Goal: Task Accomplishment & Management: Use online tool/utility

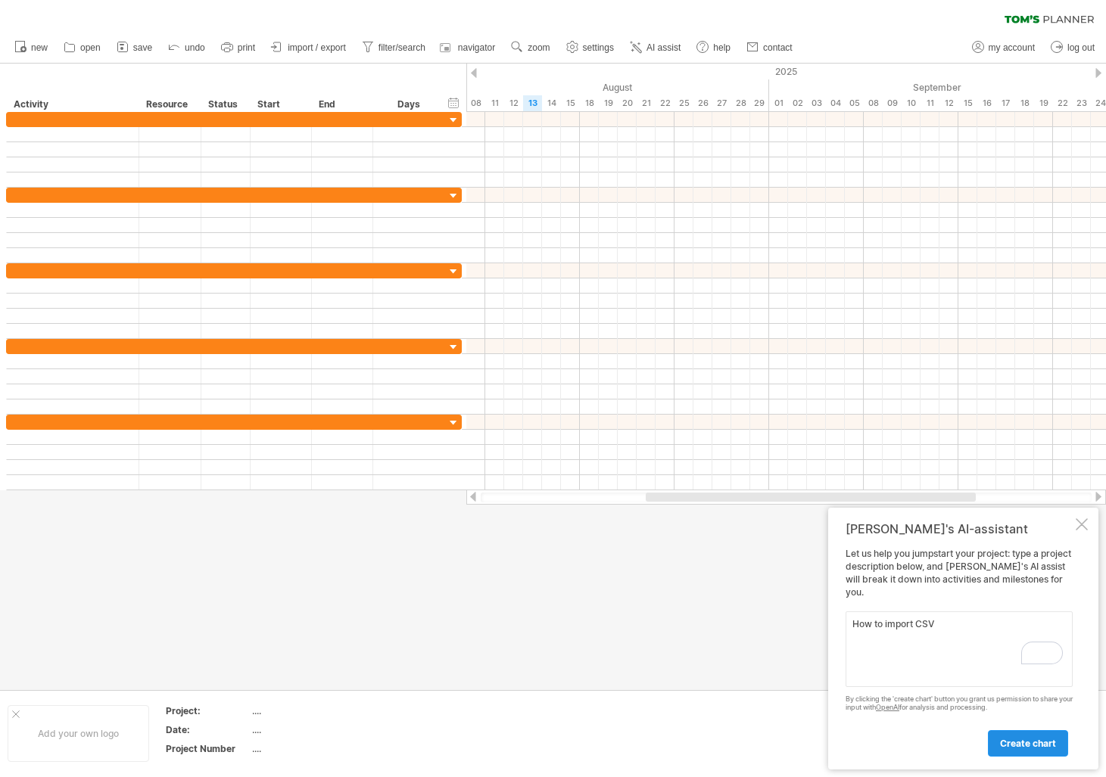
type textarea "How to import CSV"
click at [1004, 741] on span "create chart" at bounding box center [1028, 743] width 56 height 11
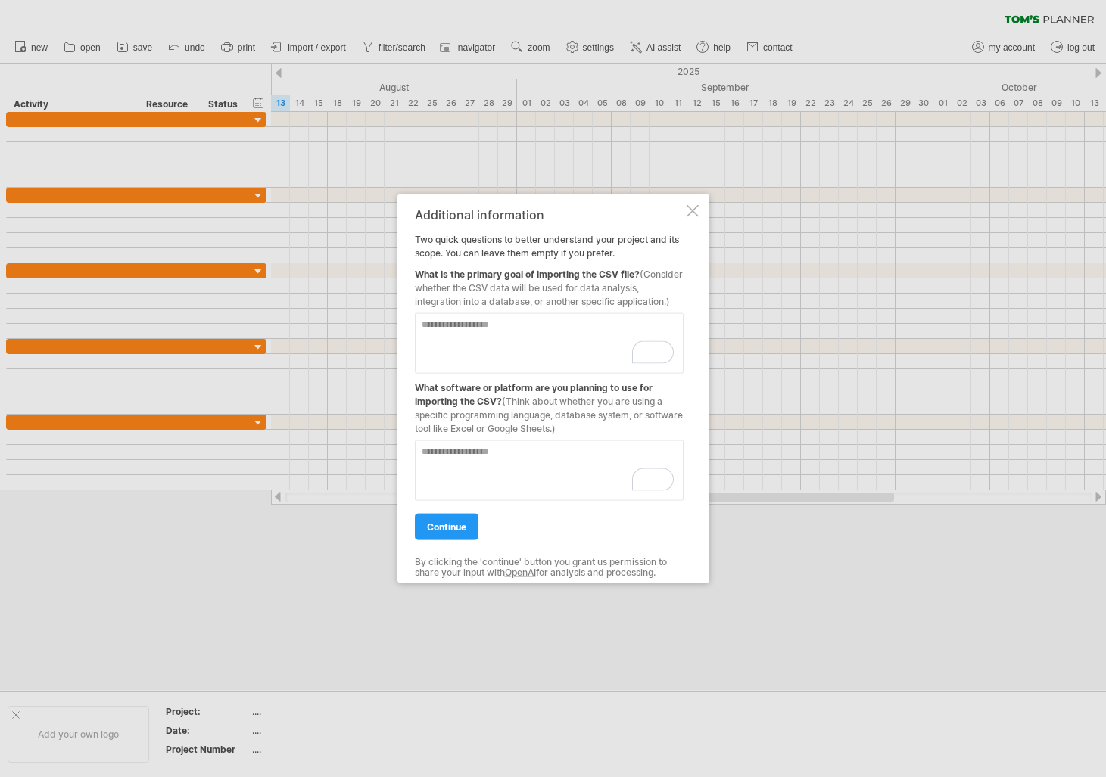
click at [692, 209] on div at bounding box center [693, 210] width 12 height 12
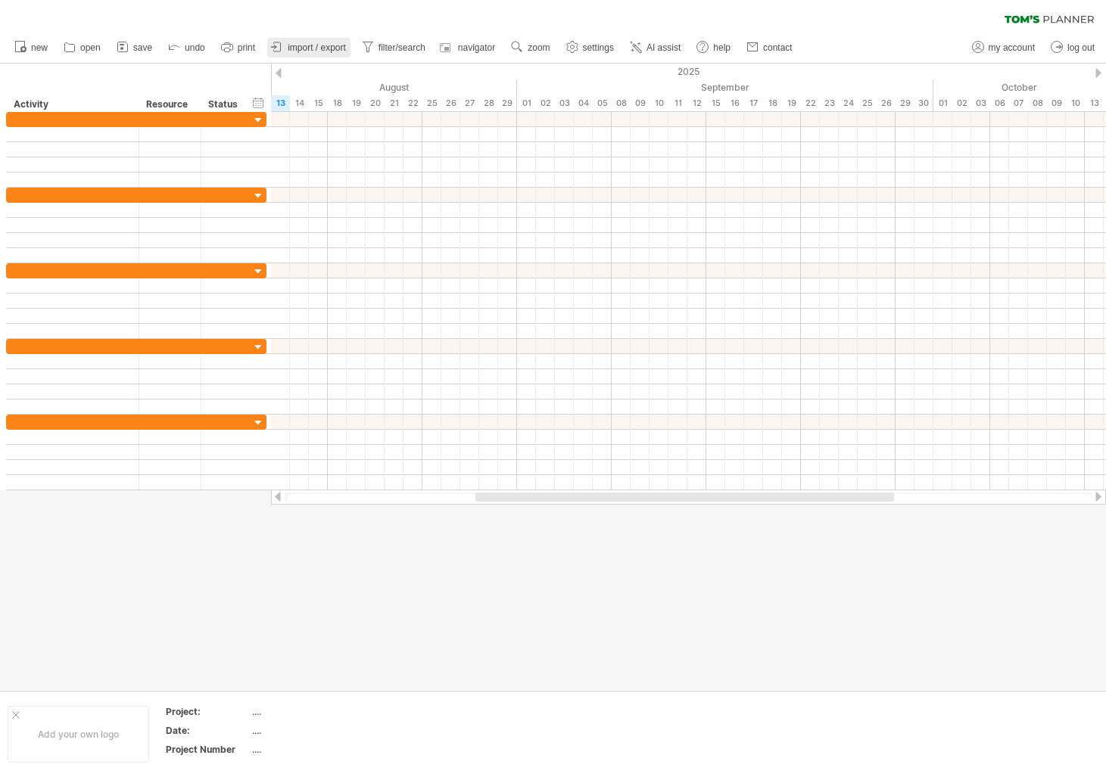
click at [332, 40] on link "import / export" at bounding box center [308, 48] width 83 height 20
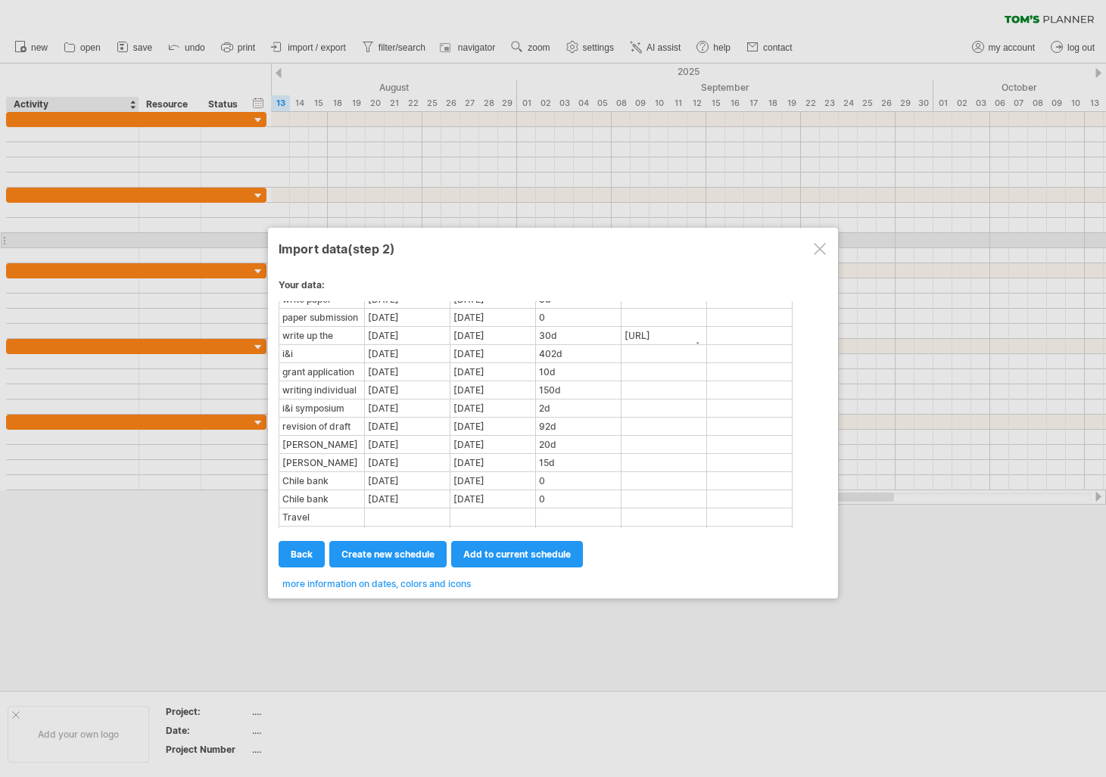
scroll to position [587, 0]
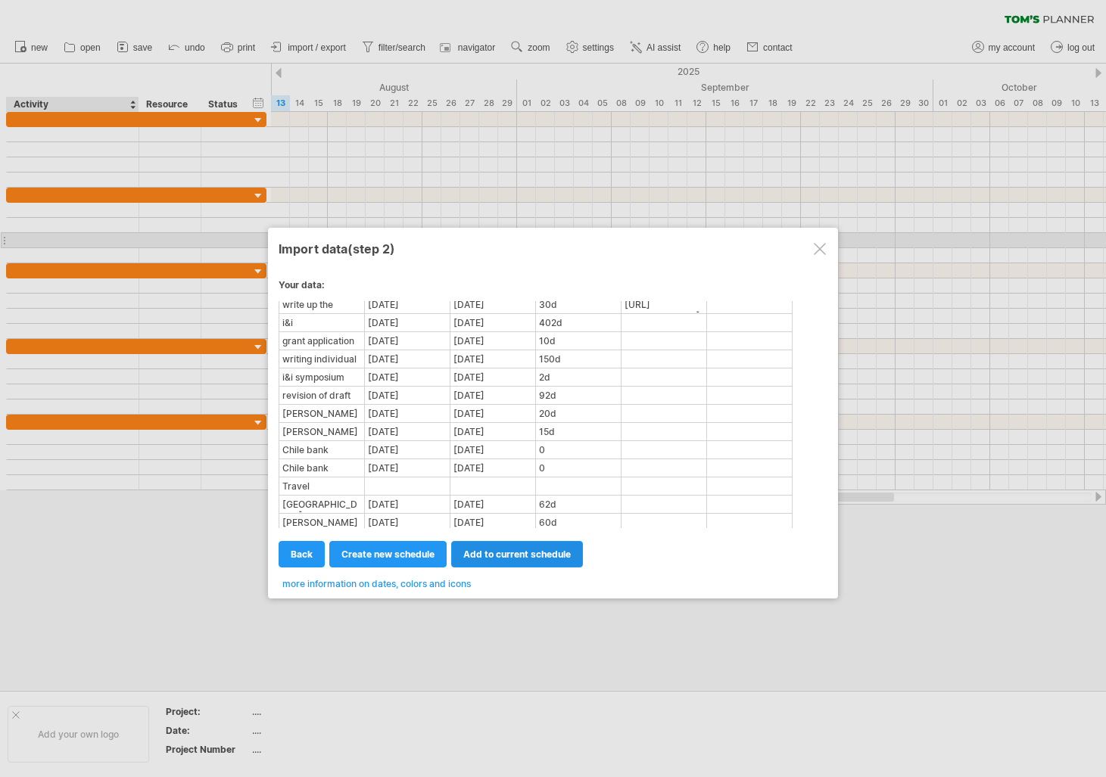
click at [504, 553] on span "add to current schedule" at bounding box center [516, 554] width 107 height 11
select select "********"
select select "*********"
select select "*******"
select select "********"
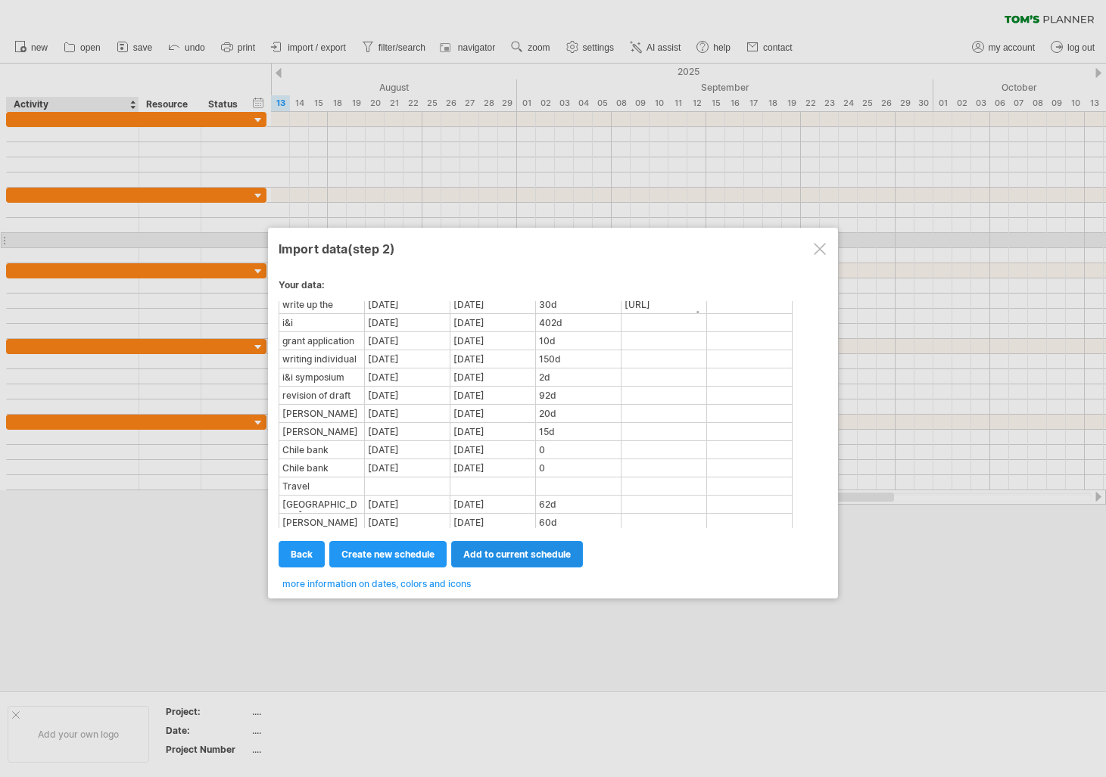
select select "********"
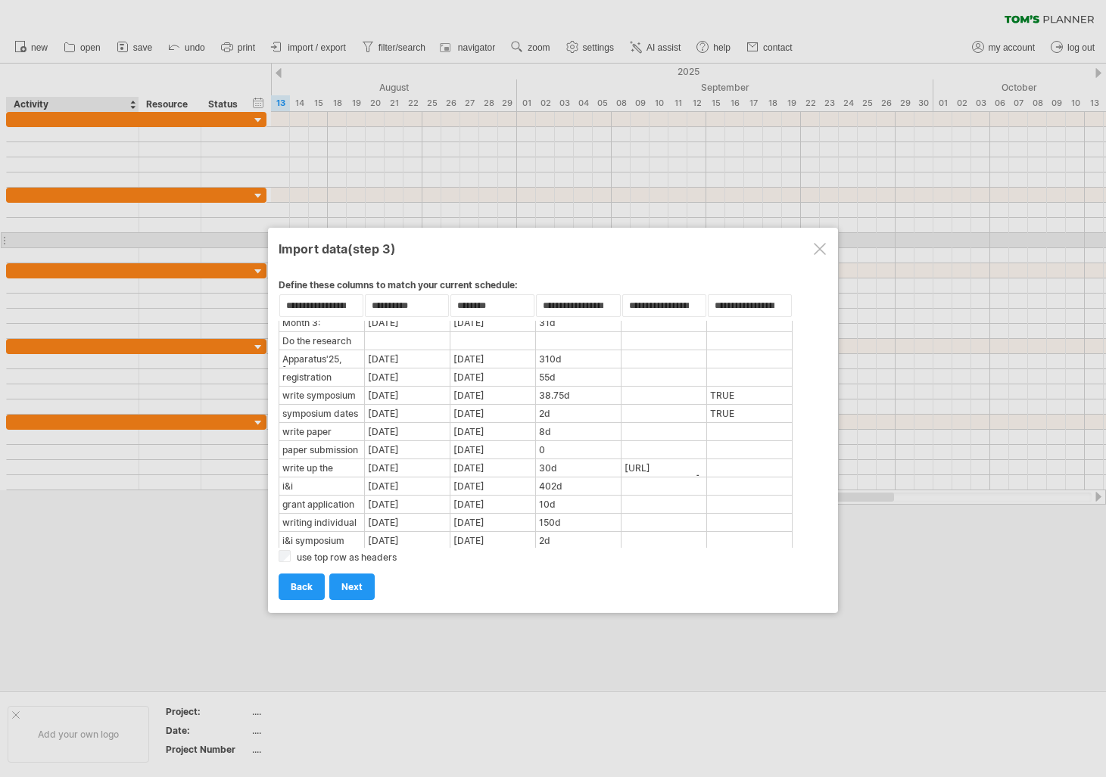
scroll to position [455, 0]
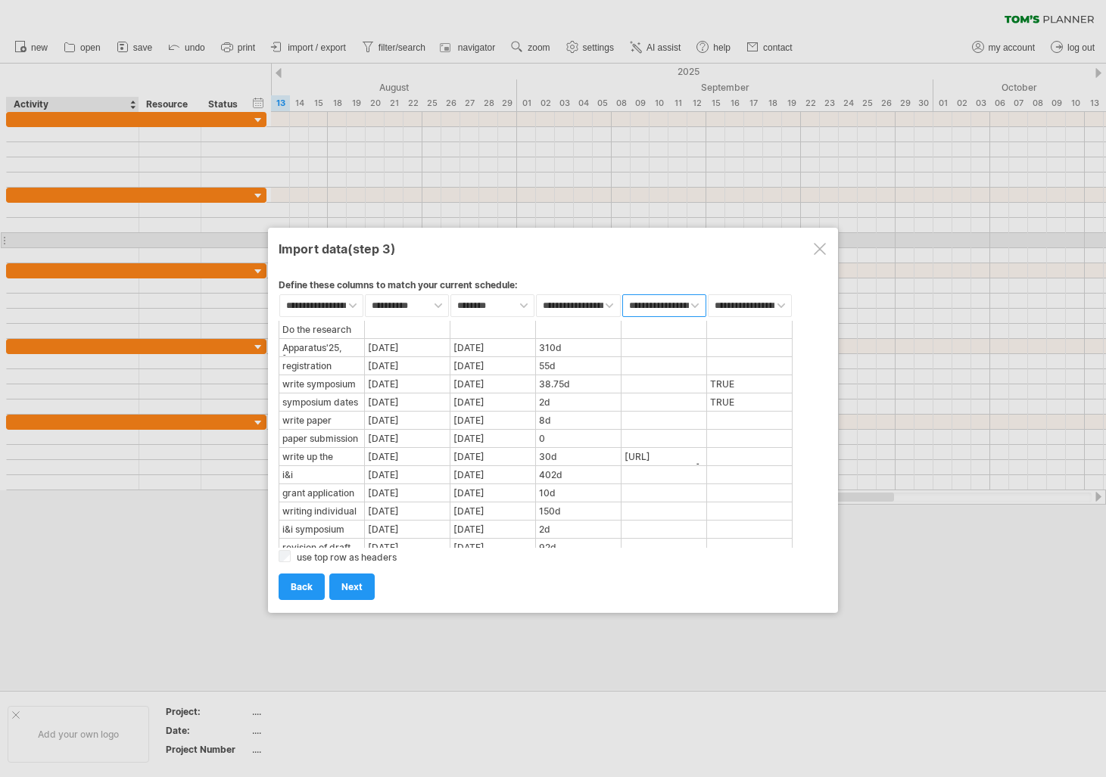
click at [691, 308] on select "**********" at bounding box center [664, 305] width 84 height 23
click at [622, 294] on select "**********" at bounding box center [664, 305] width 84 height 23
click at [747, 307] on select "**********" at bounding box center [750, 305] width 84 height 23
select select "*****"
click at [708, 294] on select "**********" at bounding box center [750, 305] width 84 height 23
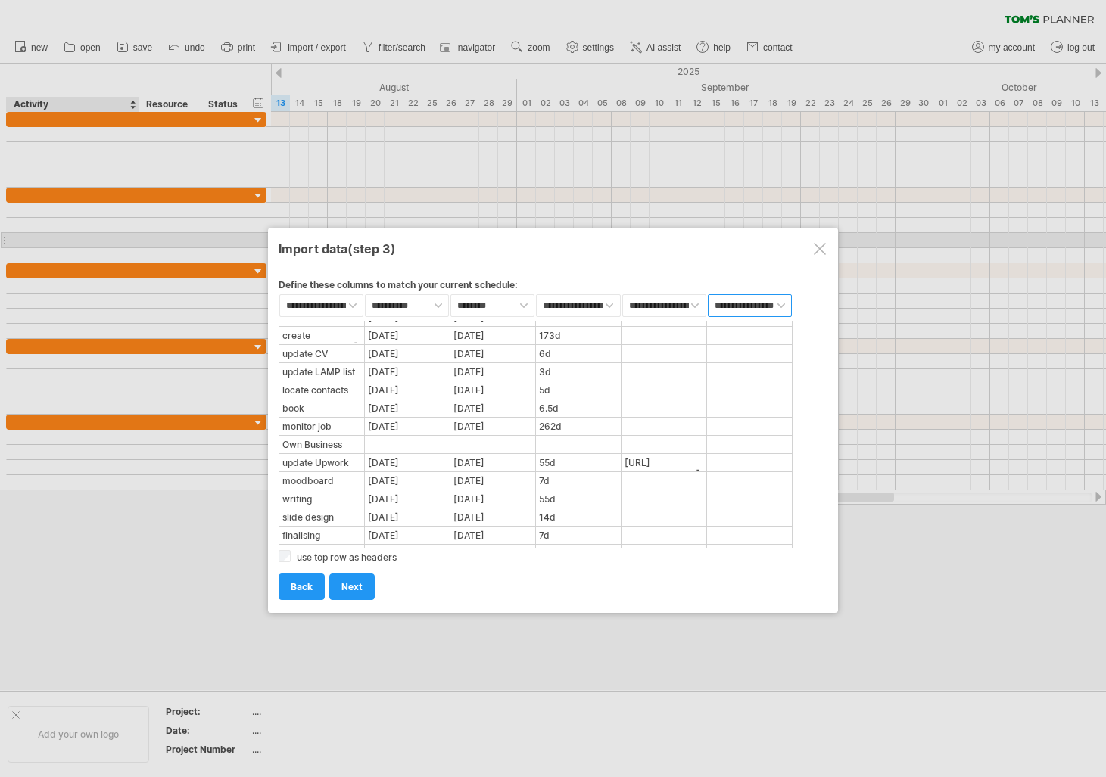
scroll to position [0, 0]
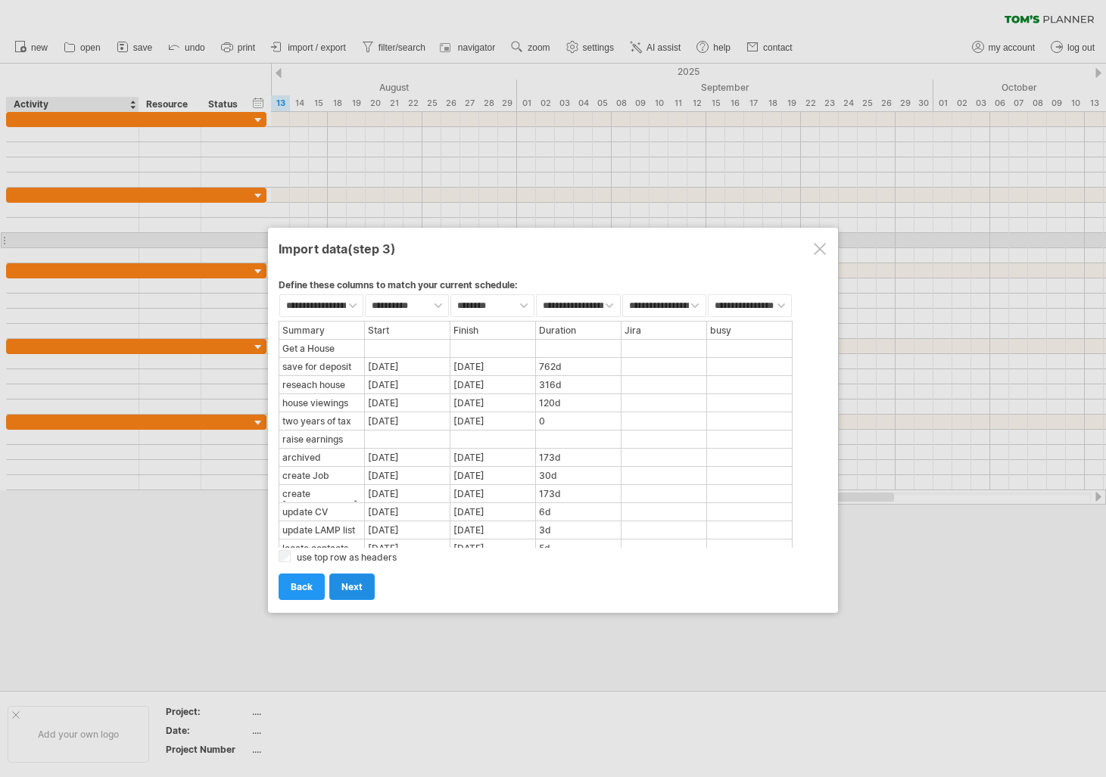
click at [369, 592] on link "next" at bounding box center [351, 587] width 45 height 26
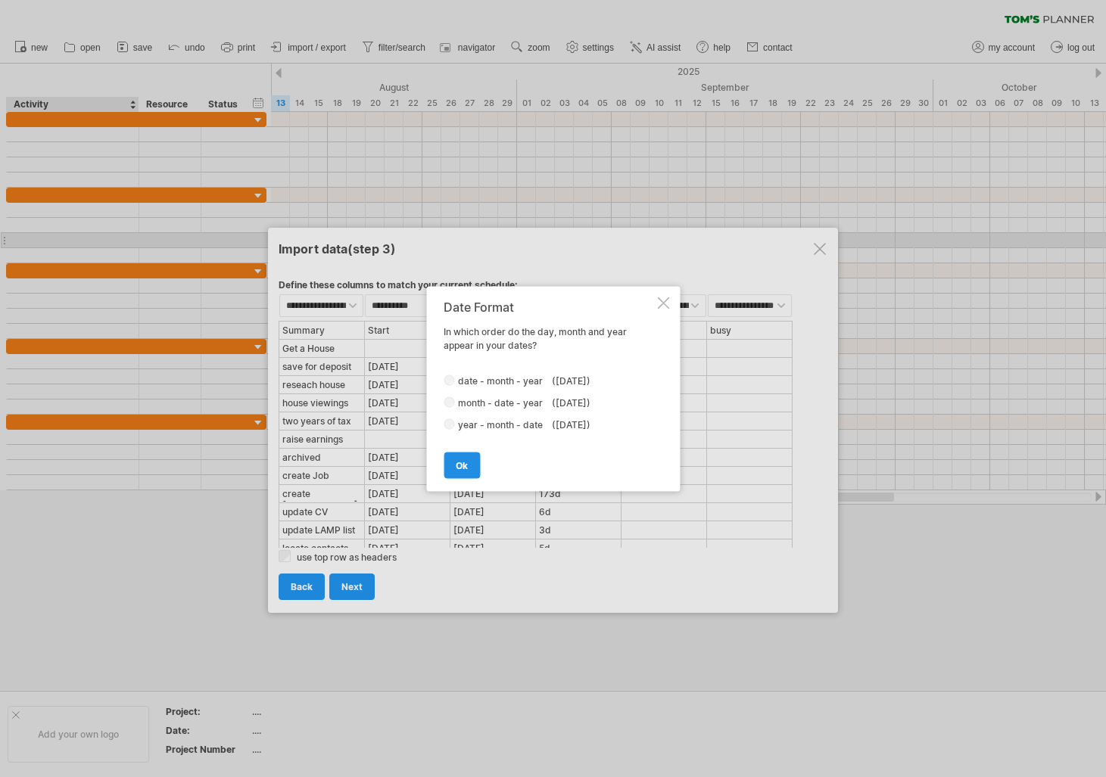
click at [465, 466] on span "ok" at bounding box center [462, 464] width 12 height 11
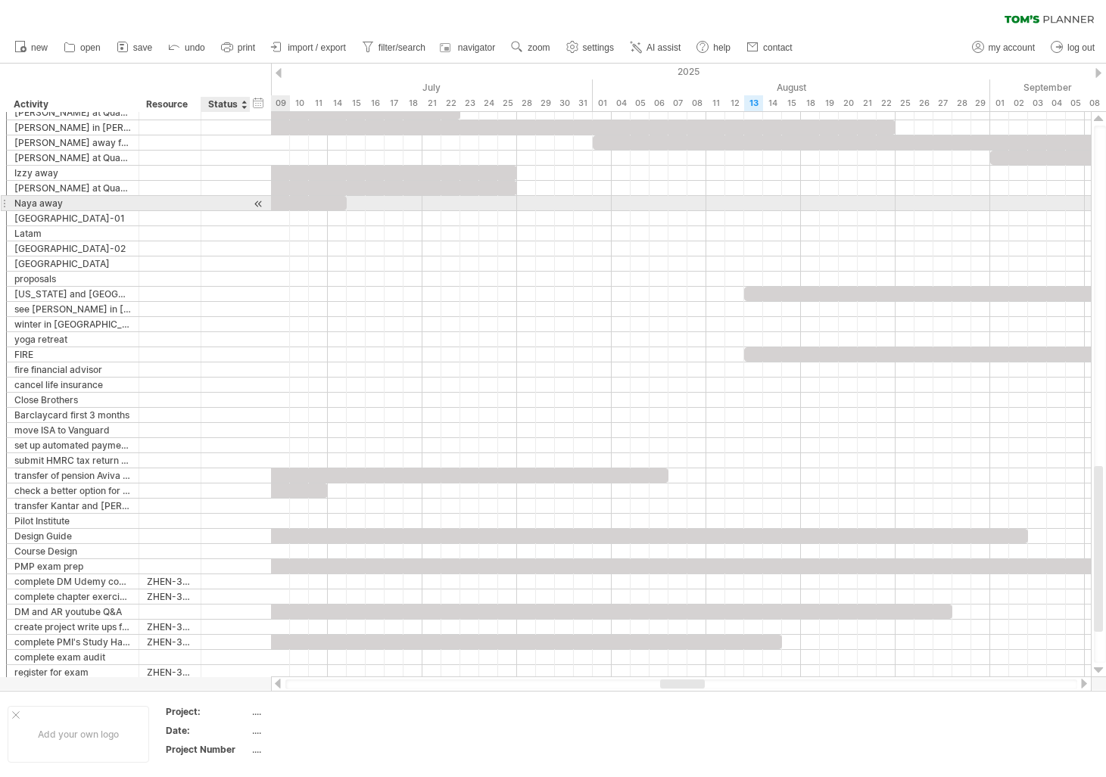
click at [258, 201] on div at bounding box center [258, 204] width 14 height 16
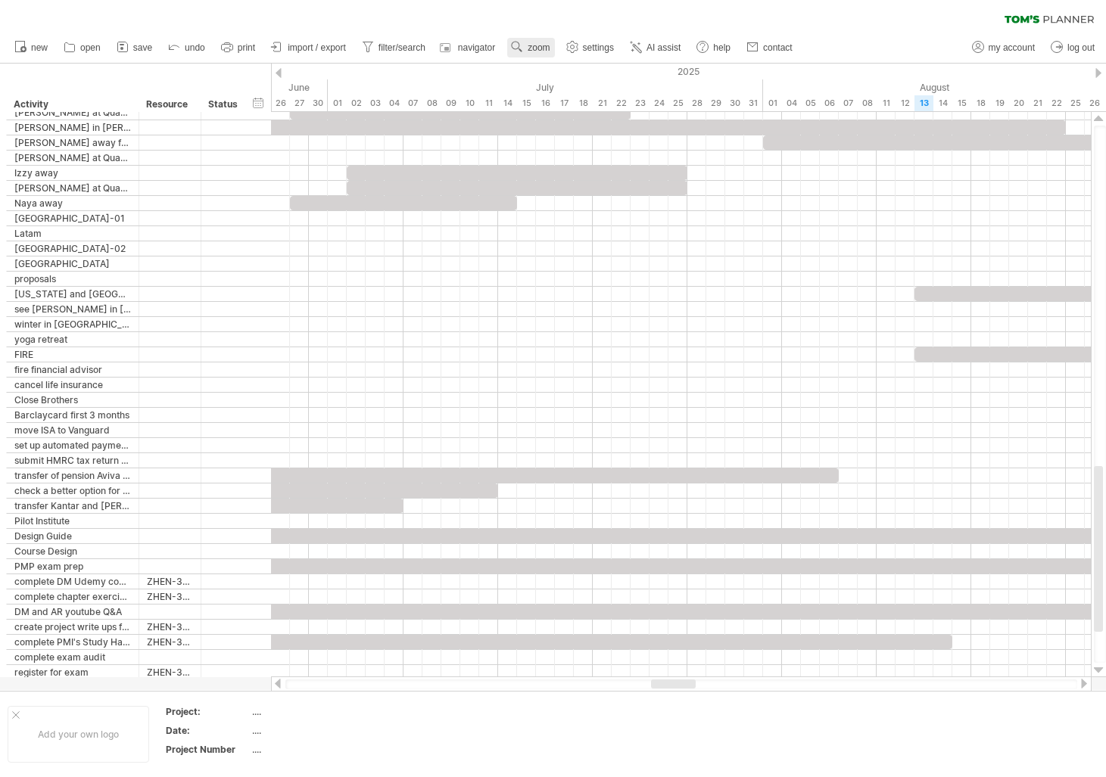
click at [550, 48] on span "zoom" at bounding box center [539, 47] width 22 height 11
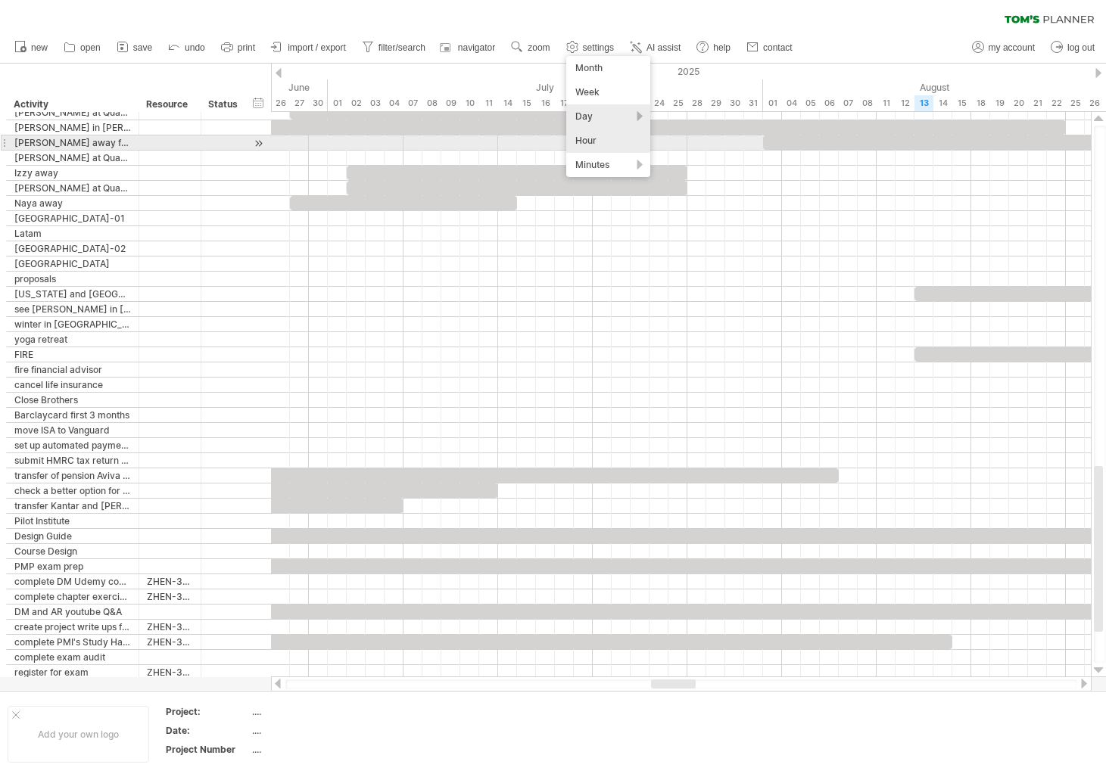
click at [596, 140] on div "Hour" at bounding box center [608, 141] width 84 height 24
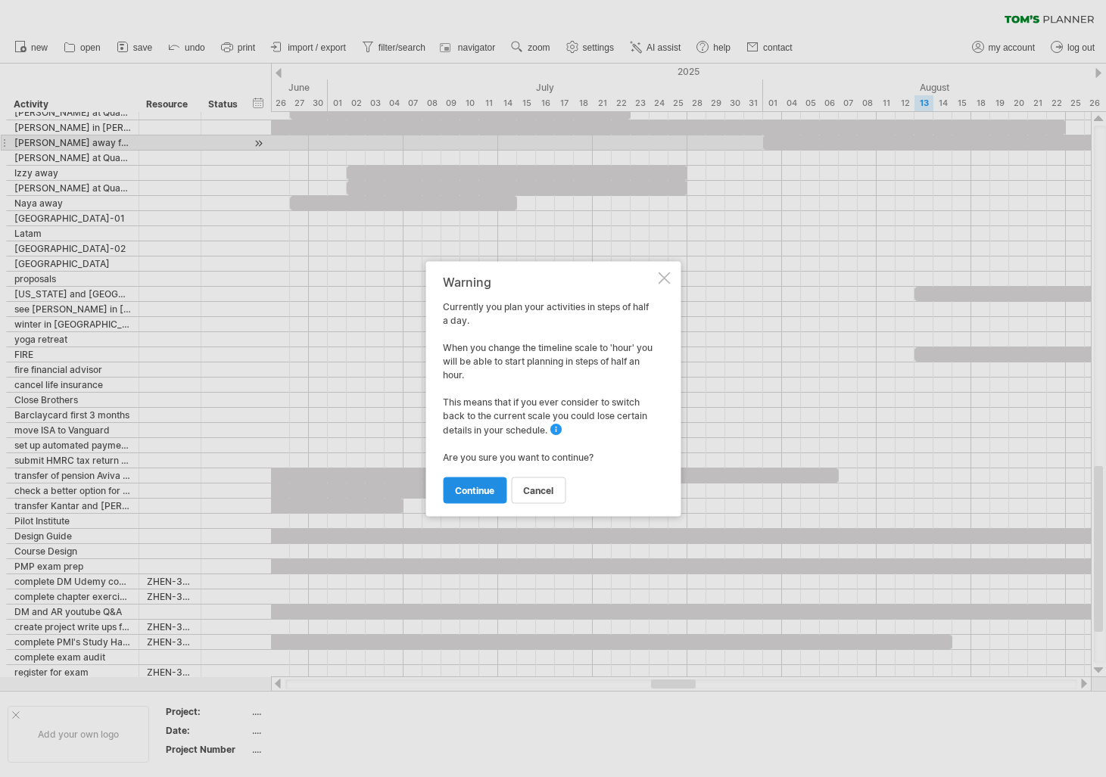
click at [485, 488] on span "continue" at bounding box center [474, 489] width 39 height 11
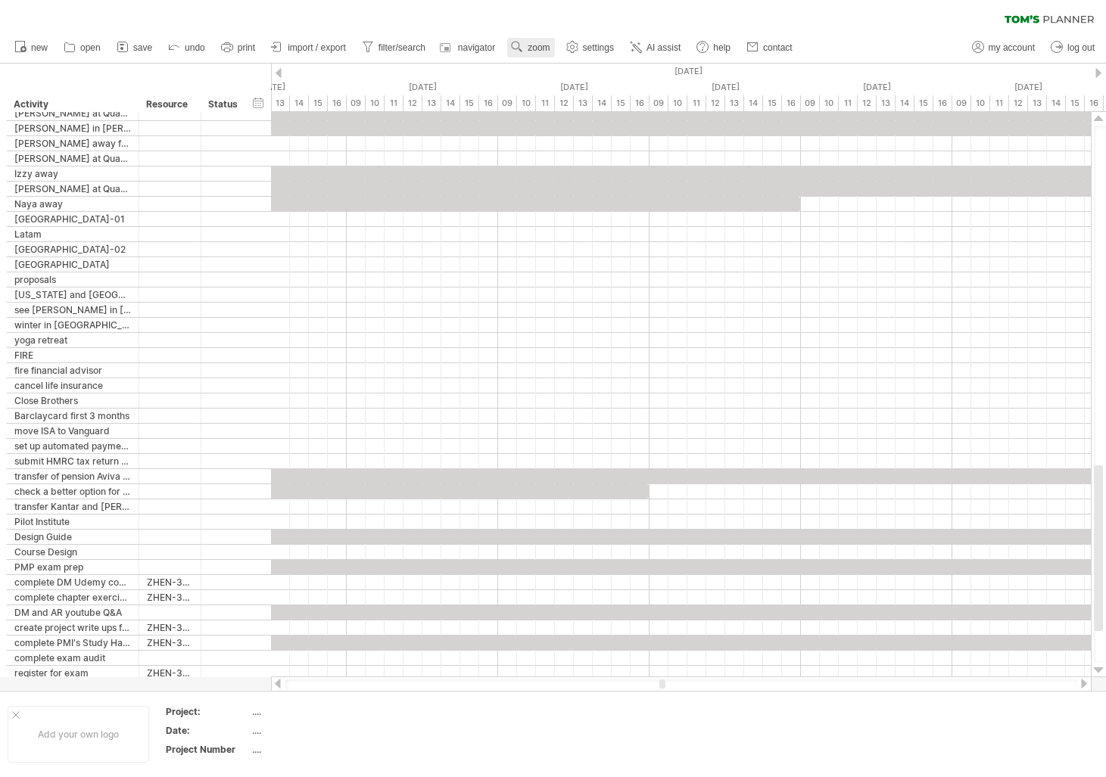
click at [525, 51] on use at bounding box center [516, 46] width 15 height 15
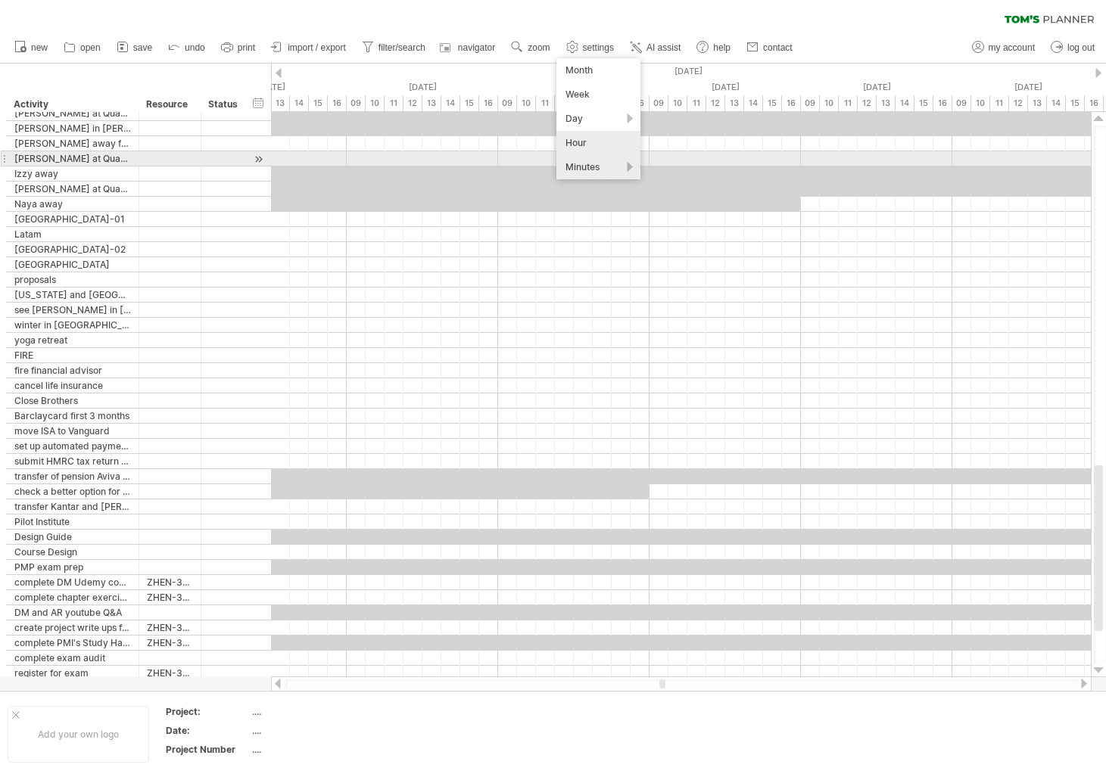
click at [579, 165] on div "Minutes" at bounding box center [598, 167] width 84 height 24
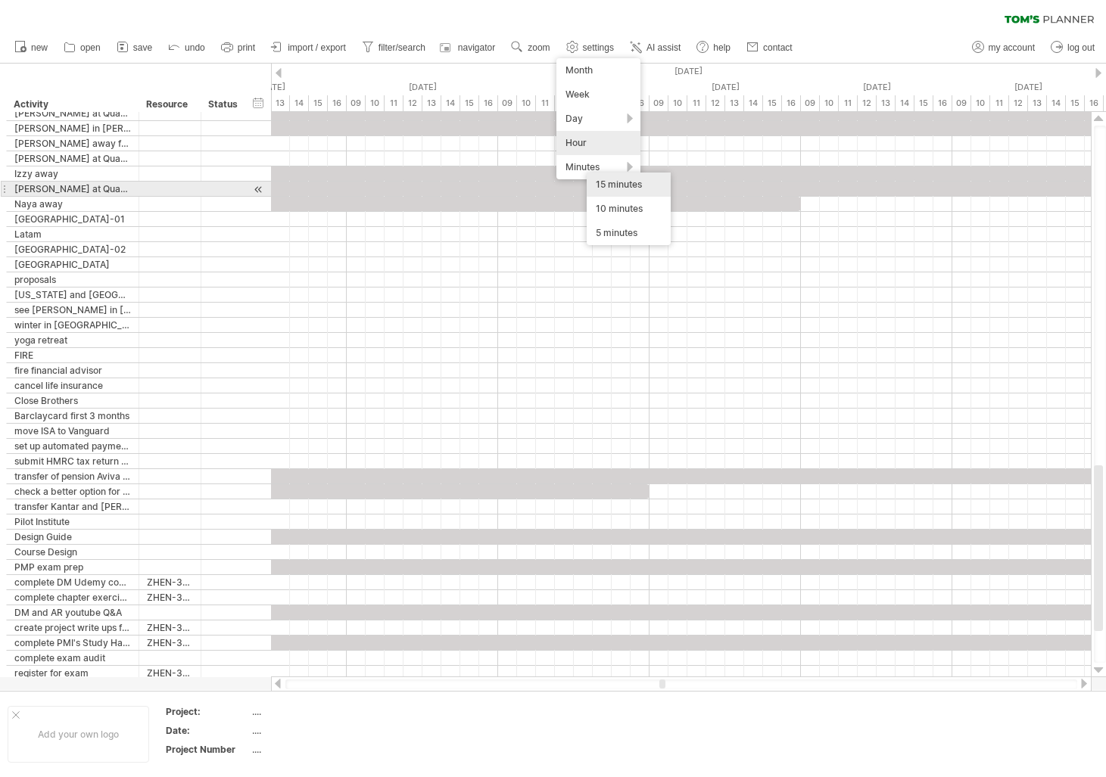
click at [610, 188] on div "15 minutes" at bounding box center [629, 185] width 84 height 24
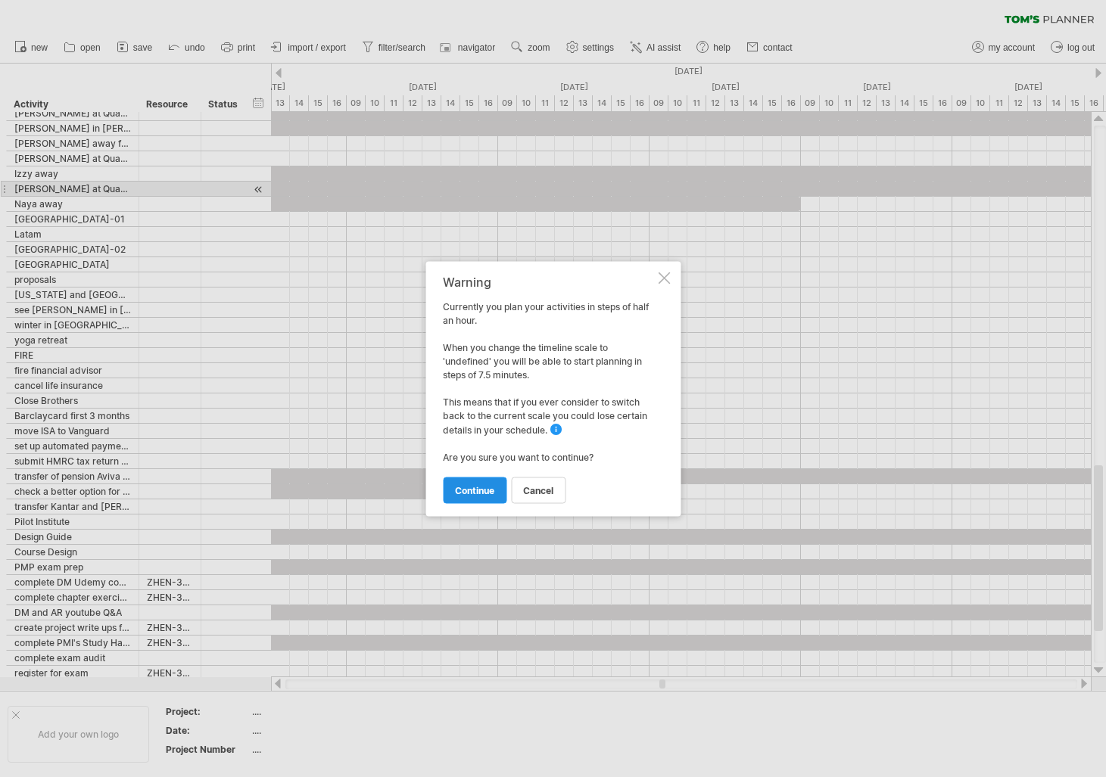
click at [482, 482] on link "continue" at bounding box center [475, 490] width 64 height 26
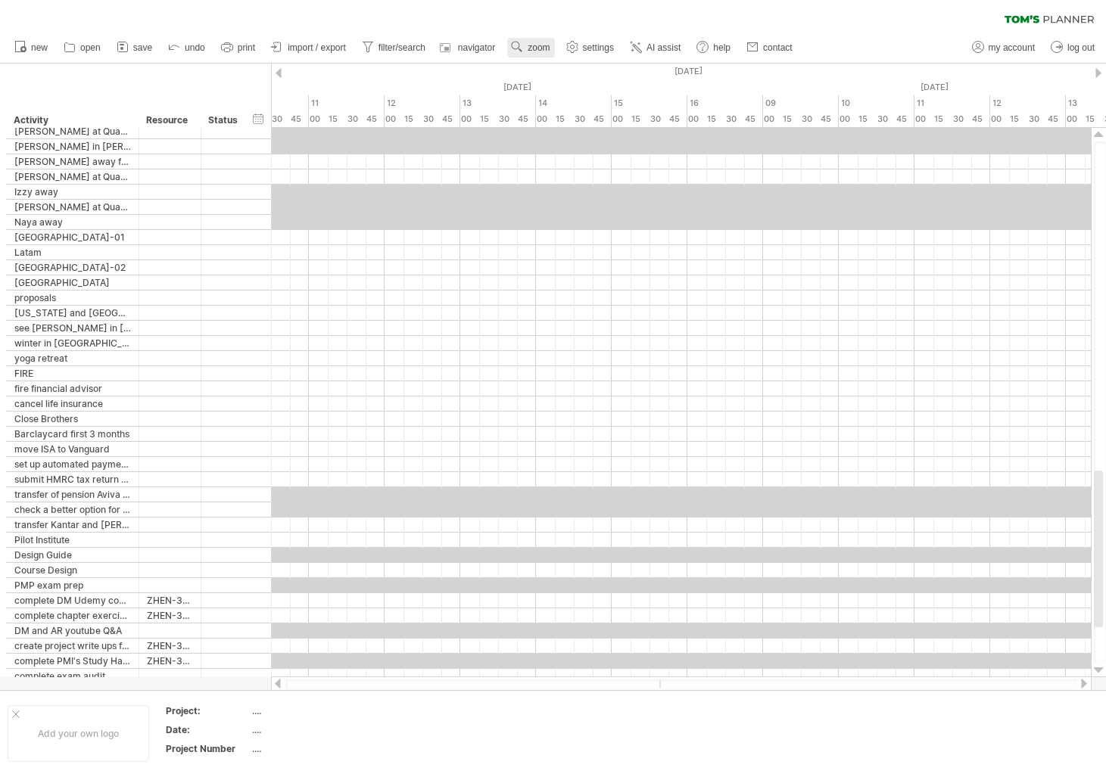
click at [550, 48] on span "zoom" at bounding box center [539, 47] width 22 height 11
click at [588, 68] on div "Month" at bounding box center [603, 67] width 84 height 24
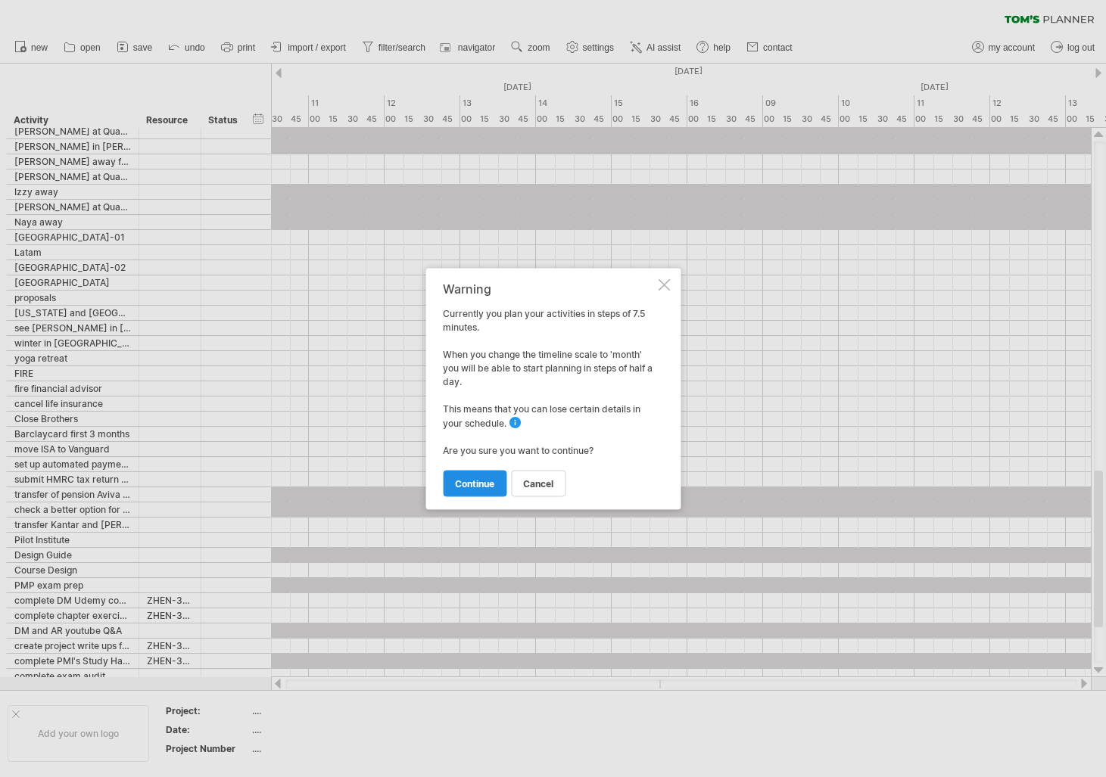
click at [482, 480] on span "continue" at bounding box center [474, 483] width 39 height 11
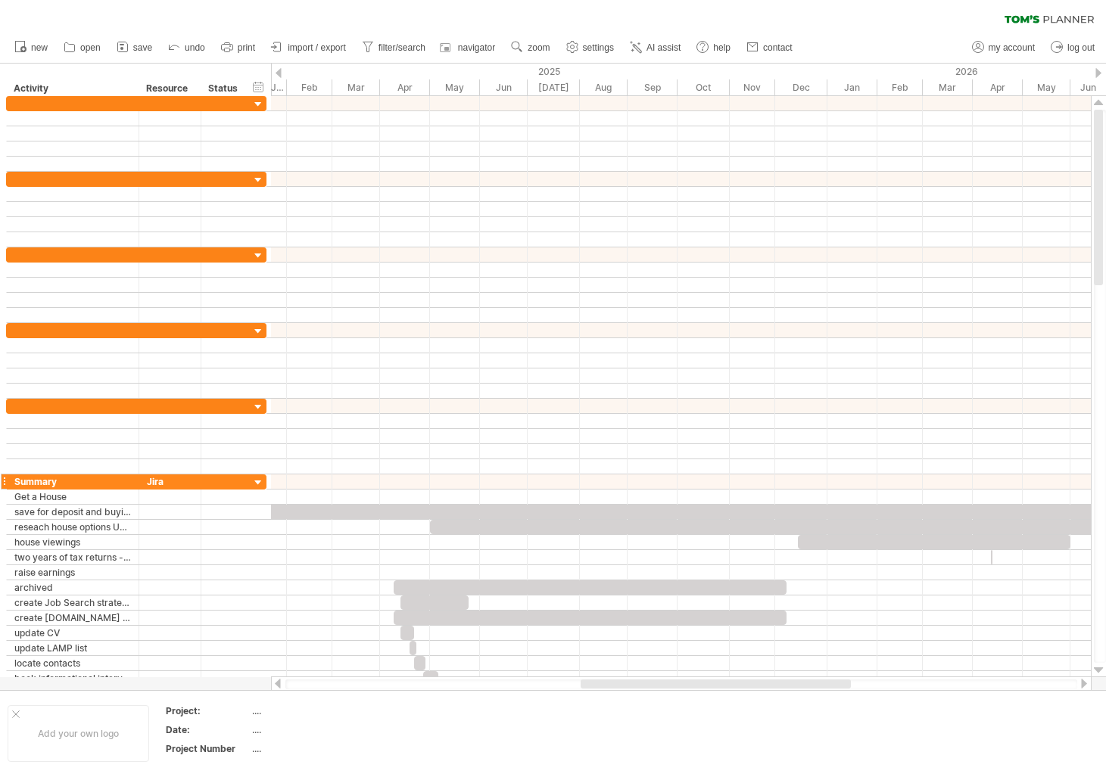
click at [89, 483] on div "Summary" at bounding box center [72, 482] width 117 height 14
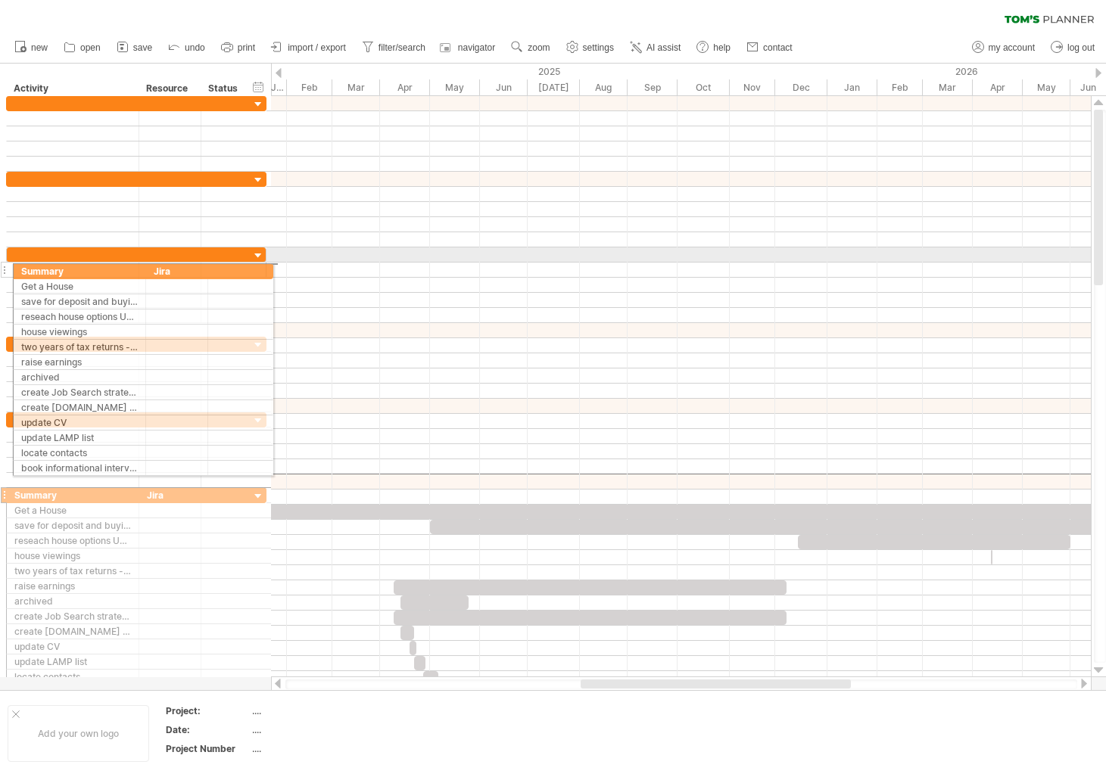
drag, startPoint x: 5, startPoint y: 478, endPoint x: 8, endPoint y: 269, distance: 209.7
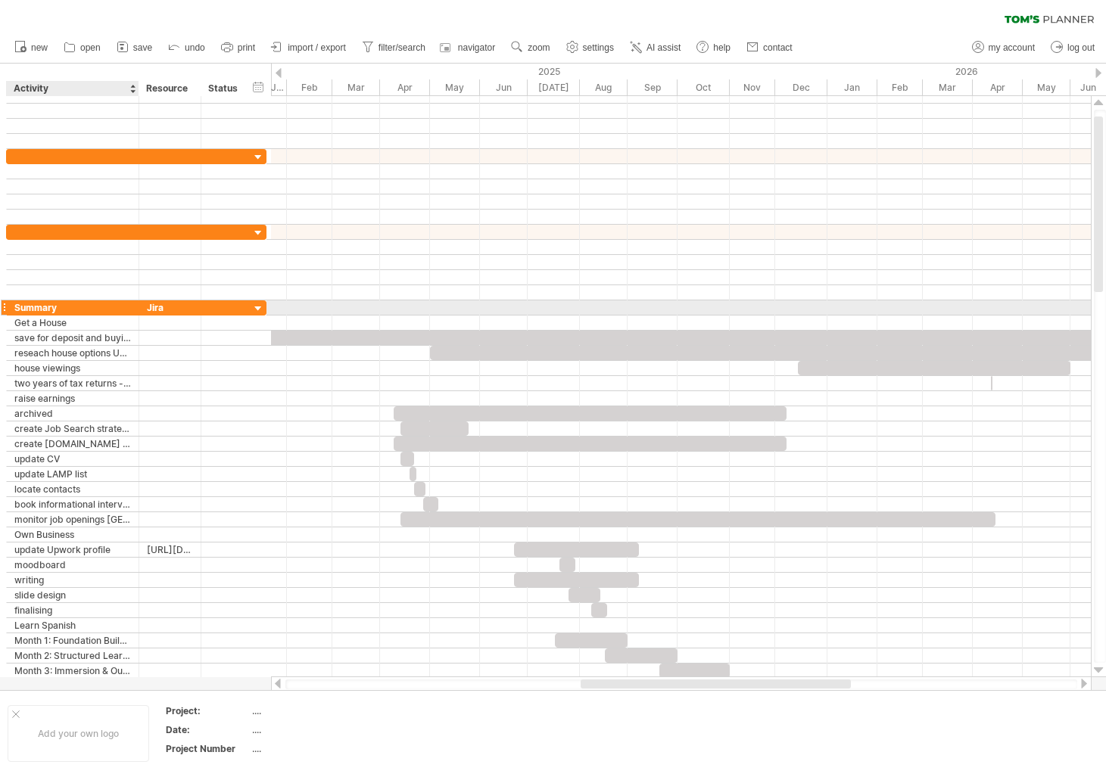
click at [95, 306] on div "Summary" at bounding box center [72, 308] width 117 height 14
click at [260, 306] on div at bounding box center [258, 309] width 14 height 14
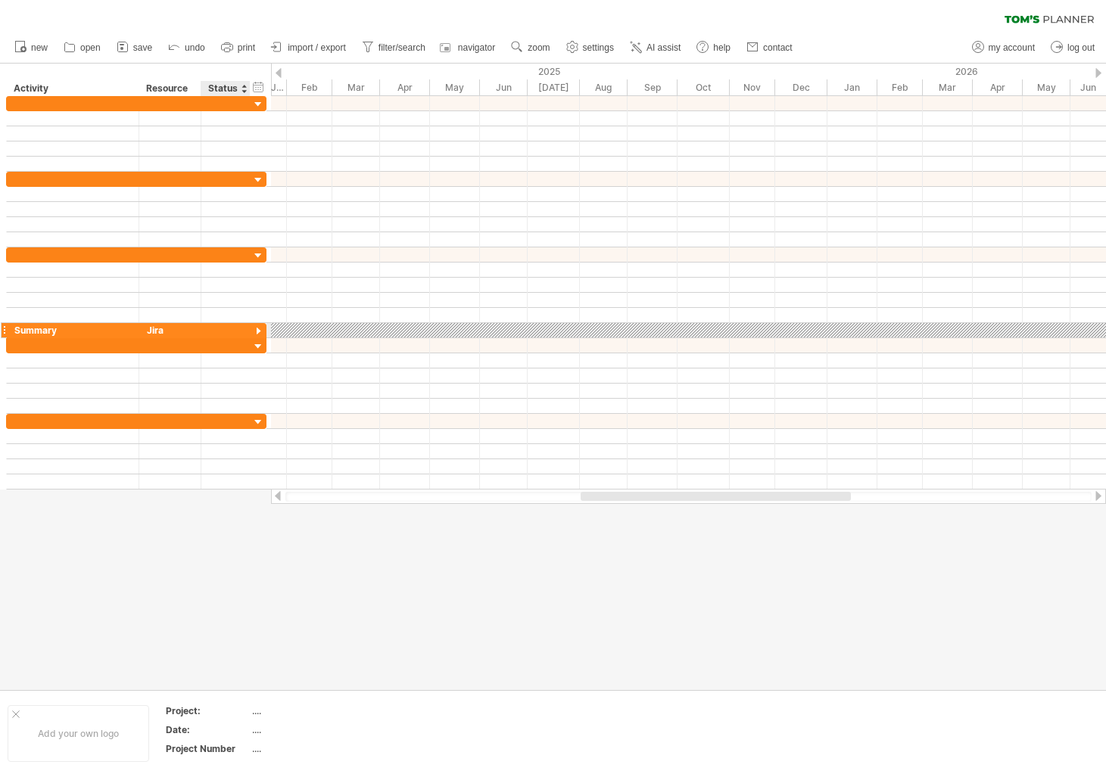
click at [258, 329] on div at bounding box center [258, 332] width 14 height 14
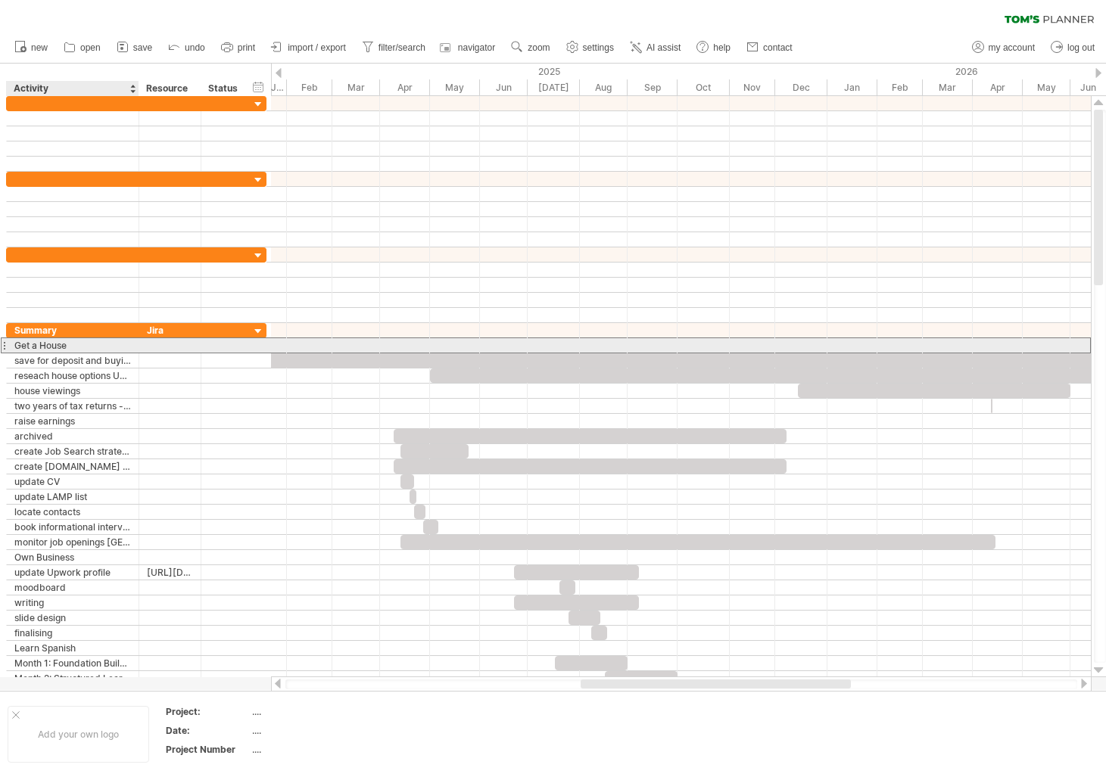
click at [87, 346] on div "Get a House" at bounding box center [72, 345] width 117 height 14
click at [5, 345] on div at bounding box center [4, 346] width 6 height 16
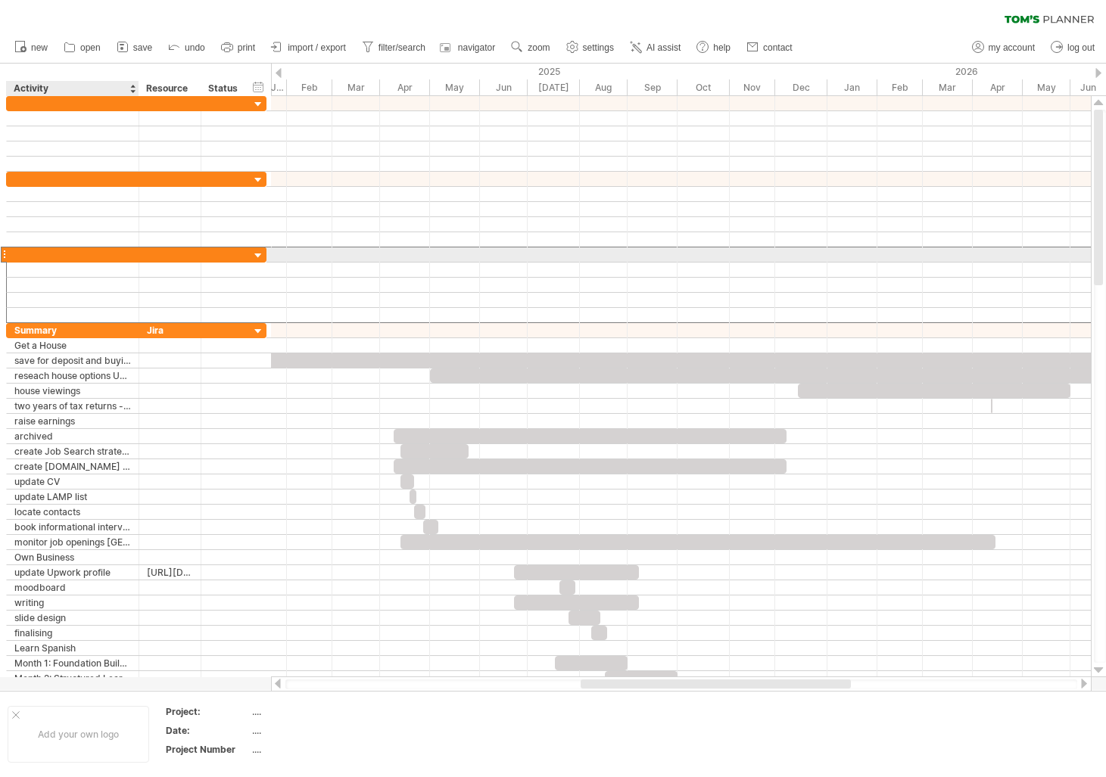
click at [95, 256] on div at bounding box center [72, 255] width 117 height 14
click at [5, 252] on div at bounding box center [4, 255] width 6 height 16
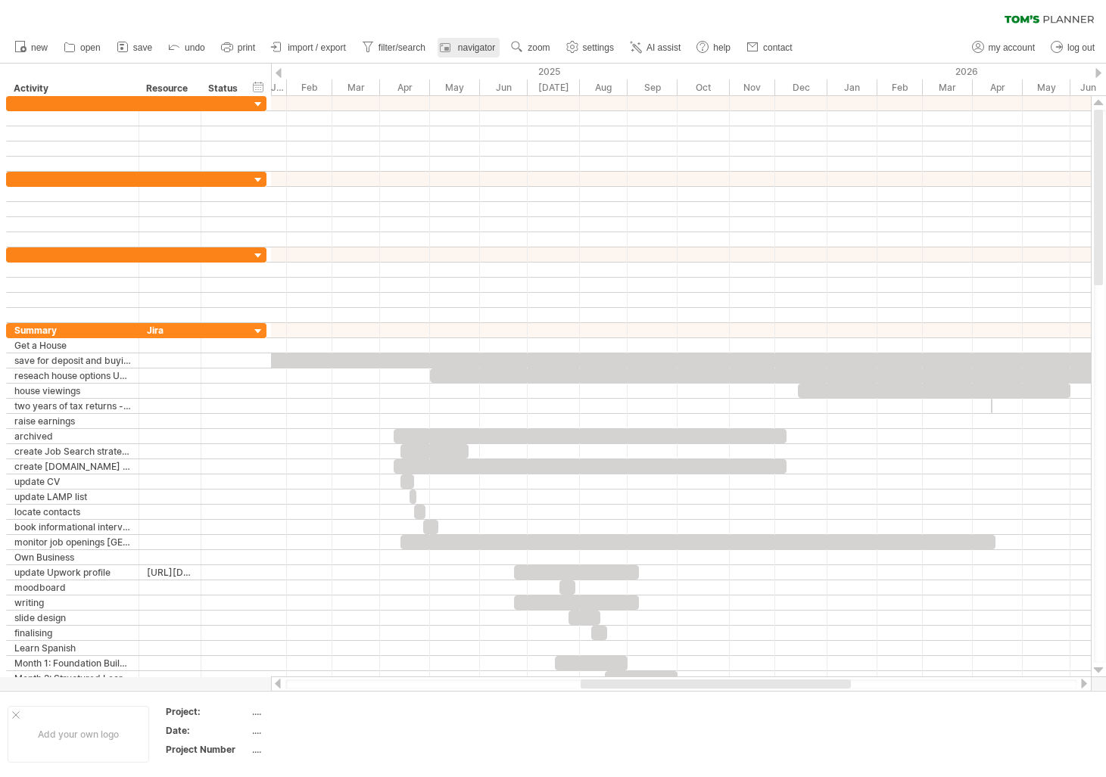
click at [499, 41] on link "navigator" at bounding box center [469, 48] width 62 height 20
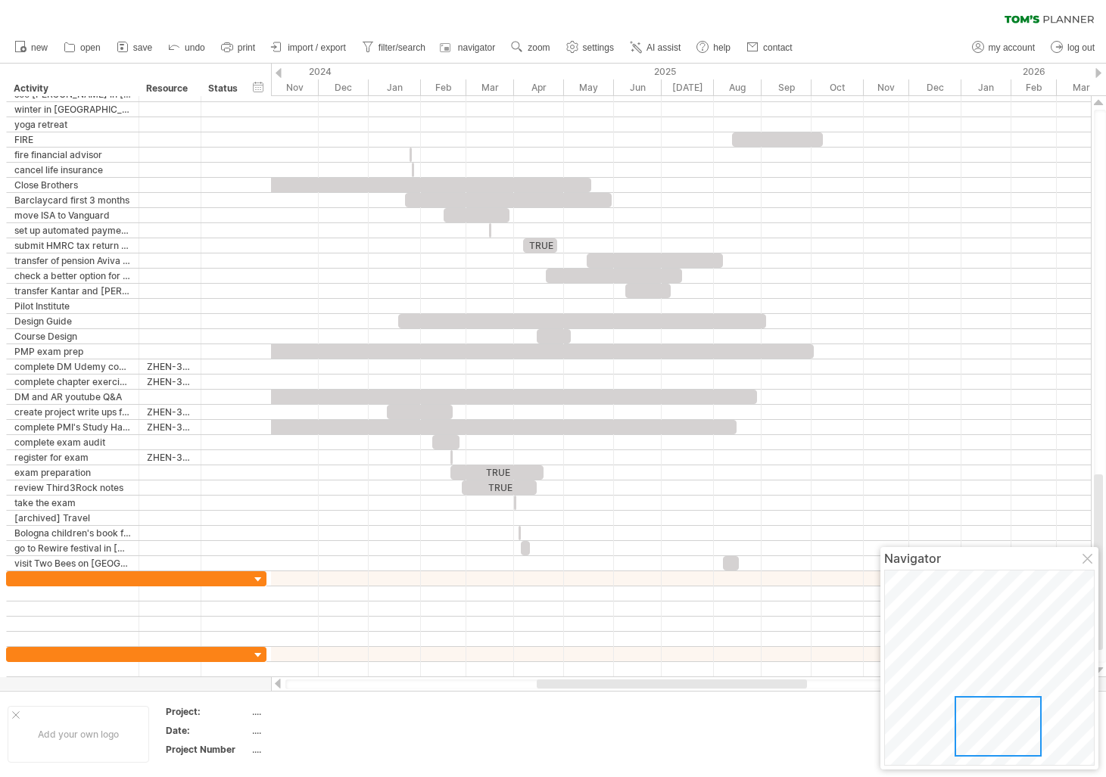
drag, startPoint x: 1009, startPoint y: 615, endPoint x: 995, endPoint y: 738, distance: 123.5
click at [995, 738] on div at bounding box center [998, 726] width 87 height 61
click at [614, 50] on span "settings" at bounding box center [598, 47] width 31 height 11
select select "*"
select select "**"
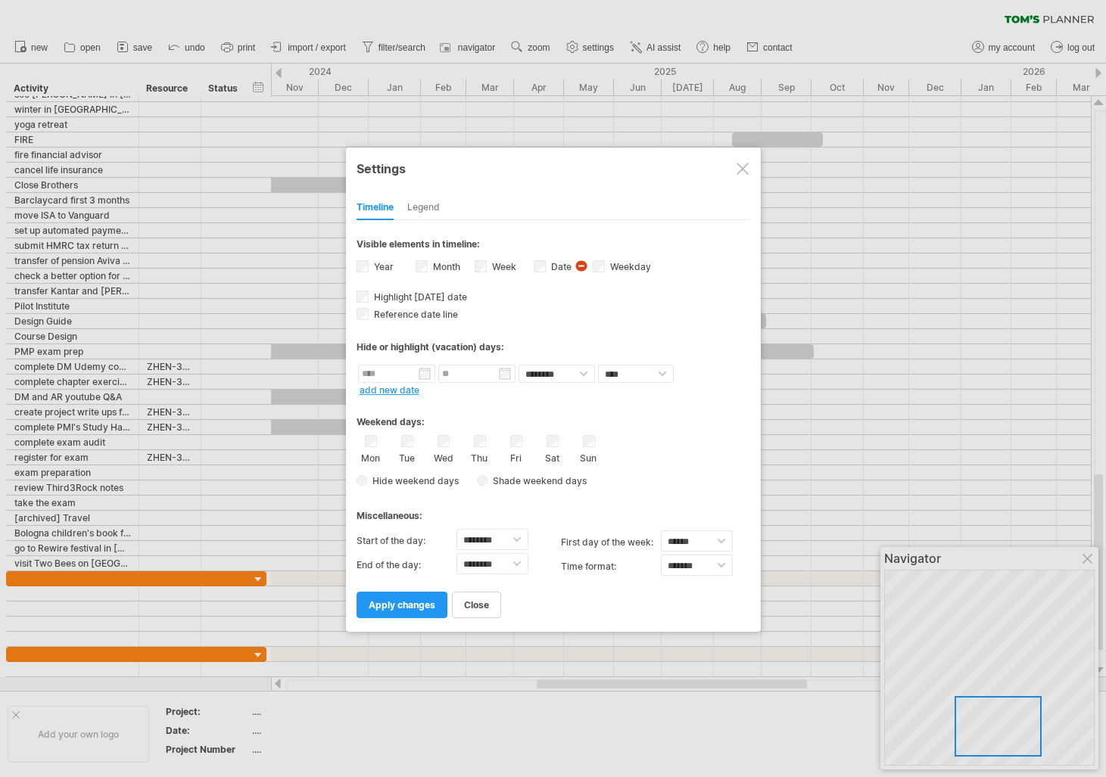
click at [425, 209] on div "Legend" at bounding box center [423, 208] width 33 height 24
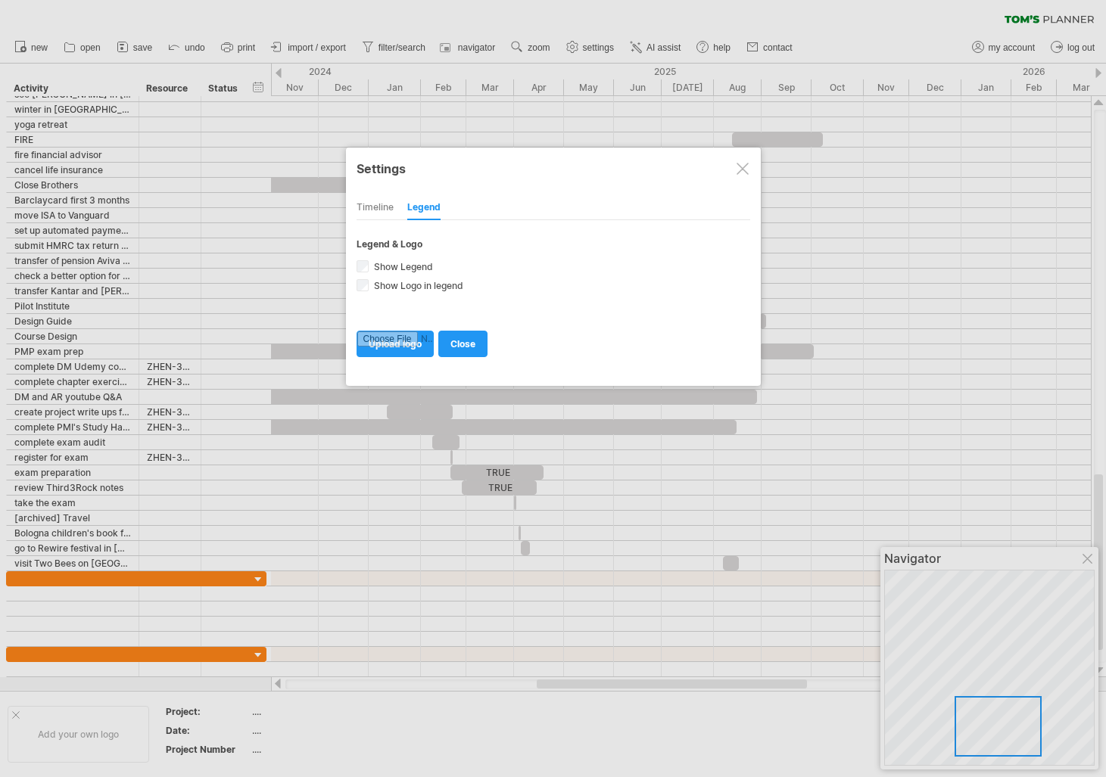
click at [379, 206] on div "Timeline" at bounding box center [375, 208] width 37 height 24
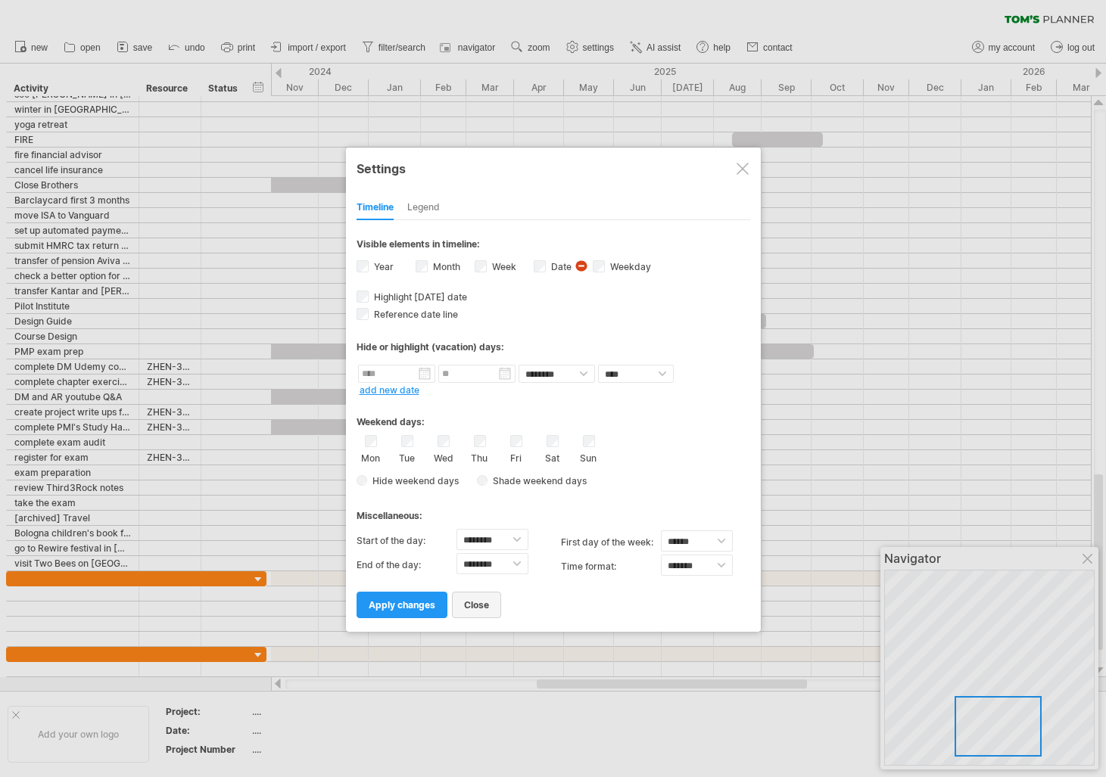
click at [472, 604] on span "close" at bounding box center [476, 605] width 25 height 11
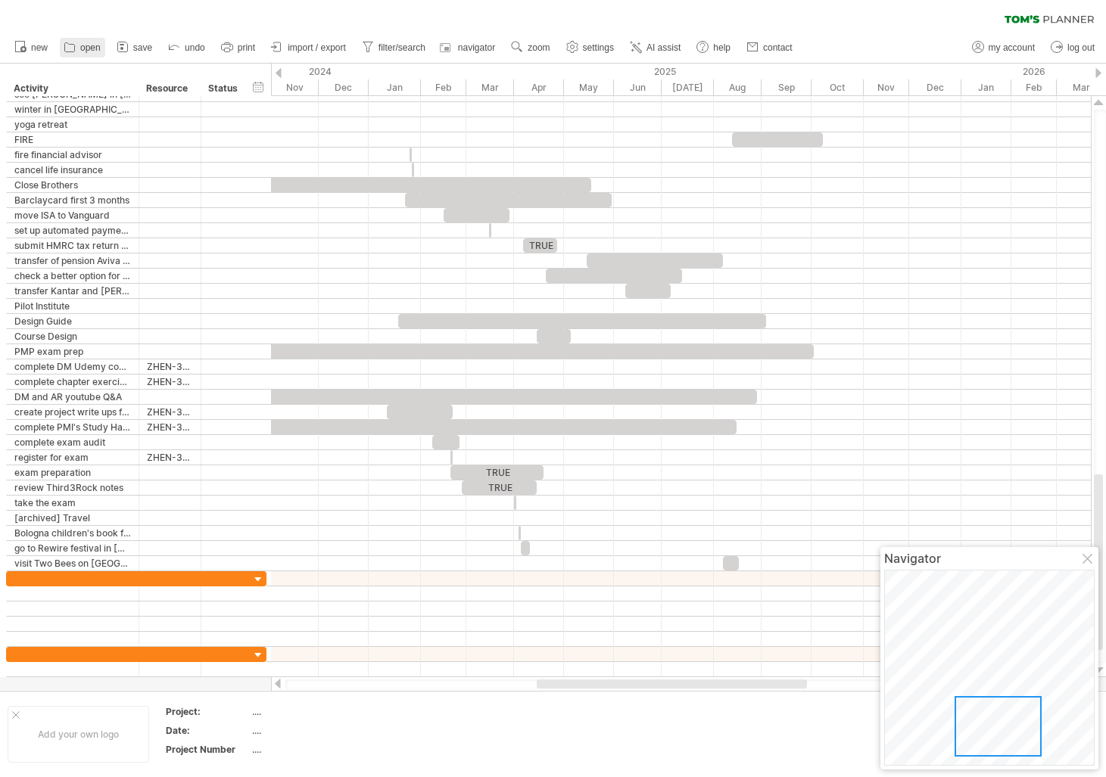
click at [76, 45] on icon at bounding box center [69, 46] width 15 height 15
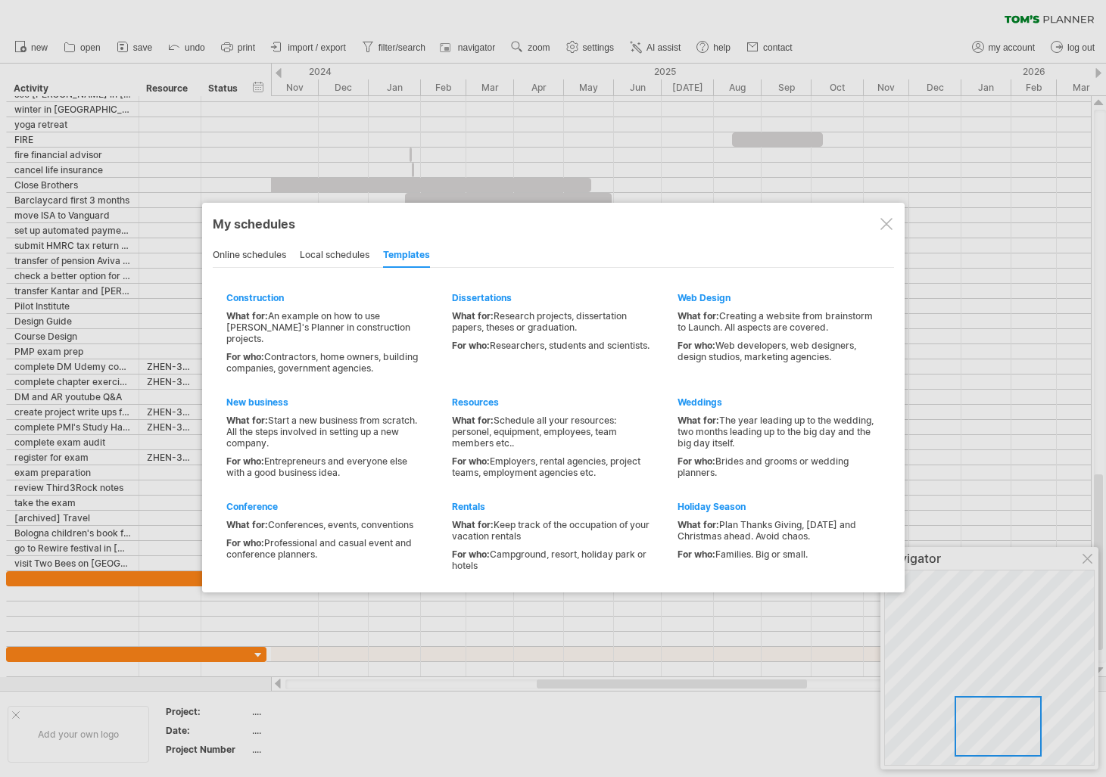
click at [268, 255] on div "online schedules" at bounding box center [249, 256] width 73 height 24
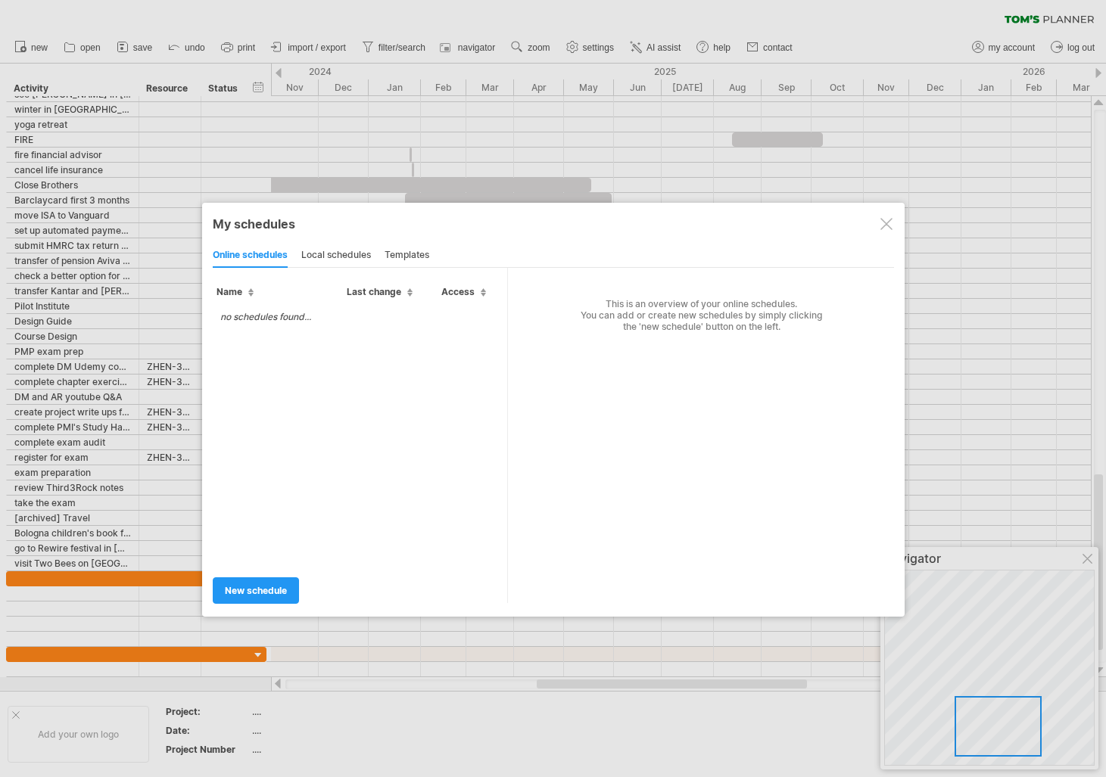
click at [316, 250] on div "local schedules" at bounding box center [336, 256] width 70 height 24
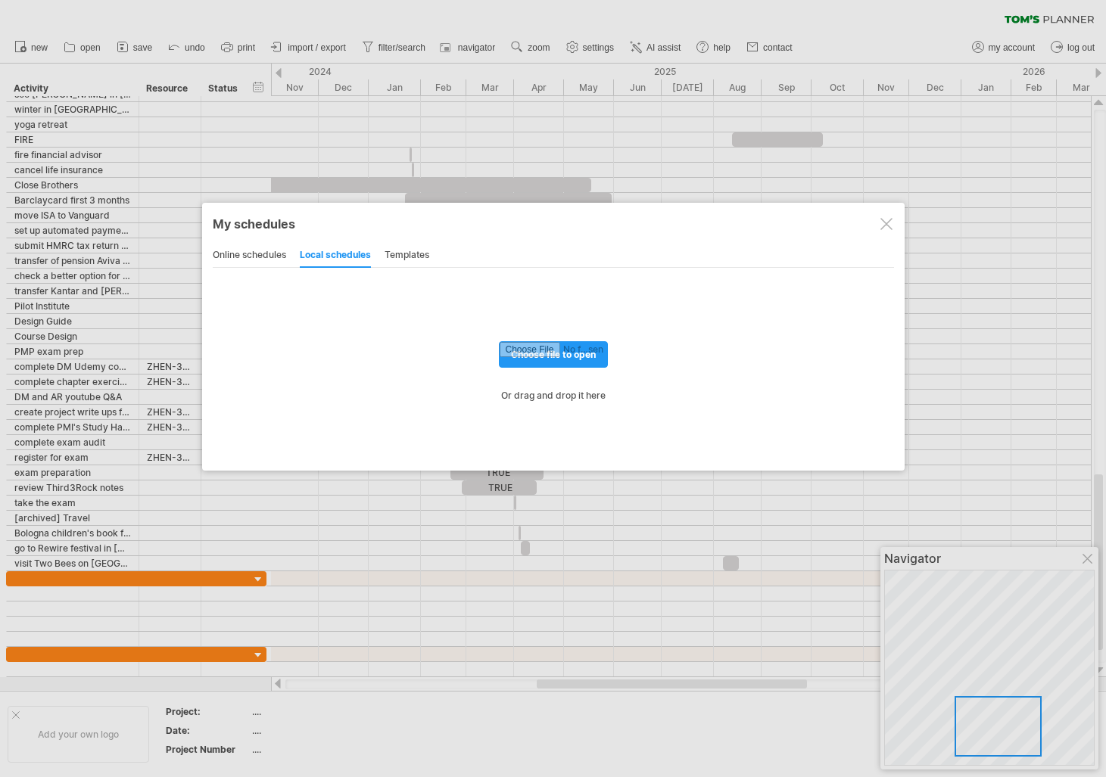
click at [891, 220] on div at bounding box center [886, 224] width 12 height 12
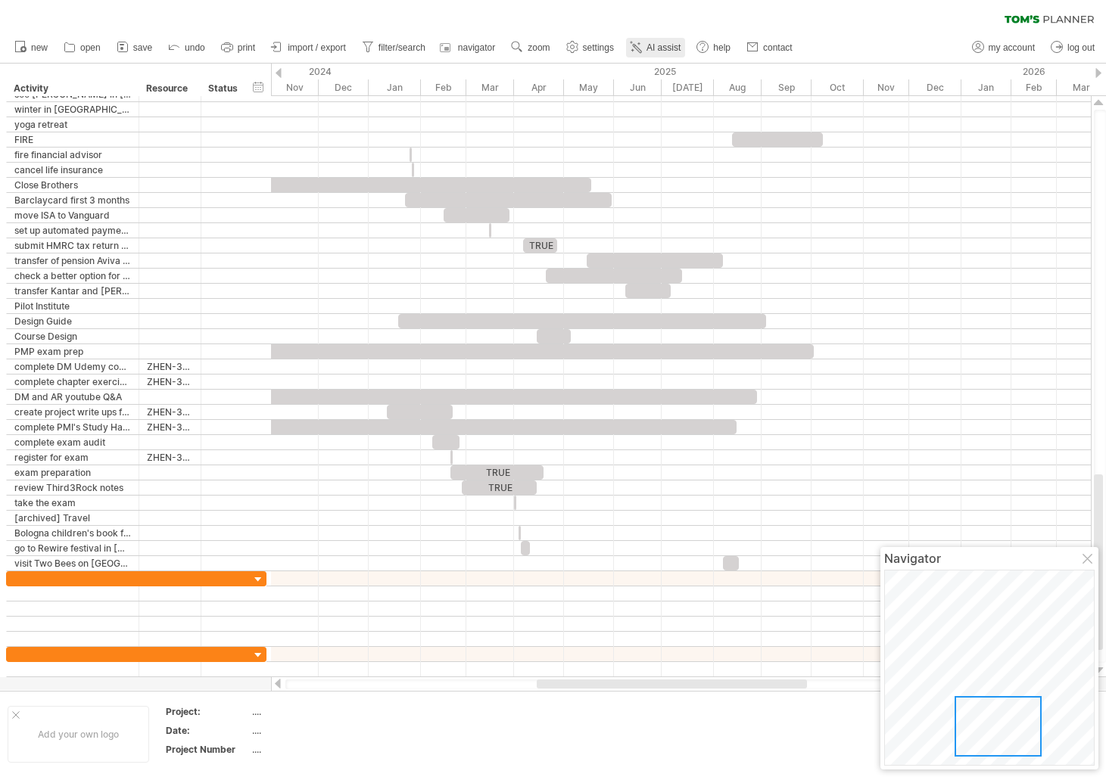
click at [681, 51] on span "AI assist" at bounding box center [663, 47] width 34 height 11
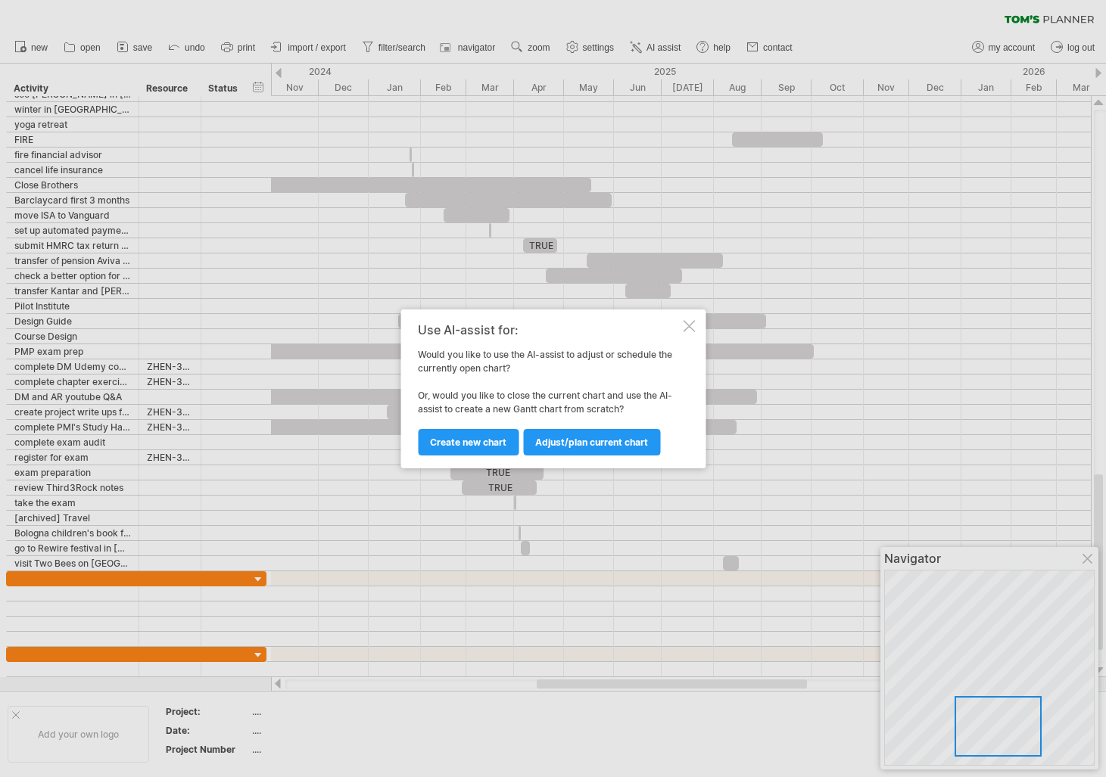
click at [691, 324] on div at bounding box center [689, 326] width 12 height 12
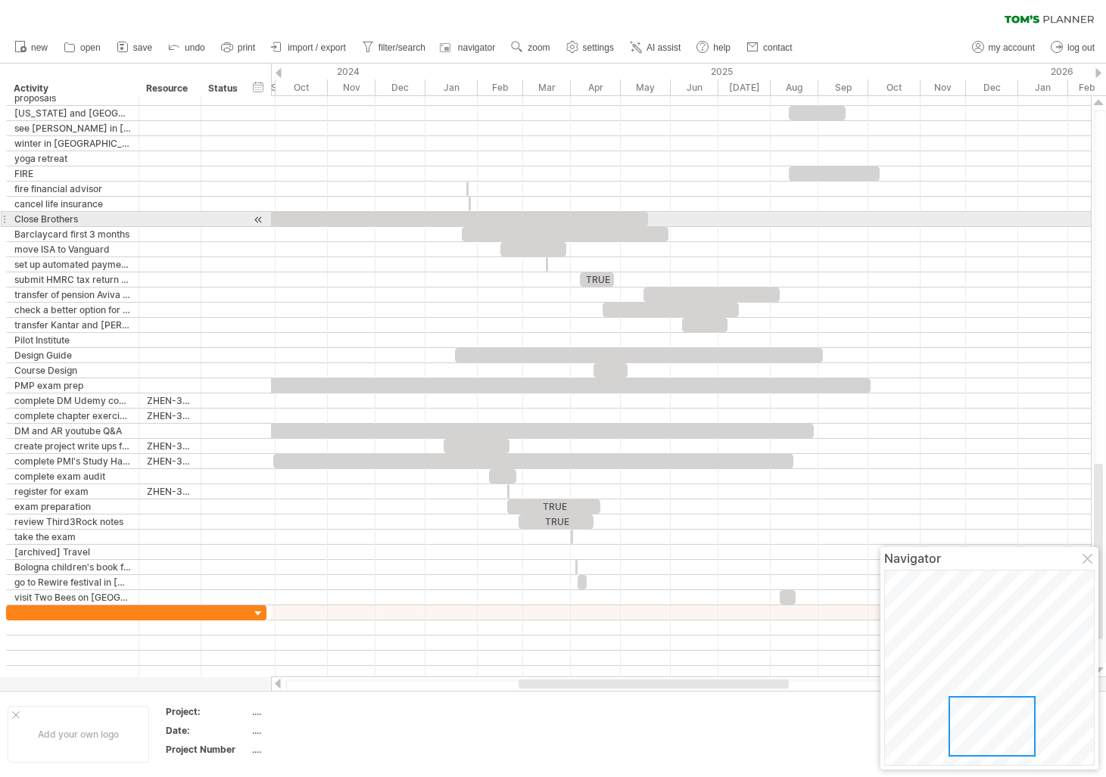
click at [421, 223] on div at bounding box center [351, 219] width 593 height 14
click at [424, 220] on div at bounding box center [351, 219] width 593 height 14
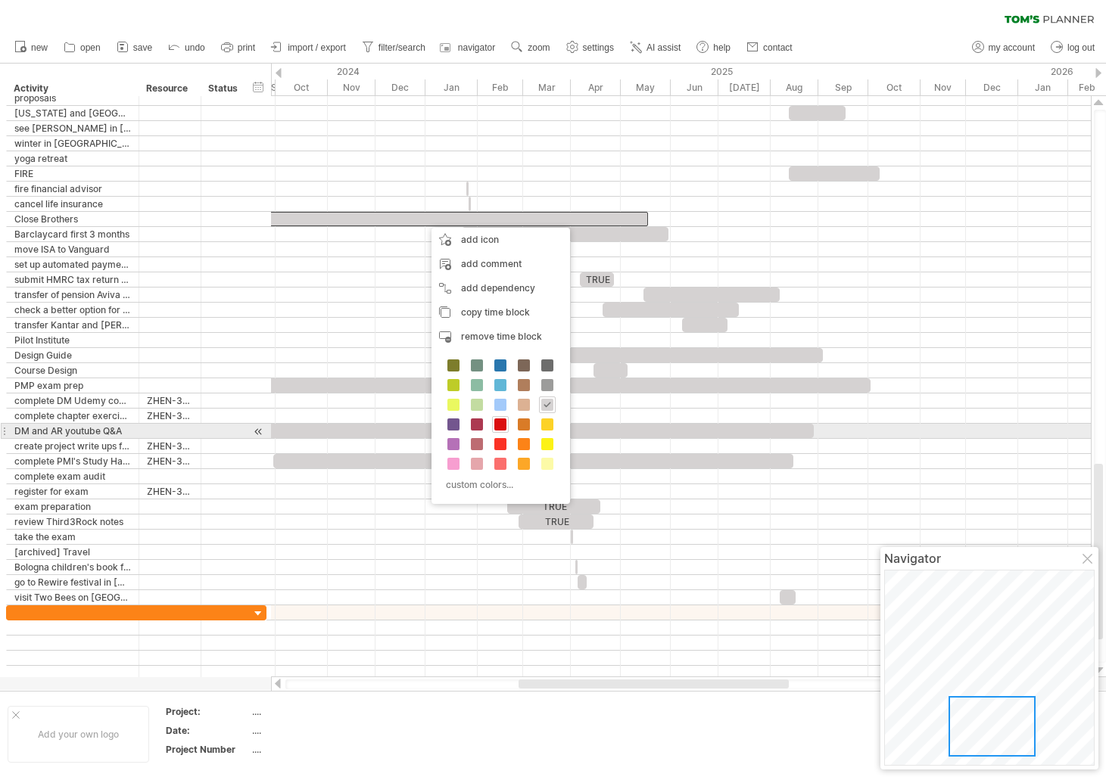
click at [498, 424] on span at bounding box center [500, 425] width 12 height 12
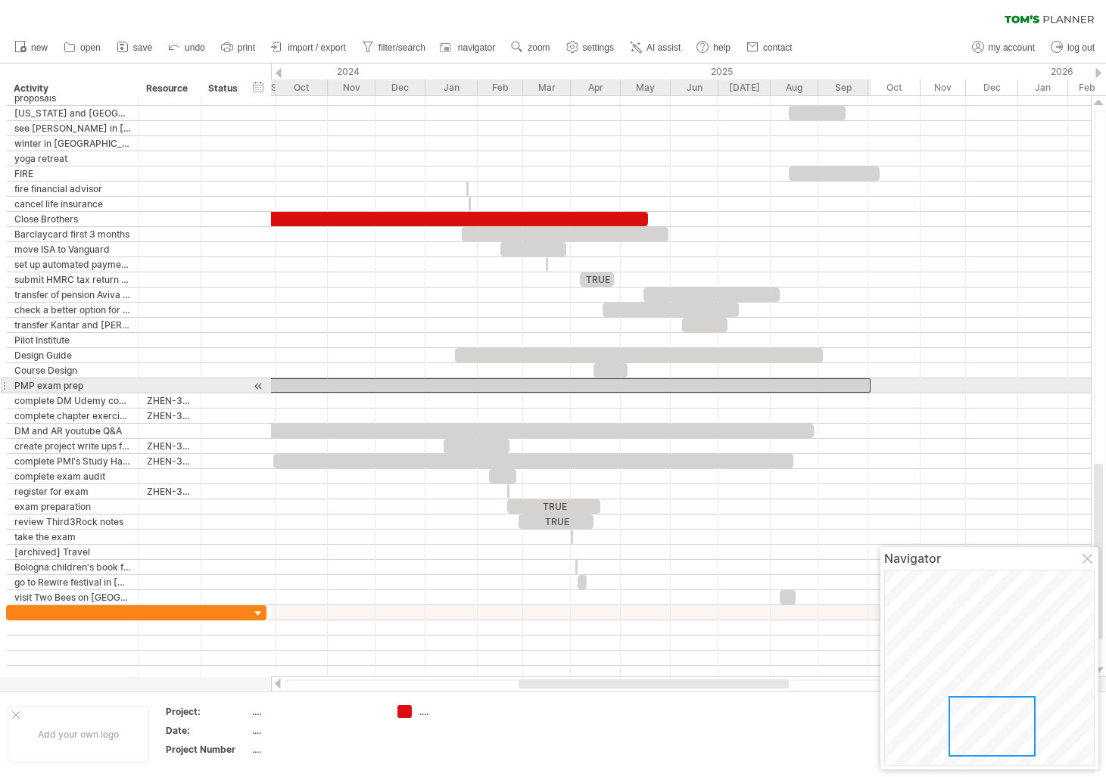
click at [433, 384] on div at bounding box center [477, 385] width 788 height 14
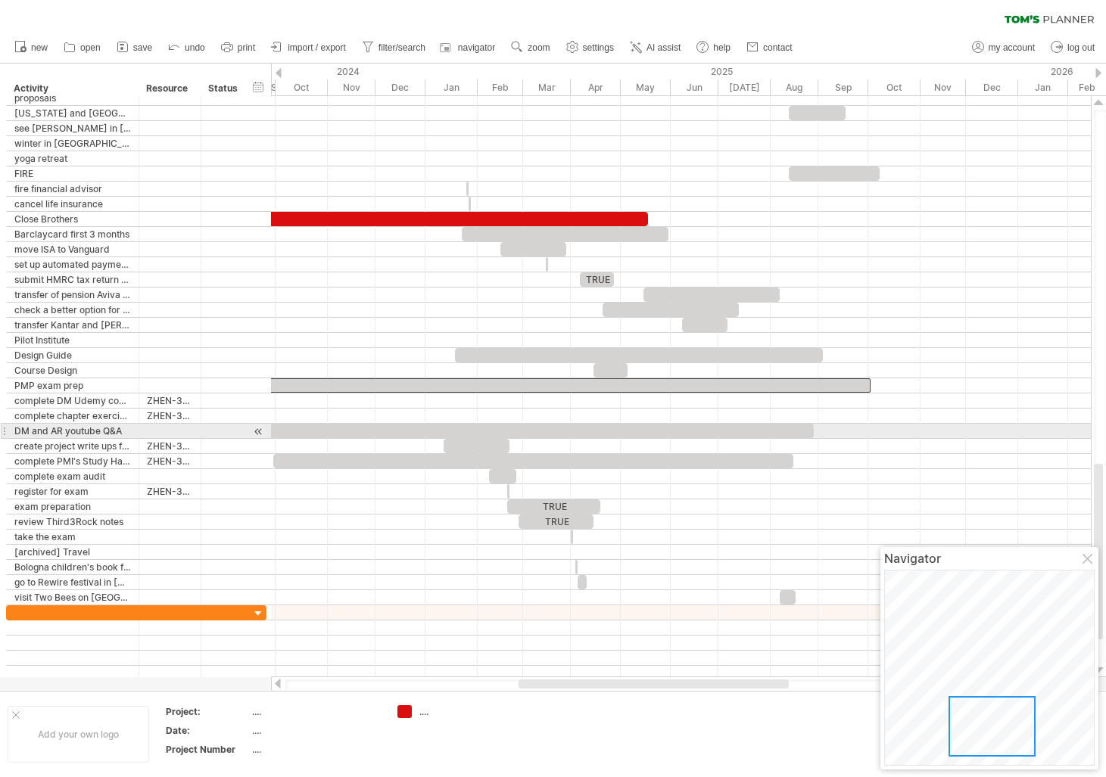
click at [428, 430] on div at bounding box center [521, 431] width 586 height 14
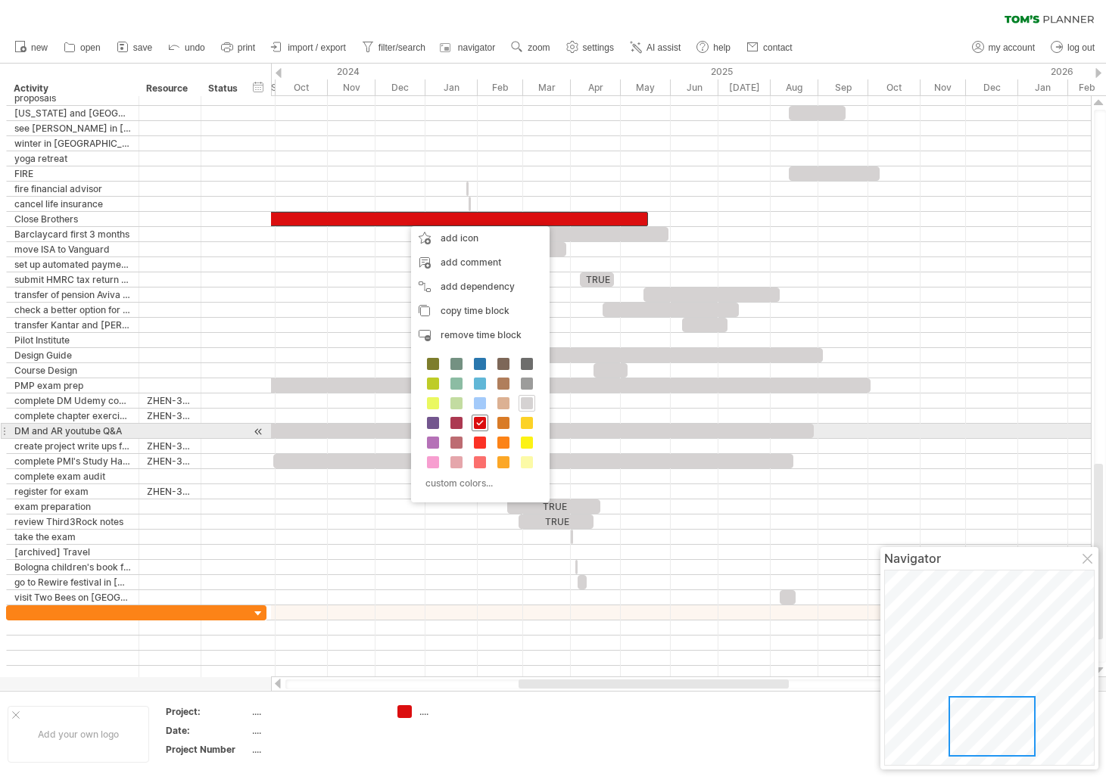
click at [481, 423] on span at bounding box center [480, 423] width 12 height 12
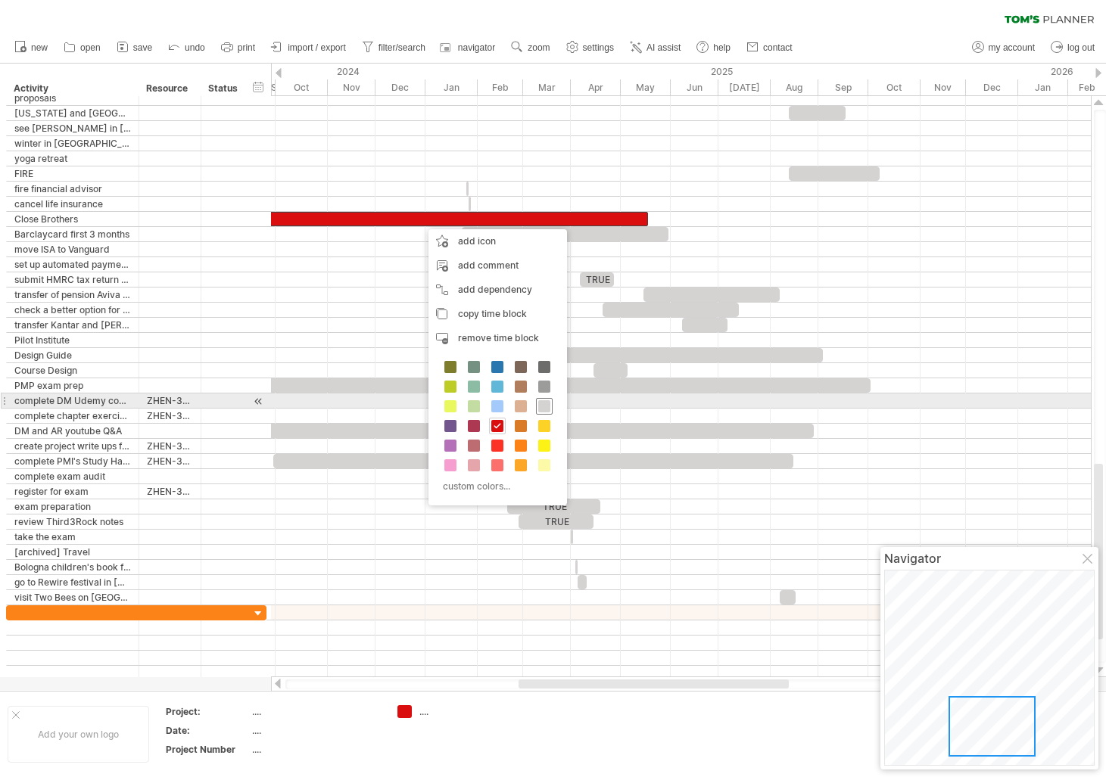
click at [540, 404] on span at bounding box center [544, 406] width 12 height 12
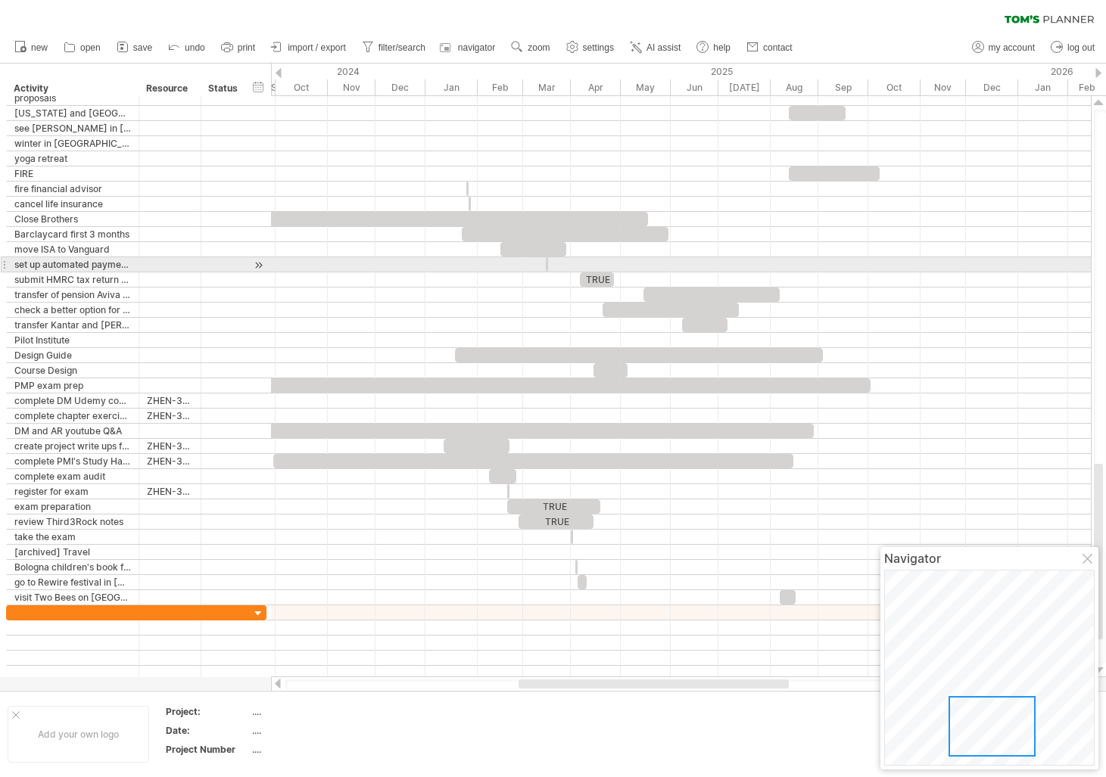
click at [447, 262] on div at bounding box center [681, 264] width 820 height 15
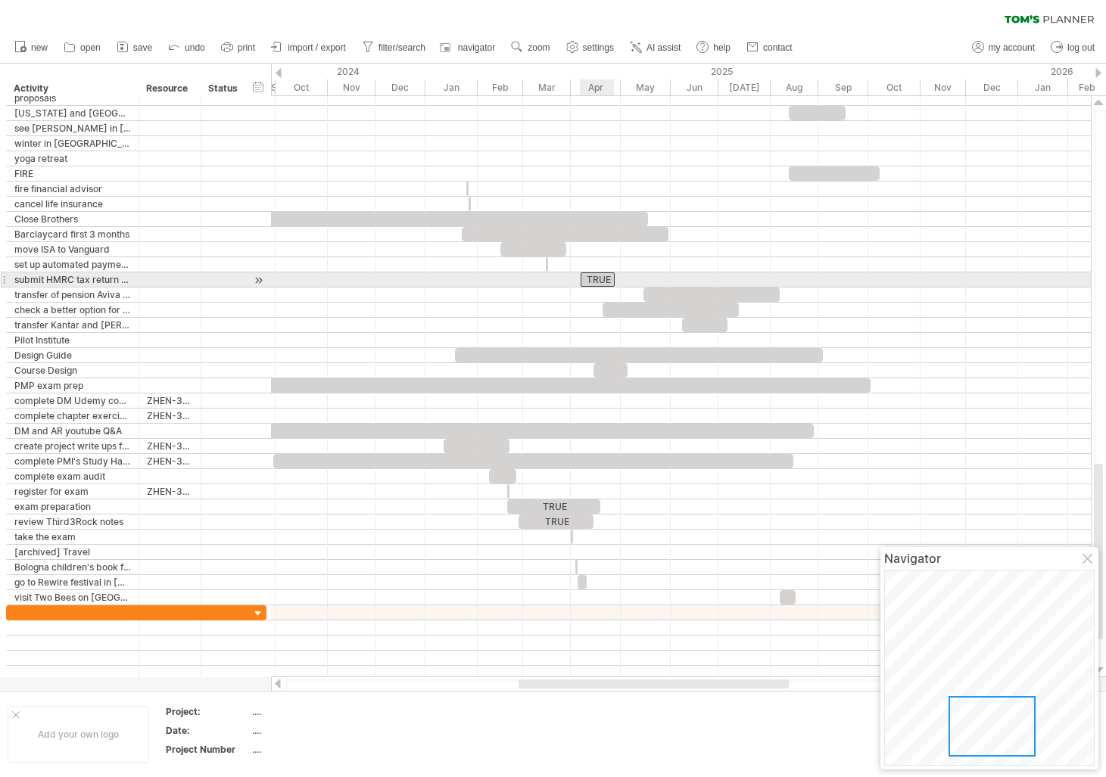
click at [596, 279] on div "TRUE" at bounding box center [598, 280] width 34 height 14
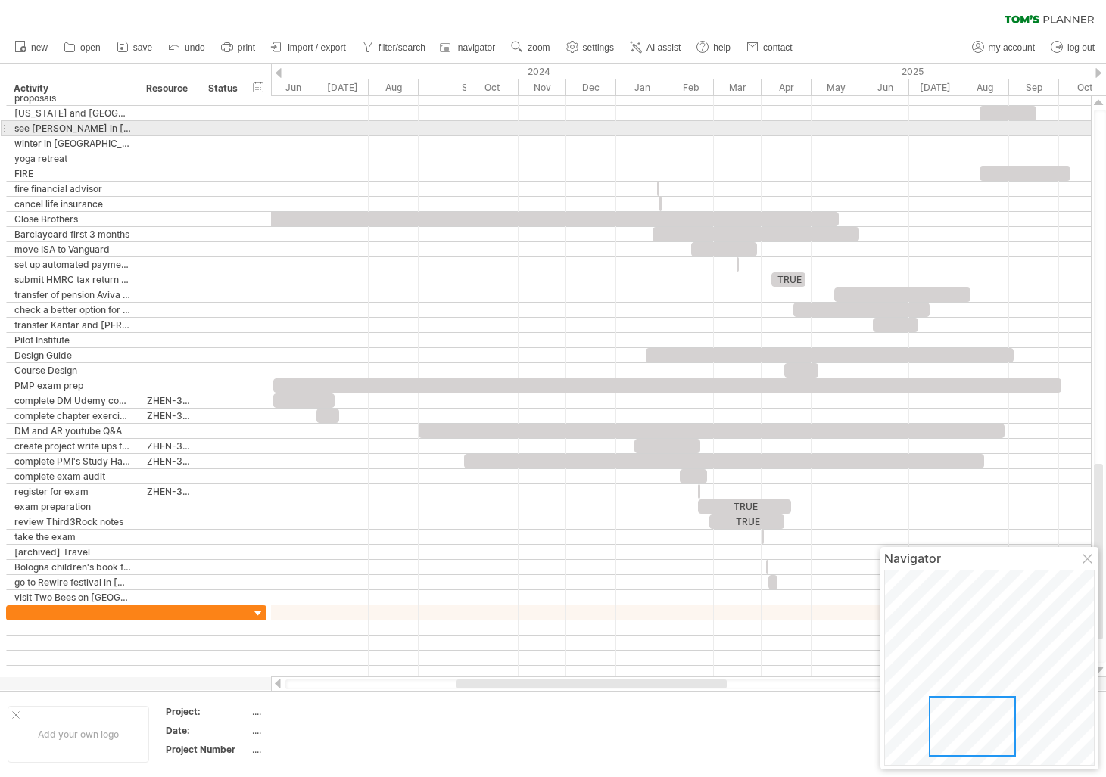
drag, startPoint x: 271, startPoint y: 67, endPoint x: 463, endPoint y: 135, distance: 203.3
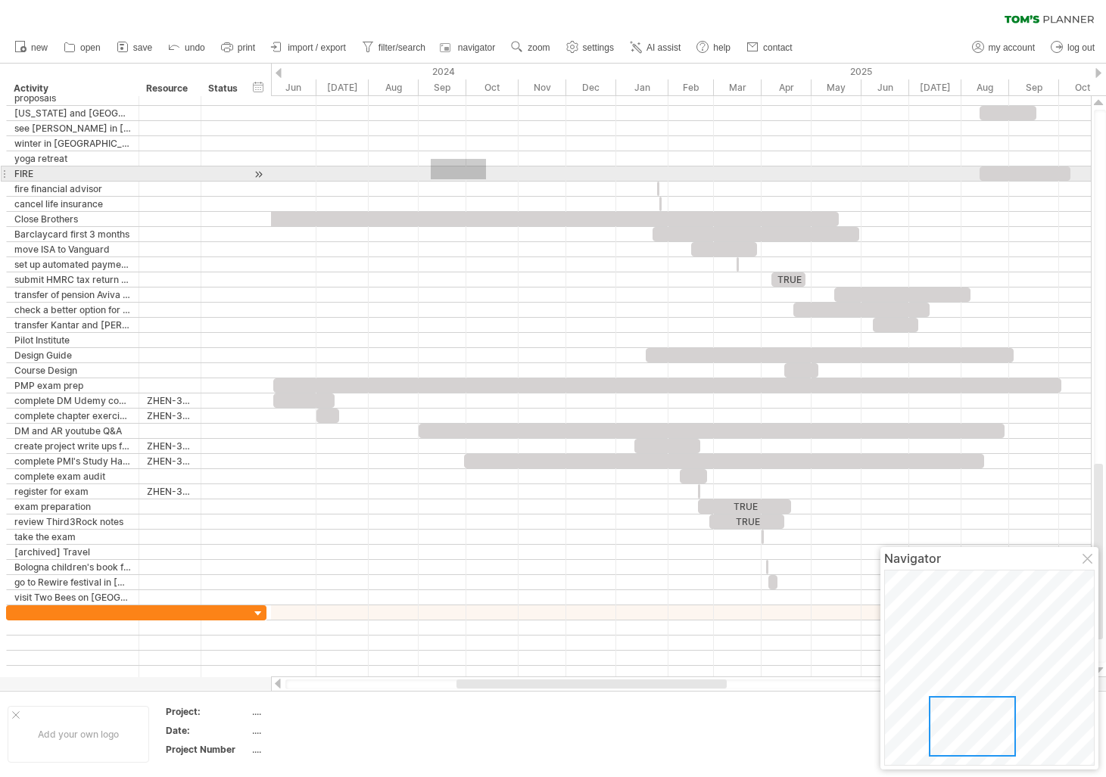
drag, startPoint x: 486, startPoint y: 159, endPoint x: 431, endPoint y: 179, distance: 58.9
click at [431, 179] on div at bounding box center [681, 348] width 820 height 515
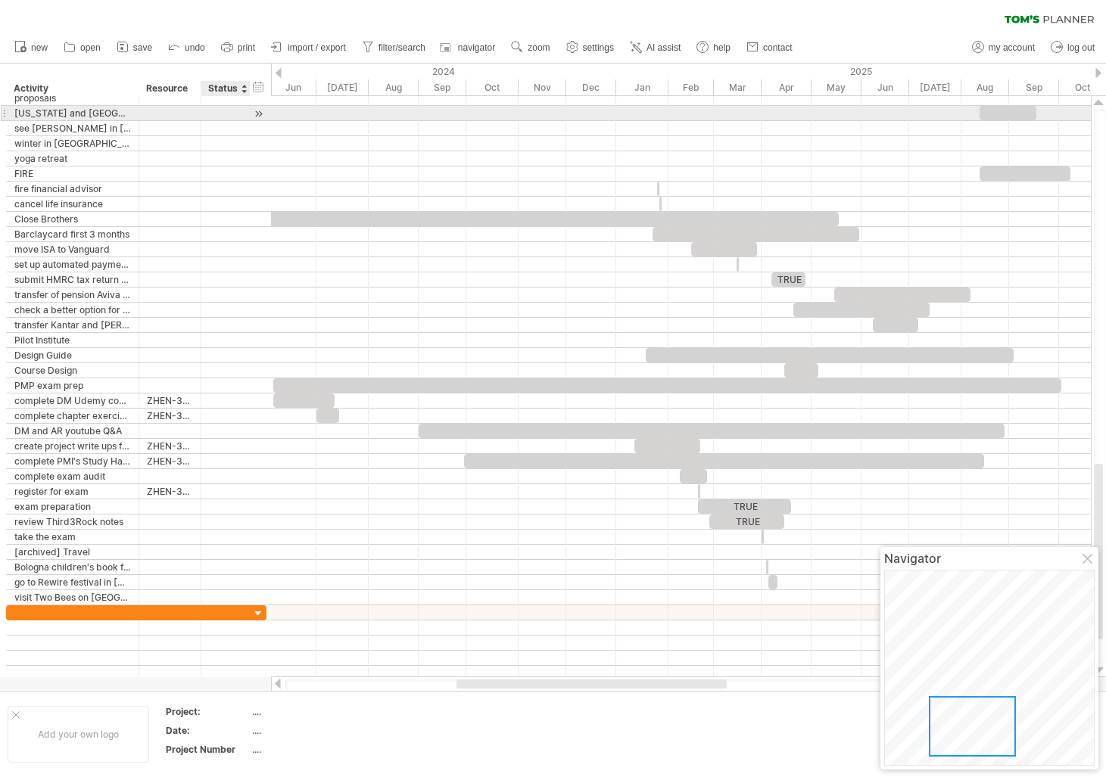
click at [229, 114] on div at bounding box center [225, 113] width 33 height 14
click at [229, 112] on input "text" at bounding box center [225, 113] width 33 height 14
click at [257, 112] on div at bounding box center [258, 114] width 14 height 16
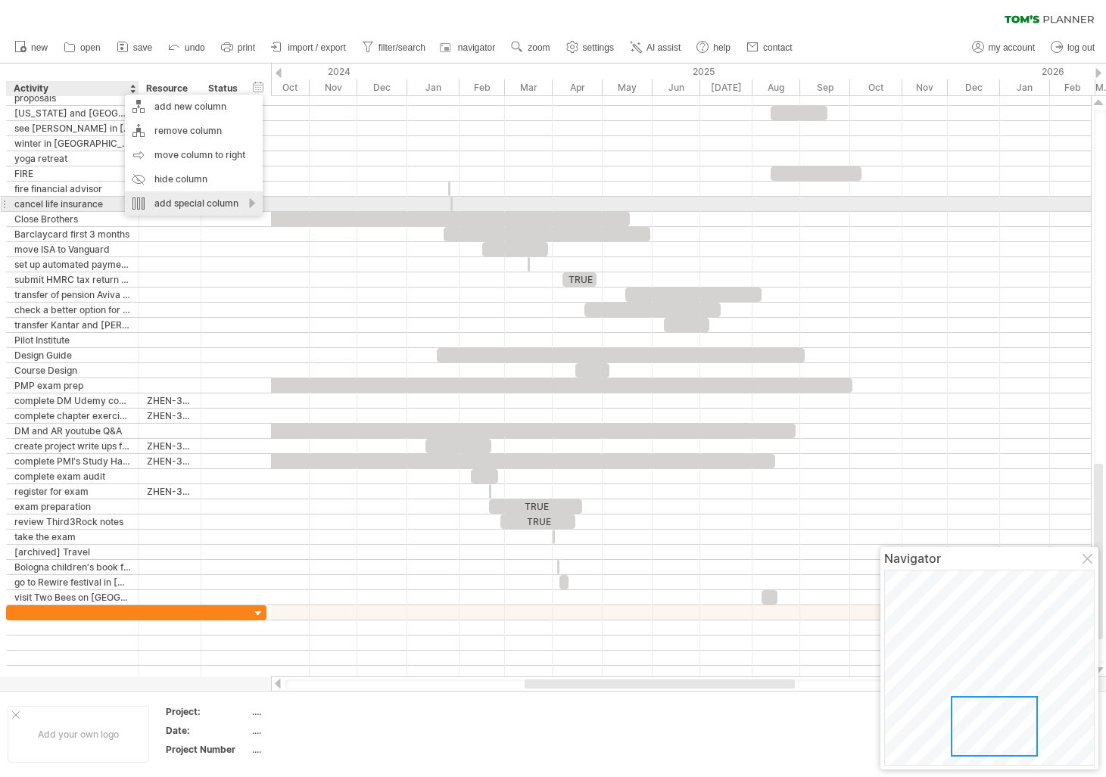
click at [248, 201] on div "add special column" at bounding box center [194, 204] width 138 height 24
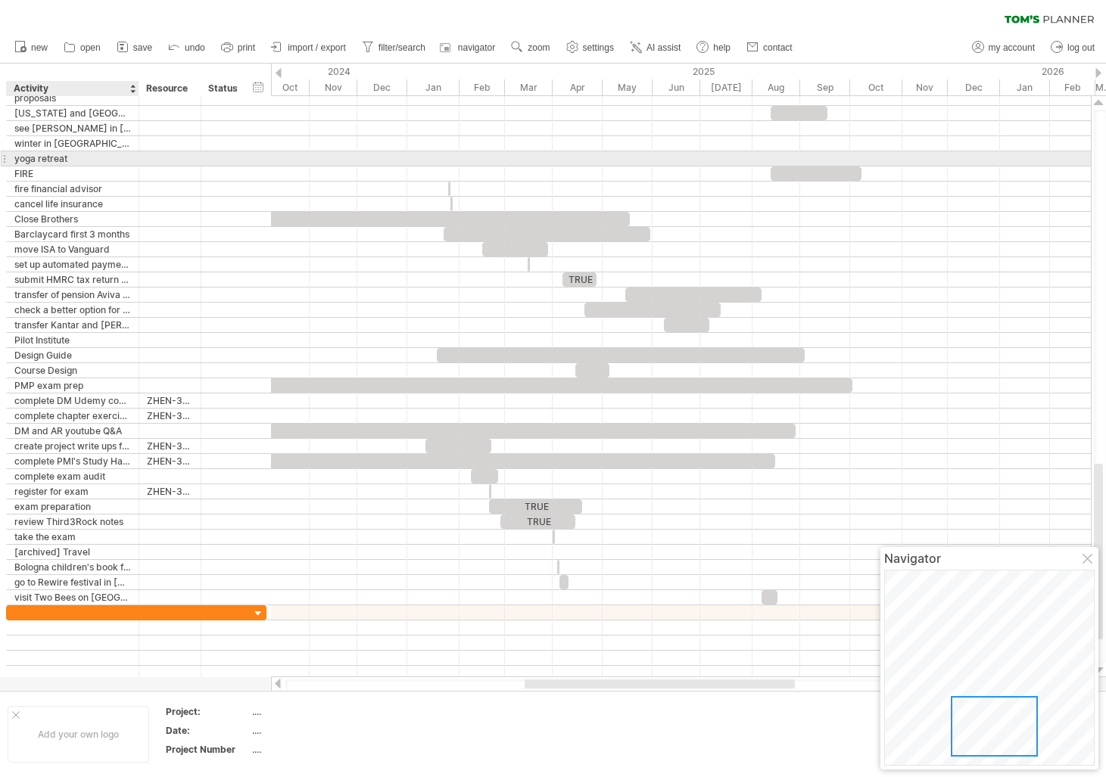
click at [296, 152] on div at bounding box center [681, 158] width 820 height 15
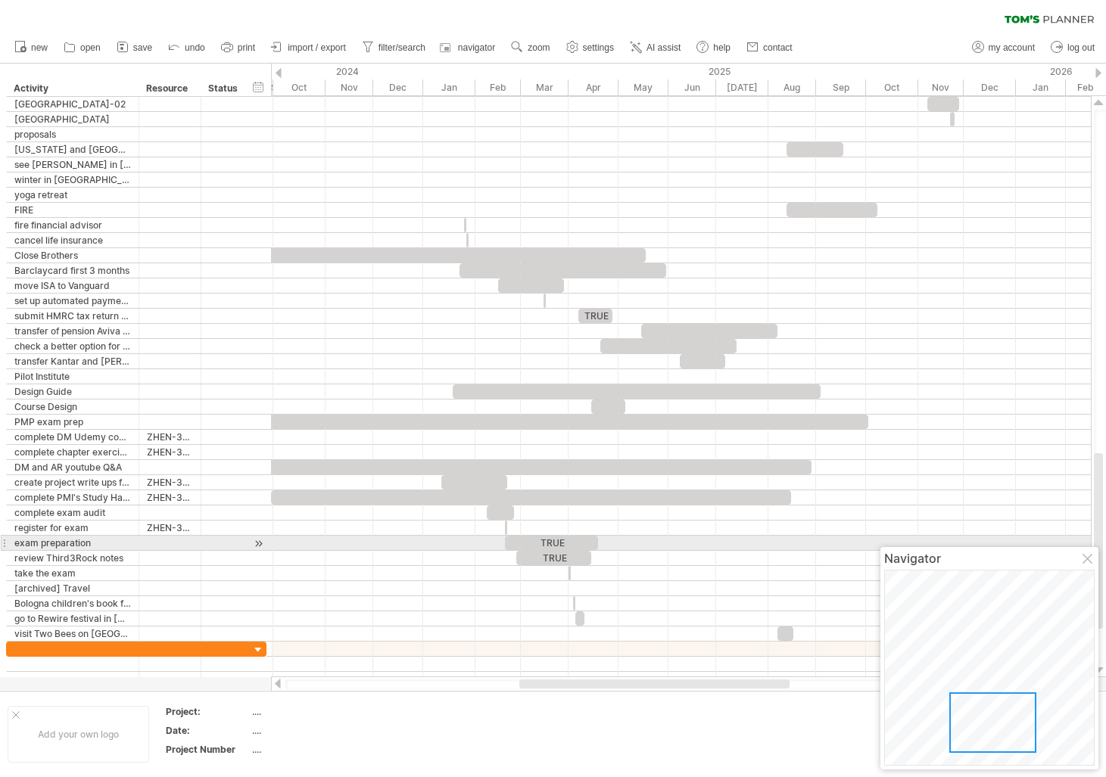
click at [260, 543] on div at bounding box center [258, 544] width 14 height 16
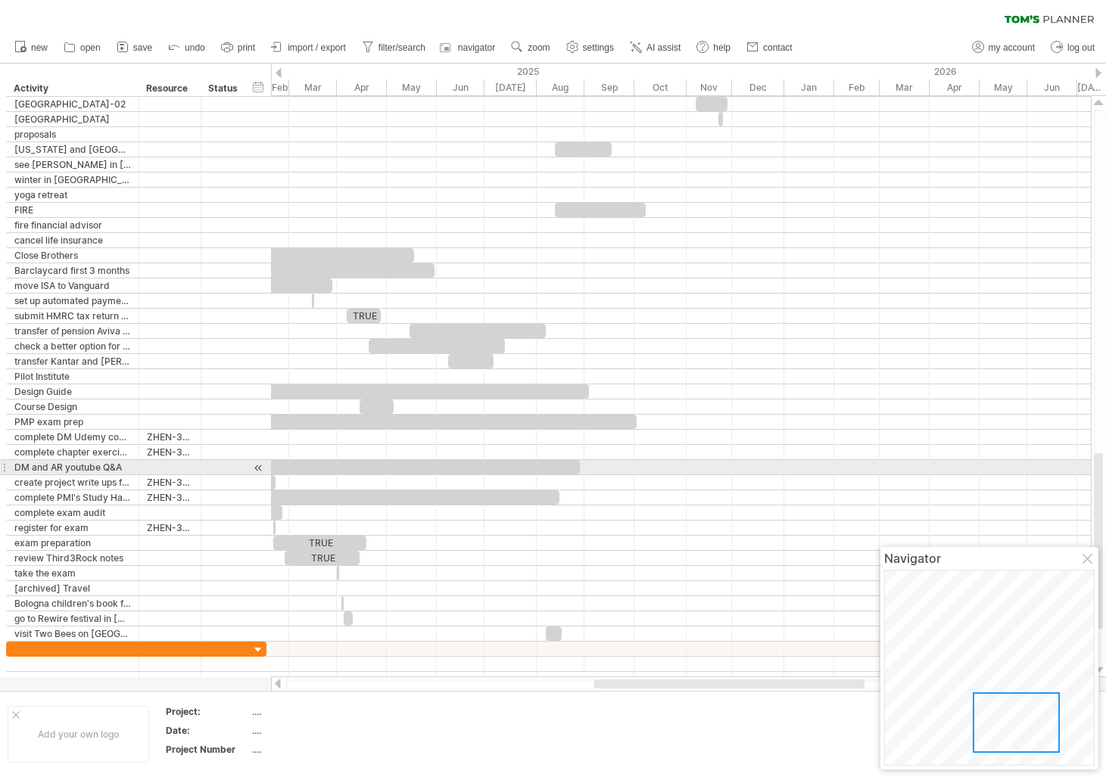
click at [260, 466] on div at bounding box center [258, 468] width 14 height 16
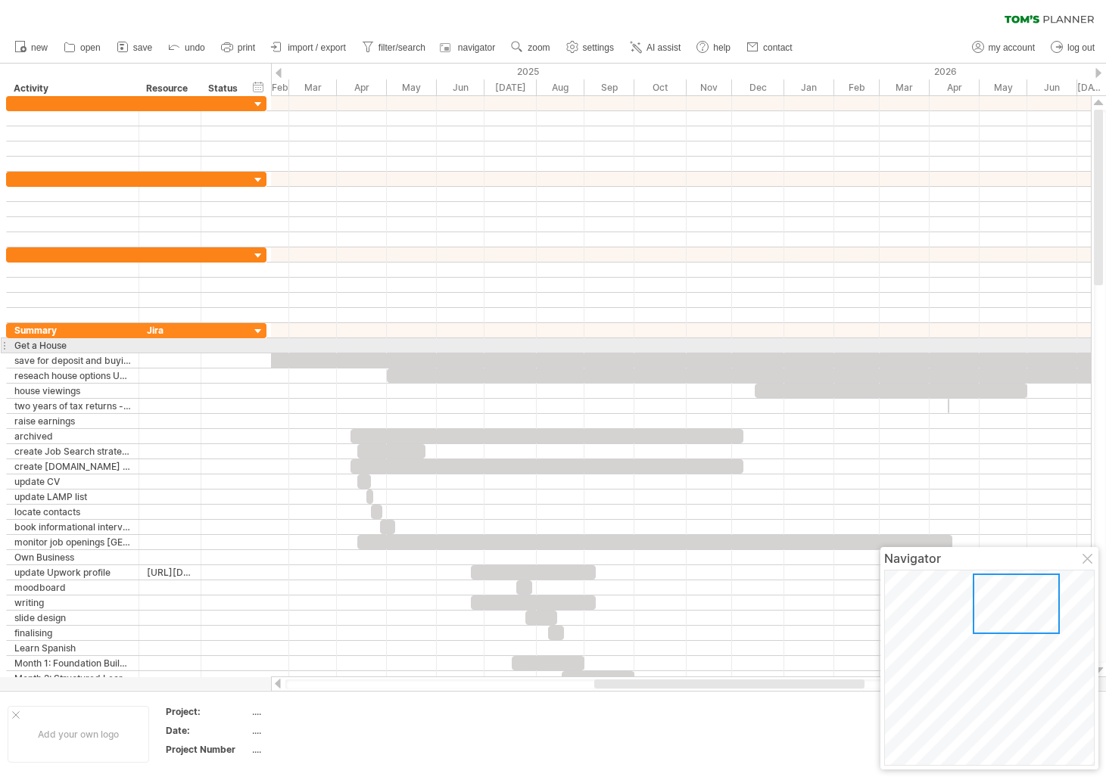
click at [5, 344] on div at bounding box center [4, 346] width 6 height 16
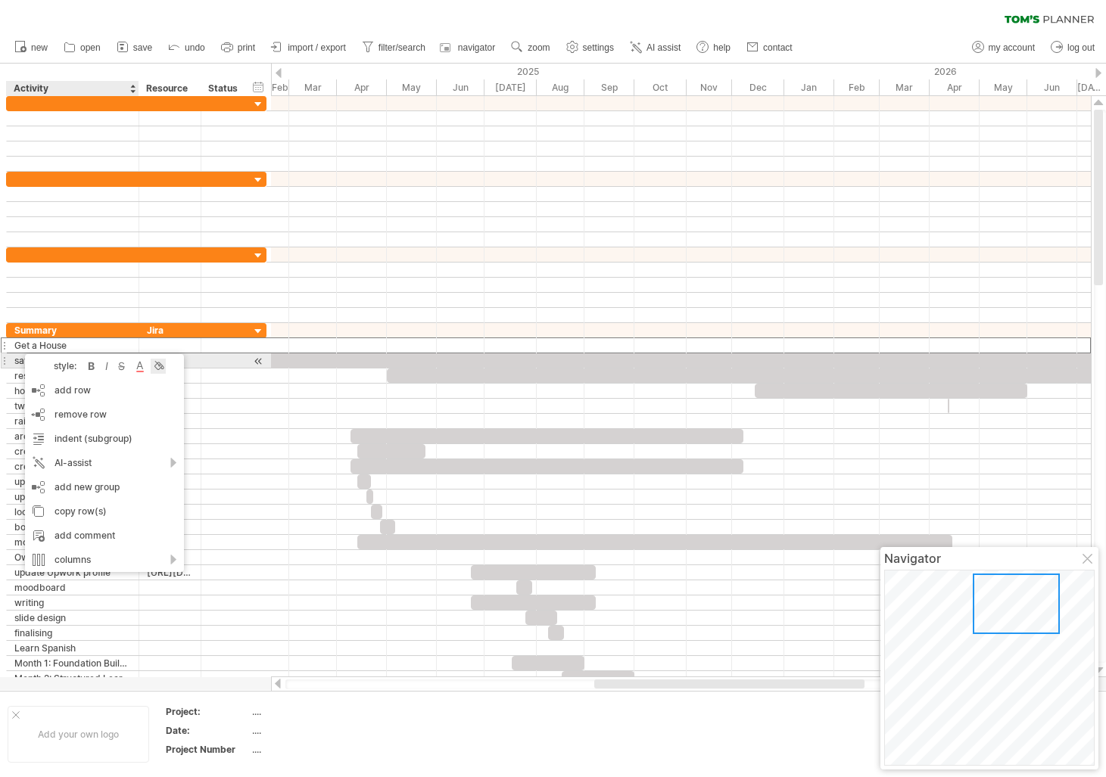
click at [160, 366] on div at bounding box center [158, 366] width 15 height 15
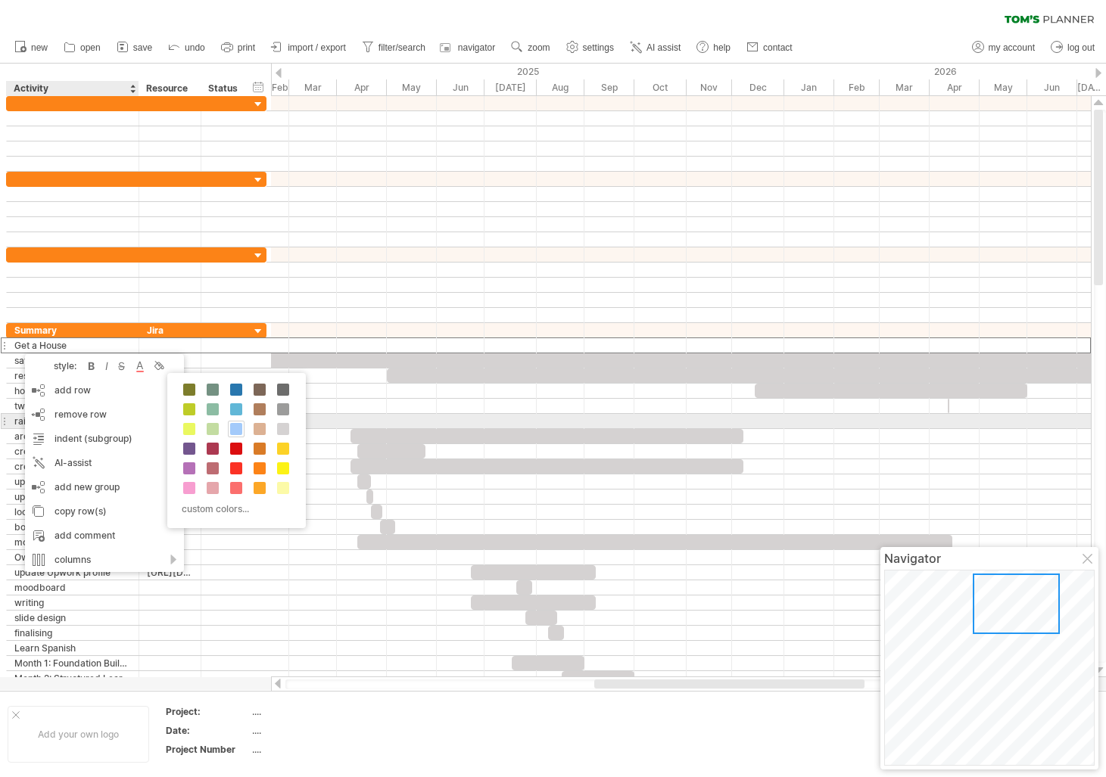
click at [238, 424] on span at bounding box center [236, 429] width 12 height 12
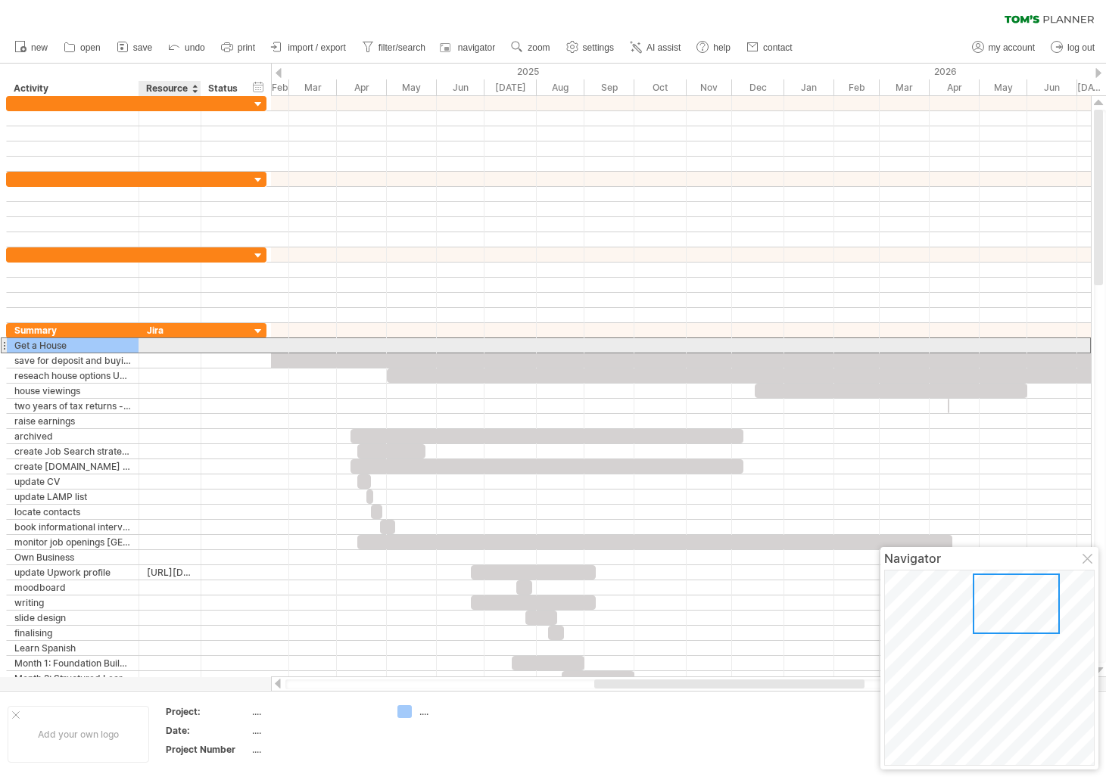
click at [157, 343] on div at bounding box center [170, 345] width 46 height 14
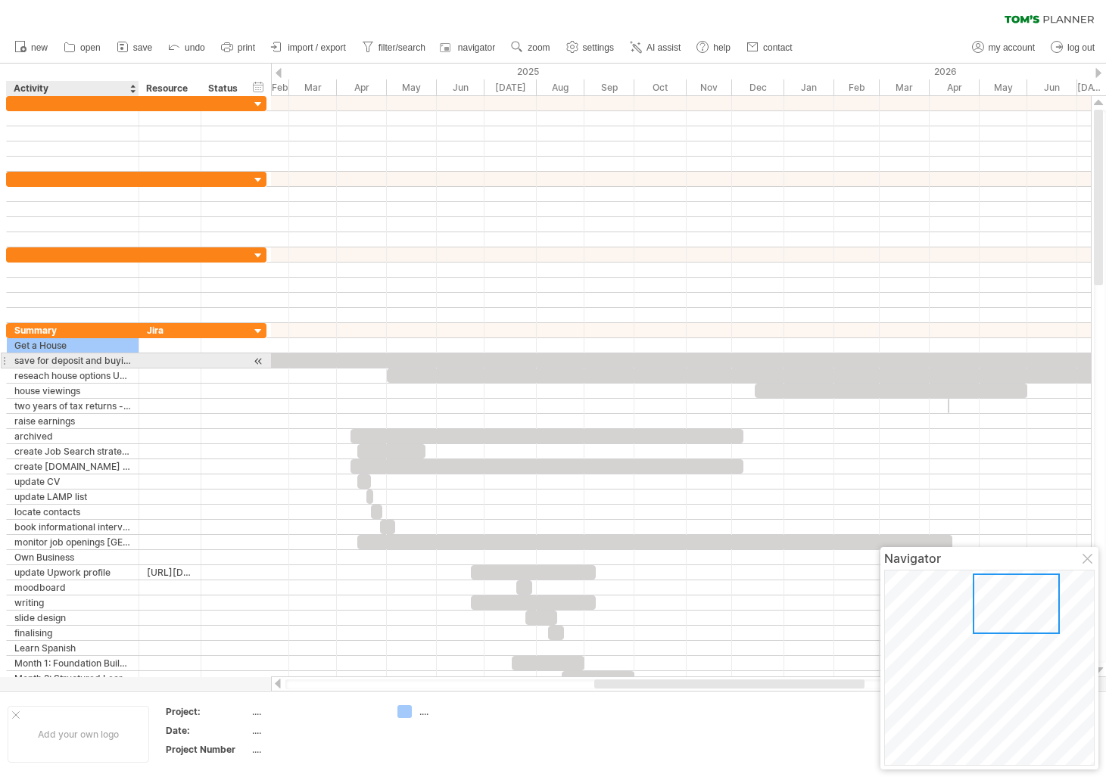
click at [65, 366] on div "save for deposit and buying expenses" at bounding box center [72, 361] width 117 height 14
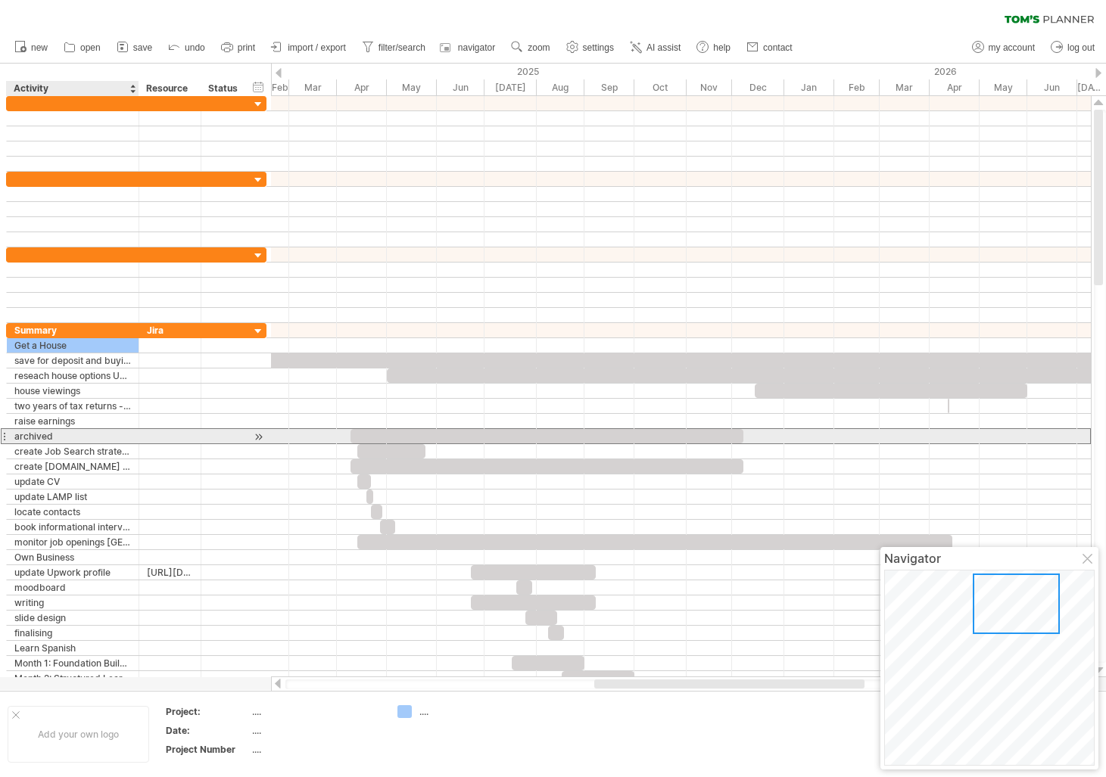
click at [68, 439] on div "archived" at bounding box center [72, 436] width 117 height 14
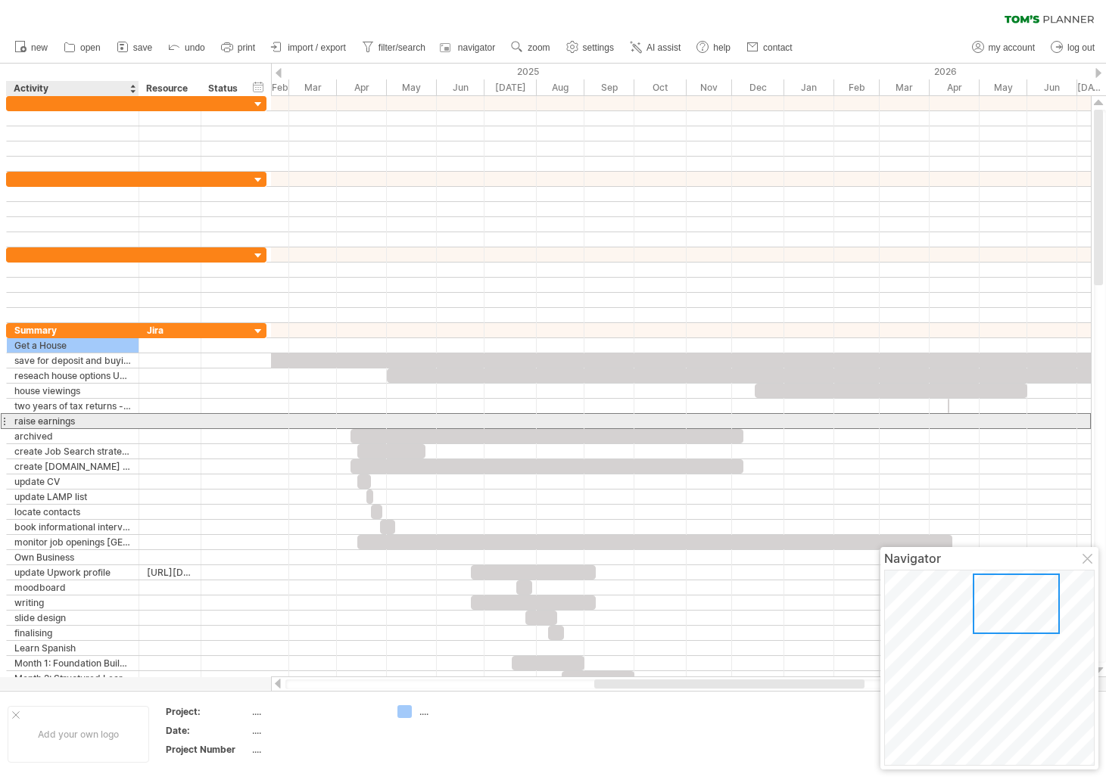
click at [63, 421] on div "raise earnings" at bounding box center [72, 421] width 117 height 14
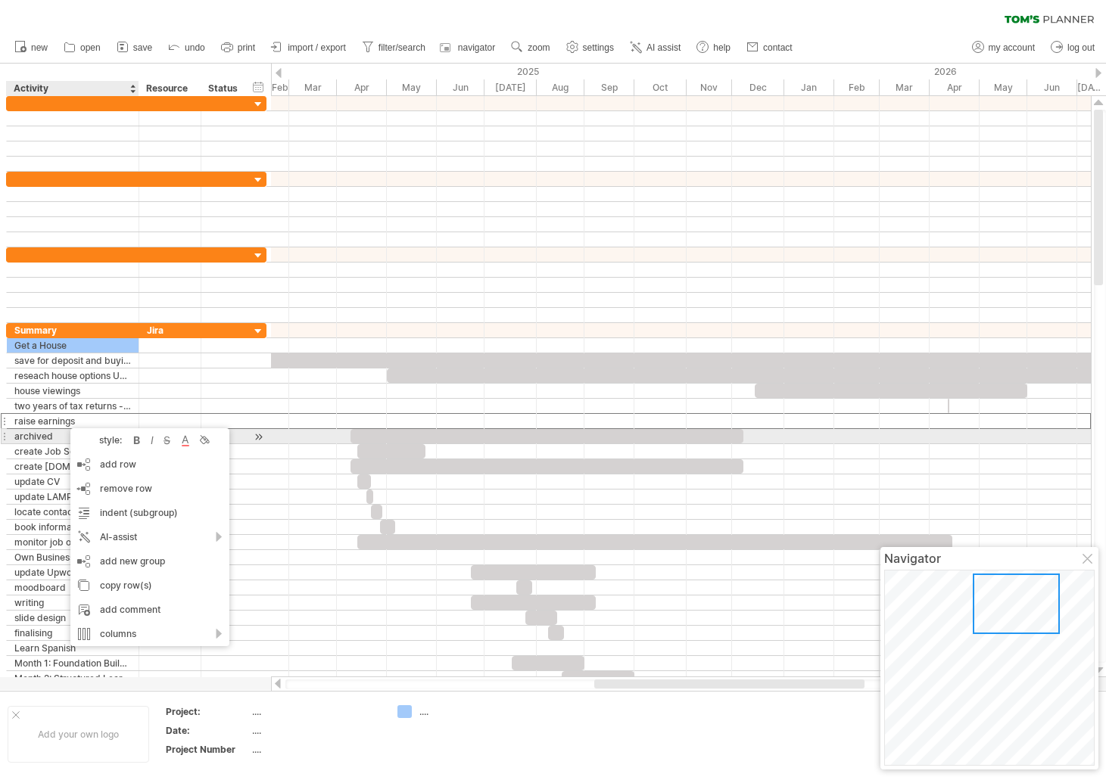
click at [104, 439] on div "style:" at bounding box center [102, 439] width 53 height 11
click at [206, 441] on div at bounding box center [203, 440] width 15 height 15
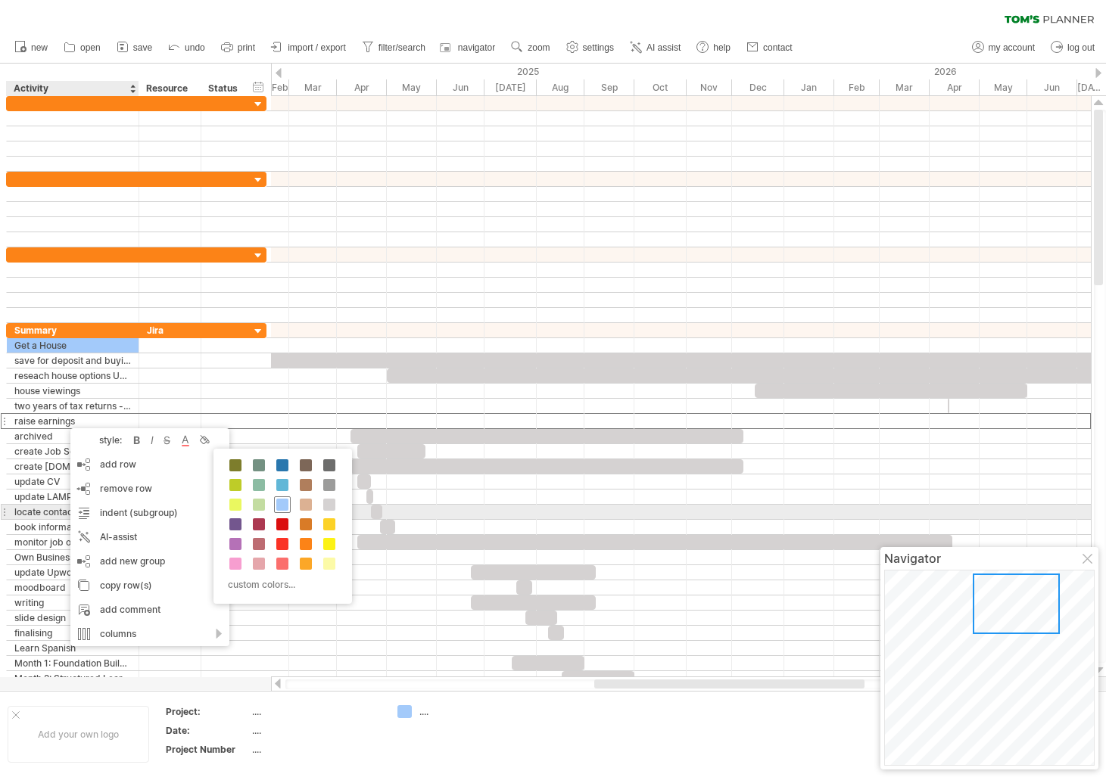
click at [288, 509] on div at bounding box center [282, 505] width 17 height 17
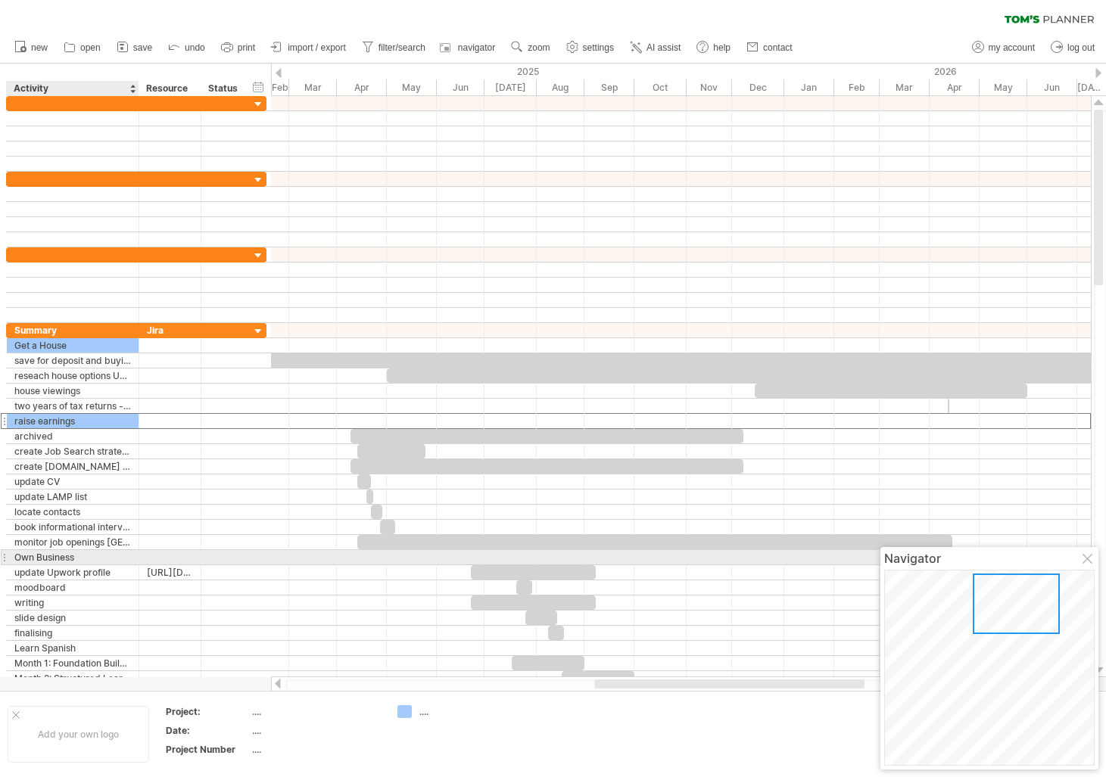
click at [64, 555] on div "Own Business" at bounding box center [72, 557] width 117 height 14
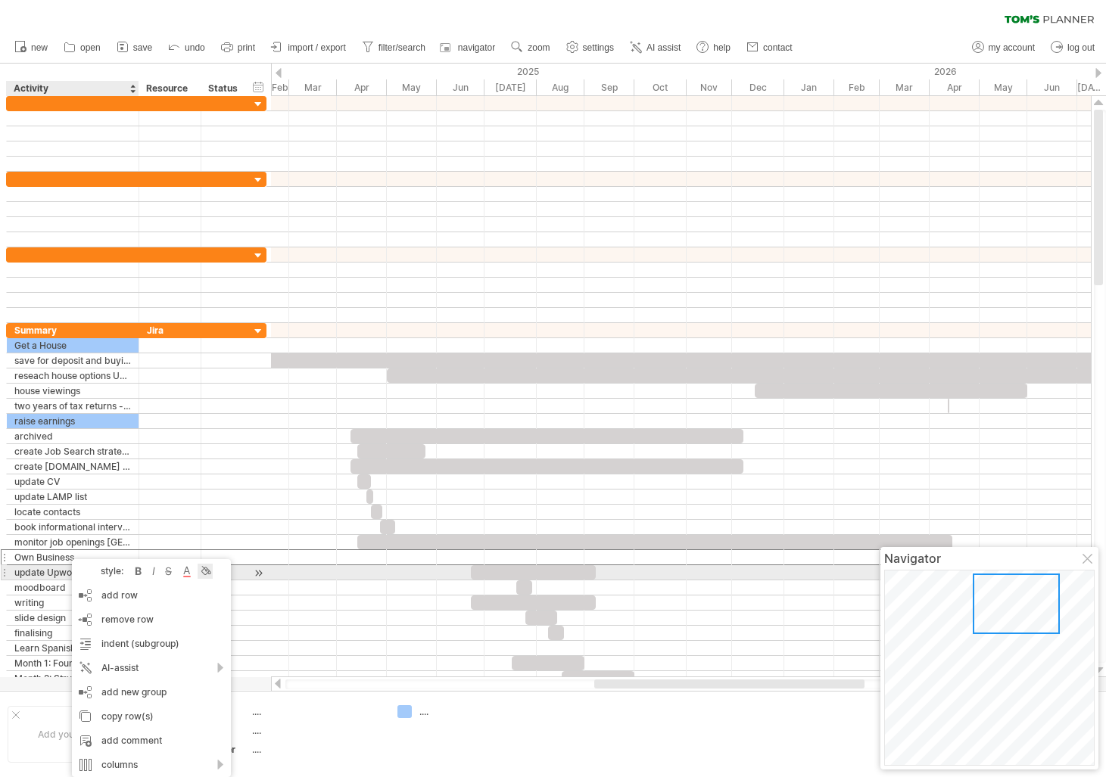
click at [202, 570] on div at bounding box center [205, 571] width 15 height 15
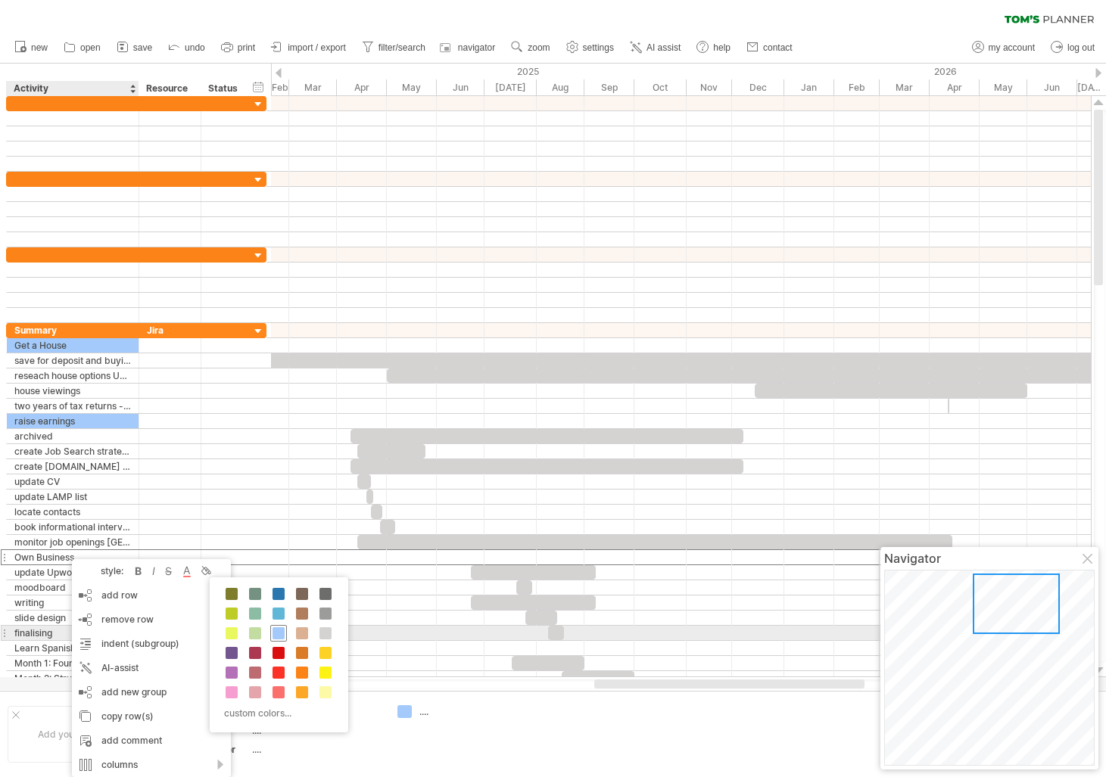
click at [282, 630] on span at bounding box center [279, 634] width 12 height 12
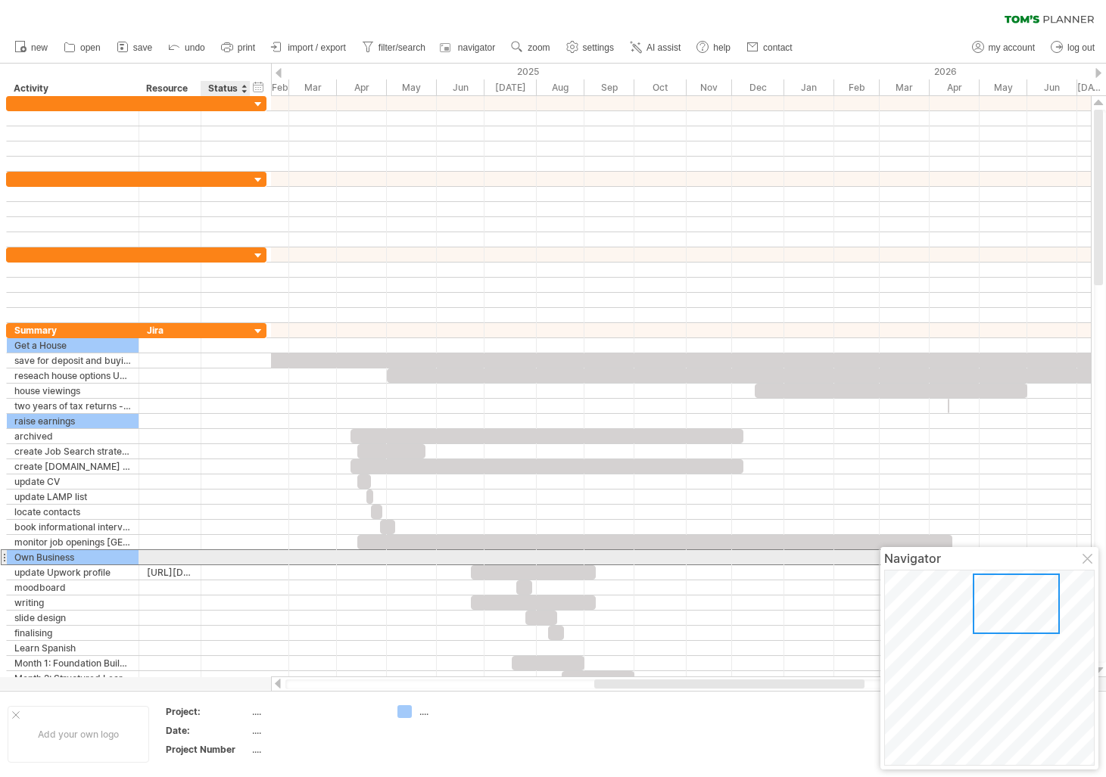
click at [230, 557] on div at bounding box center [225, 557] width 33 height 14
click at [319, 559] on div at bounding box center [681, 557] width 820 height 15
click at [354, 559] on div at bounding box center [681, 557] width 820 height 15
click at [335, 559] on div at bounding box center [681, 557] width 820 height 15
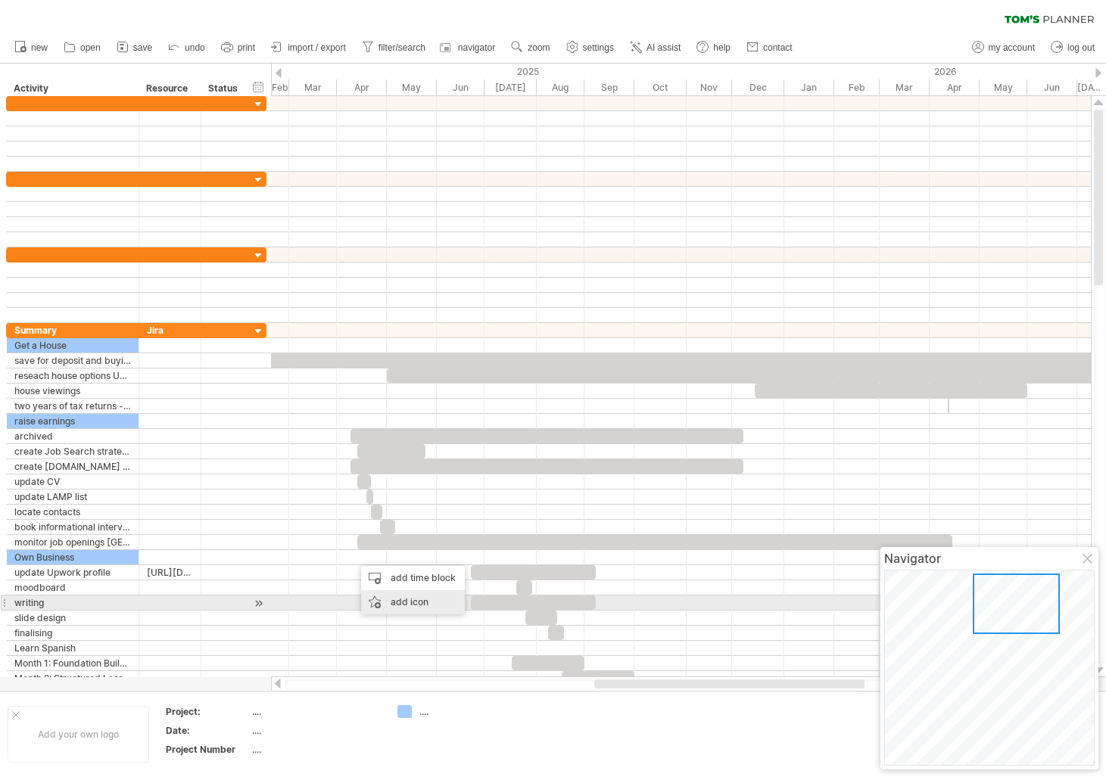
click at [395, 608] on div "add icon" at bounding box center [413, 602] width 104 height 24
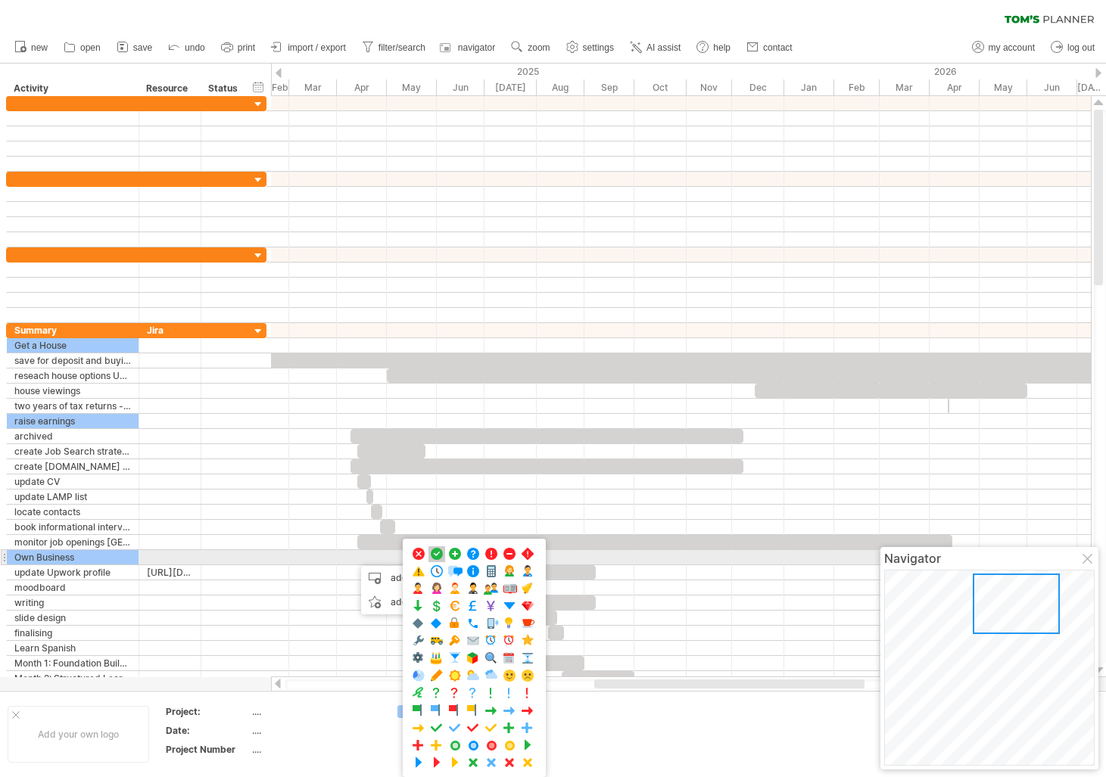
click at [435, 553] on span at bounding box center [436, 554] width 15 height 14
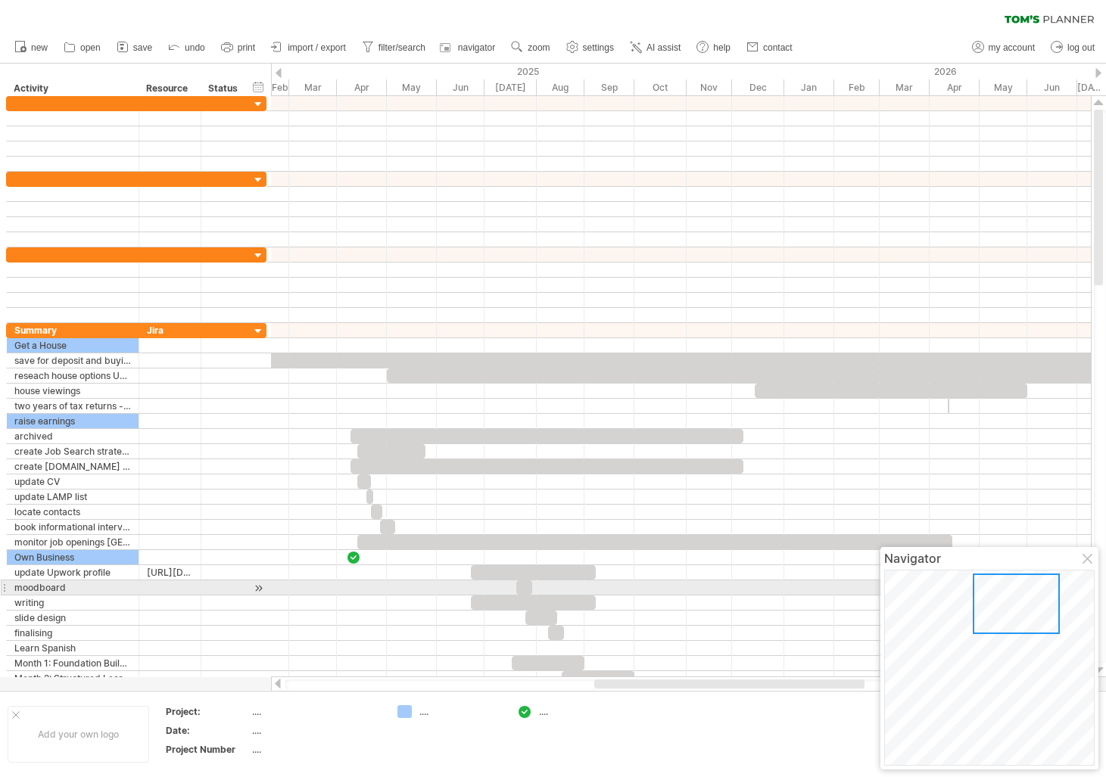
click at [366, 581] on div at bounding box center [681, 588] width 820 height 15
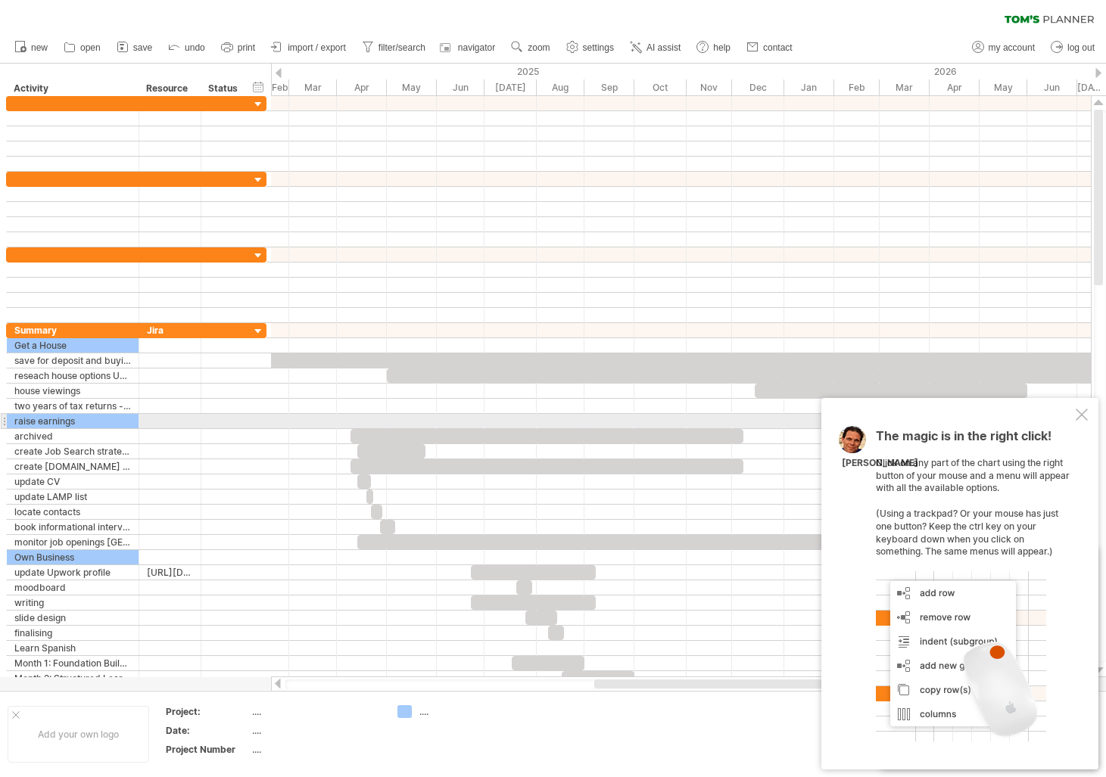
click at [1081, 414] on div at bounding box center [1082, 415] width 12 height 12
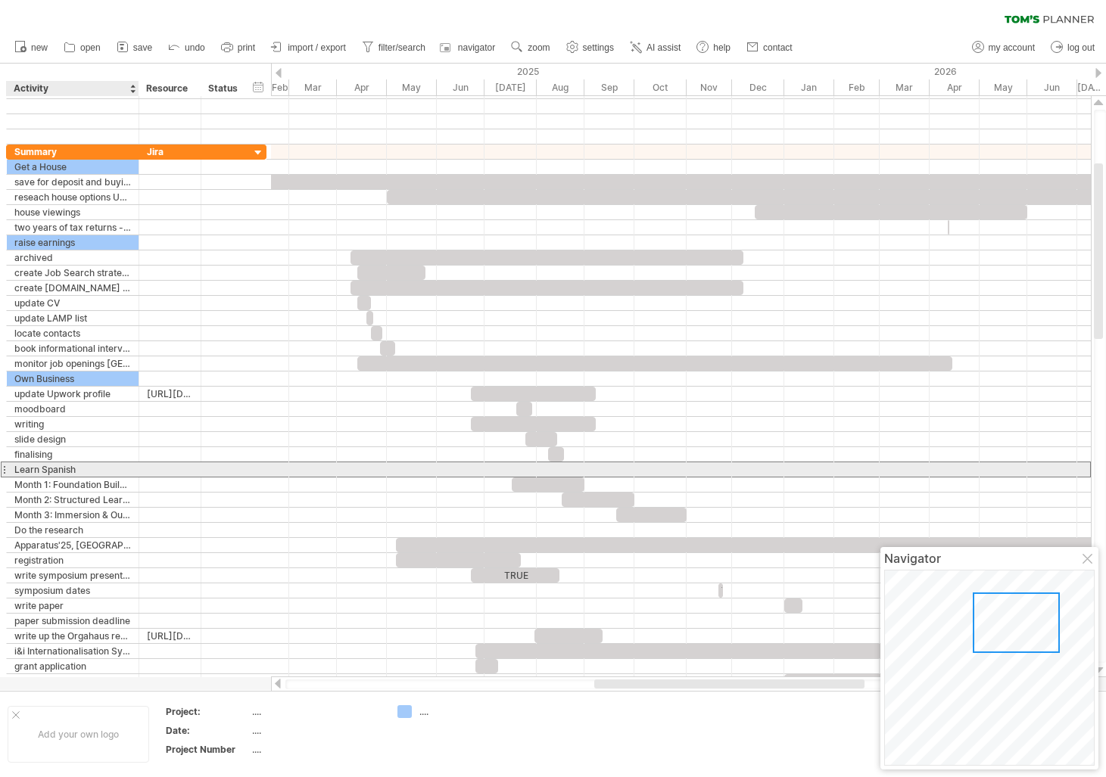
click at [83, 465] on div "Learn Spanish" at bounding box center [72, 470] width 117 height 14
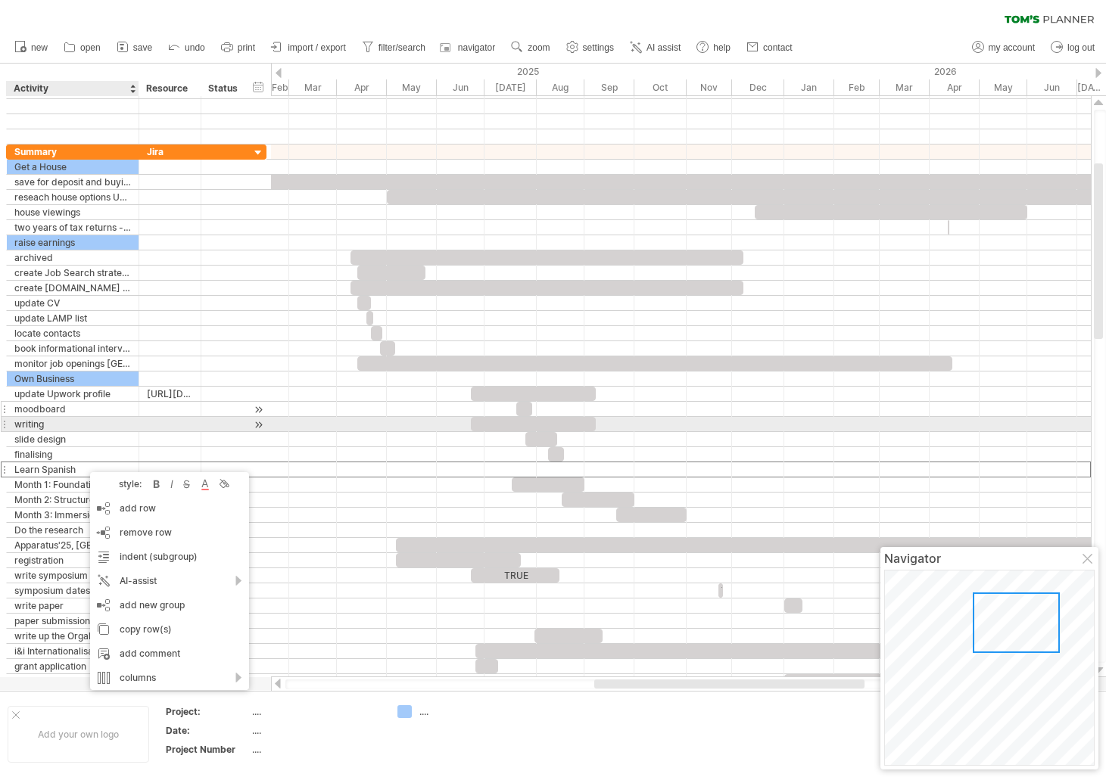
click at [86, 413] on div "moodboard" at bounding box center [72, 409] width 117 height 14
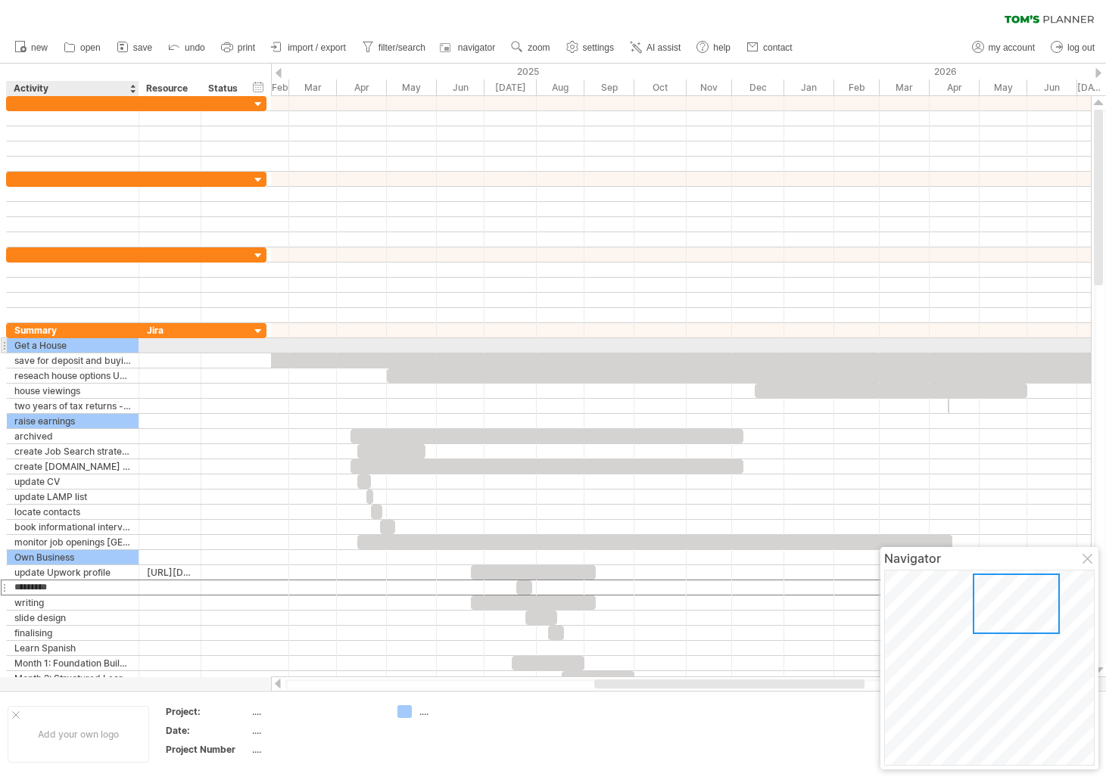
click at [55, 352] on div "Get a House" at bounding box center [72, 345] width 117 height 14
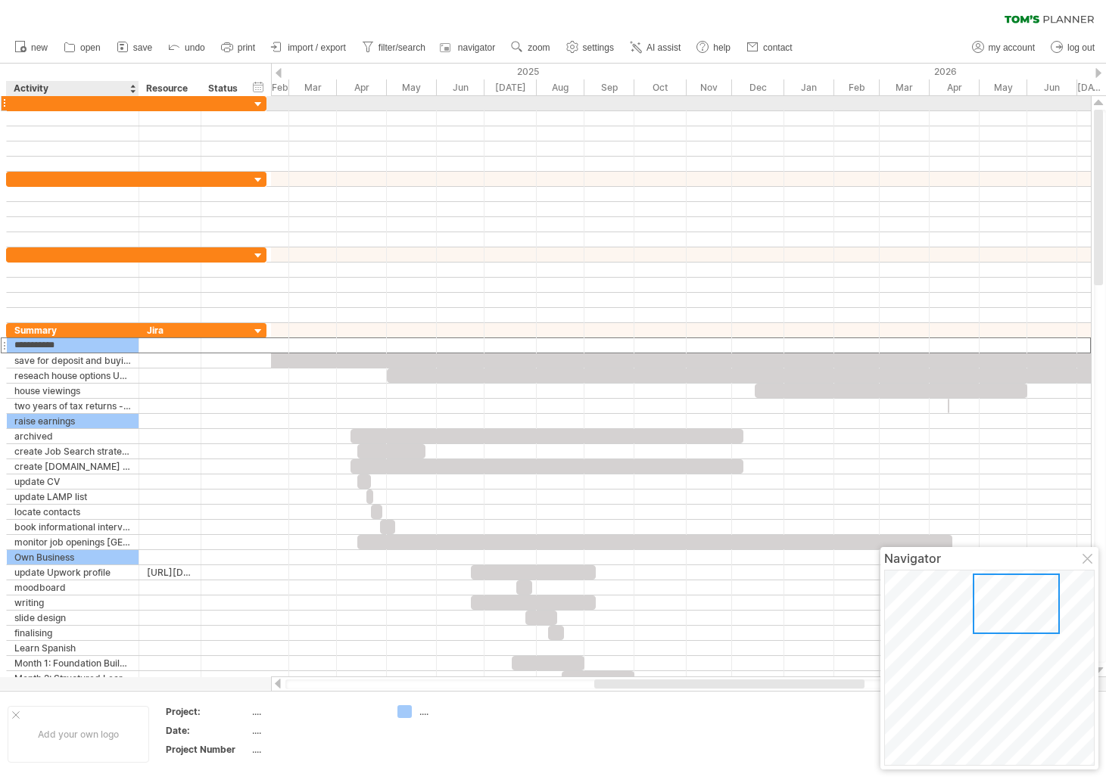
click at [55, 105] on div at bounding box center [72, 103] width 117 height 14
paste input "**********"
type input "**********"
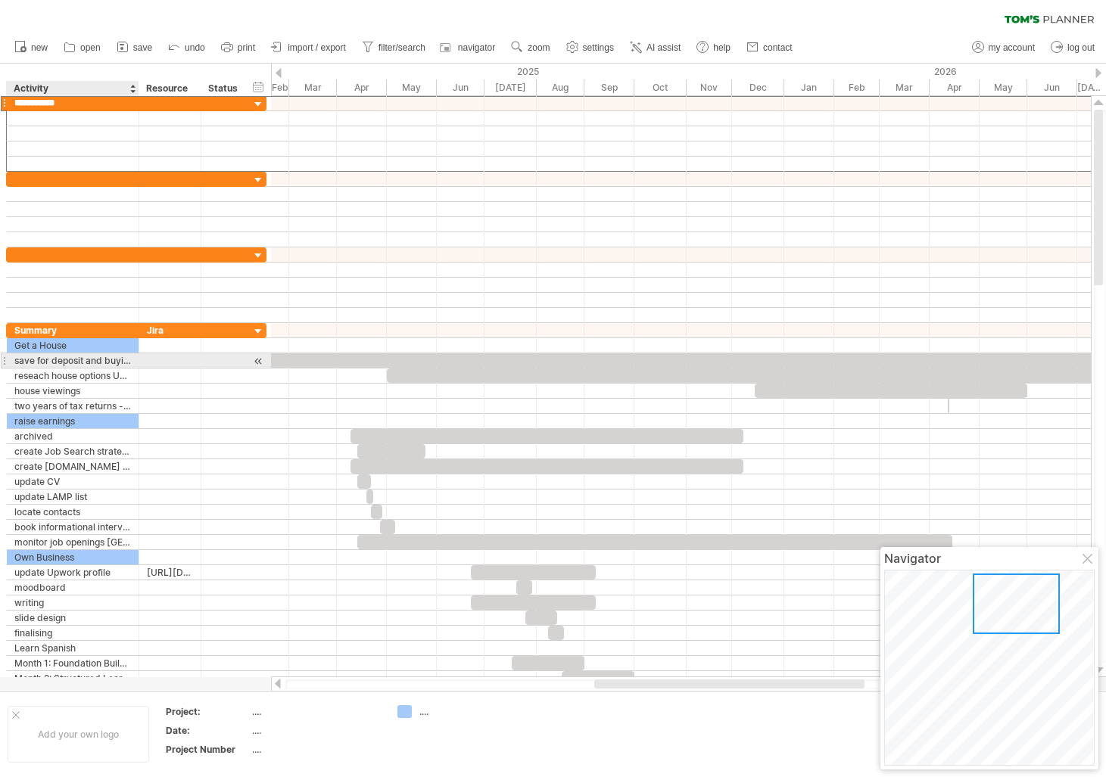
click at [84, 357] on div "save for deposit and buying expenses" at bounding box center [72, 361] width 117 height 14
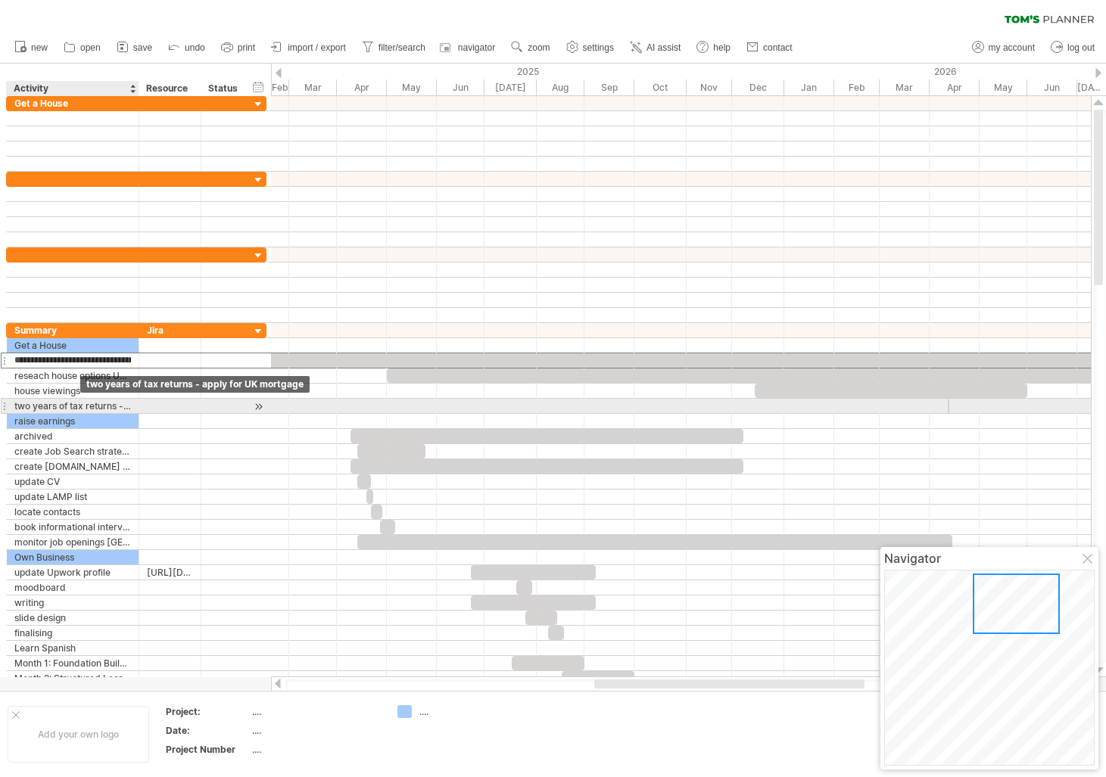
click at [82, 404] on div "two years of tax returns - apply for UK mortgage" at bounding box center [72, 406] width 117 height 14
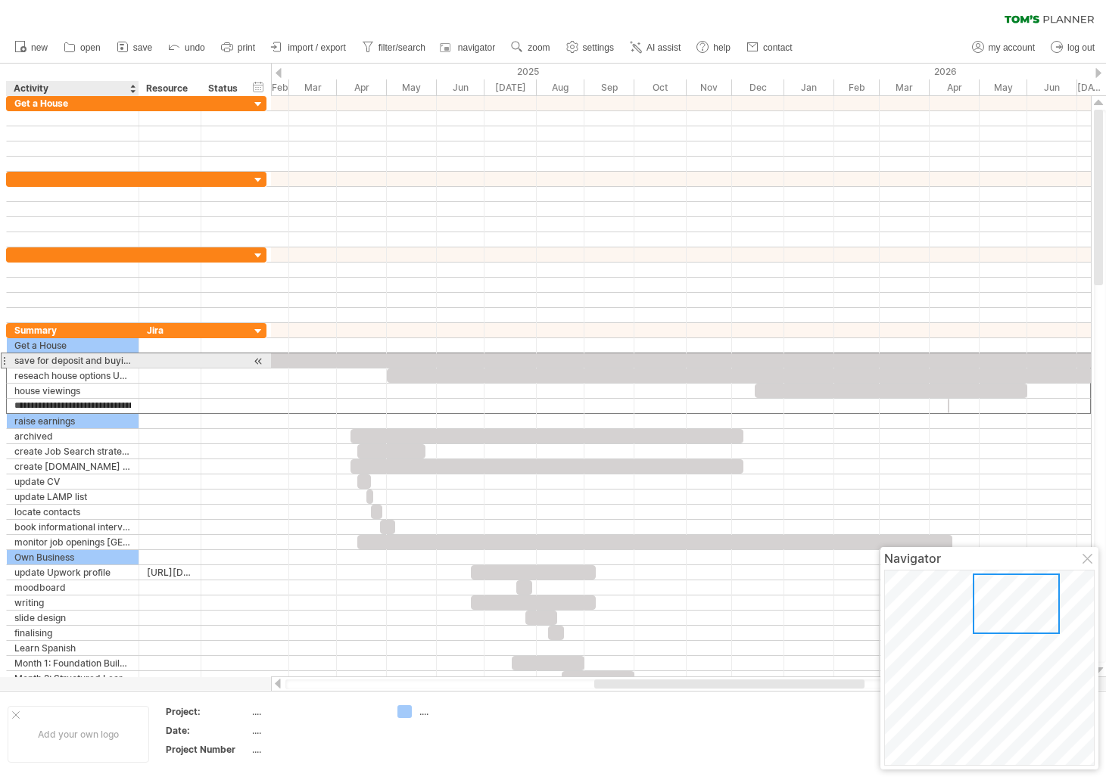
click at [40, 360] on div "save for deposit and buying expenses" at bounding box center [72, 361] width 117 height 14
click at [4, 362] on div at bounding box center [4, 361] width 6 height 16
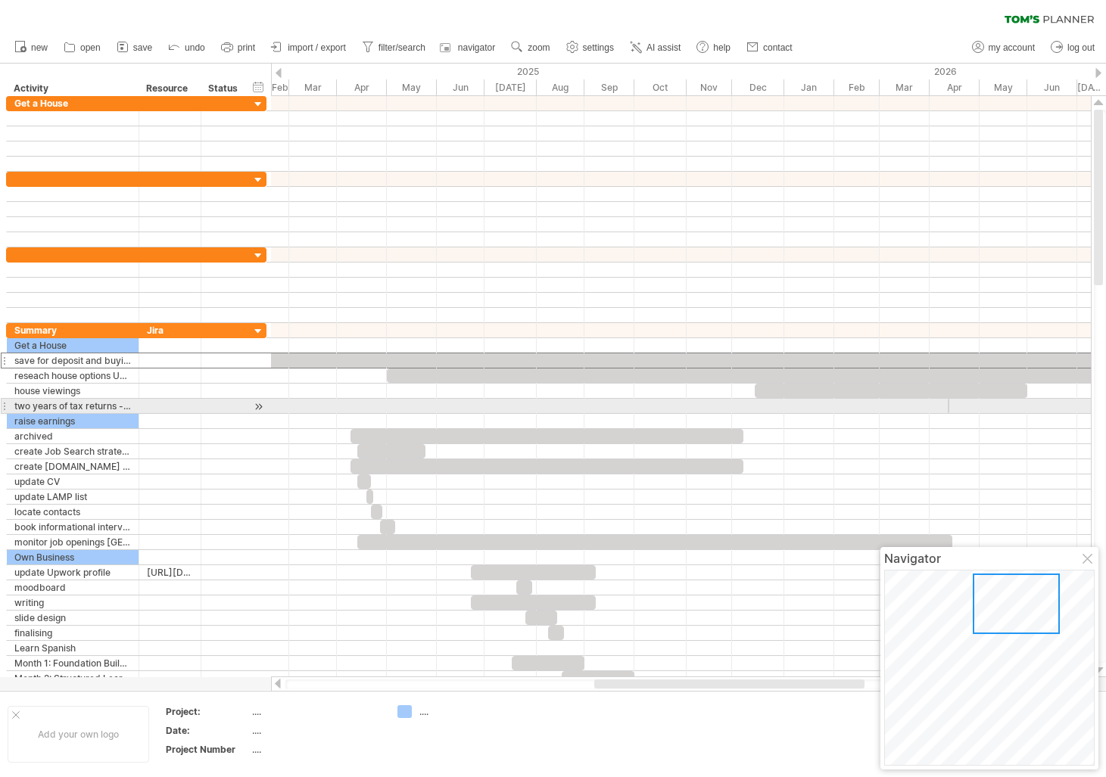
click at [5, 404] on div "**********" at bounding box center [133, 391] width 267 height 590
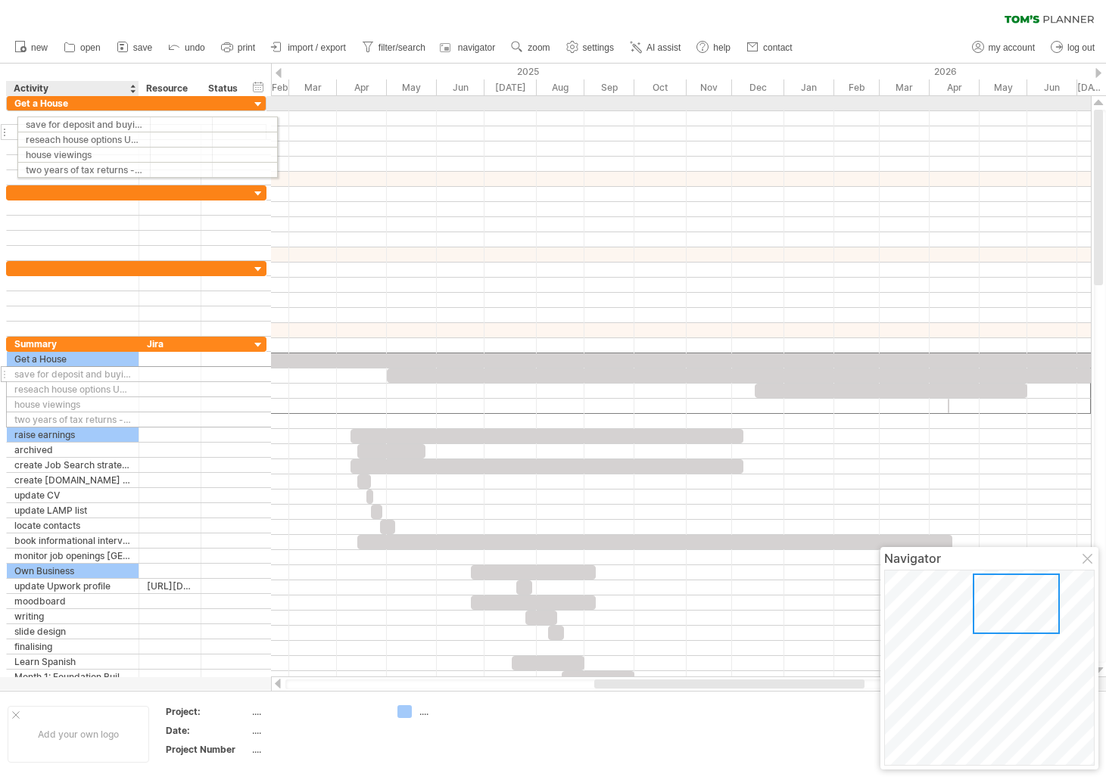
drag, startPoint x: 5, startPoint y: 360, endPoint x: 11, endPoint y: 122, distance: 238.5
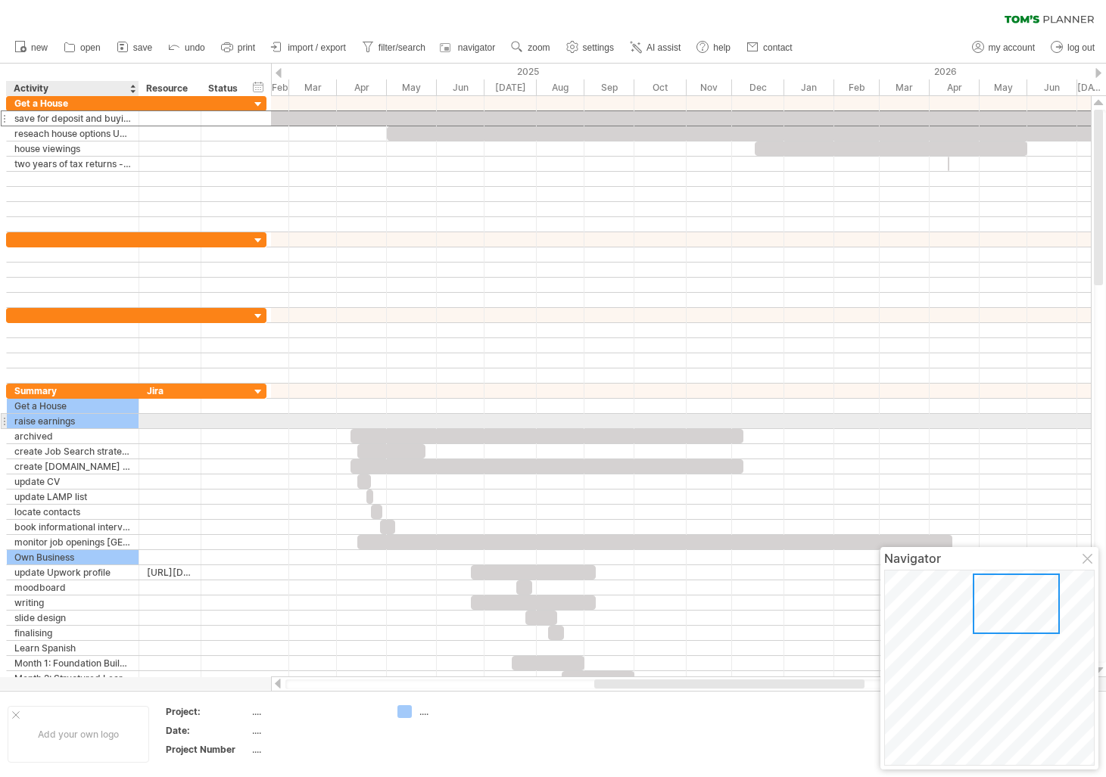
click at [39, 424] on div "raise earnings" at bounding box center [72, 421] width 117 height 14
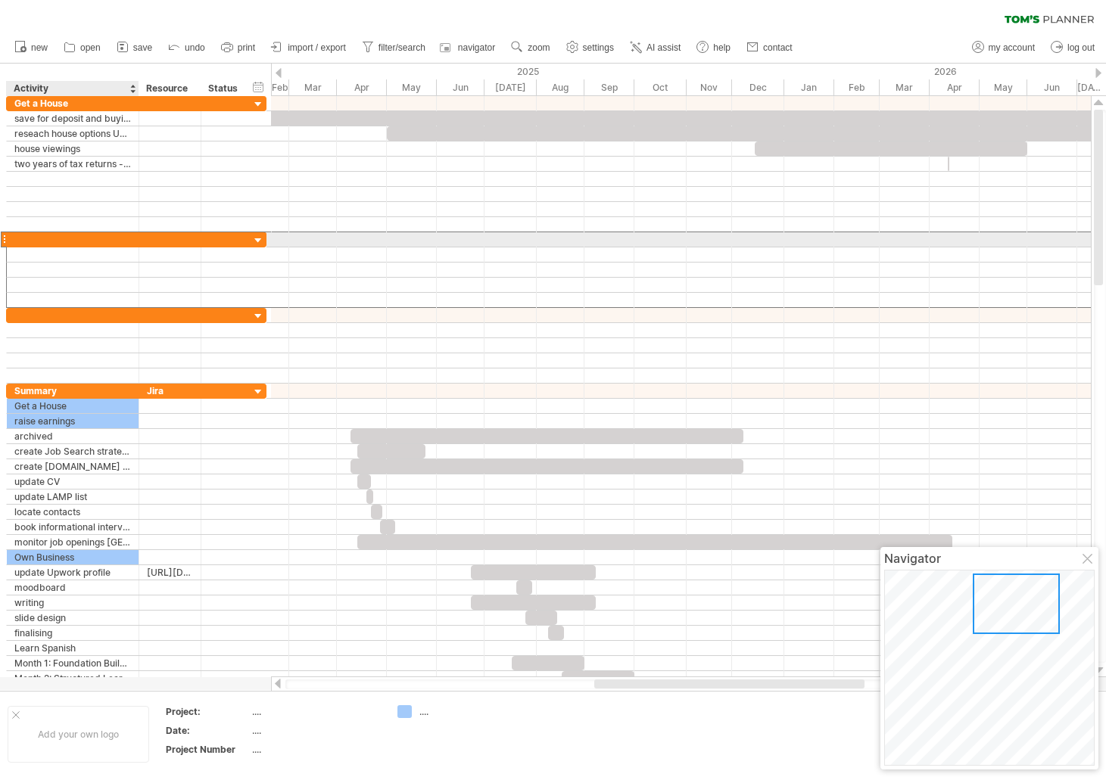
click at [58, 239] on div at bounding box center [72, 239] width 117 height 14
paste input "**********"
type input "**********"
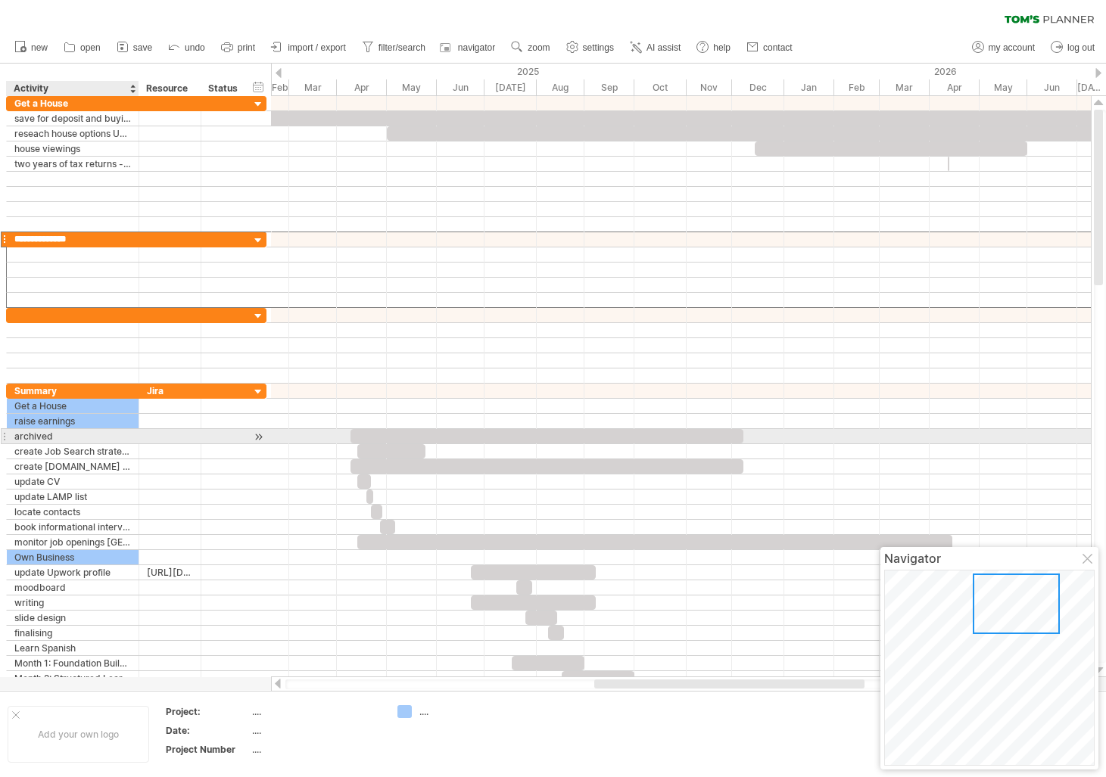
click at [24, 437] on div "archived" at bounding box center [72, 436] width 117 height 14
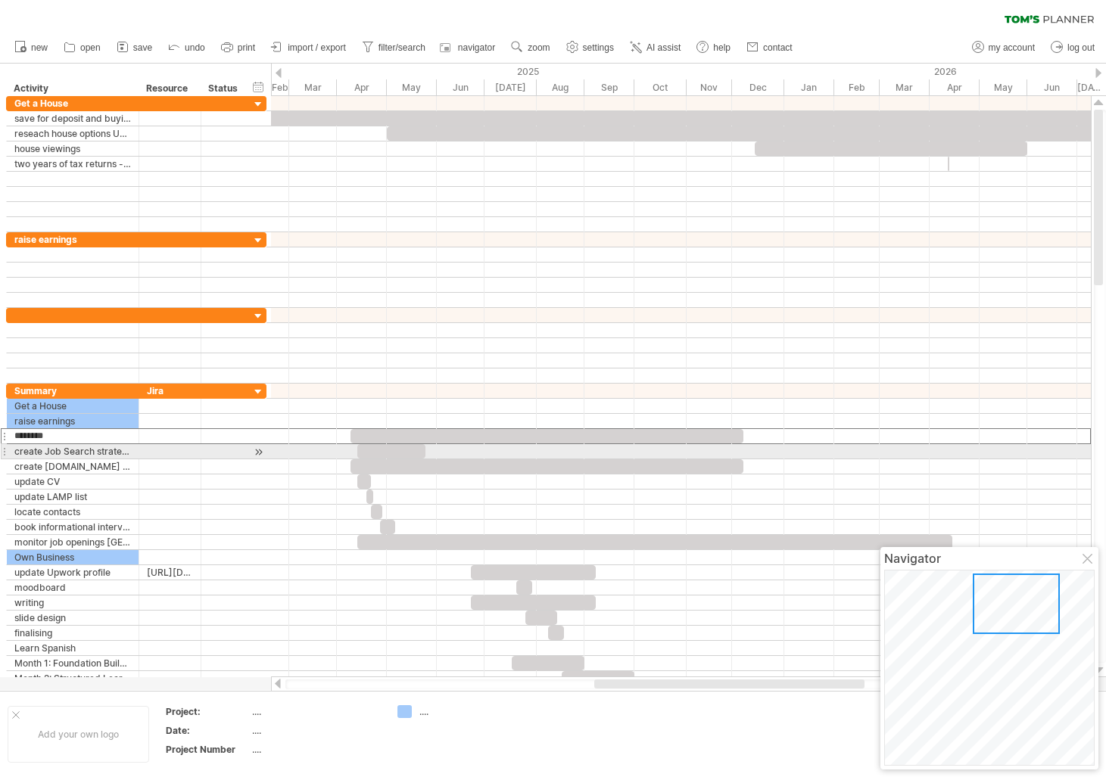
click at [5, 450] on div at bounding box center [4, 452] width 6 height 16
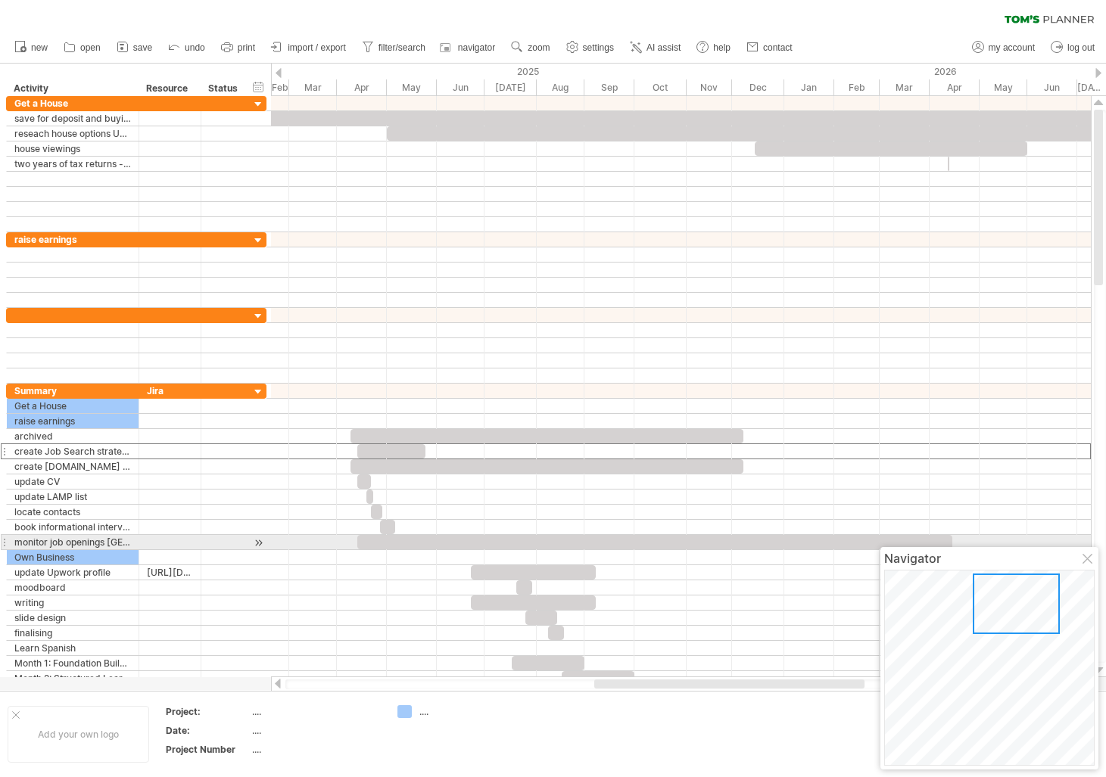
click at [8, 541] on div "**********" at bounding box center [73, 542] width 132 height 14
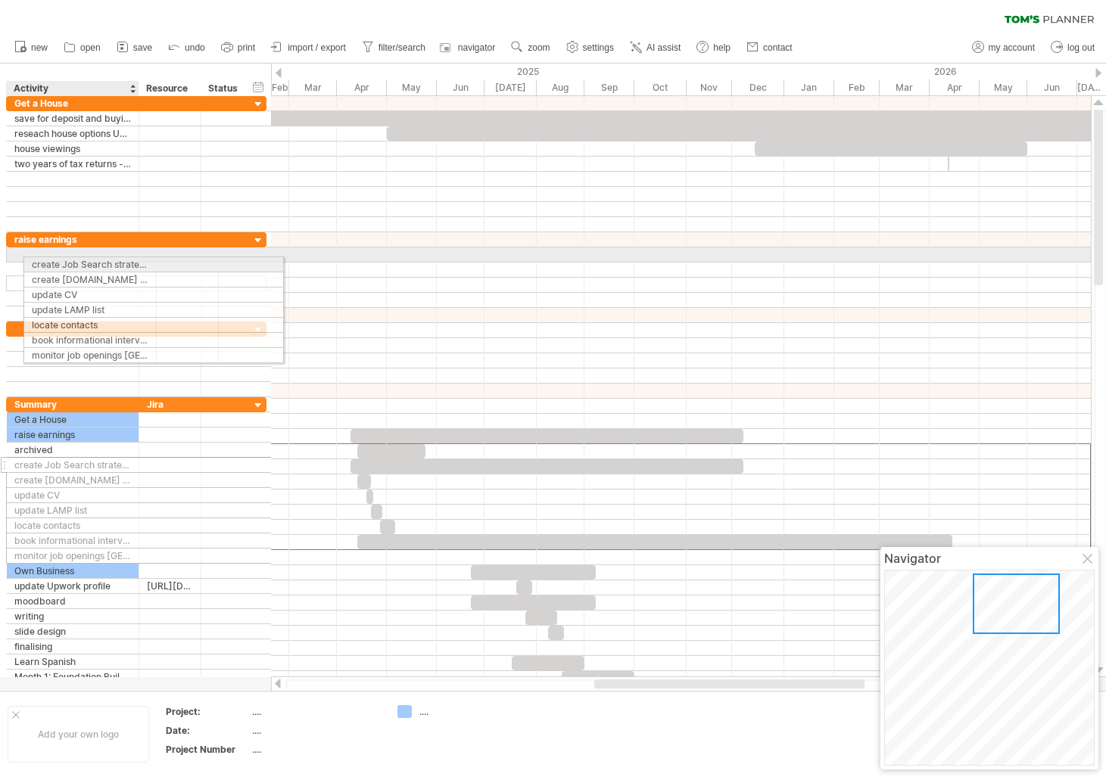
drag, startPoint x: 5, startPoint y: 452, endPoint x: 17, endPoint y: 262, distance: 190.4
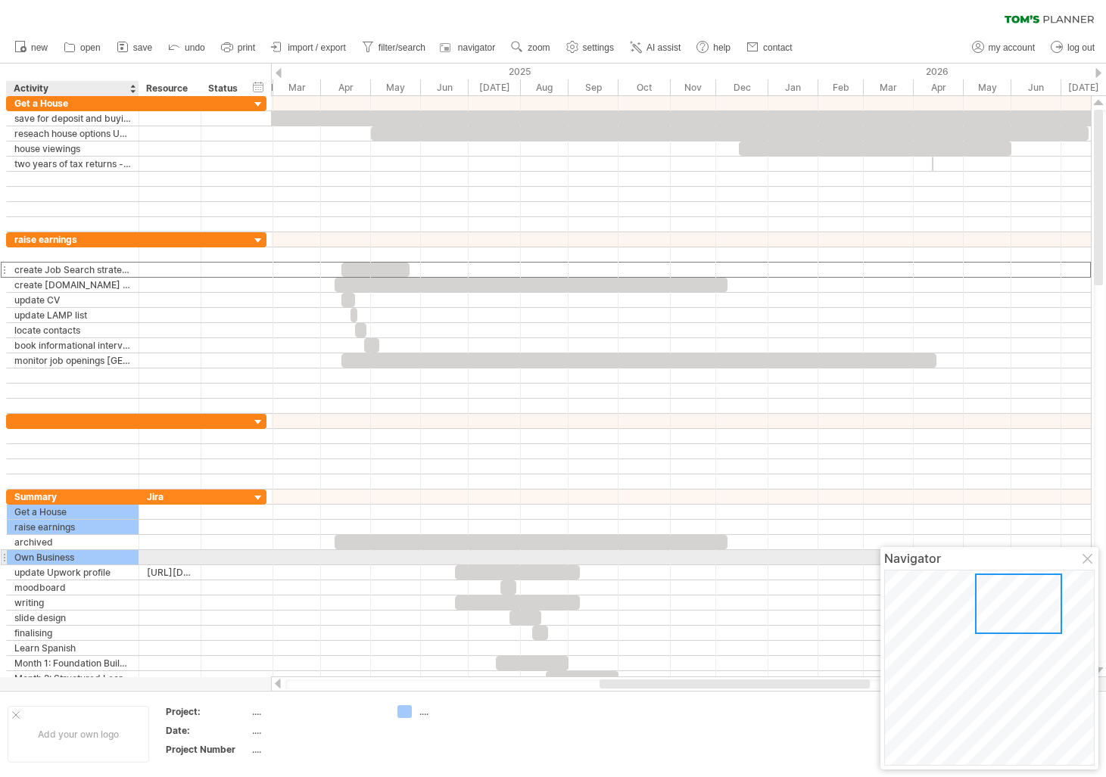
click at [31, 554] on div "Own Business" at bounding box center [72, 557] width 117 height 14
click at [31, 554] on input "**********" at bounding box center [72, 557] width 117 height 14
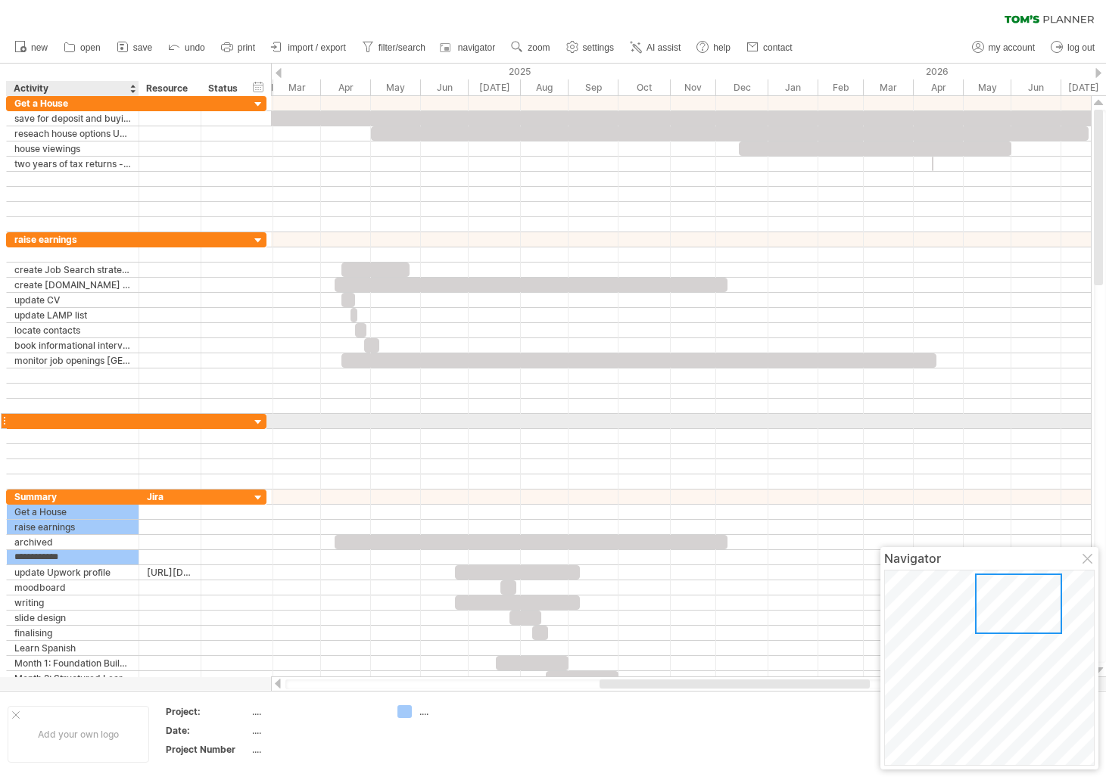
click at [48, 421] on div at bounding box center [72, 421] width 117 height 14
paste input "**********"
type input "**********"
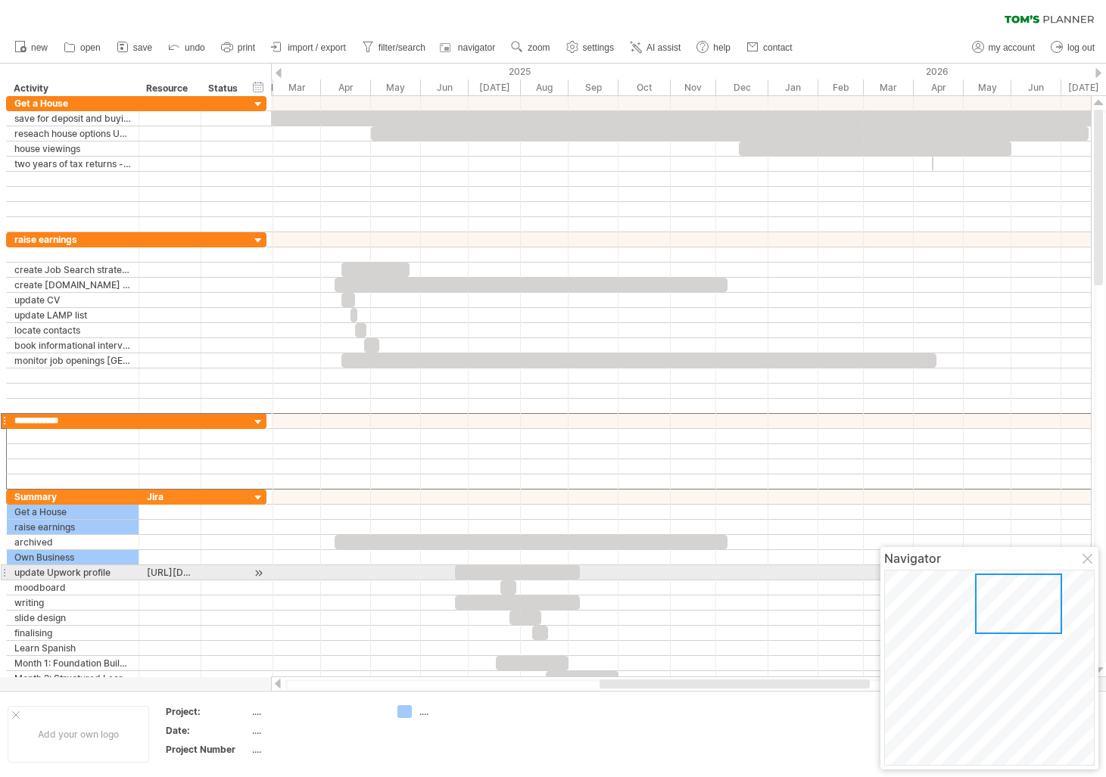
click at [8, 573] on div "**********" at bounding box center [73, 572] width 132 height 14
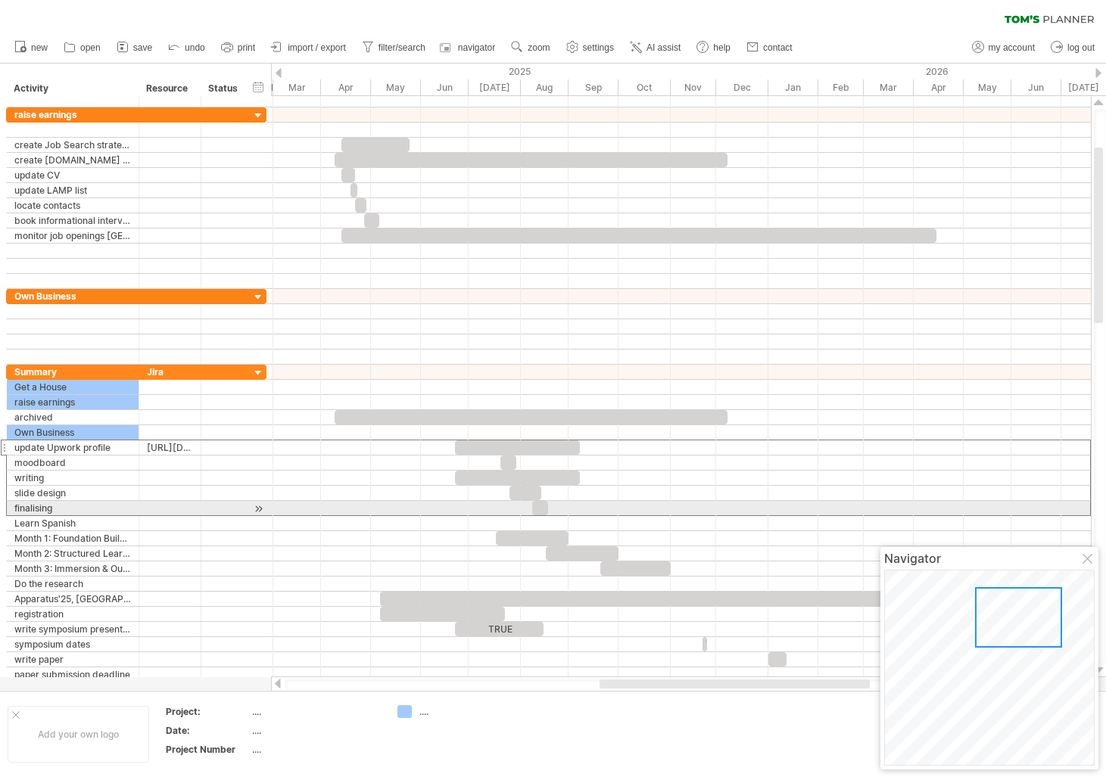
click at [5, 507] on div "**********" at bounding box center [133, 327] width 267 height 712
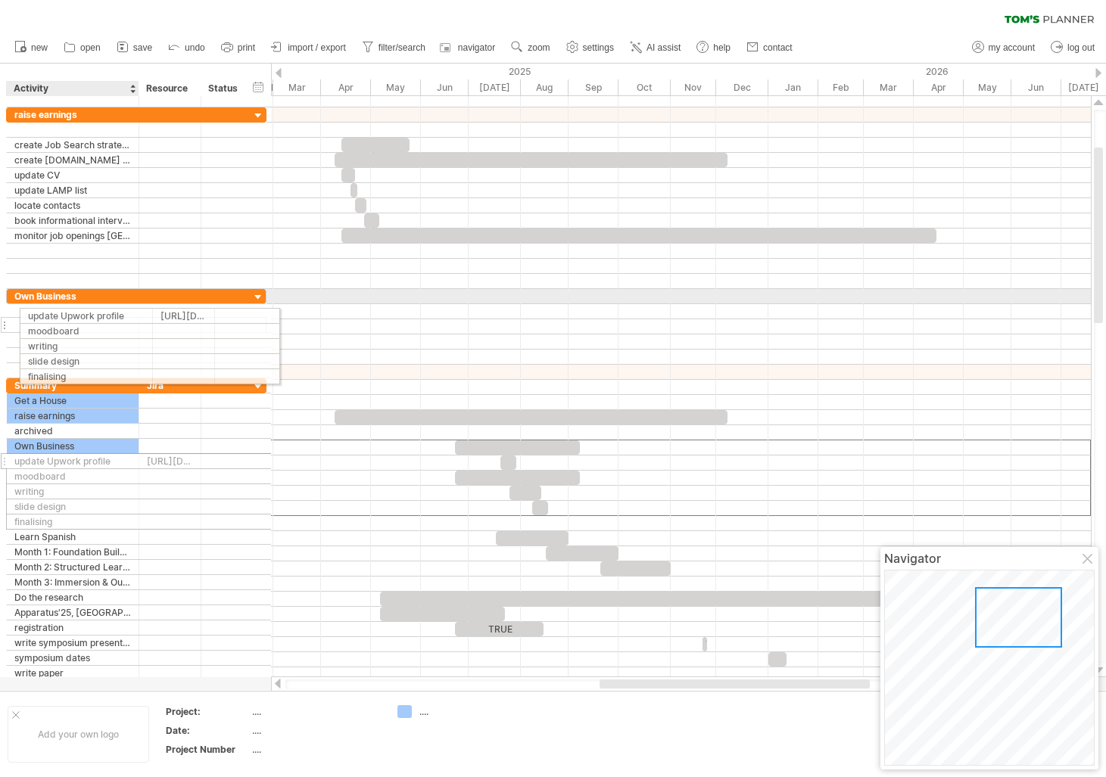
drag, startPoint x: 5, startPoint y: 447, endPoint x: 14, endPoint y: 313, distance: 133.5
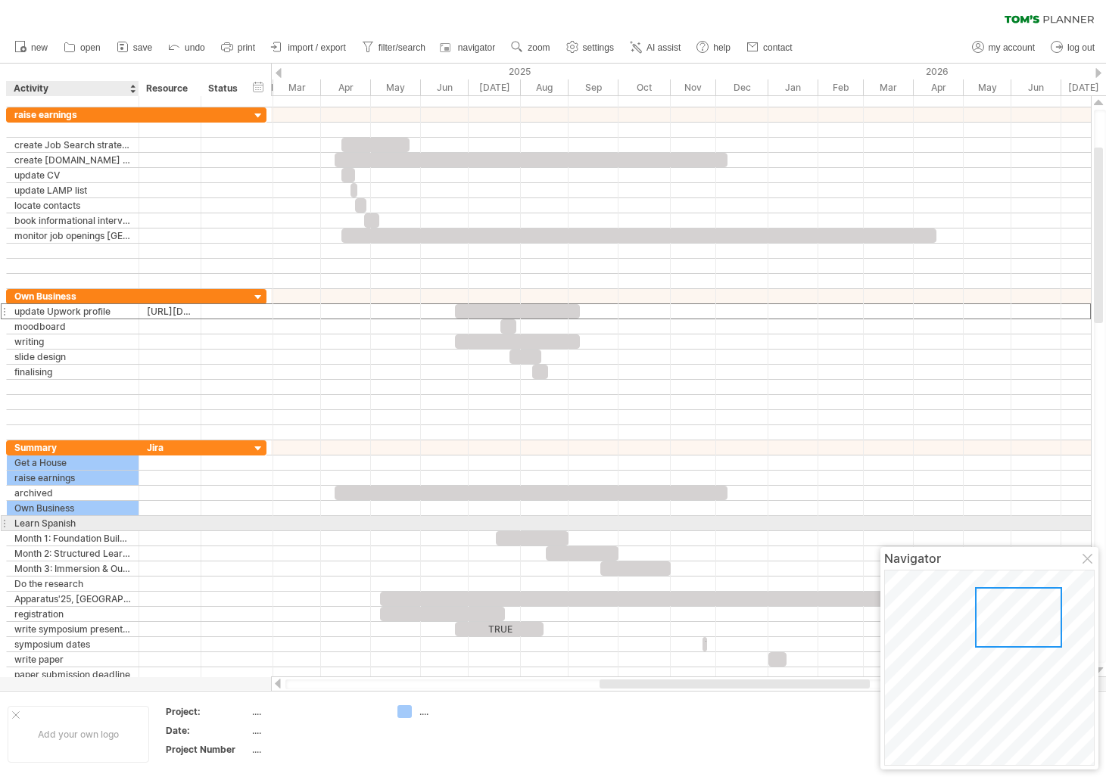
click at [39, 525] on div "Learn Spanish" at bounding box center [72, 523] width 117 height 14
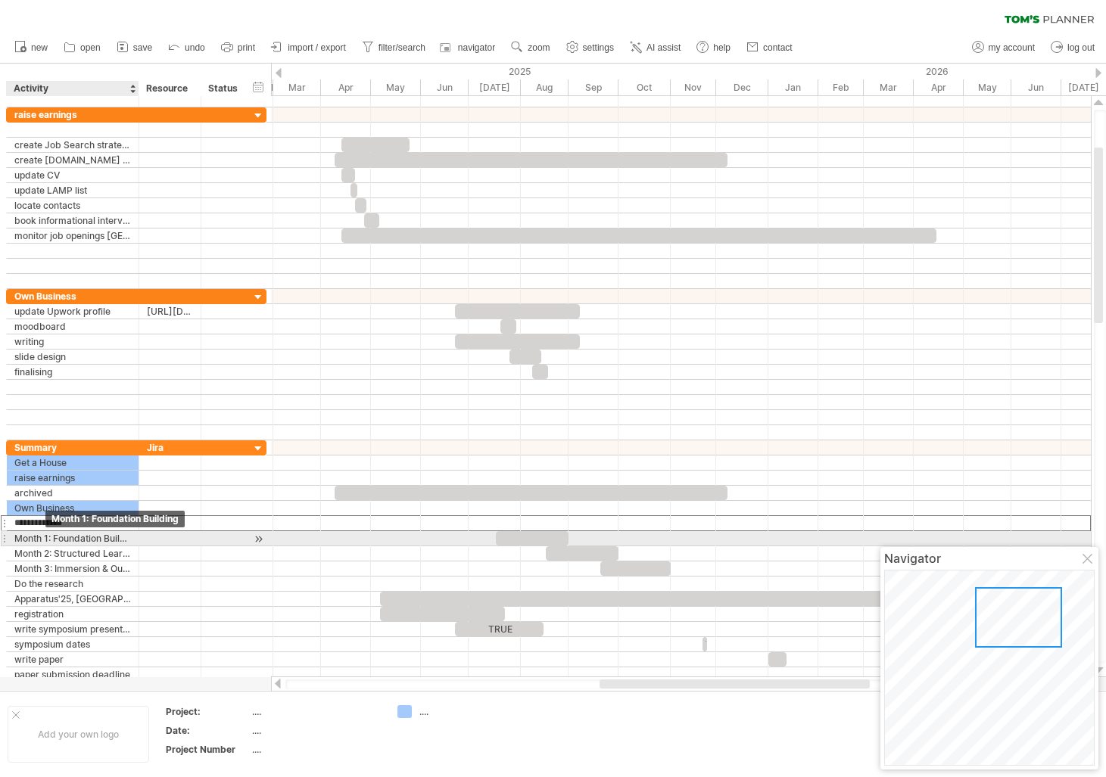
click at [46, 540] on div "Month 1: Foundation Building" at bounding box center [72, 538] width 117 height 14
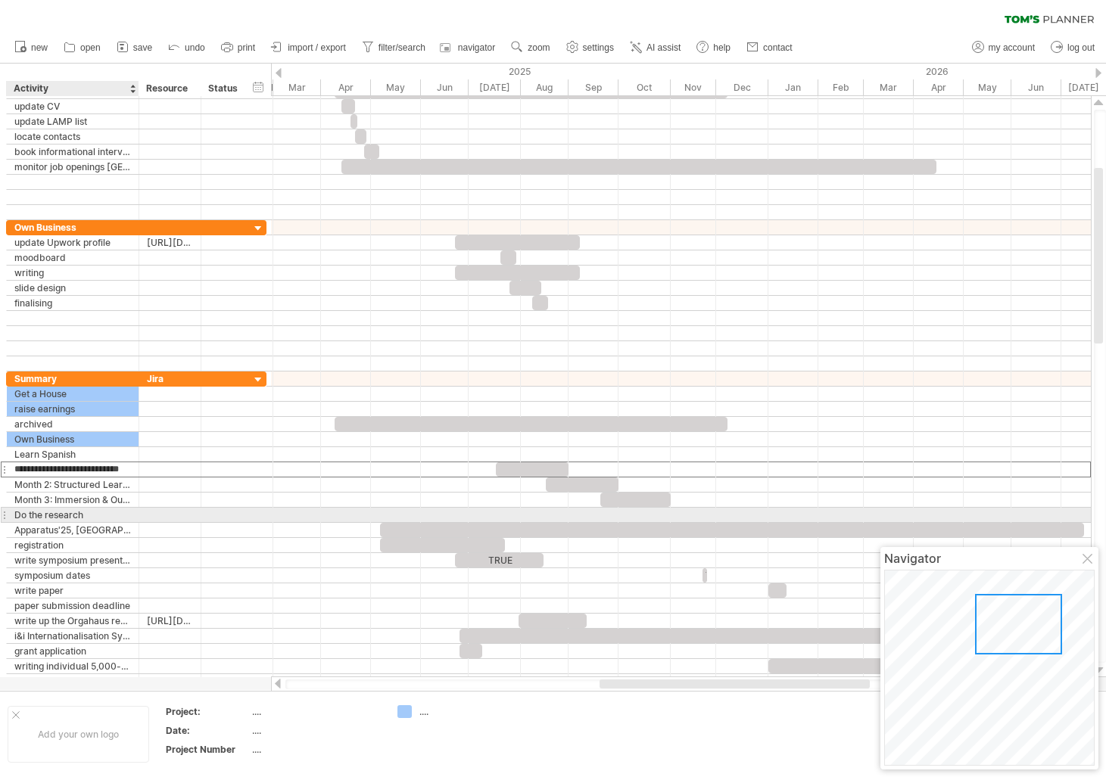
click at [58, 514] on div "Do the research" at bounding box center [72, 515] width 117 height 14
click at [58, 514] on input "**********" at bounding box center [72, 515] width 117 height 14
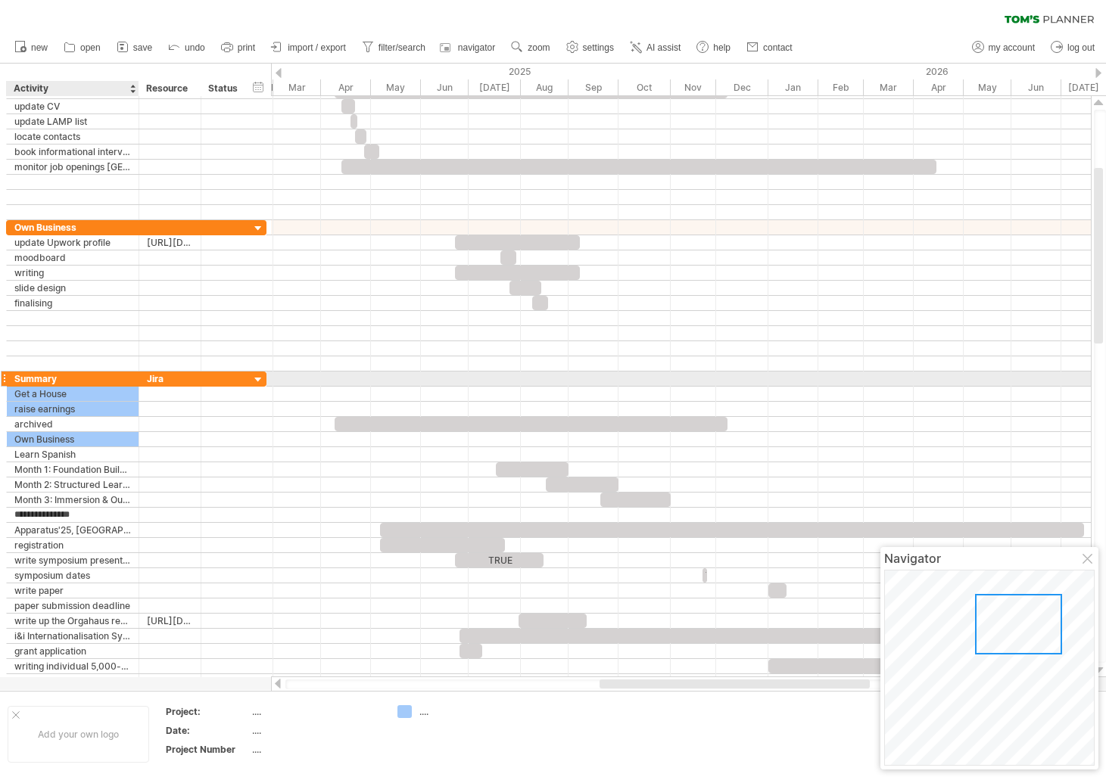
click at [55, 380] on div "Summary" at bounding box center [72, 379] width 117 height 14
click at [55, 380] on input "*******" at bounding box center [72, 379] width 117 height 14
paste input "********"
type input "**********"
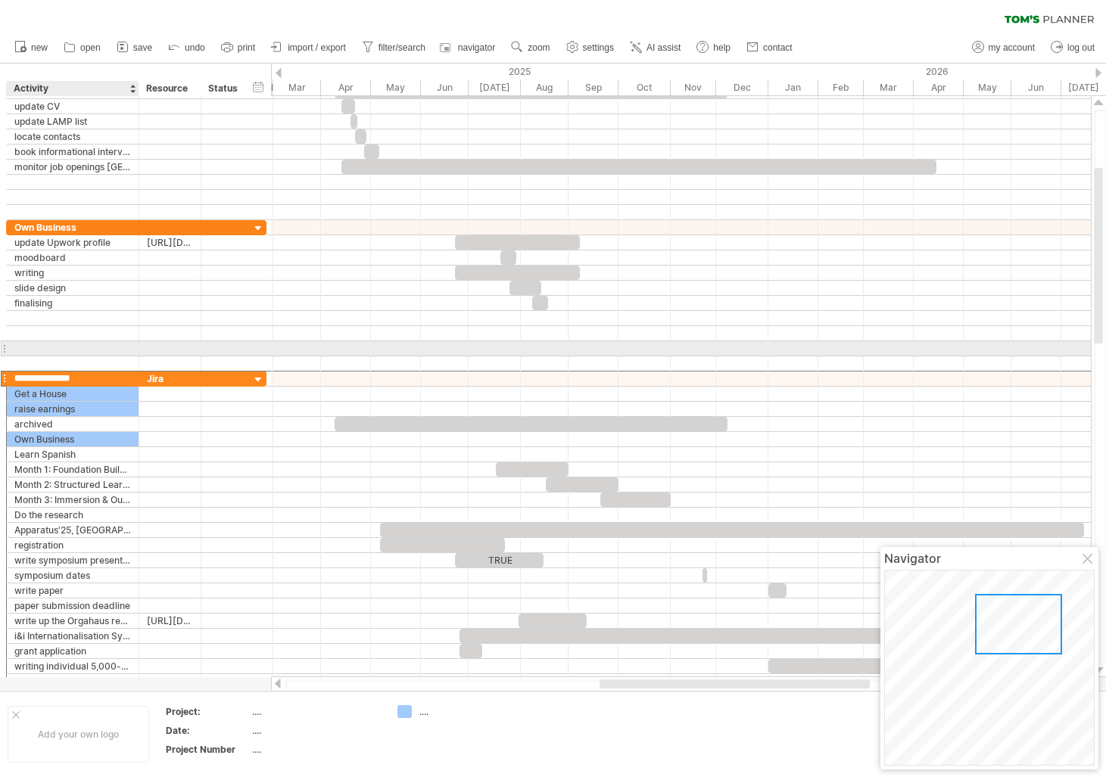
click at [33, 348] on div at bounding box center [72, 348] width 117 height 14
click at [31, 45] on span "new" at bounding box center [39, 47] width 17 height 11
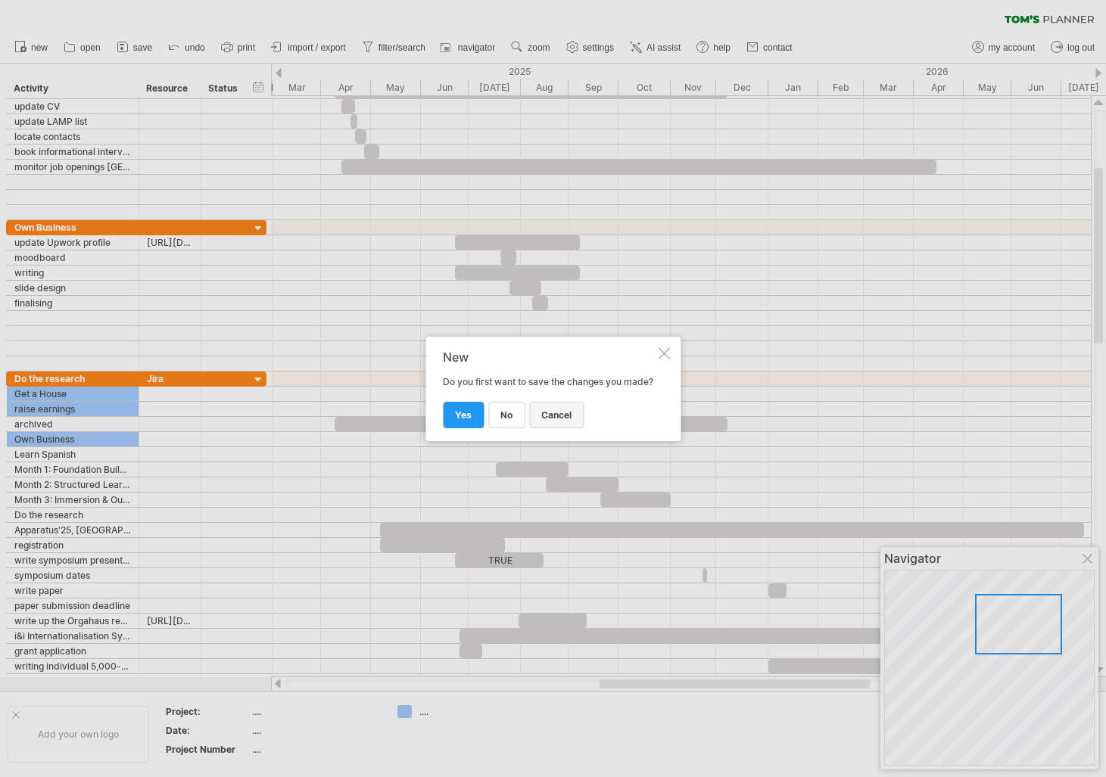
click at [550, 416] on span "cancel" at bounding box center [556, 415] width 30 height 11
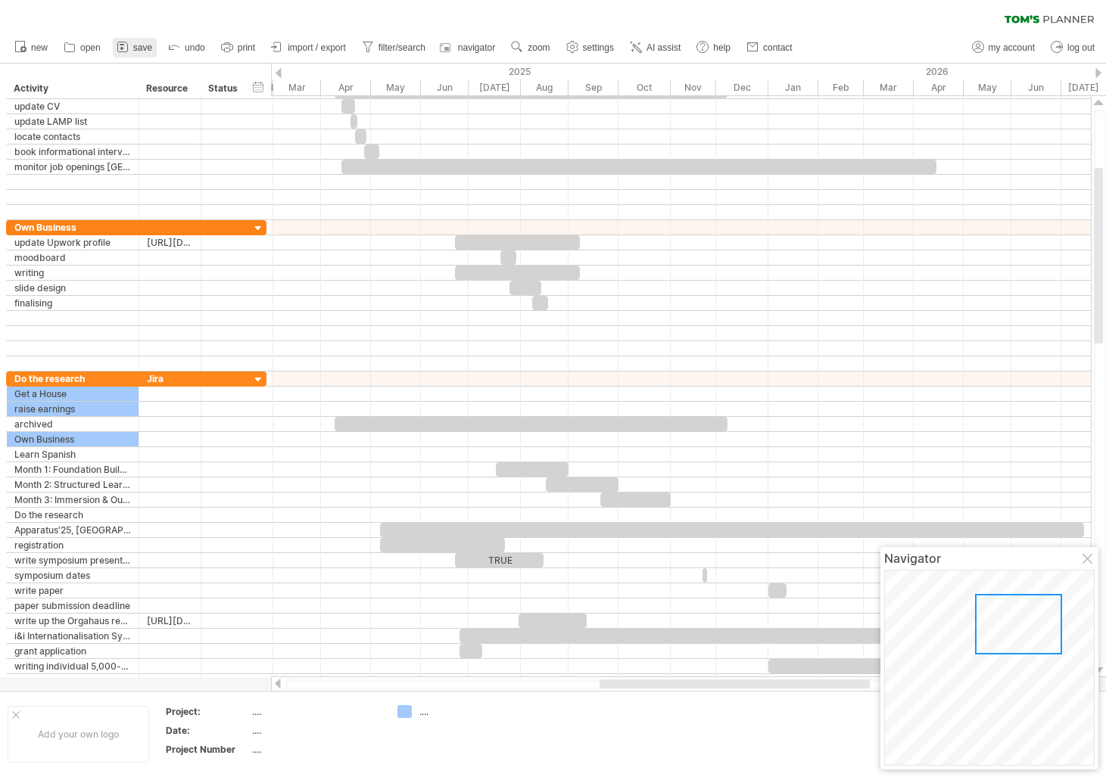
click at [116, 51] on link "save" at bounding box center [135, 48] width 44 height 20
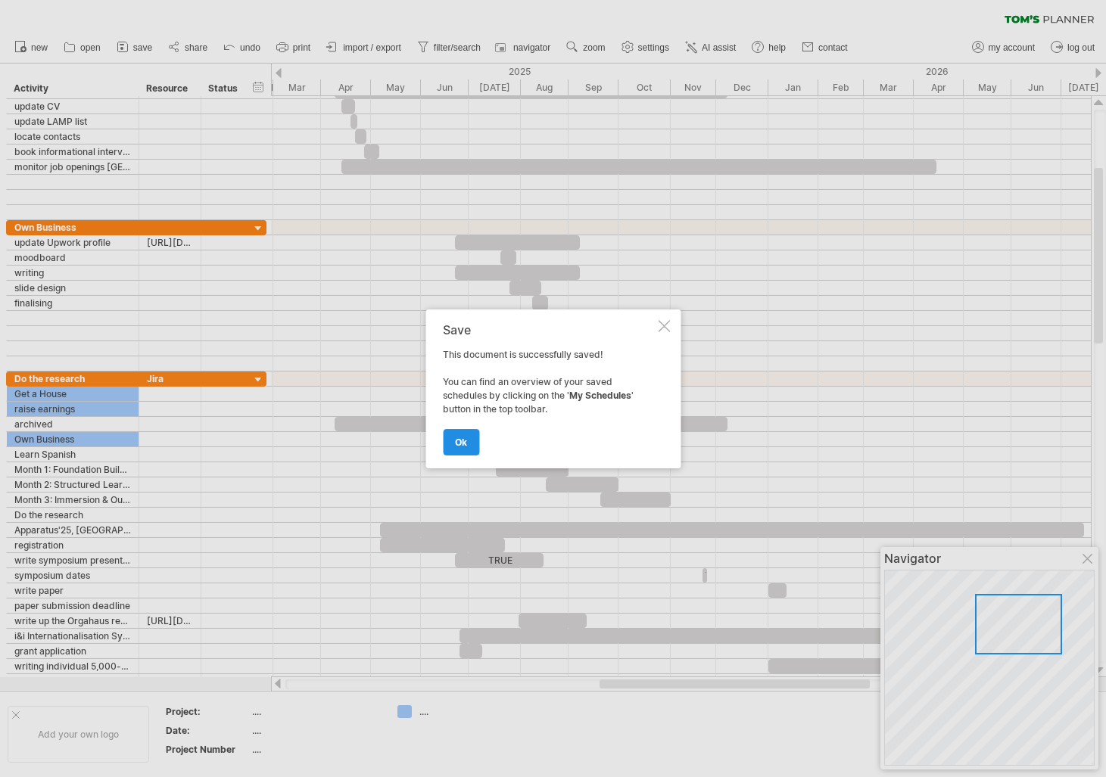
click at [453, 433] on link "ok" at bounding box center [461, 442] width 36 height 26
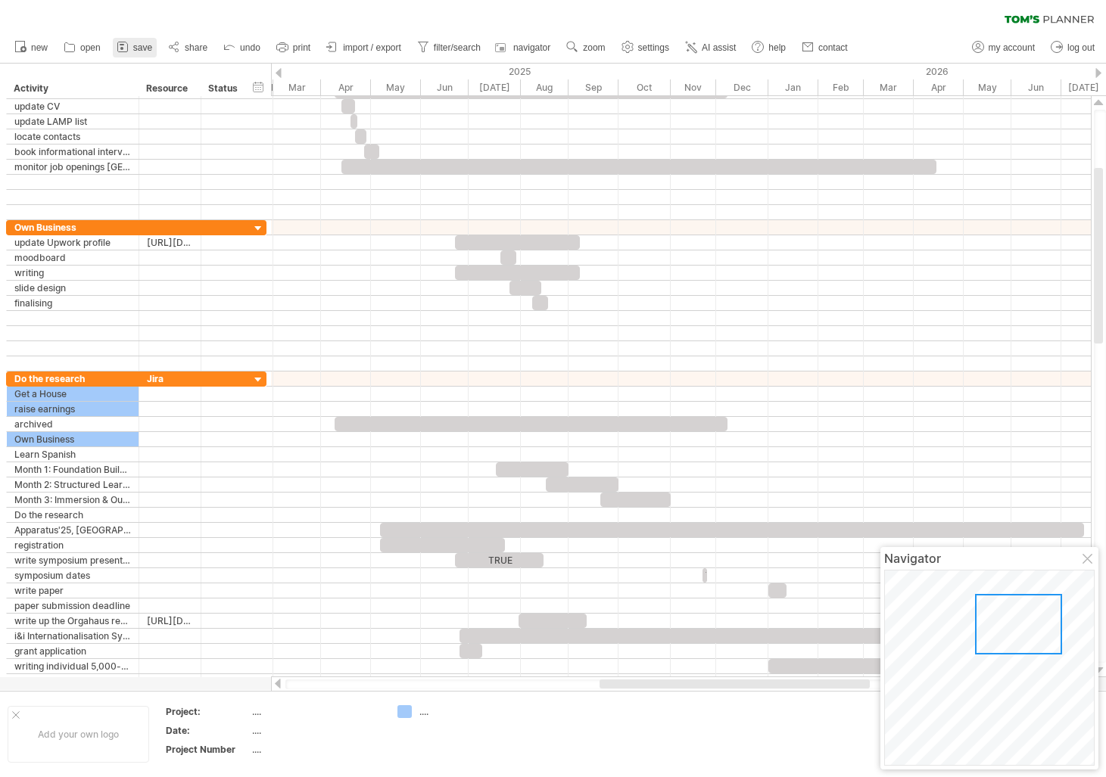
click at [135, 40] on link "save" at bounding box center [135, 48] width 44 height 20
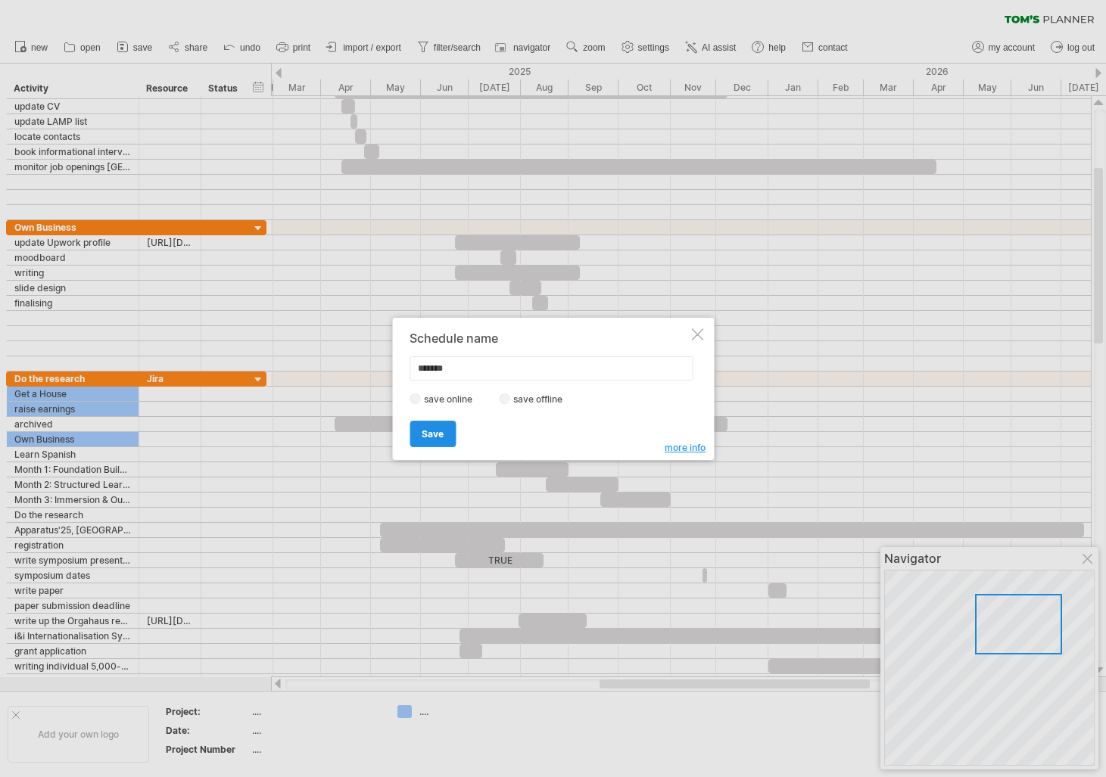
type input "*******"
click at [431, 431] on span "Save" at bounding box center [433, 433] width 22 height 11
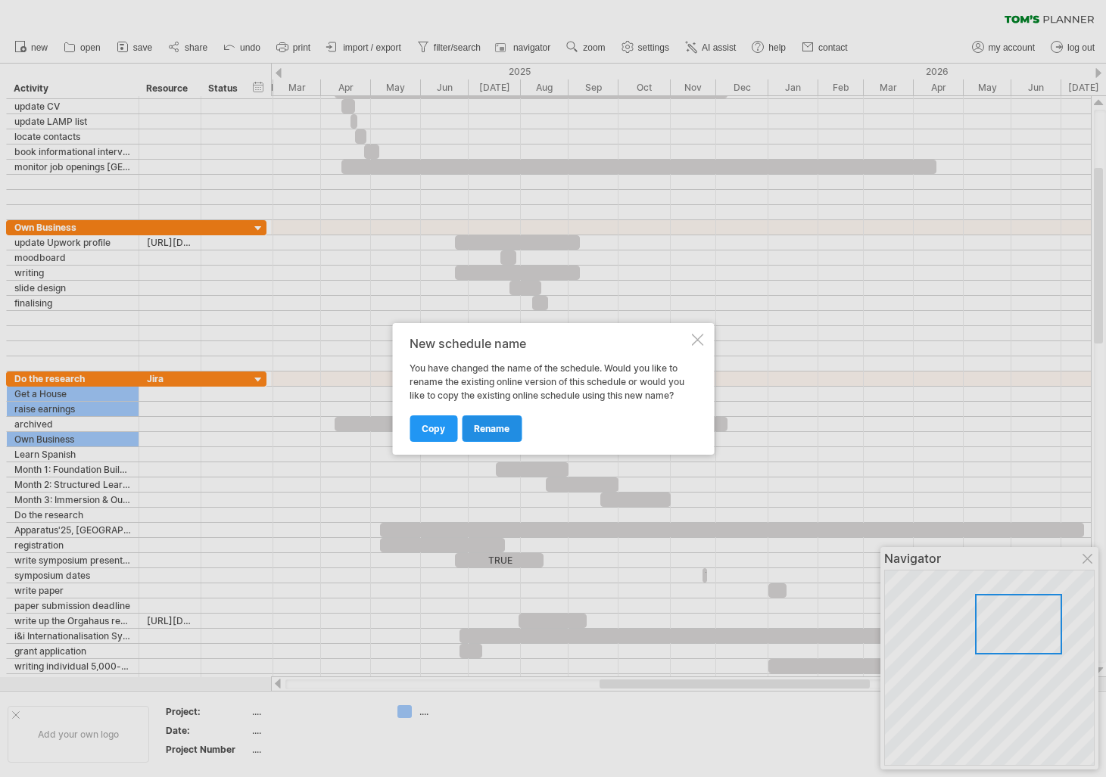
click at [494, 428] on span "rename" at bounding box center [492, 428] width 36 height 11
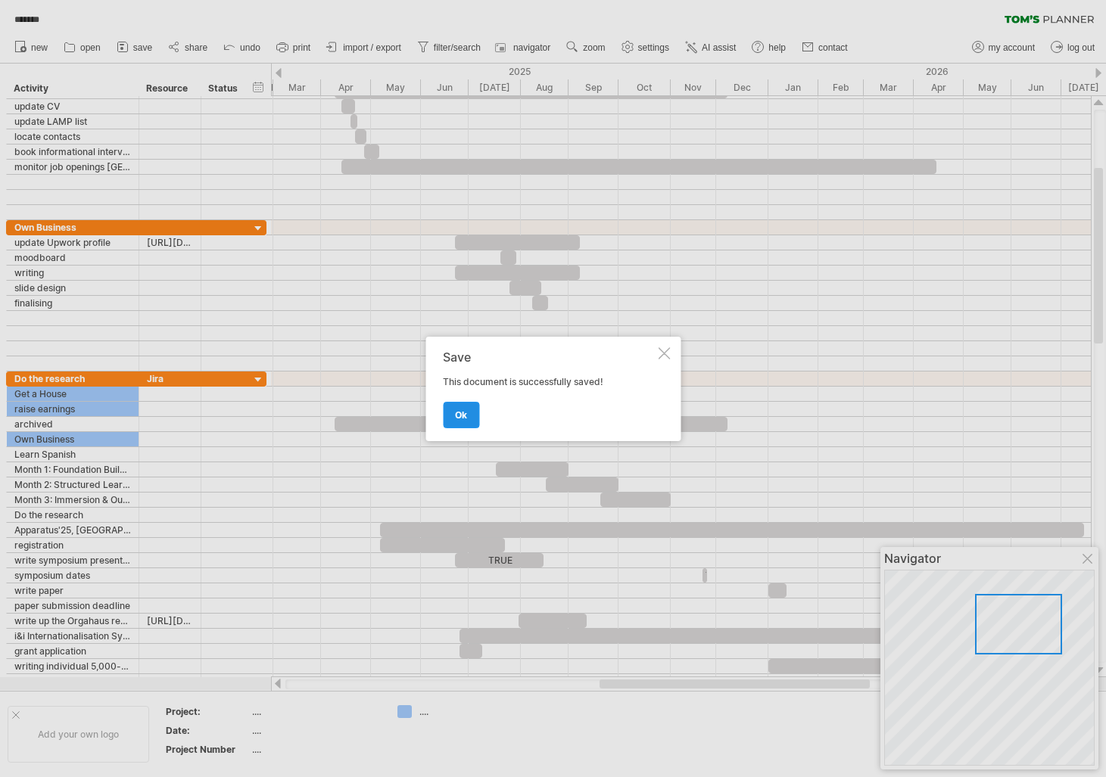
click at [445, 409] on link "ok" at bounding box center [461, 415] width 36 height 26
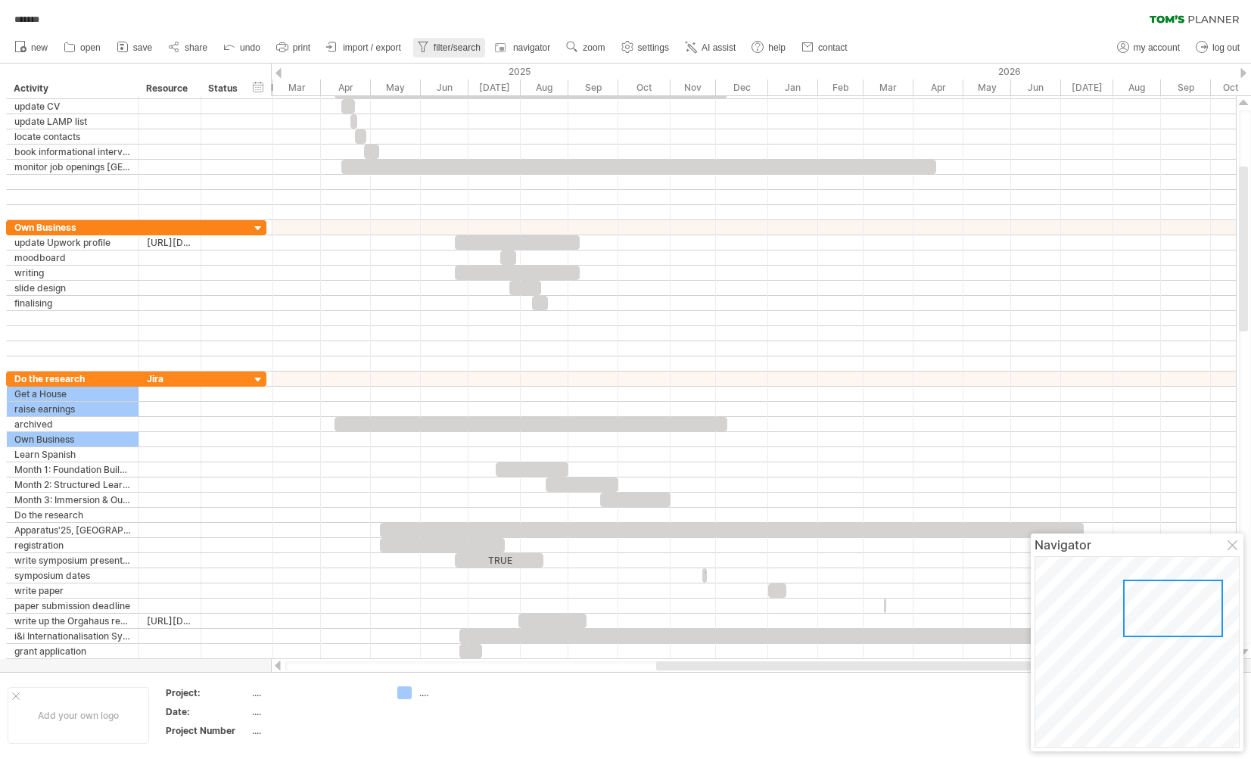
click at [469, 45] on span "filter/search" at bounding box center [457, 47] width 47 height 11
type input "**********"
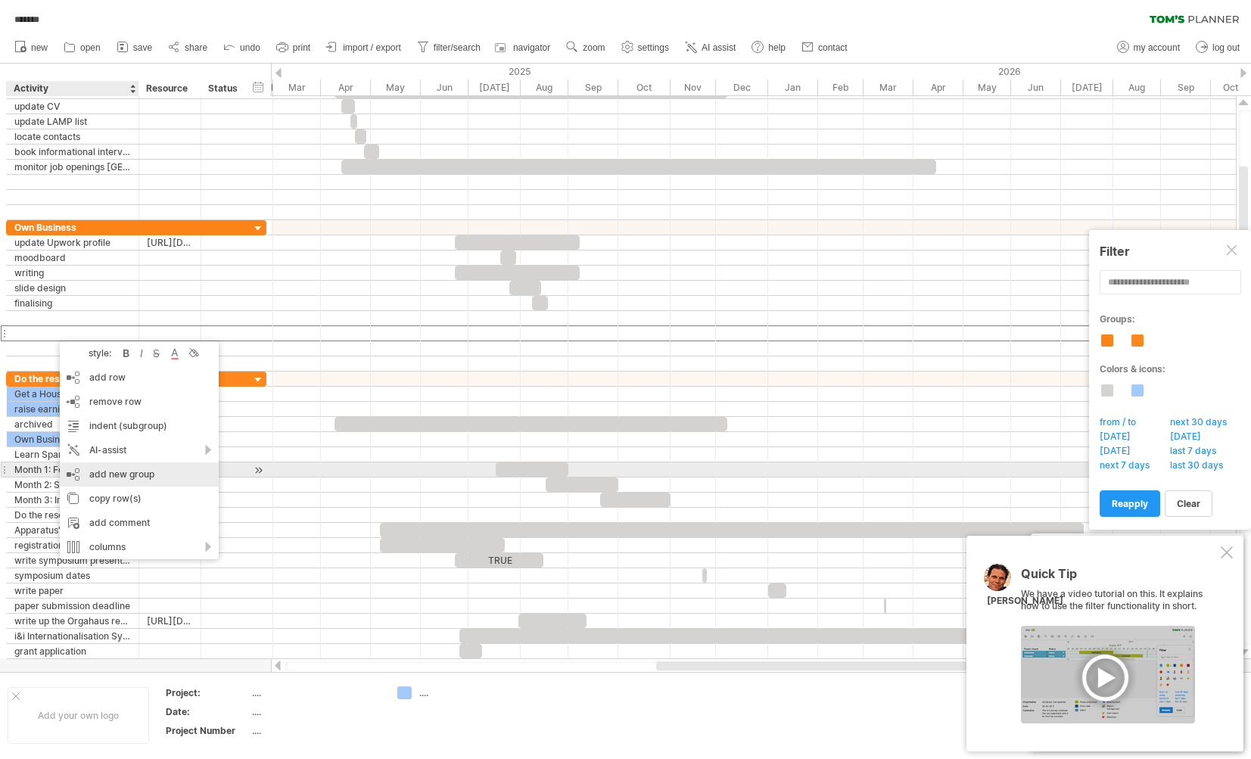
click at [138, 472] on div "add new group" at bounding box center [139, 475] width 159 height 24
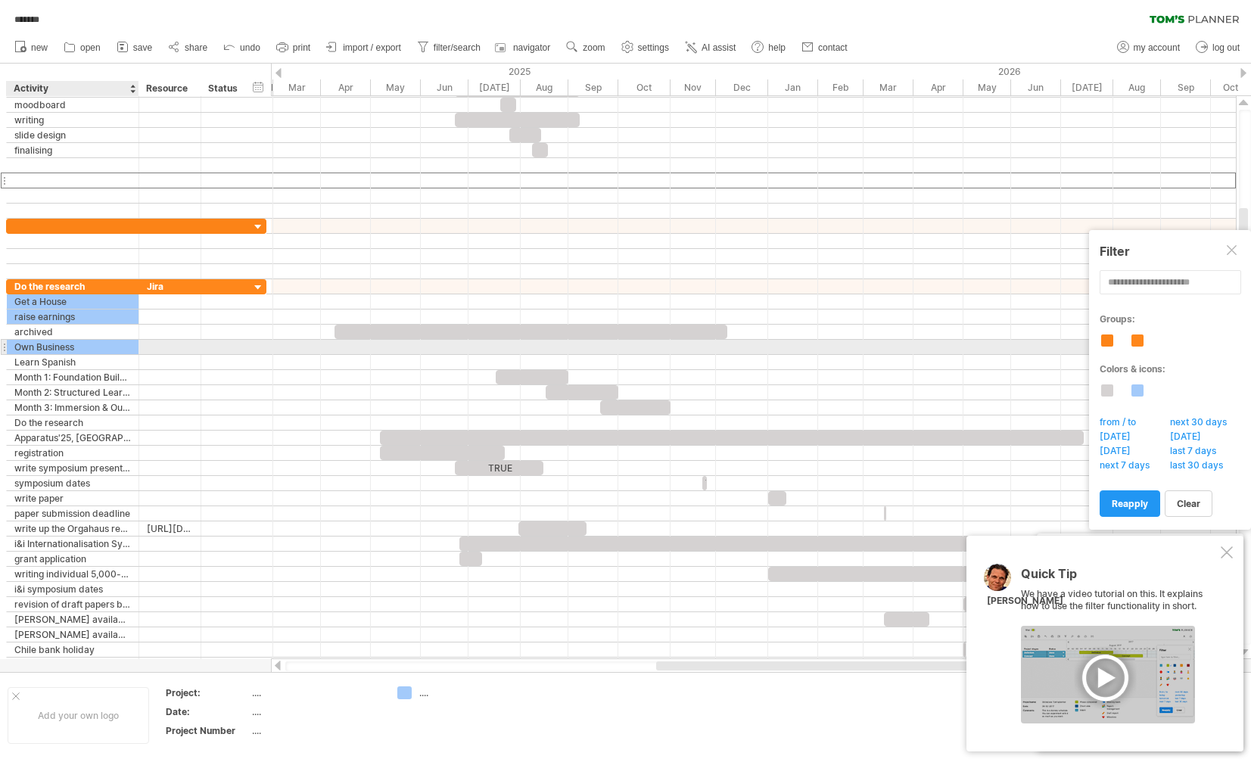
click at [46, 344] on div "Own Business" at bounding box center [72, 347] width 117 height 14
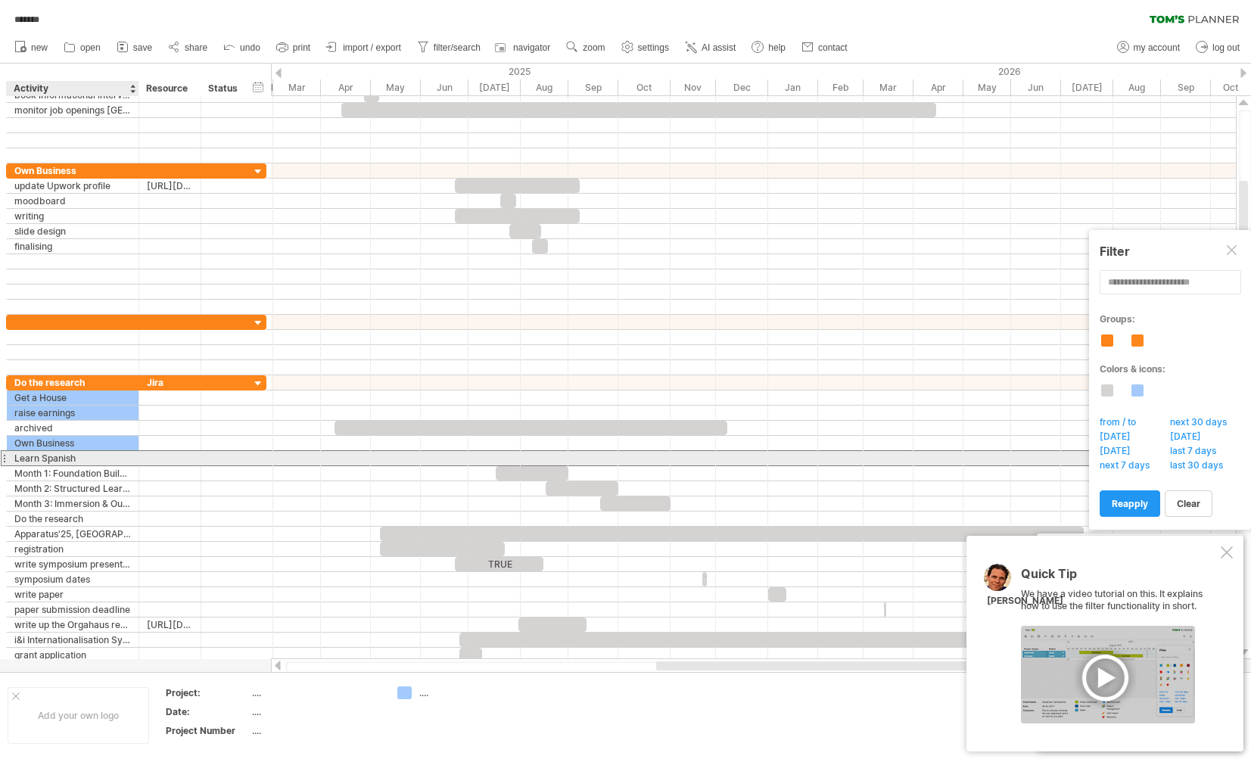
click at [62, 460] on div "Learn Spanish" at bounding box center [72, 458] width 117 height 14
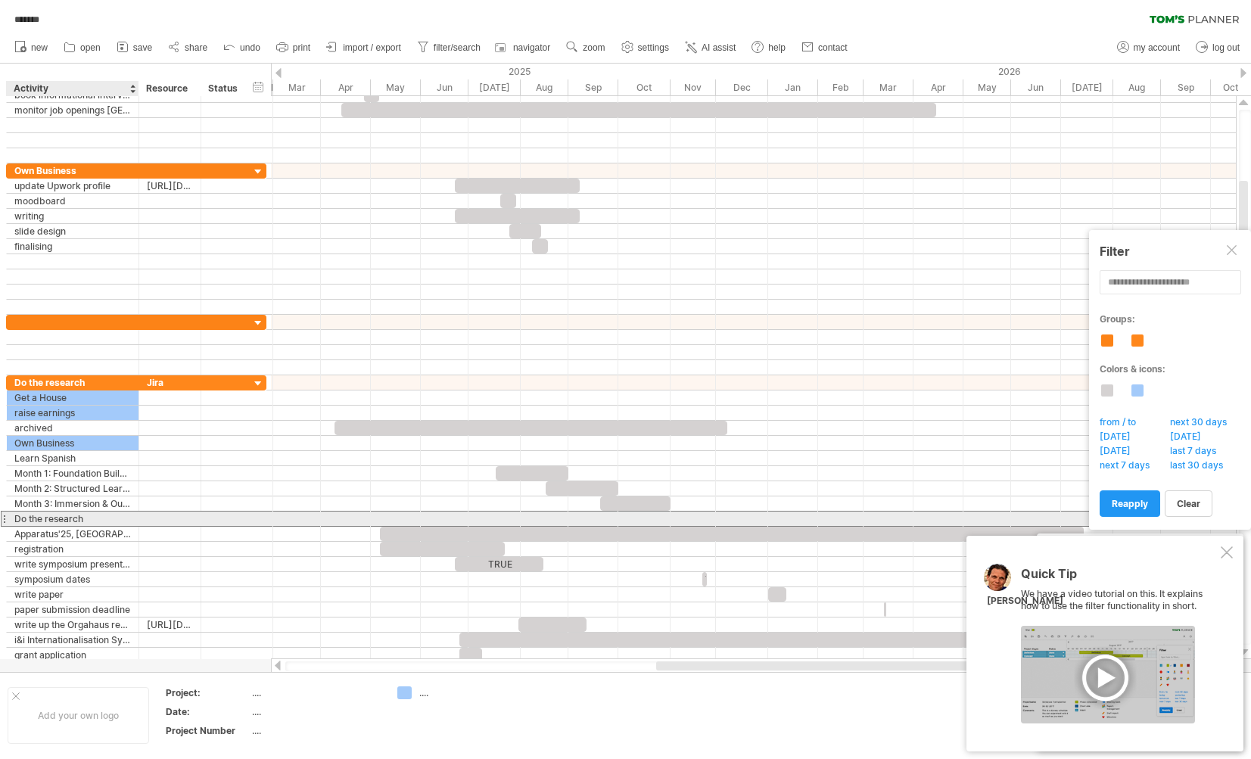
click at [55, 520] on div "Do the research" at bounding box center [72, 519] width 117 height 14
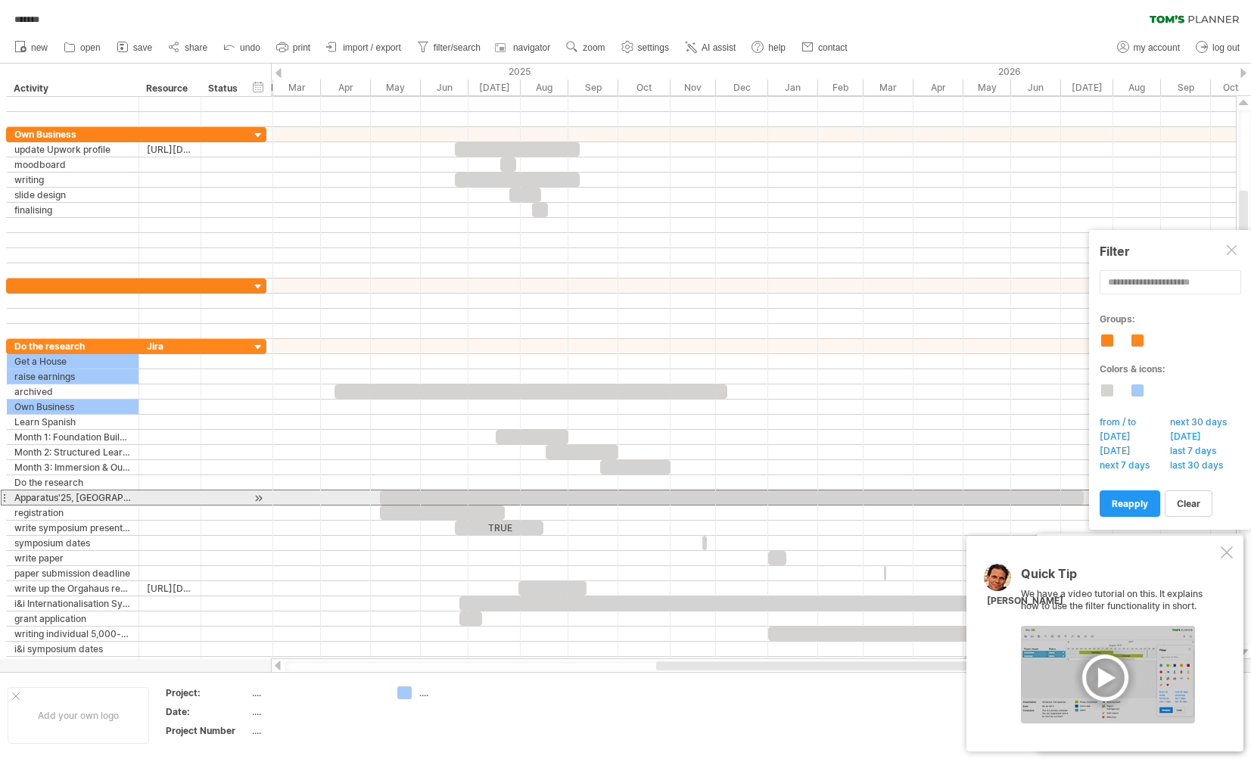
click at [5, 497] on div at bounding box center [4, 498] width 6 height 16
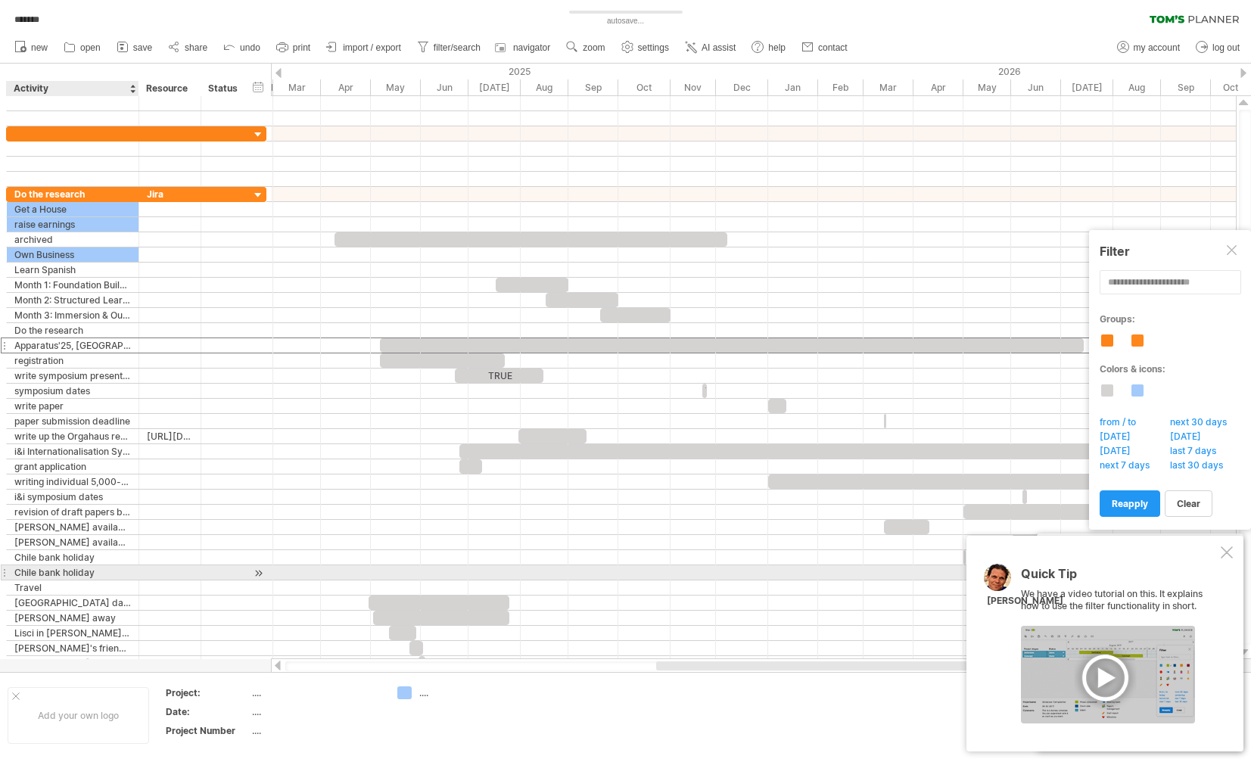
click at [17, 573] on div "Chile bank holiday" at bounding box center [72, 572] width 117 height 14
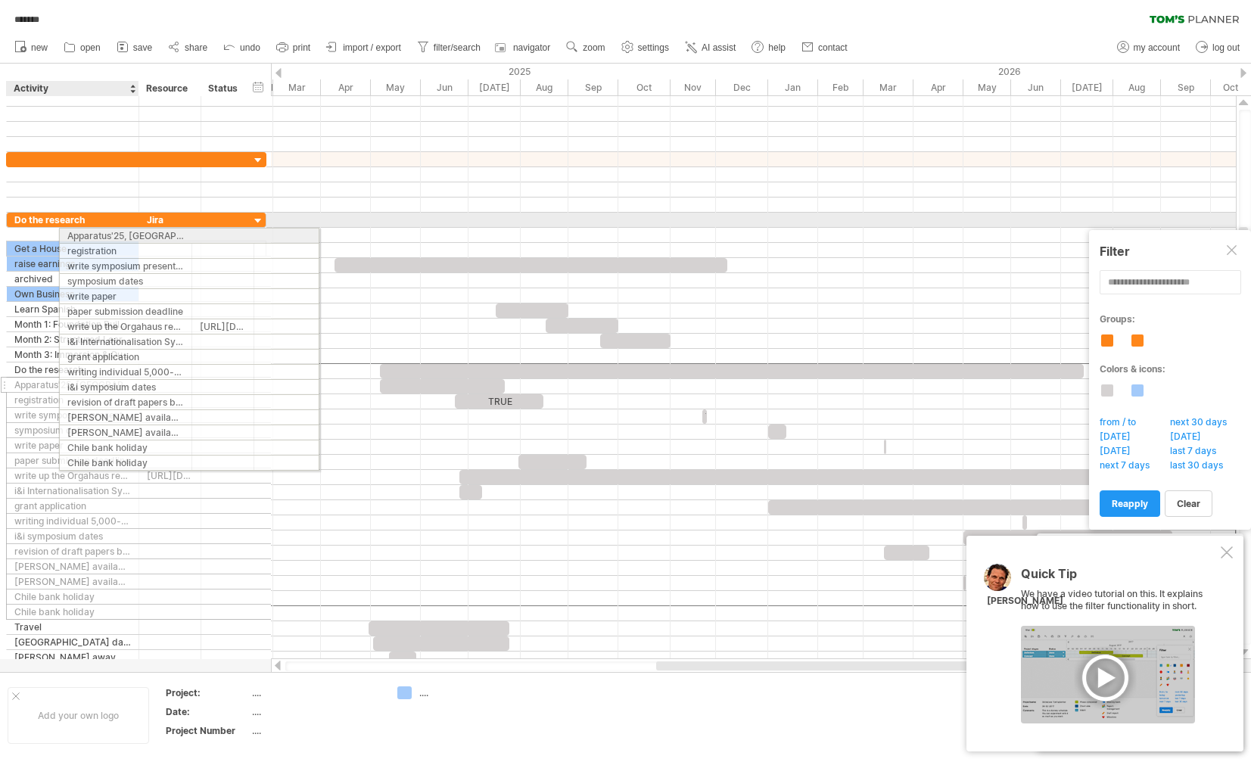
drag, startPoint x: 6, startPoint y: 347, endPoint x: 58, endPoint y: 235, distance: 124.3
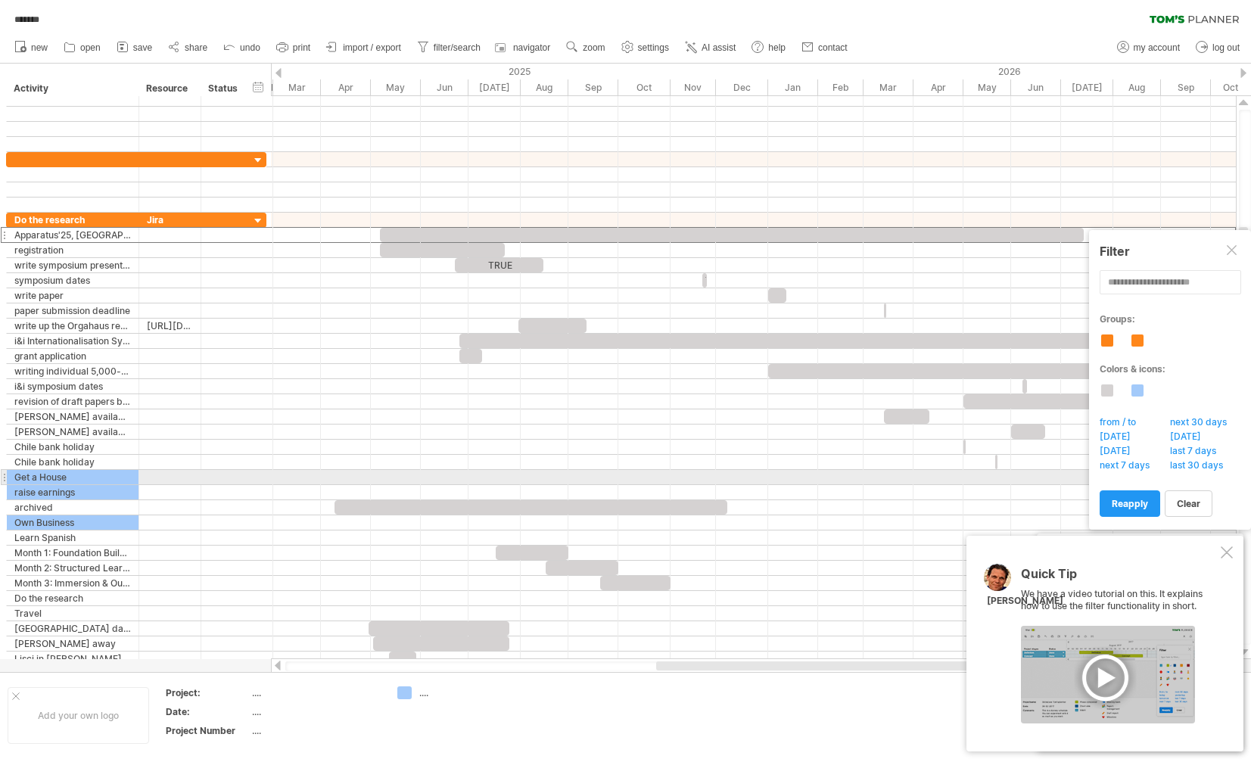
click at [5, 475] on div at bounding box center [4, 477] width 6 height 16
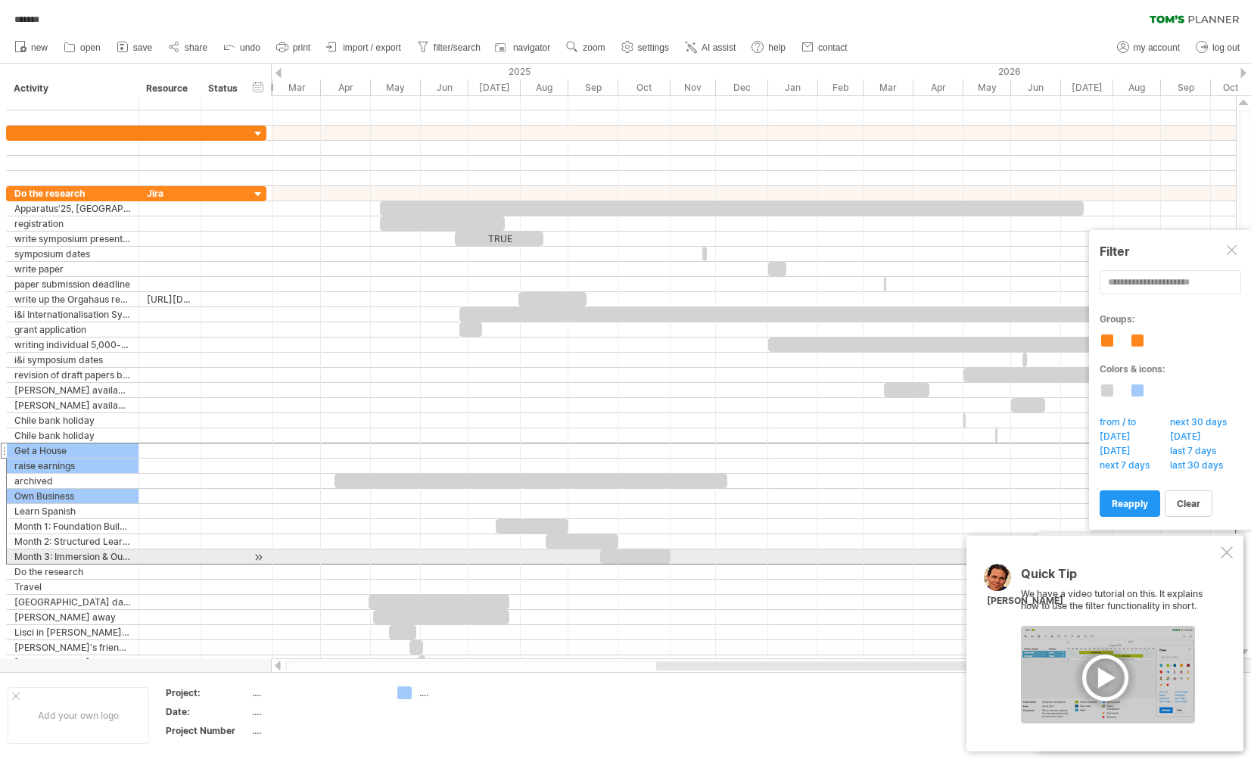
click at [6, 558] on div "**********" at bounding box center [136, 557] width 260 height 16
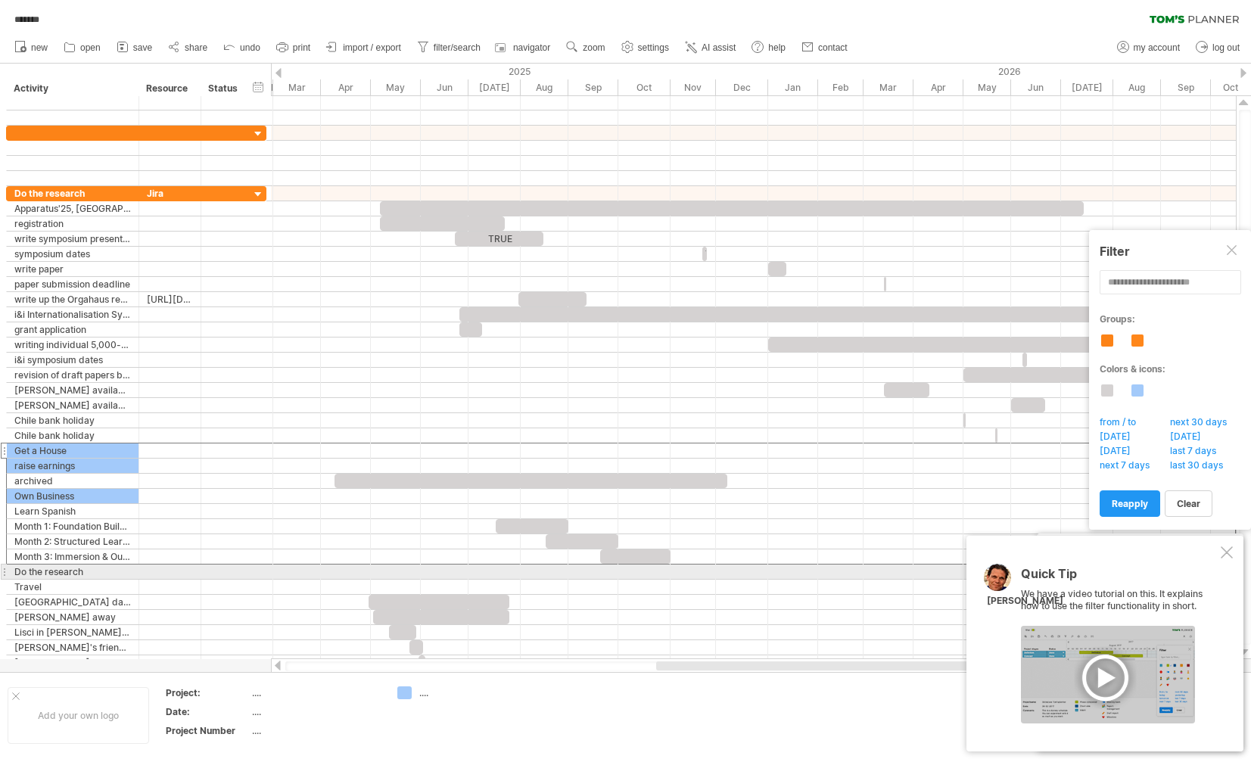
click at [7, 570] on div "**********" at bounding box center [73, 572] width 132 height 14
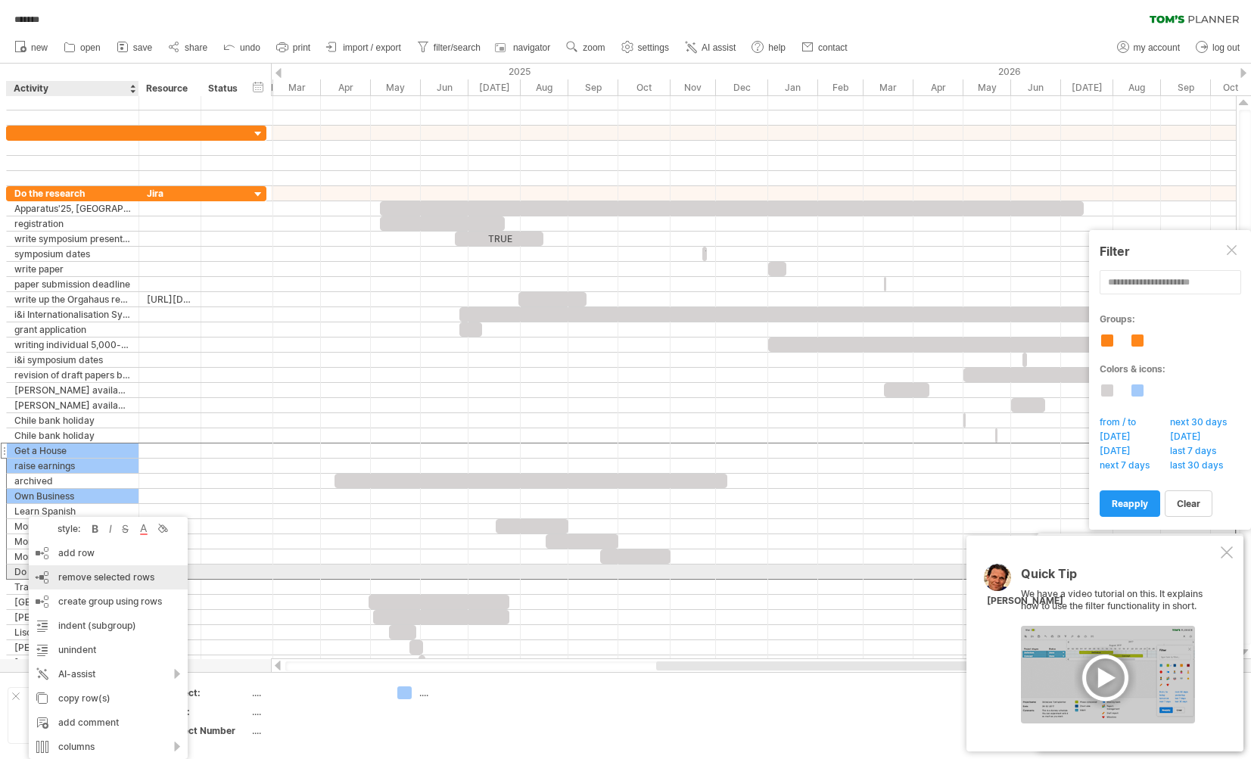
click at [112, 578] on span "remove selected rows" at bounding box center [106, 577] width 96 height 11
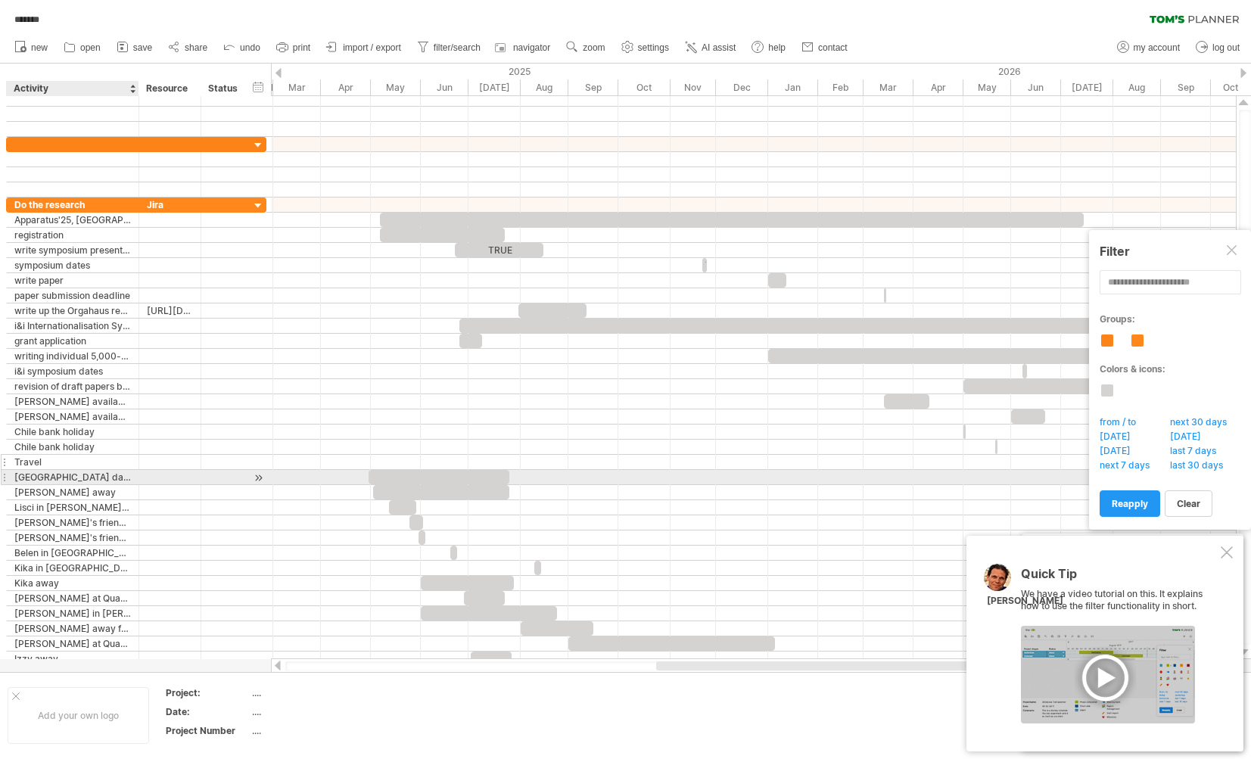
click at [41, 469] on div "Travel" at bounding box center [72, 462] width 117 height 14
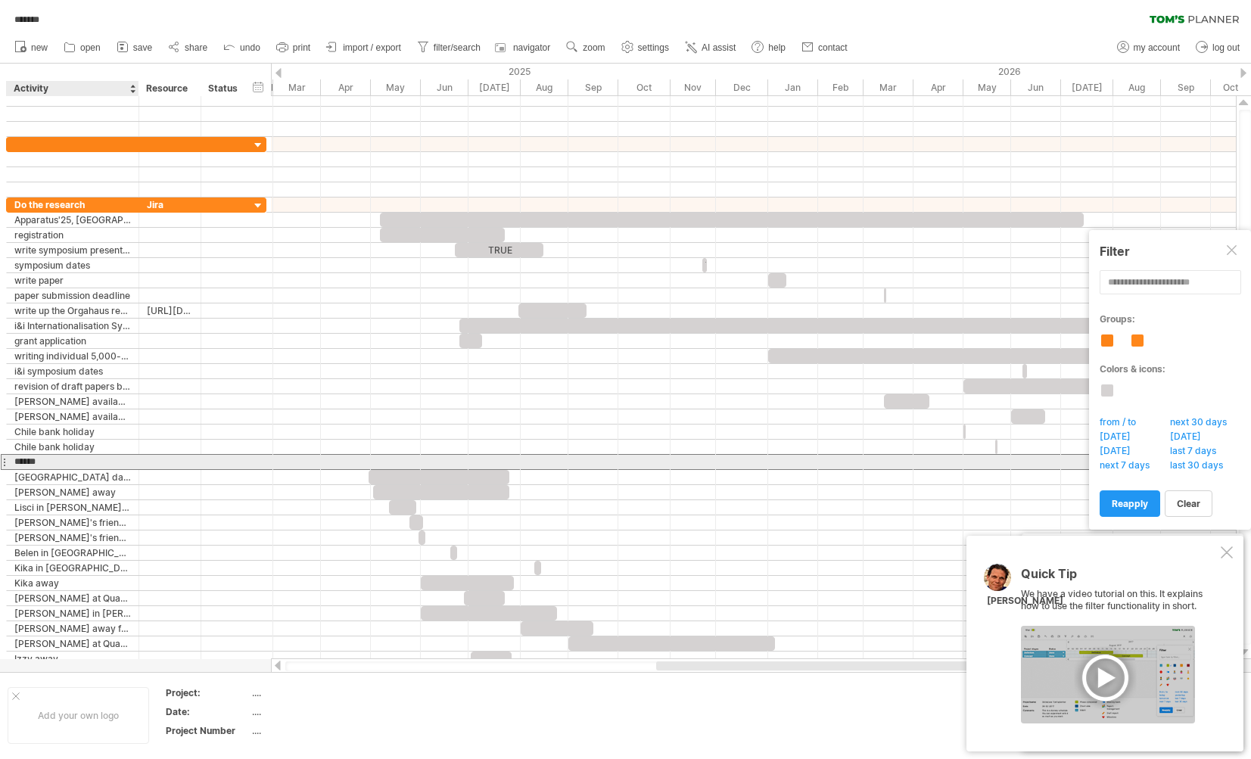
click at [42, 467] on input "******" at bounding box center [72, 462] width 117 height 14
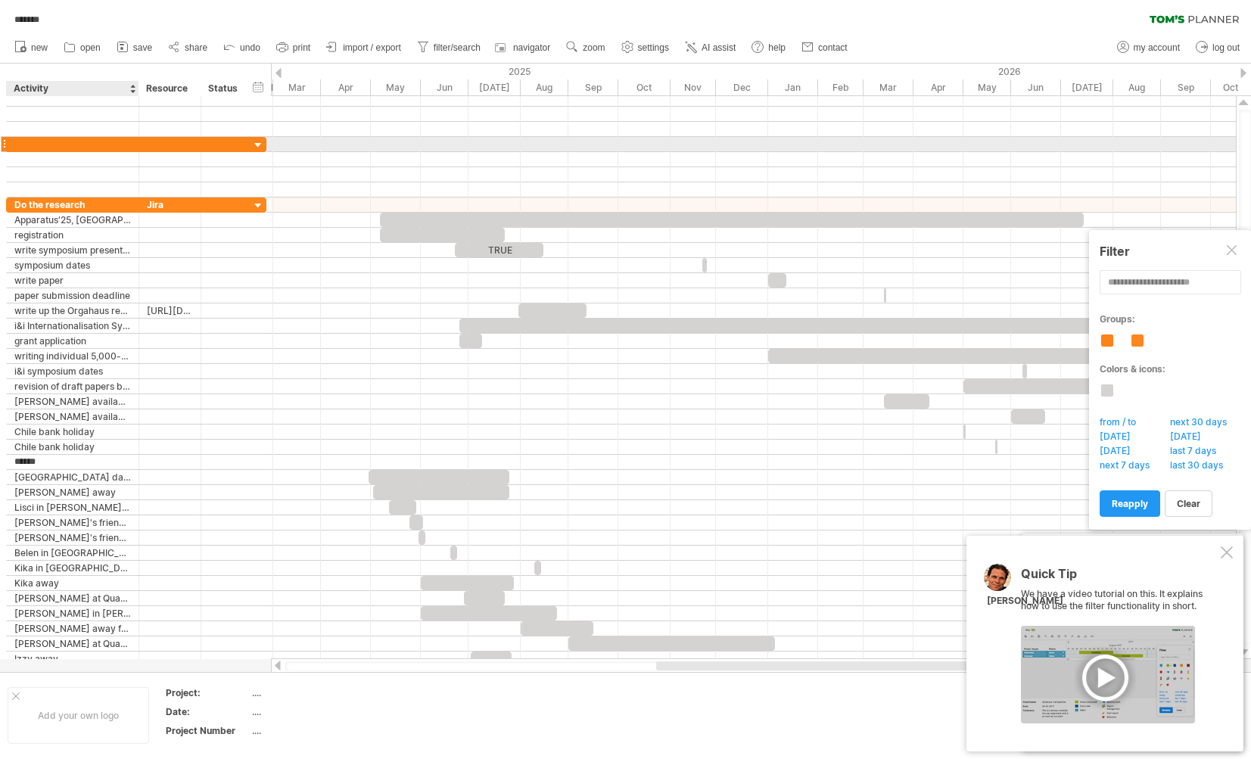
click at [76, 144] on div at bounding box center [72, 144] width 117 height 14
paste input "******"
type input "******"
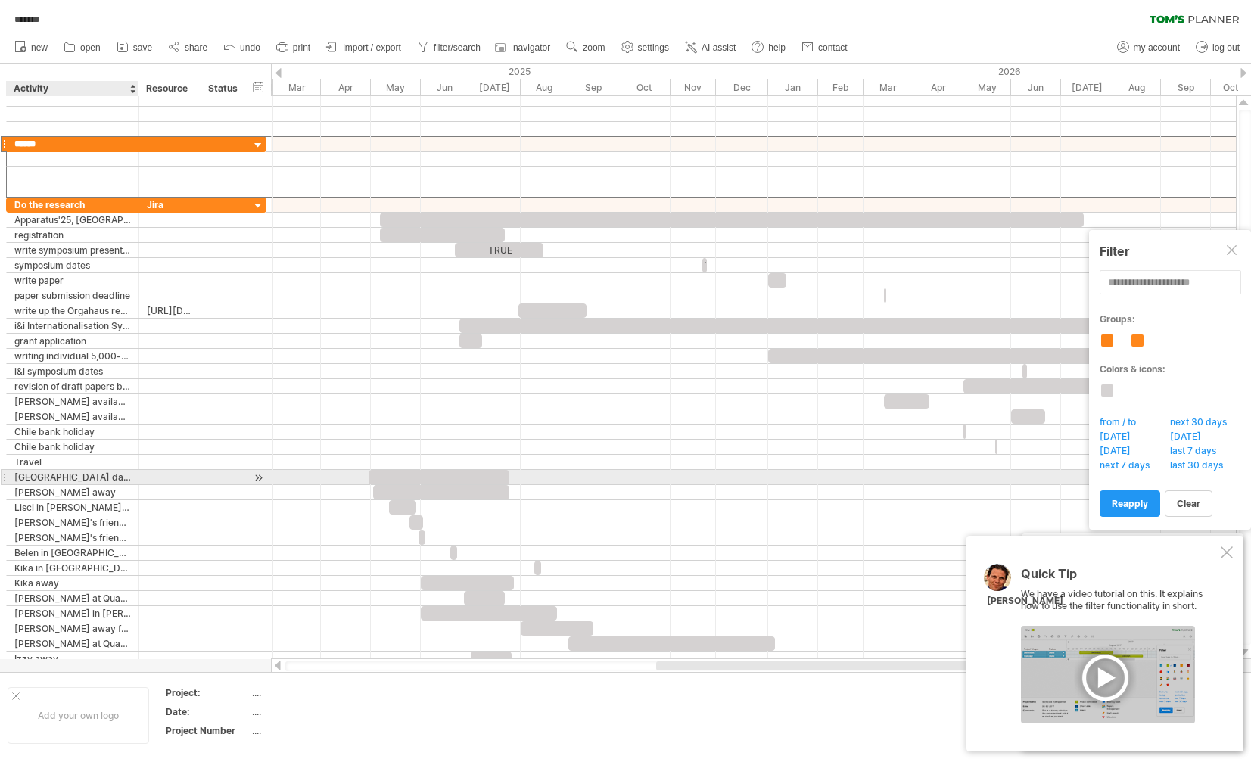
click at [6, 478] on div at bounding box center [4, 477] width 6 height 16
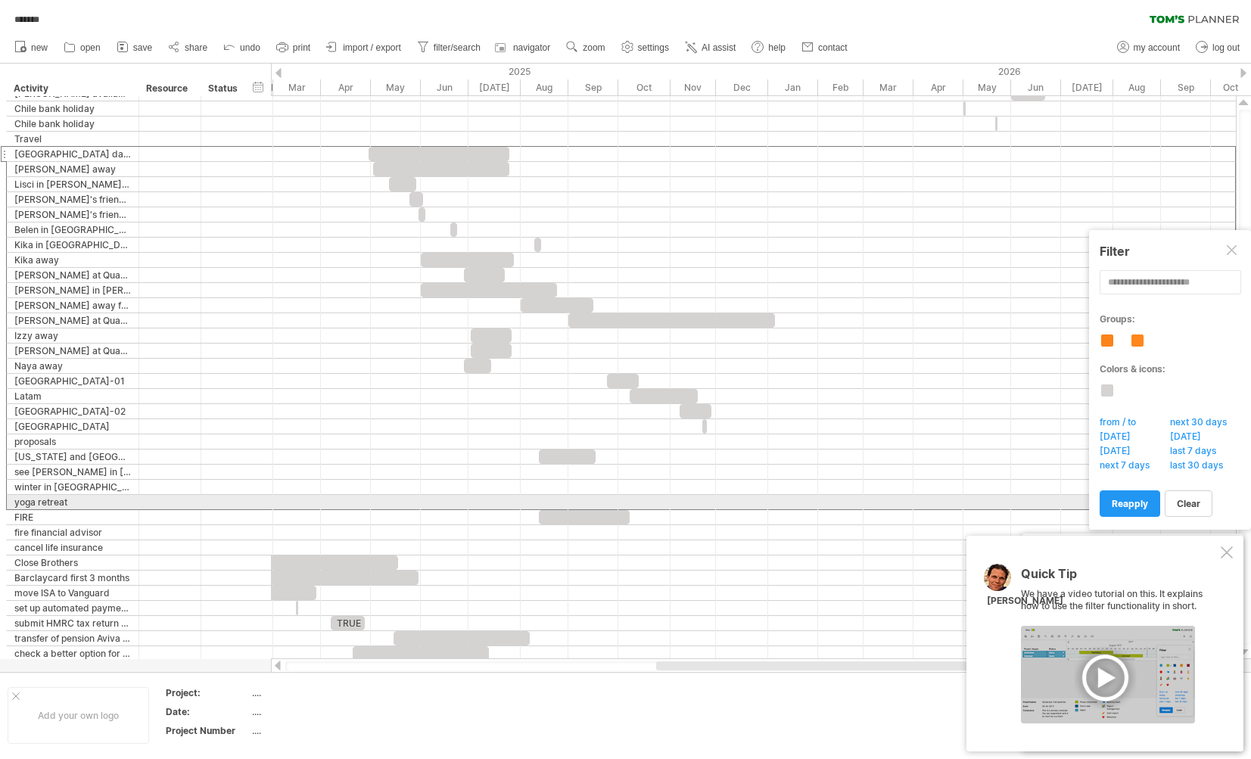
click at [9, 503] on div "**********" at bounding box center [73, 502] width 132 height 14
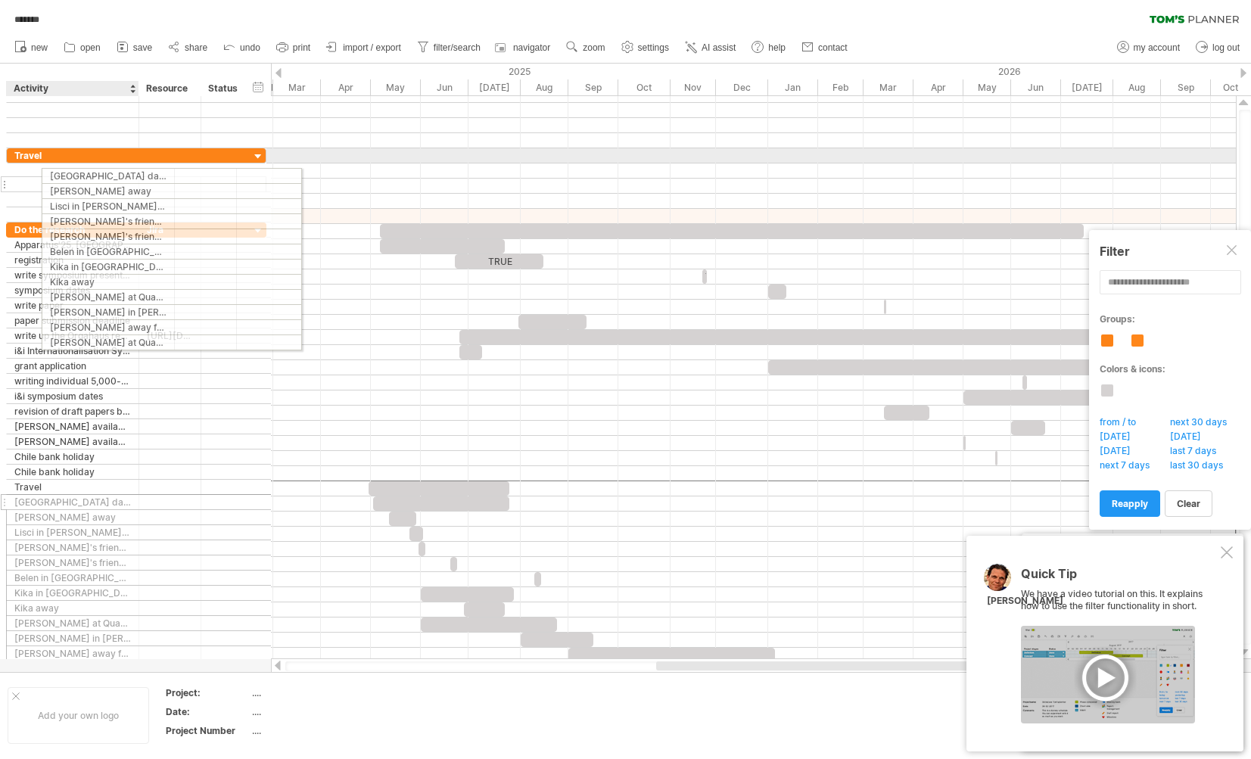
drag, startPoint x: 4, startPoint y: 488, endPoint x: 43, endPoint y: 175, distance: 315.8
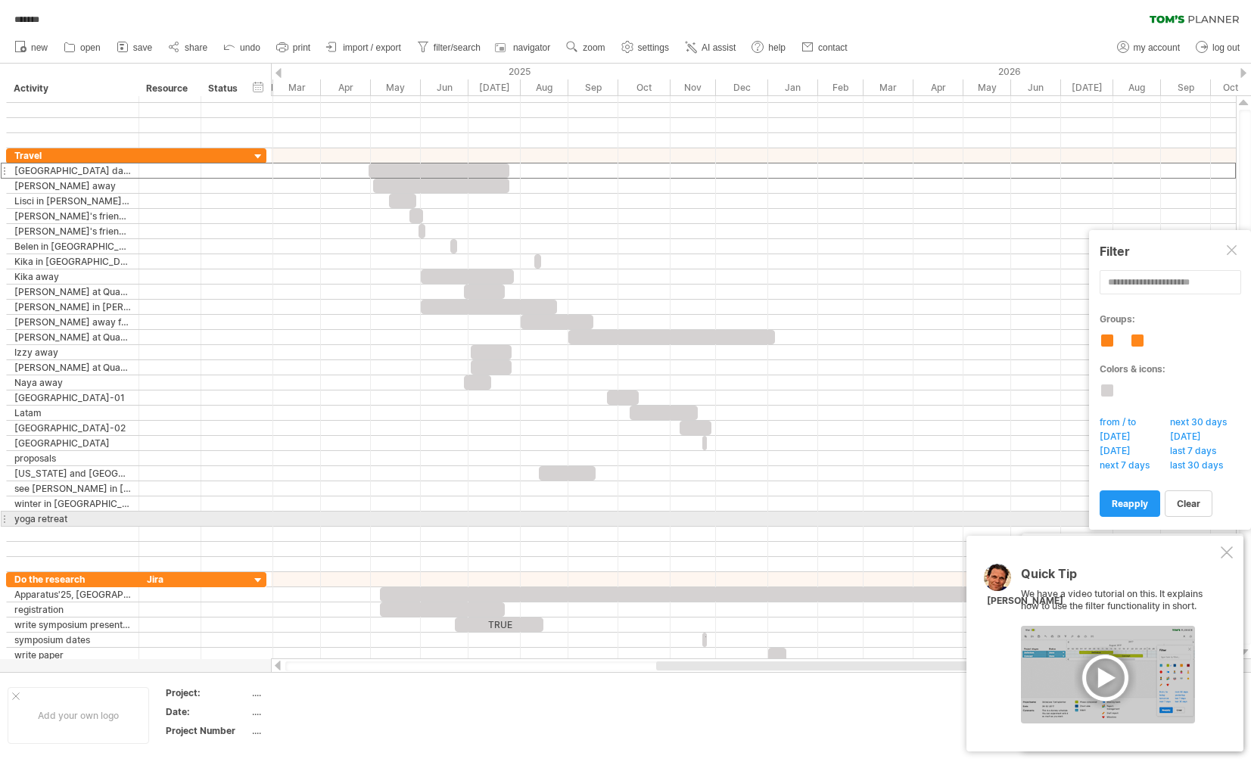
click at [9, 519] on div "**********" at bounding box center [73, 519] width 132 height 14
click at [53, 518] on div "yoga retreat" at bounding box center [72, 519] width 117 height 14
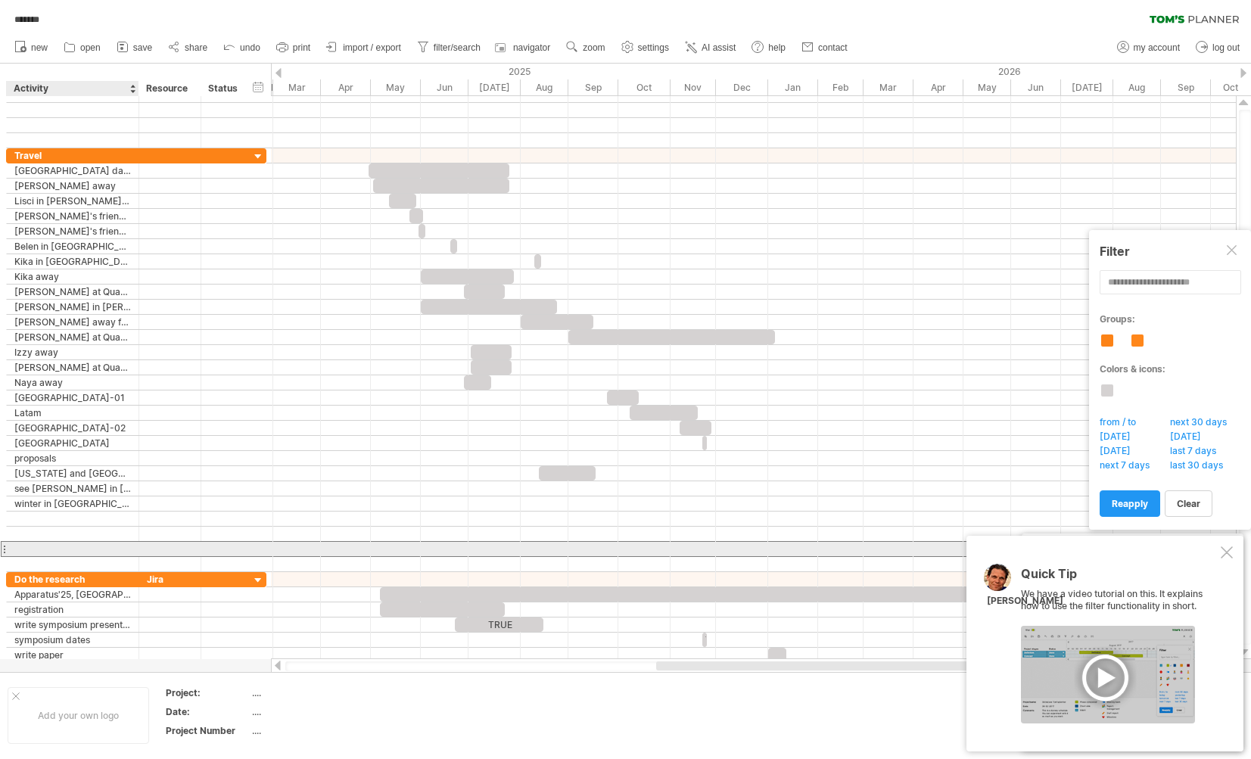
click at [58, 547] on div at bounding box center [72, 549] width 117 height 14
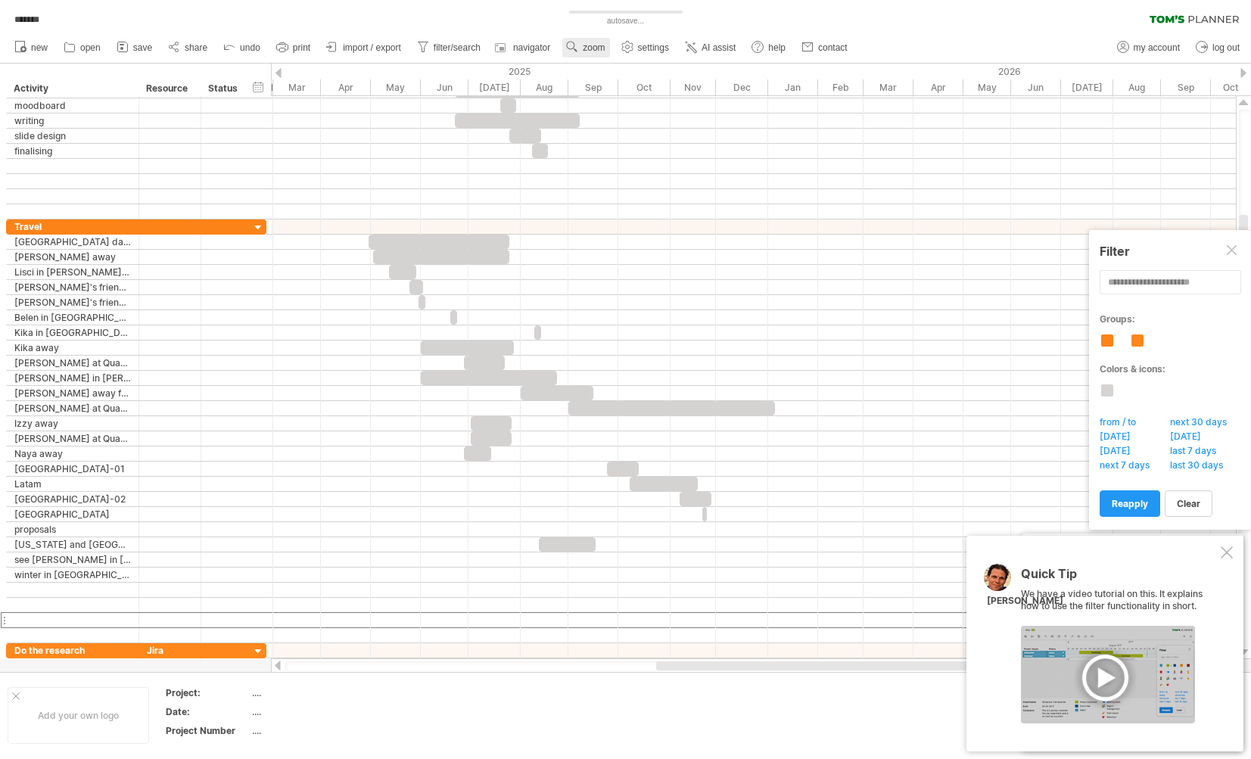
click at [605, 51] on span "zoom" at bounding box center [594, 47] width 22 height 11
click at [673, 96] on div "Week" at bounding box center [678, 95] width 84 height 24
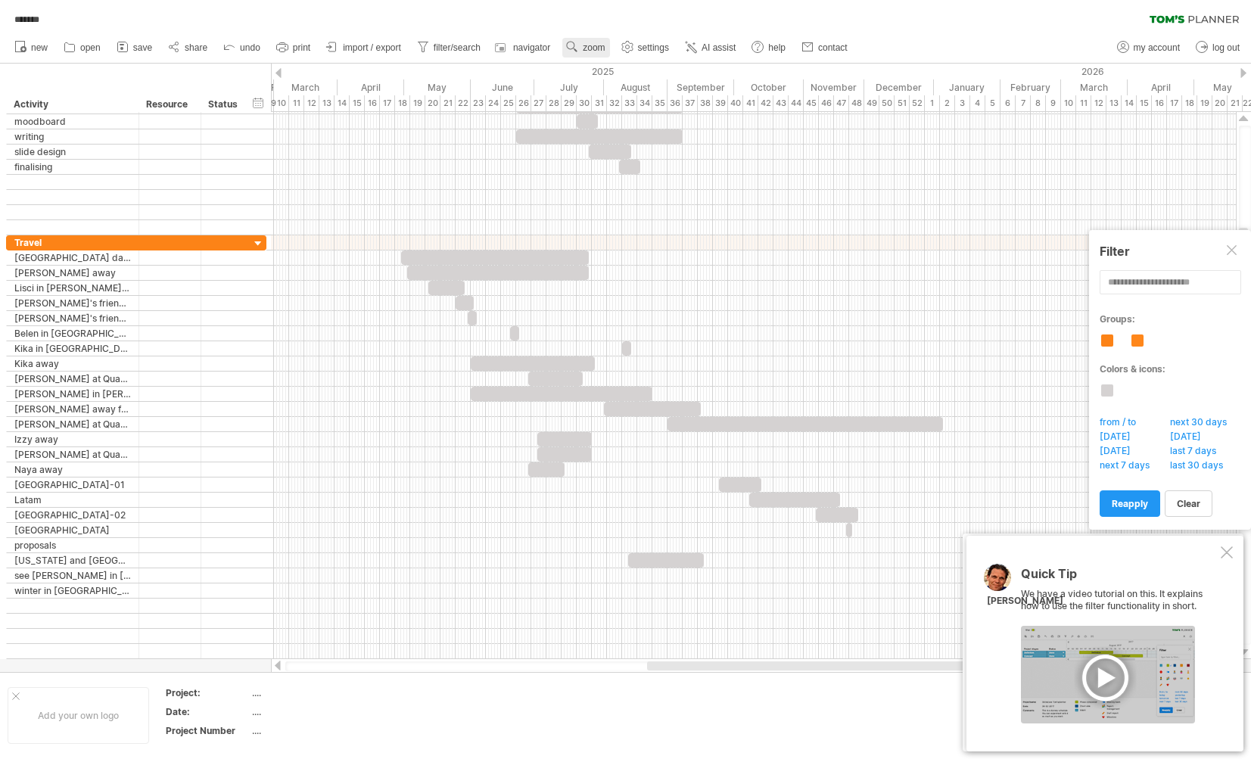
click at [605, 48] on span "zoom" at bounding box center [594, 47] width 22 height 11
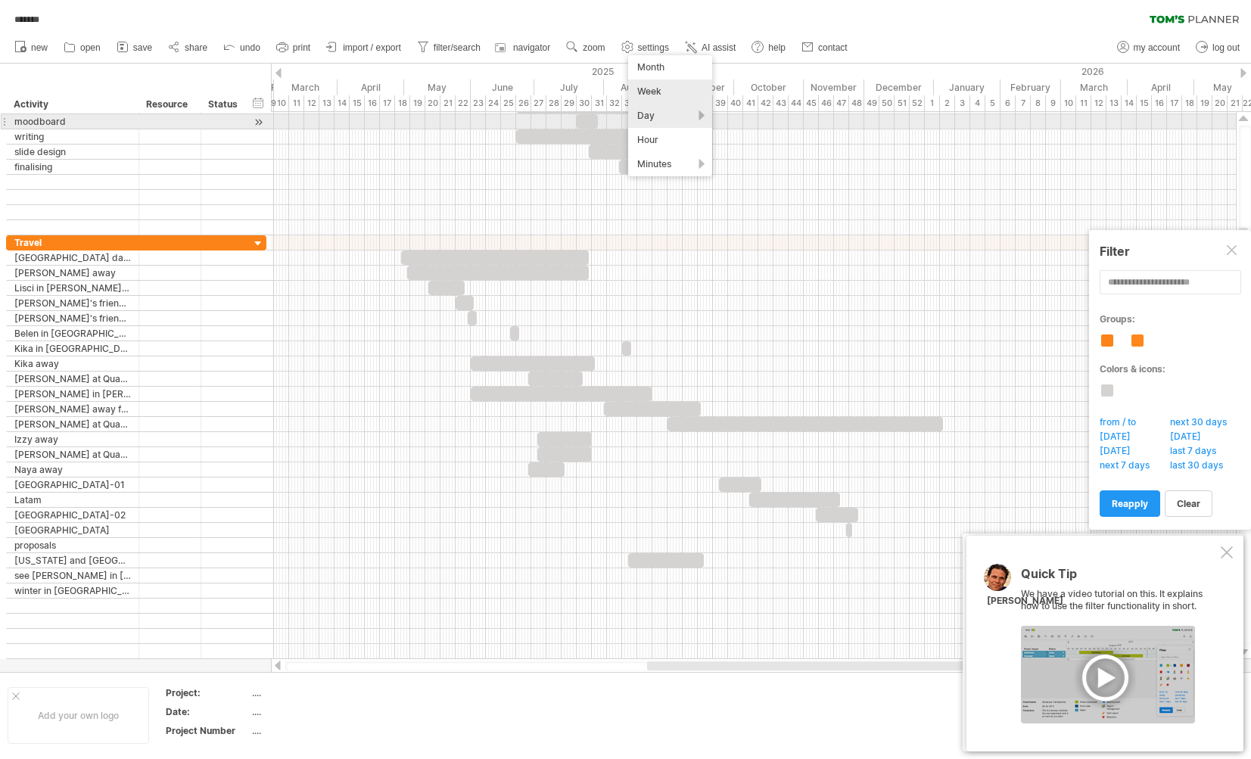
click at [668, 117] on div "Day" at bounding box center [670, 116] width 84 height 24
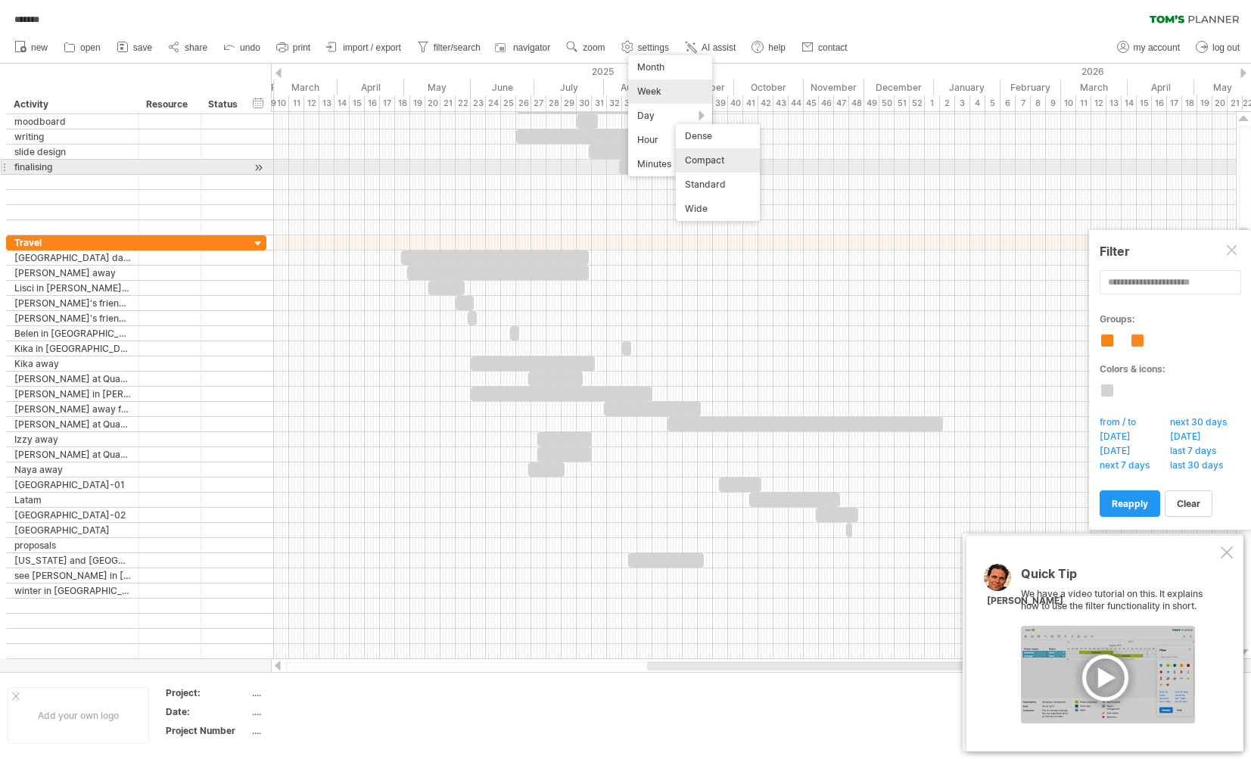
click at [719, 163] on div "Compact" at bounding box center [718, 160] width 84 height 24
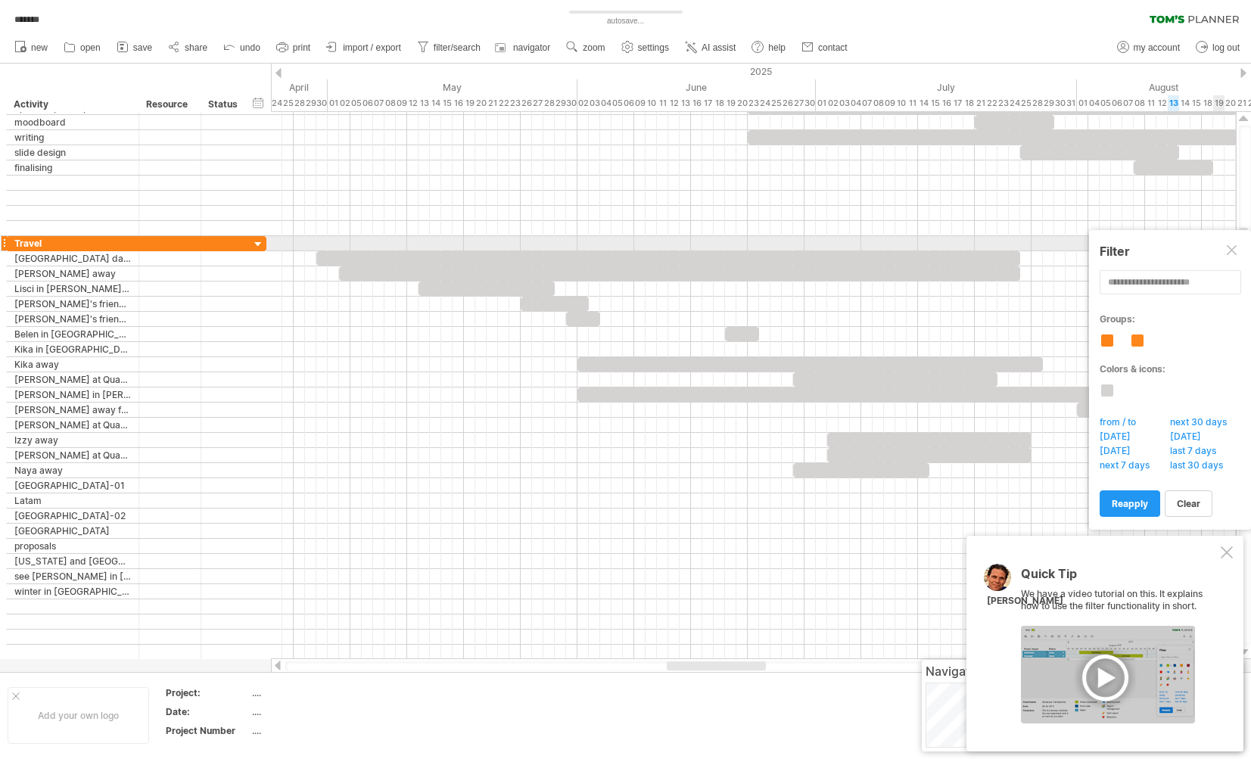
click at [1105, 250] on div at bounding box center [1233, 251] width 12 height 12
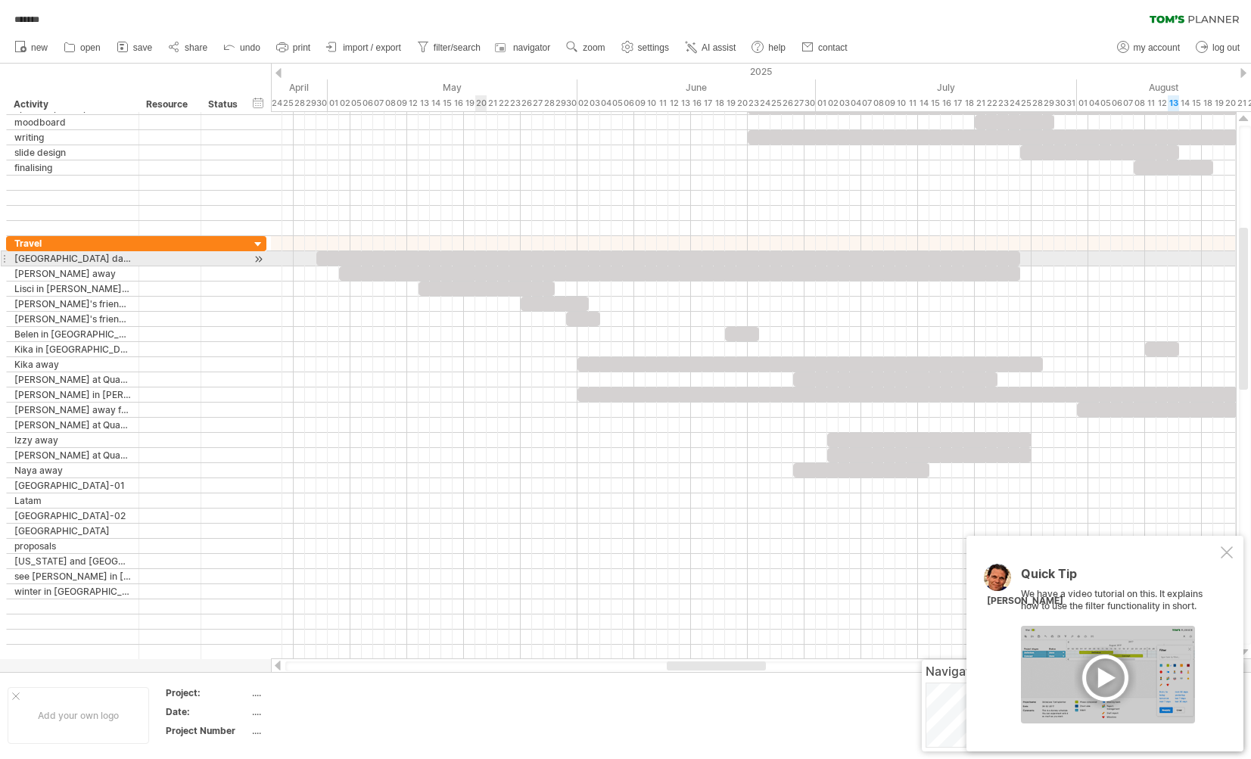
drag, startPoint x: 482, startPoint y: 260, endPoint x: 494, endPoint y: 265, distance: 13.2
click at [482, 260] on div at bounding box center [668, 258] width 704 height 14
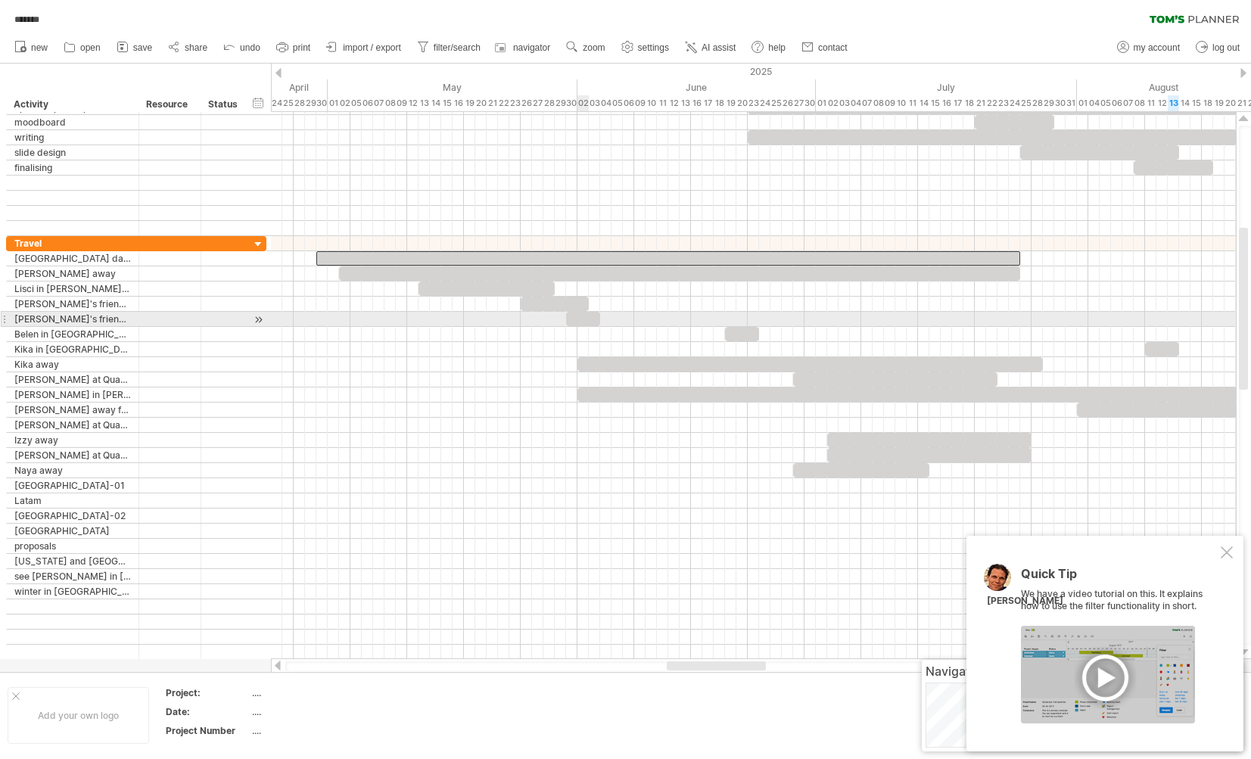
click at [589, 319] on div at bounding box center [583, 319] width 34 height 14
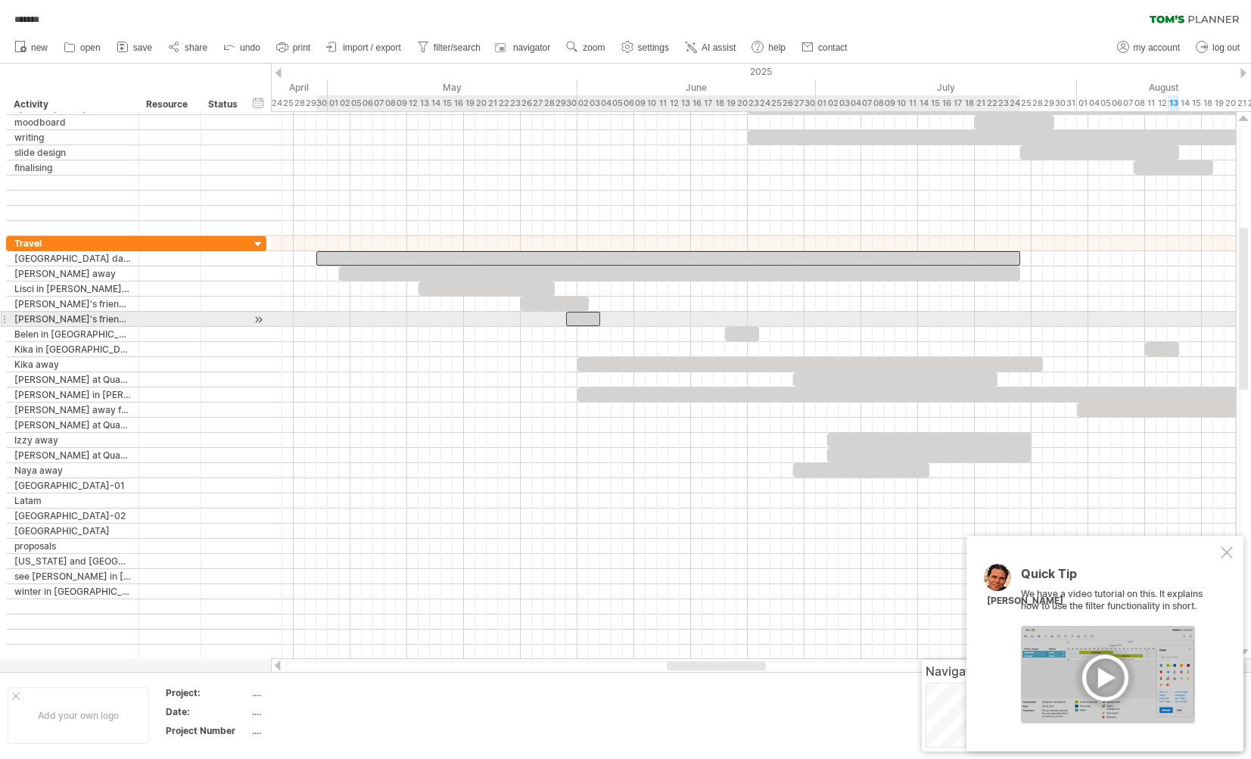
click at [584, 322] on div at bounding box center [583, 319] width 34 height 14
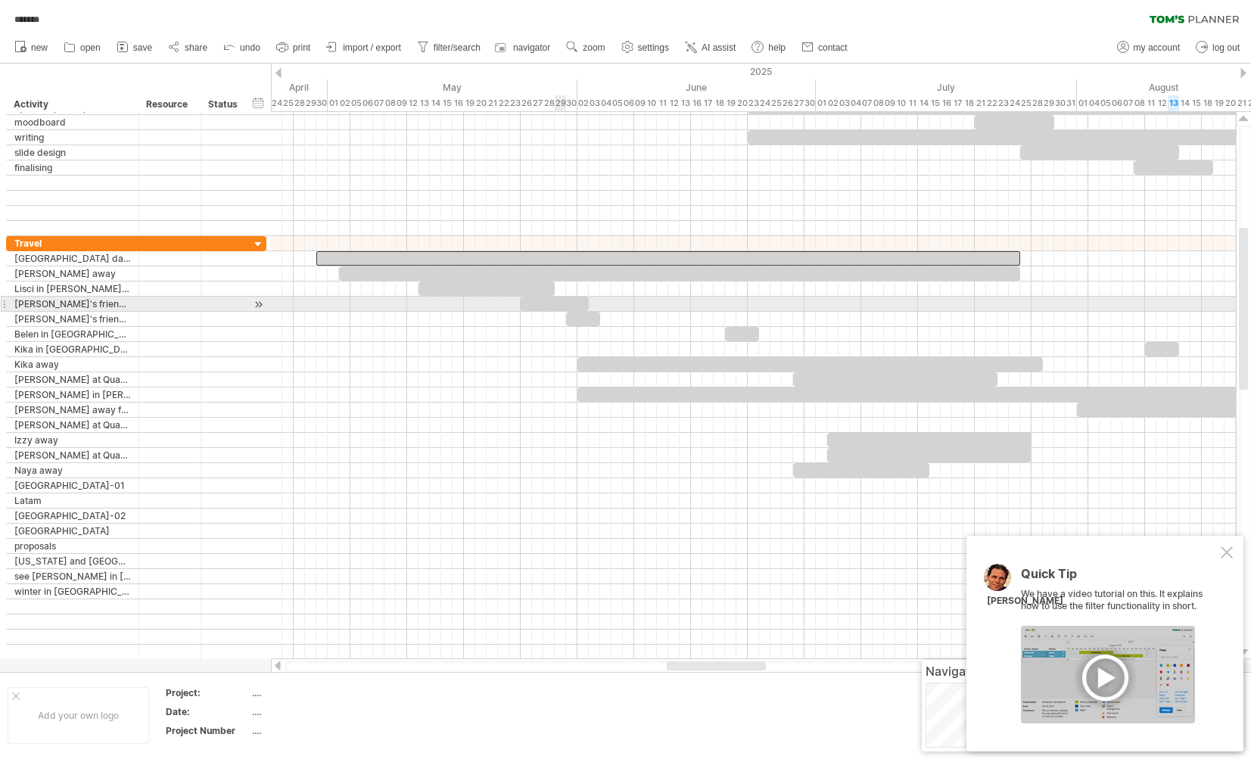
click at [553, 305] on div at bounding box center [555, 304] width 68 height 14
click at [526, 285] on div at bounding box center [487, 289] width 136 height 14
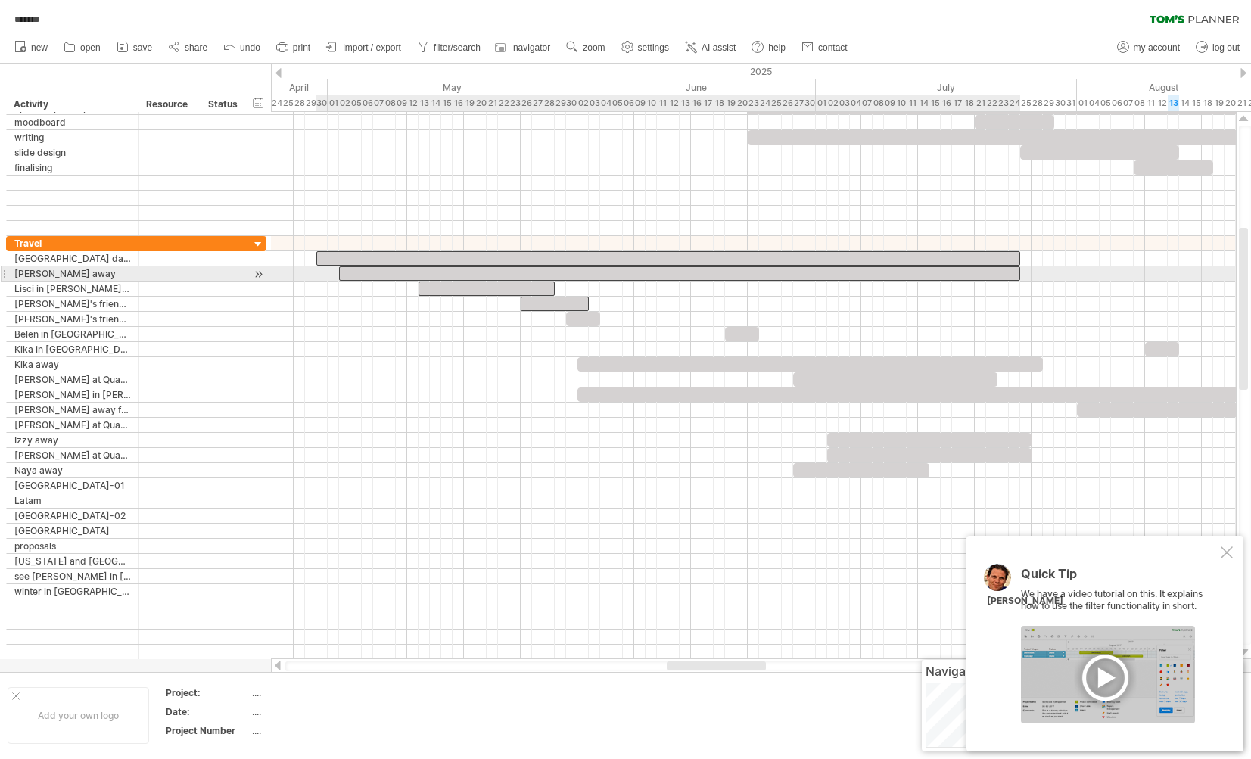
drag, startPoint x: 521, startPoint y: 269, endPoint x: 532, endPoint y: 274, distance: 12.5
click at [521, 270] on div at bounding box center [679, 273] width 681 height 14
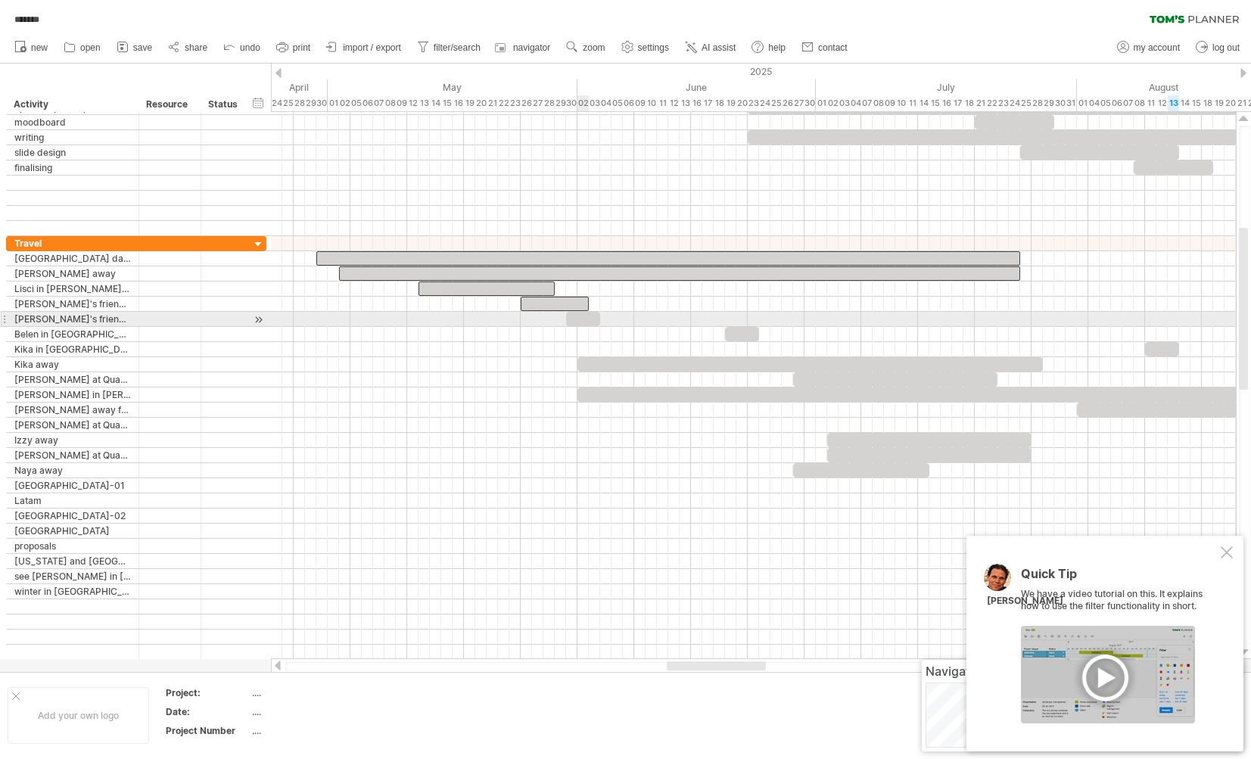
click at [582, 322] on div at bounding box center [583, 319] width 34 height 14
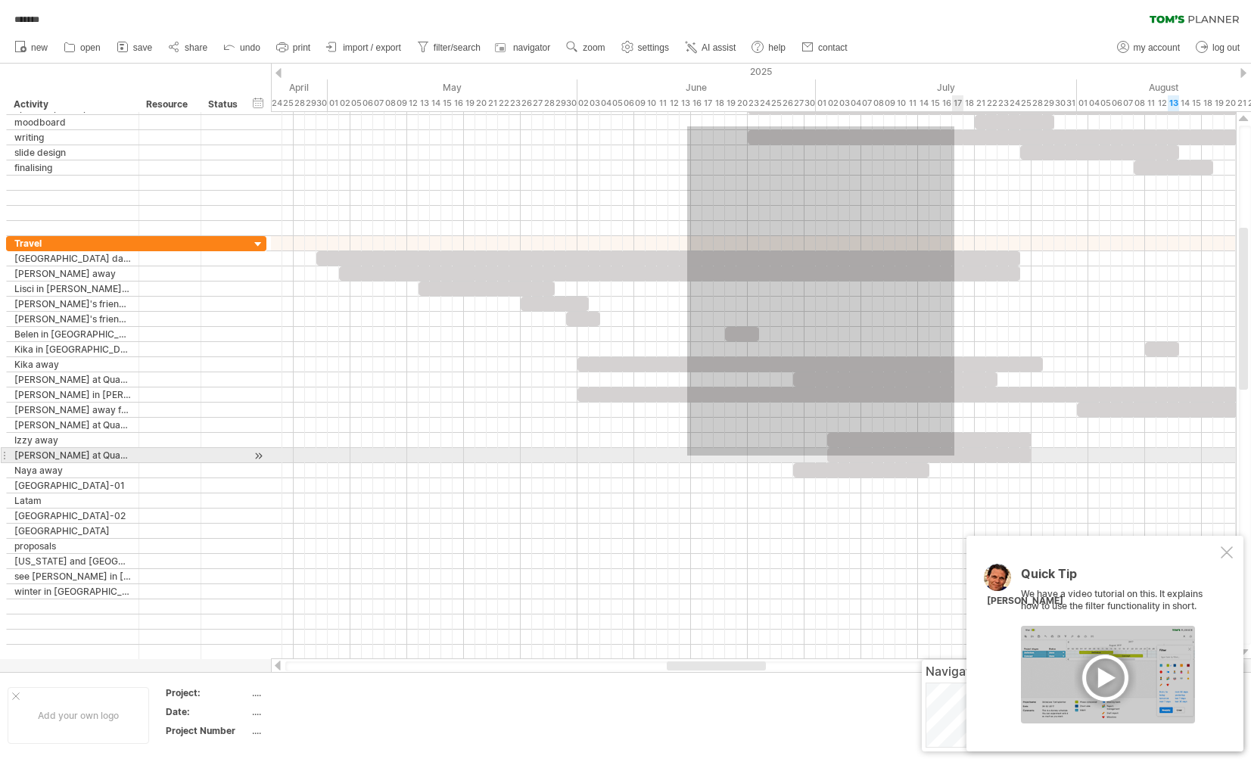
drag, startPoint x: 687, startPoint y: 126, endPoint x: 951, endPoint y: 536, distance: 486.9
click at [947, 538] on div at bounding box center [753, 380] width 965 height 560
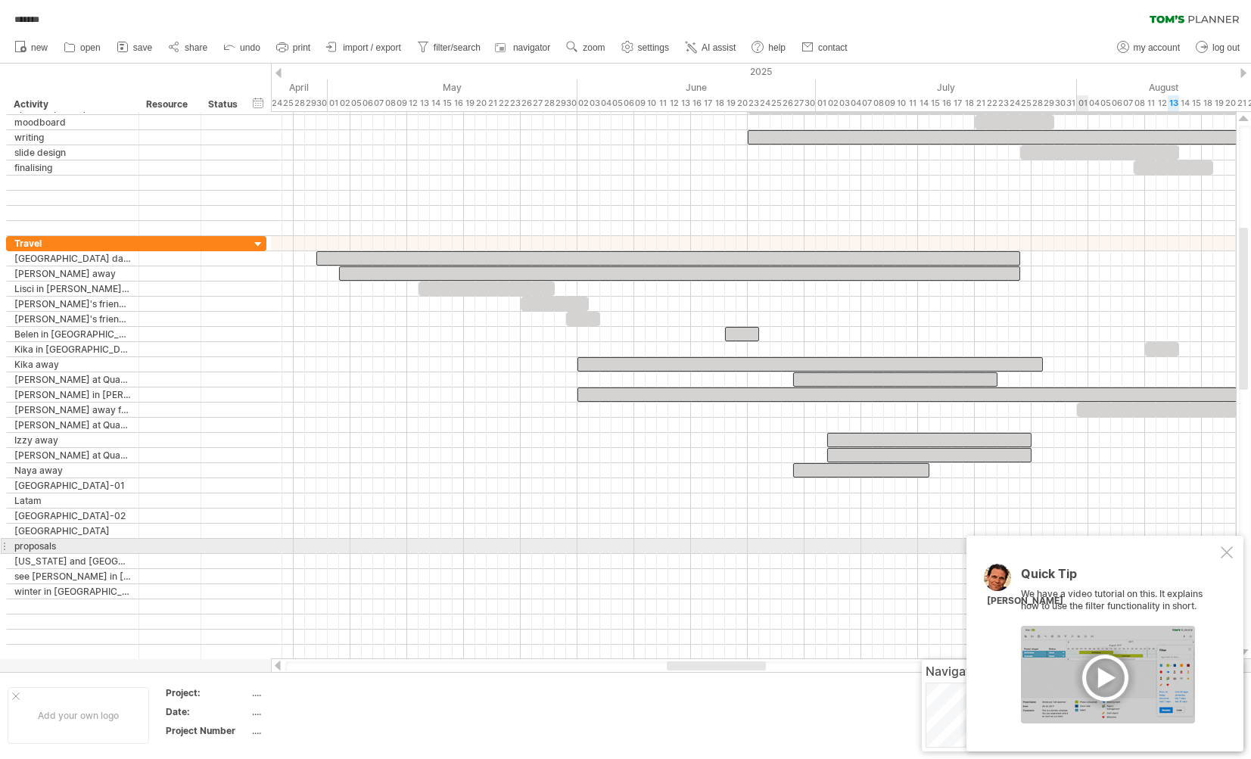
click at [1105, 554] on div at bounding box center [1227, 553] width 12 height 12
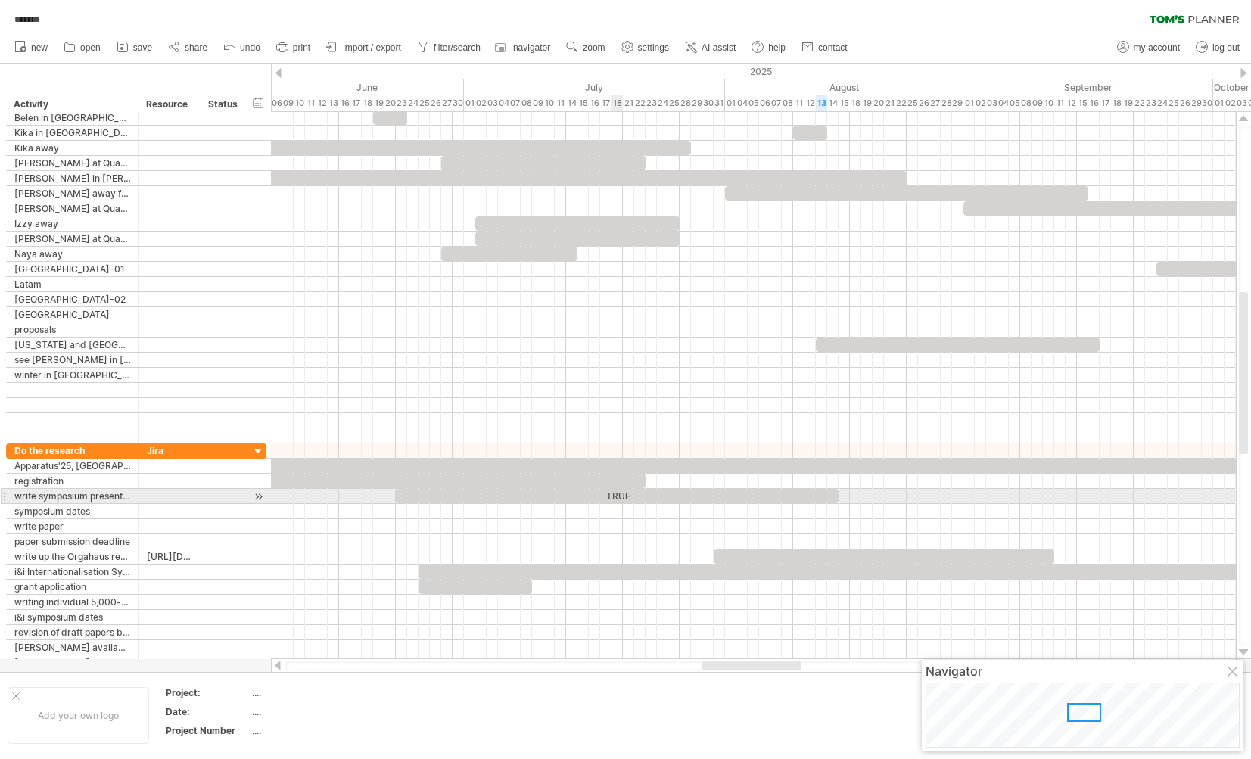
click at [619, 493] on div "TRUE" at bounding box center [617, 496] width 443 height 14
click at [621, 494] on div "****" at bounding box center [617, 496] width 443 height 14
click at [350, 501] on div at bounding box center [753, 496] width 965 height 15
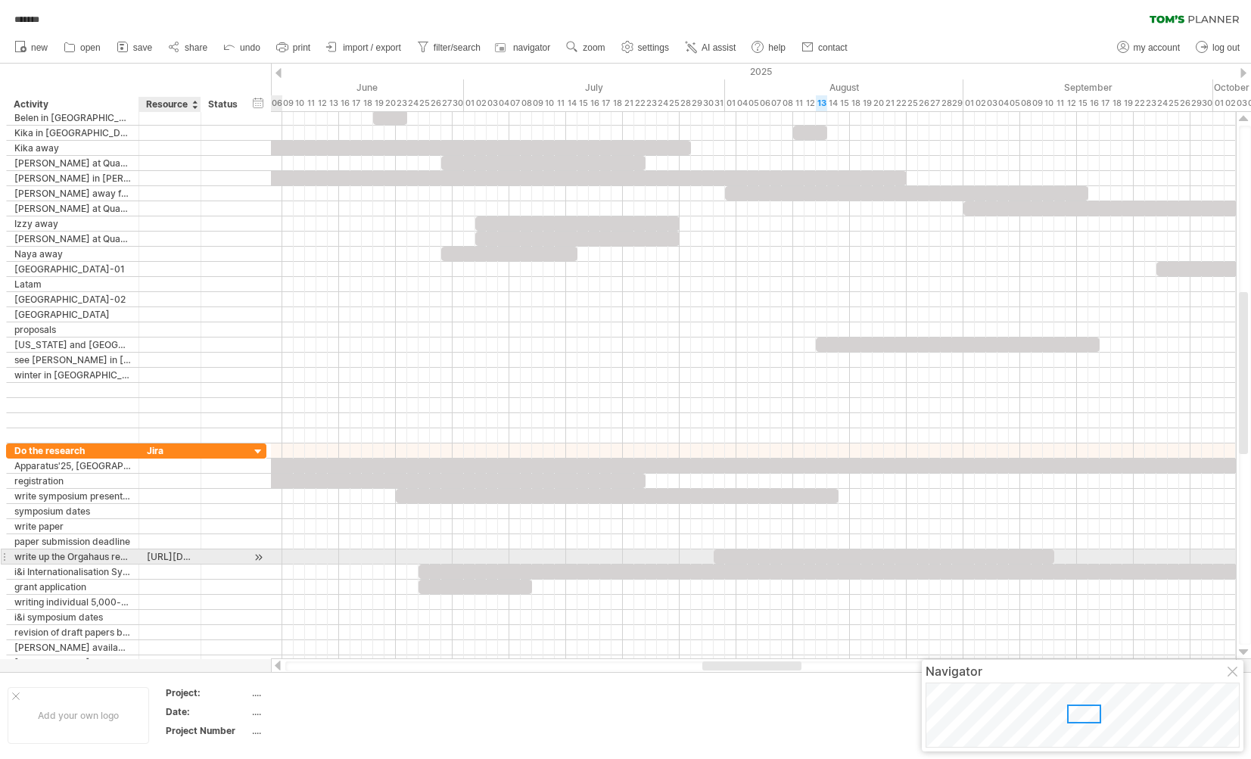
click at [174, 556] on div "[URL][DOMAIN_NAME]" at bounding box center [170, 557] width 46 height 14
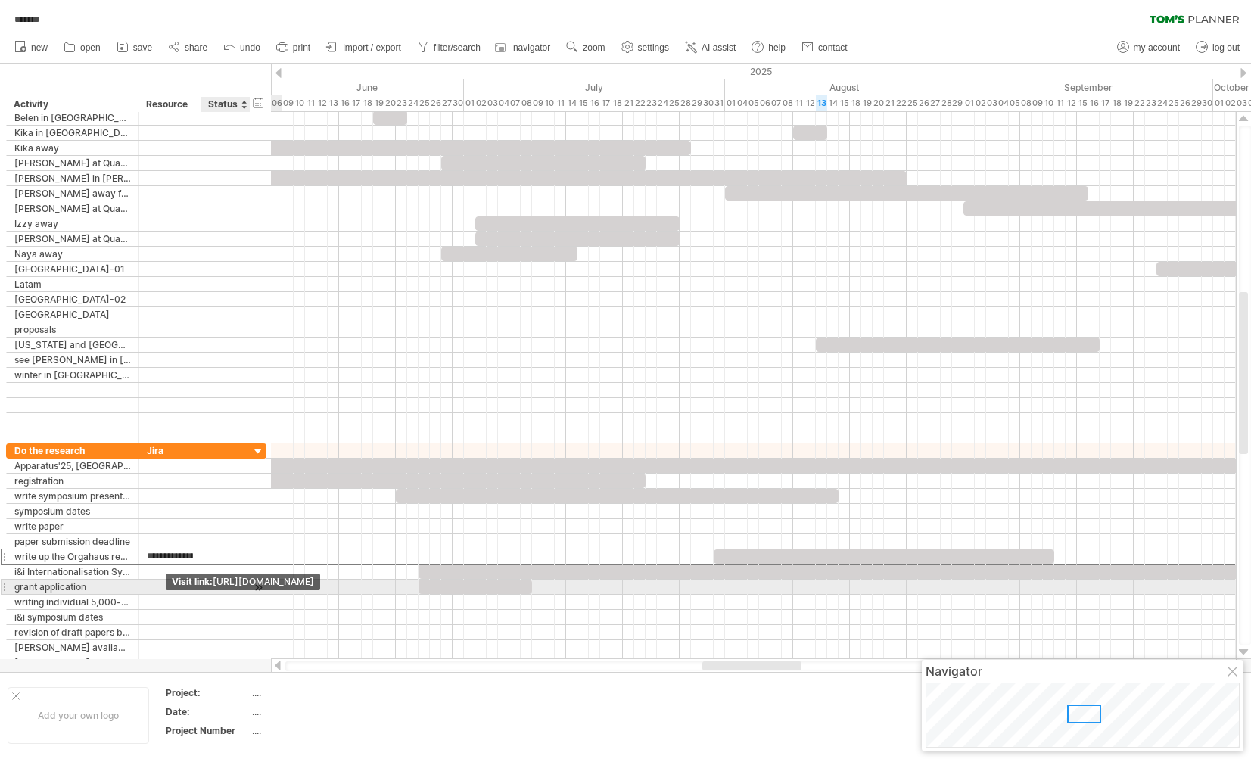
click at [244, 584] on link "[URL][DOMAIN_NAME]" at bounding box center [263, 582] width 101 height 17
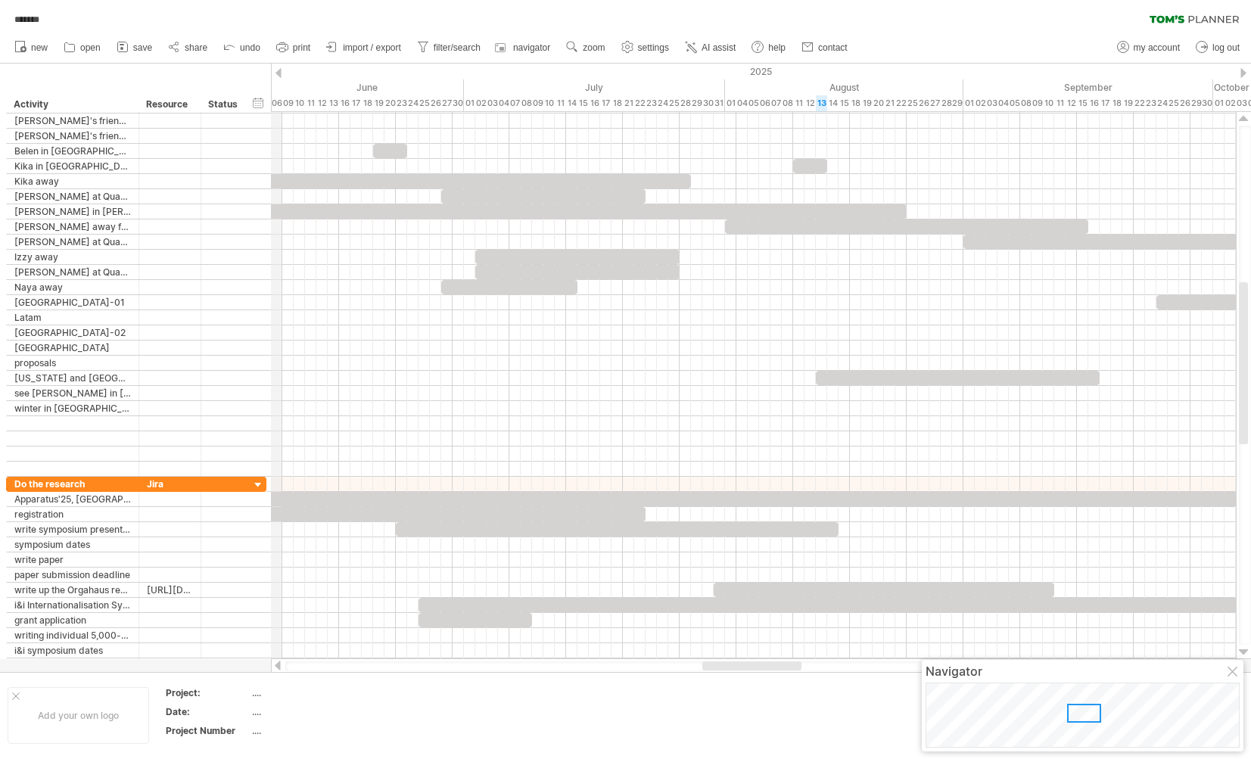
click at [276, 85] on div "Trying to reach plan.tomsplanner.com Connected again... autosave... ******* cle…" at bounding box center [625, 379] width 1251 height 759
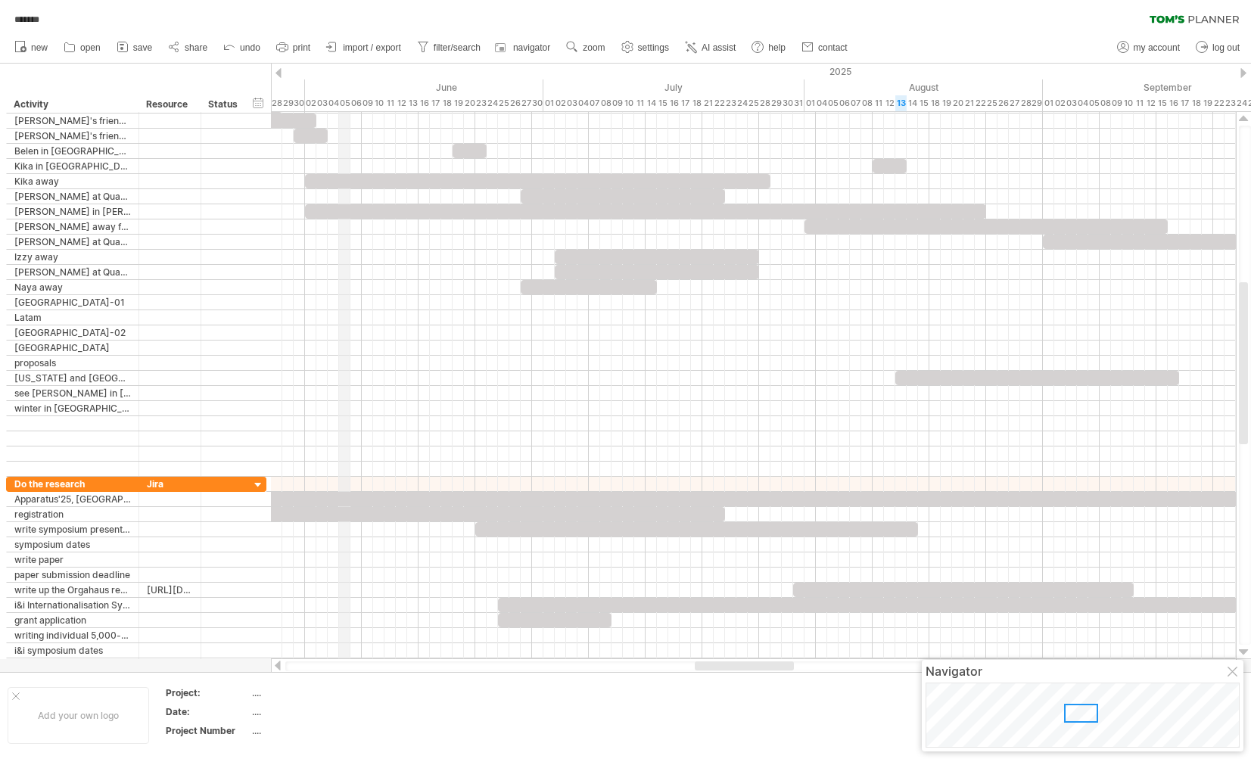
drag, startPoint x: 273, startPoint y: 91, endPoint x: 329, endPoint y: 92, distance: 56.8
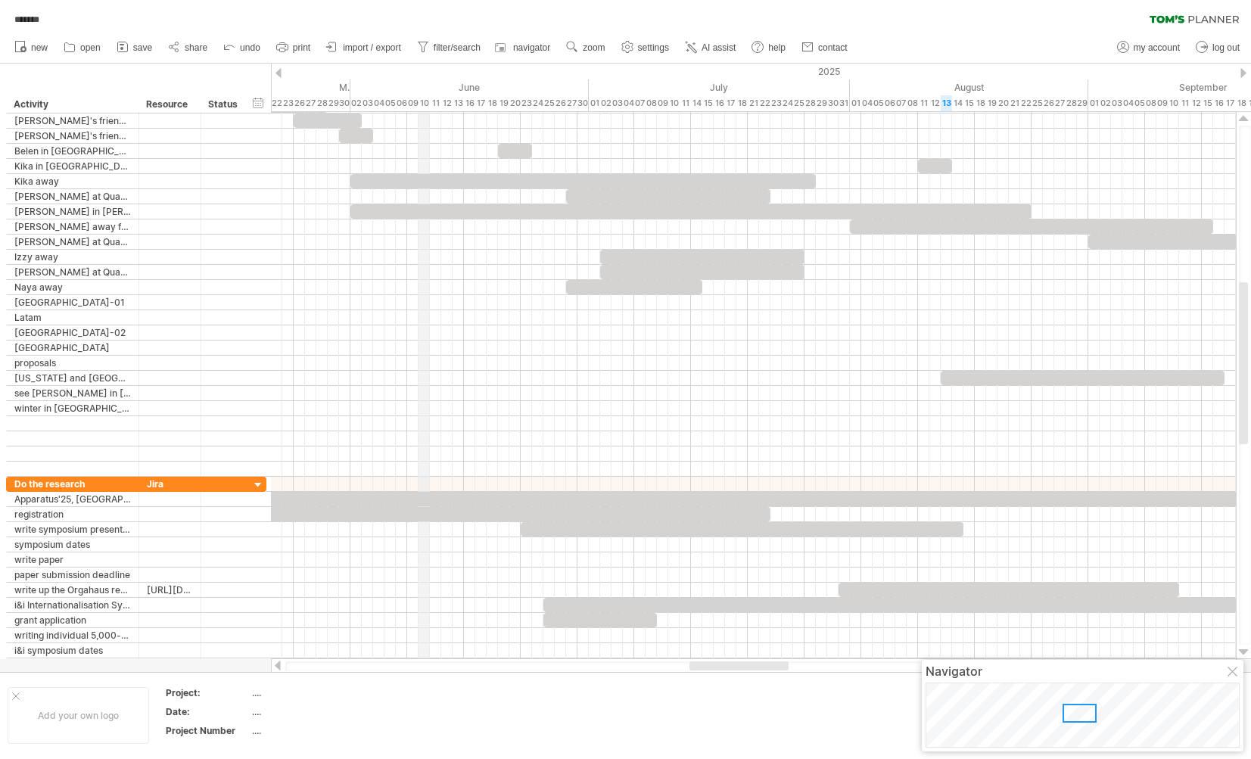
drag, startPoint x: 347, startPoint y: 86, endPoint x: 364, endPoint y: 64, distance: 28.2
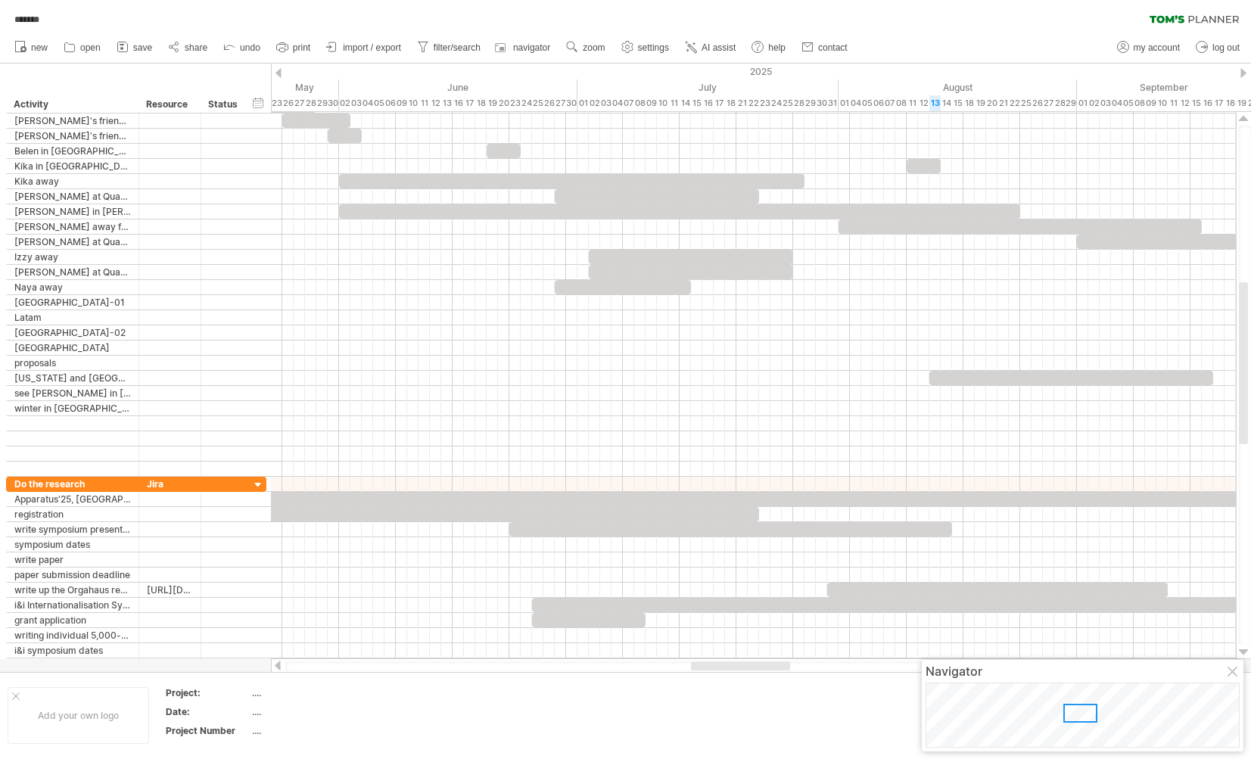
click at [279, 73] on div at bounding box center [279, 73] width 6 height 10
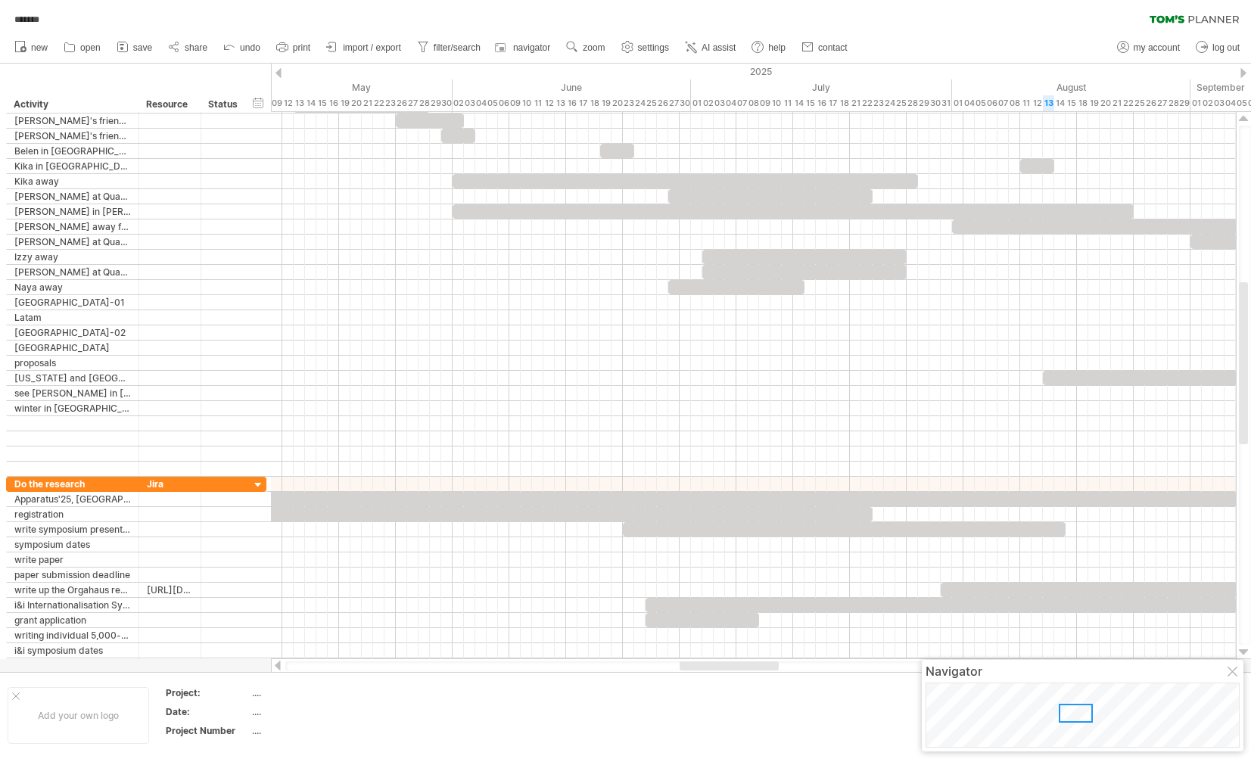
click at [279, 73] on div at bounding box center [279, 73] width 6 height 10
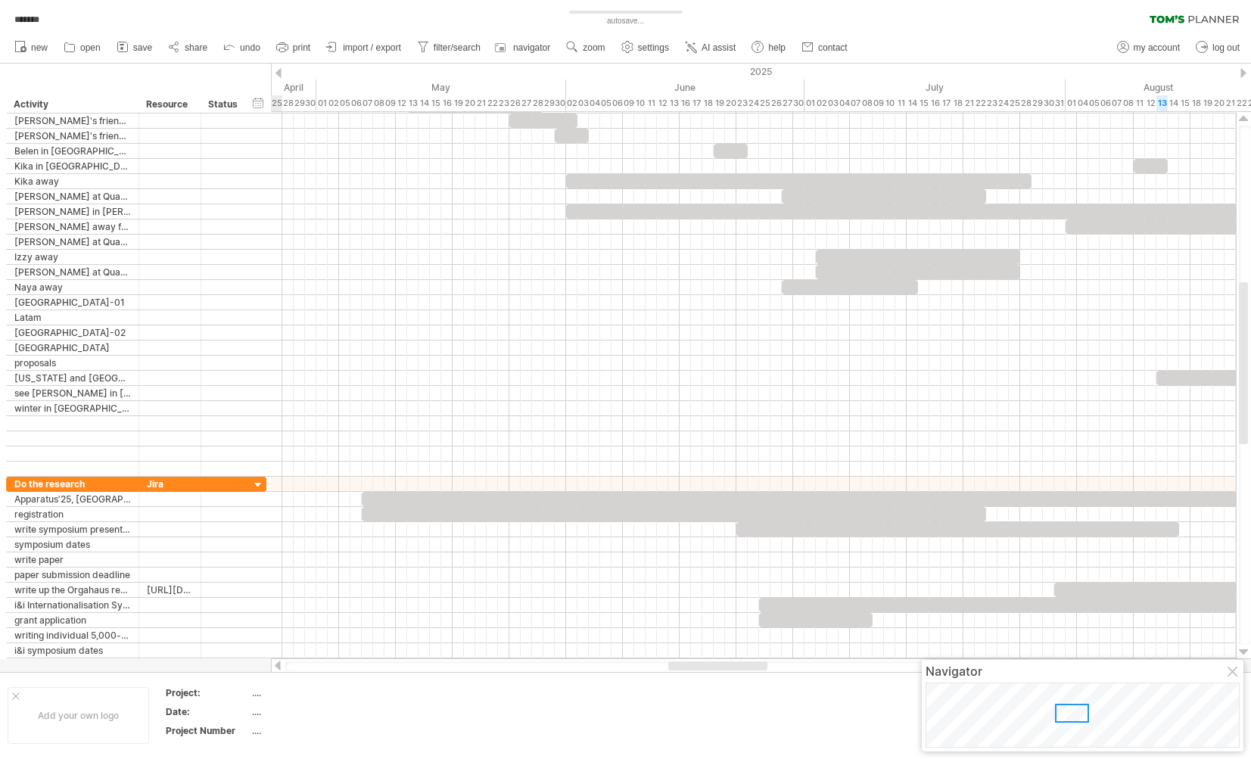
click at [279, 73] on div at bounding box center [279, 73] width 6 height 10
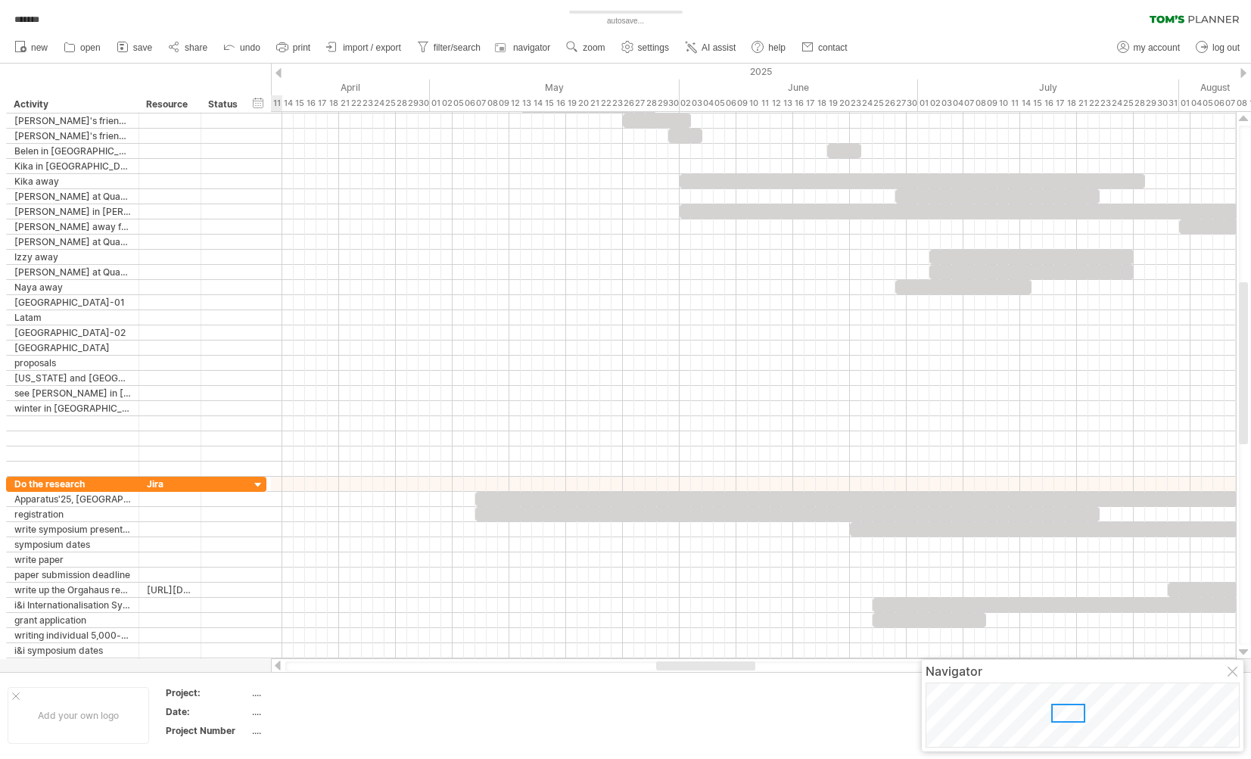
click at [279, 73] on div at bounding box center [279, 73] width 6 height 10
click at [278, 73] on div at bounding box center [279, 73] width 6 height 10
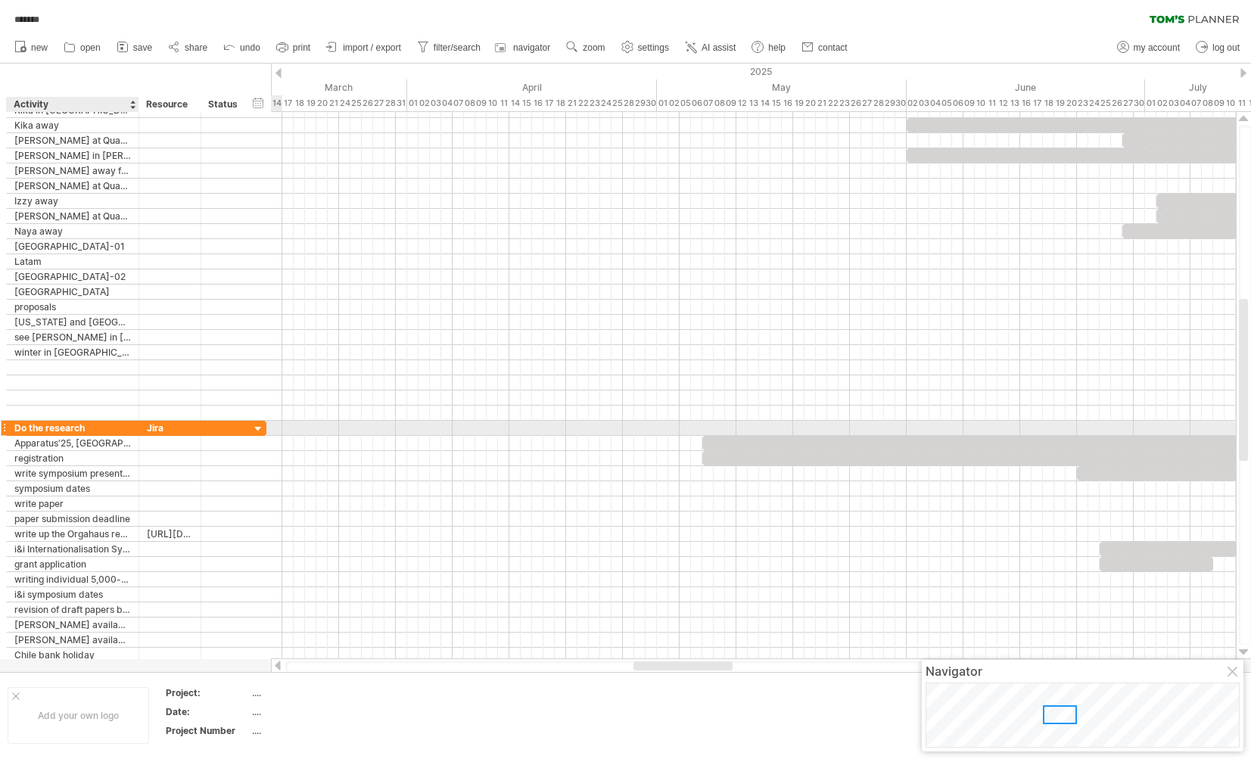
click at [64, 428] on div "Do the research" at bounding box center [72, 428] width 117 height 14
click at [64, 428] on input "**********" at bounding box center [72, 428] width 117 height 14
click at [68, 430] on input "**********" at bounding box center [72, 428] width 117 height 14
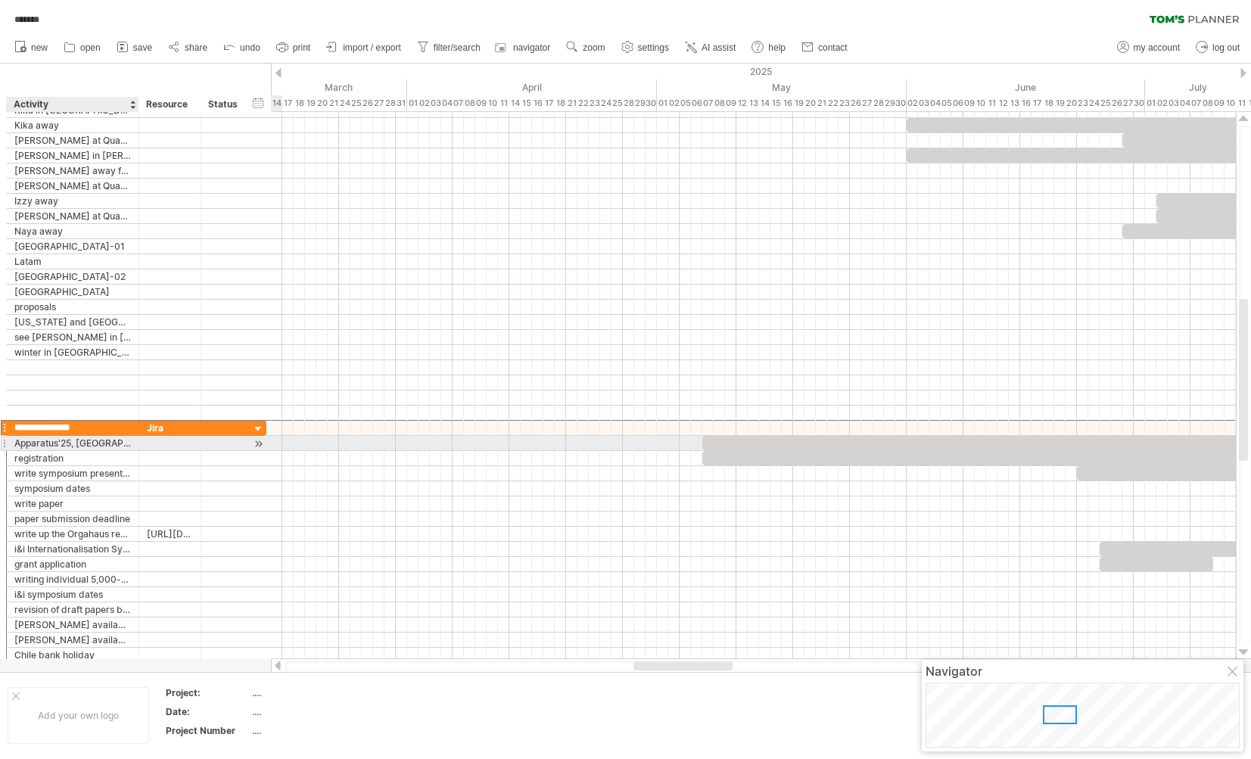
click at [64, 432] on input "**********" at bounding box center [72, 428] width 117 height 14
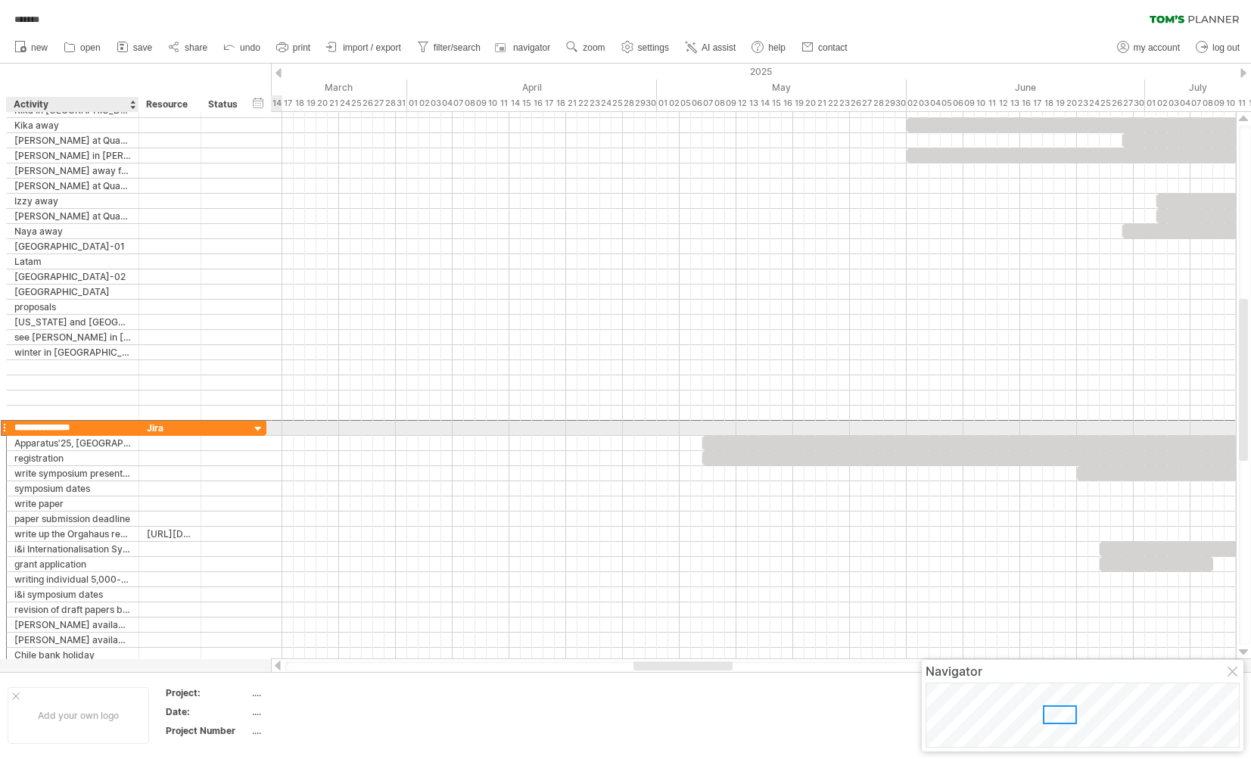
drag, startPoint x: 47, startPoint y: 430, endPoint x: 0, endPoint y: 425, distance: 47.2
click at [6, 425] on div "**********" at bounding box center [136, 428] width 260 height 16
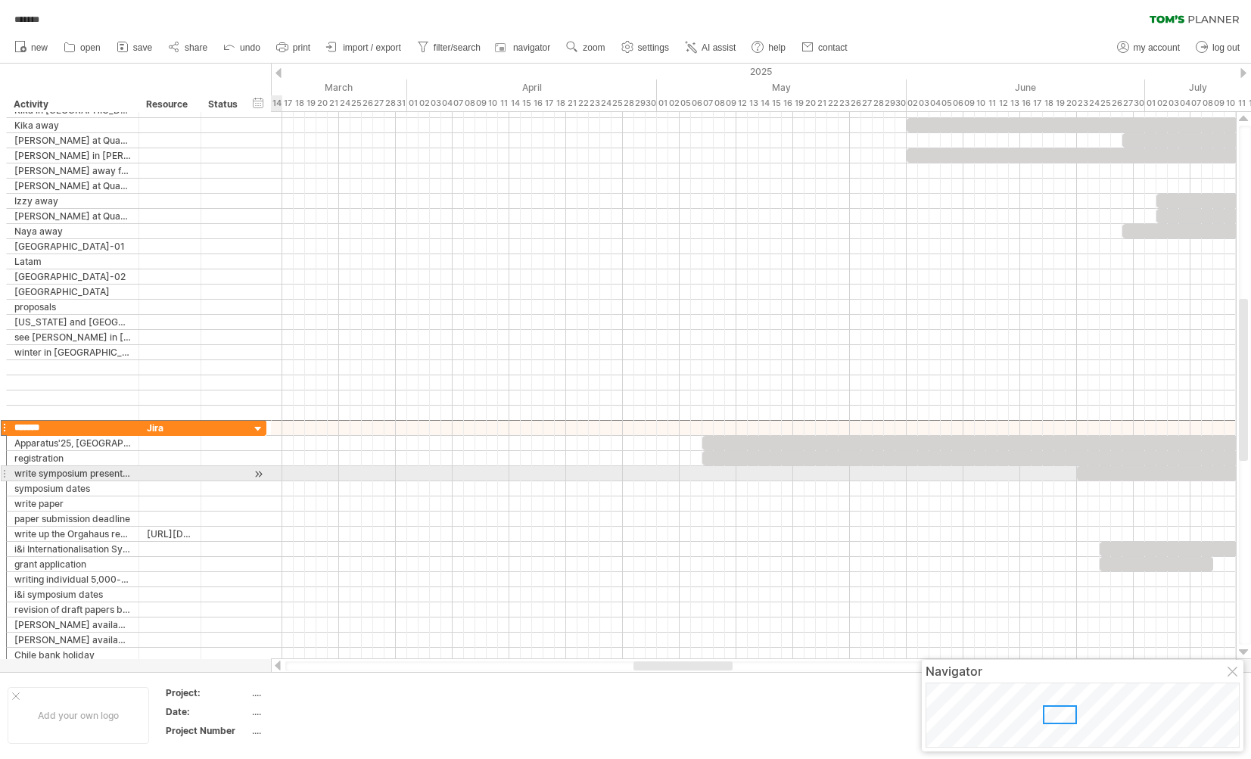
type input "********"
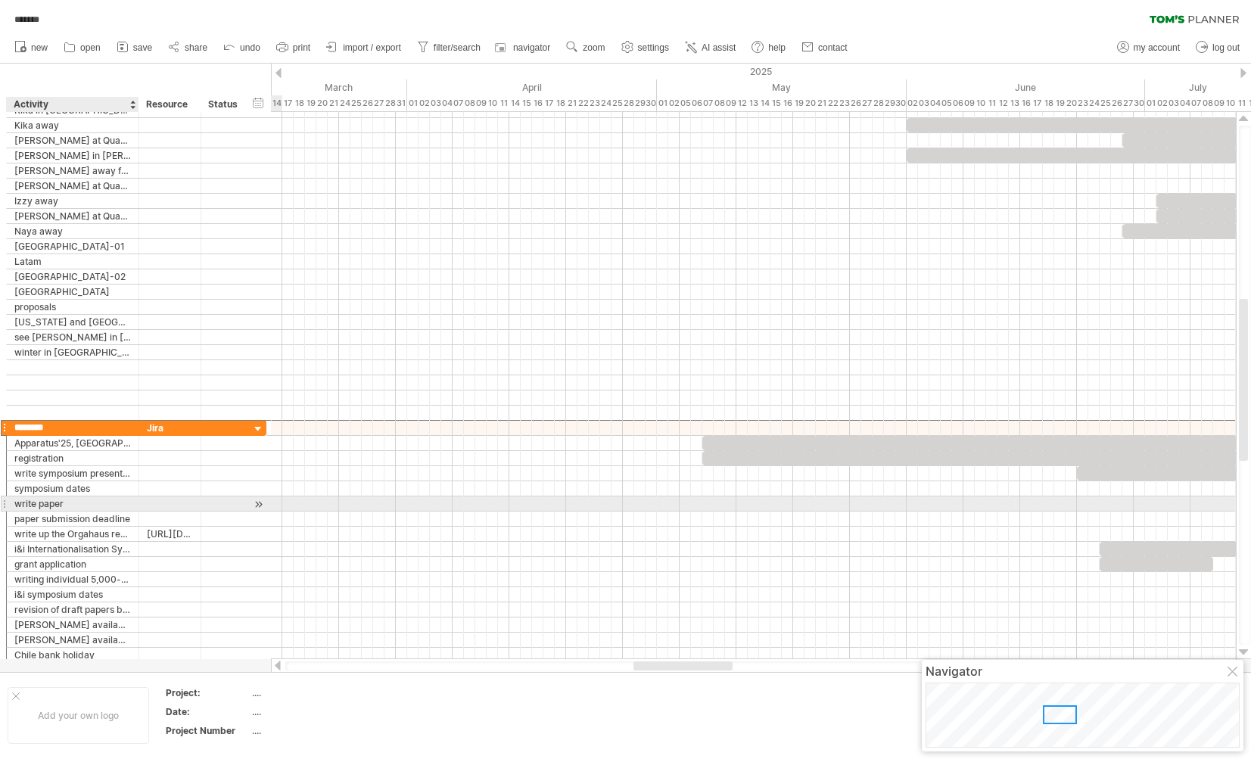
click at [81, 509] on div "write paper" at bounding box center [72, 504] width 117 height 14
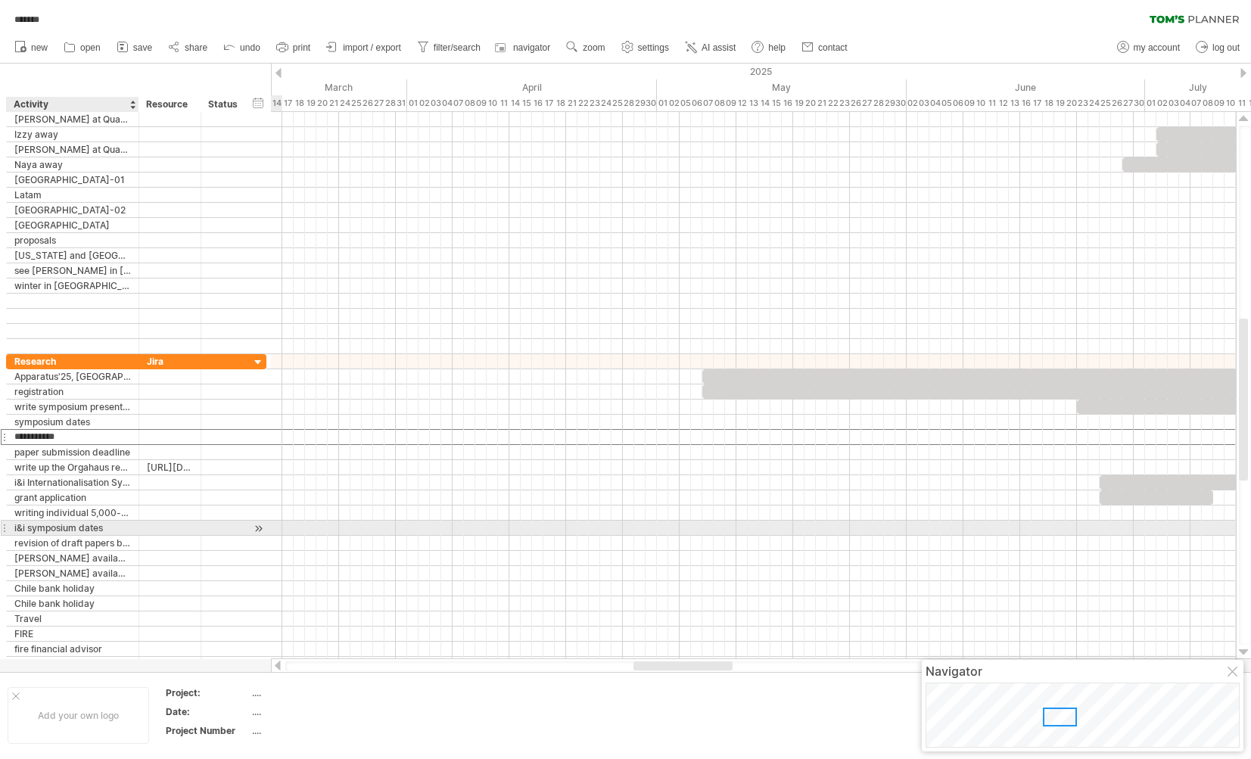
click at [89, 523] on div "i&i symposium dates" at bounding box center [72, 528] width 117 height 14
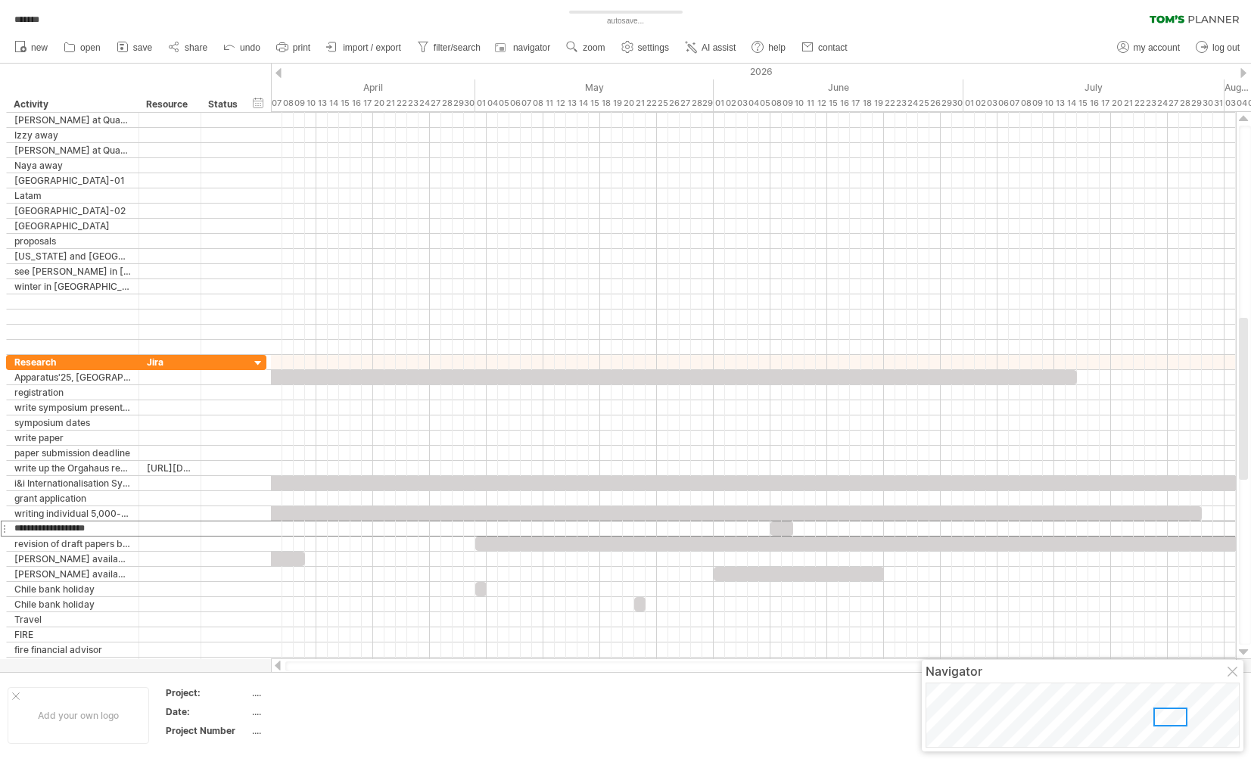
click at [1105, 669] on div at bounding box center [1234, 673] width 12 height 12
click at [605, 49] on span "zoom" at bounding box center [594, 47] width 22 height 11
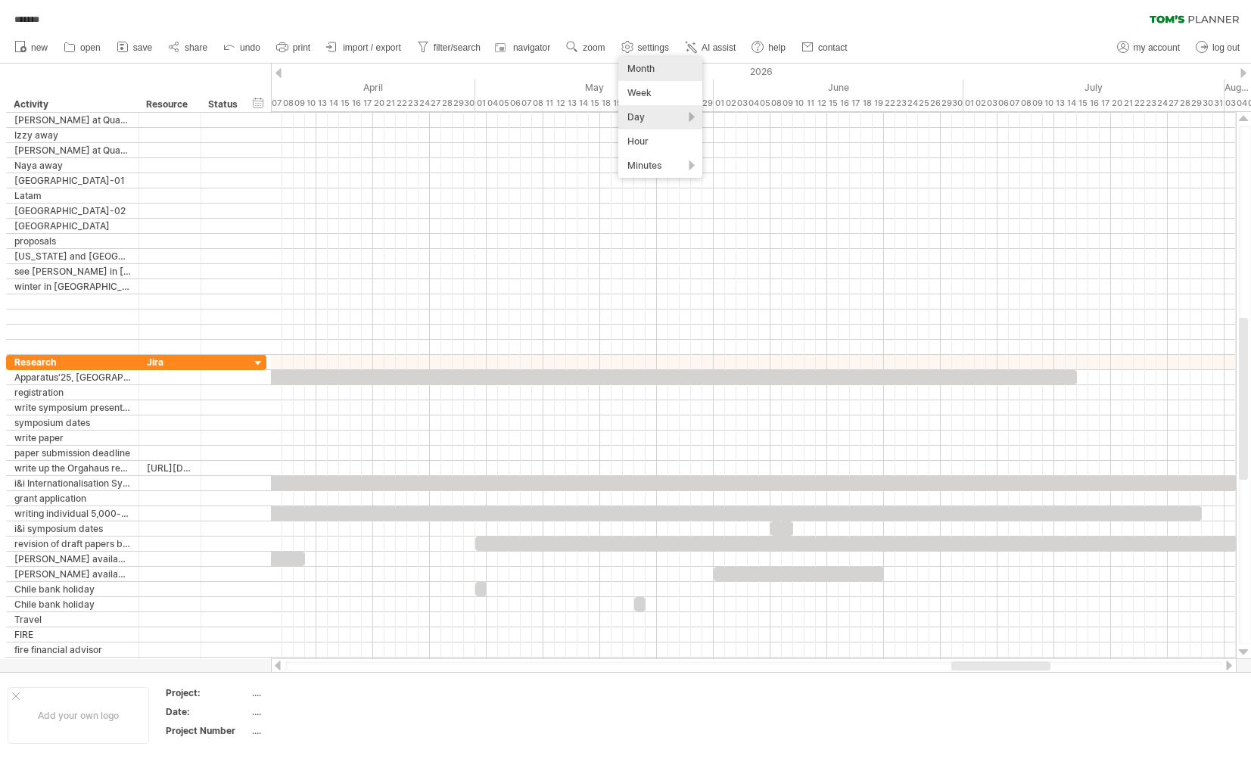
click at [658, 70] on div "Month" at bounding box center [660, 69] width 84 height 24
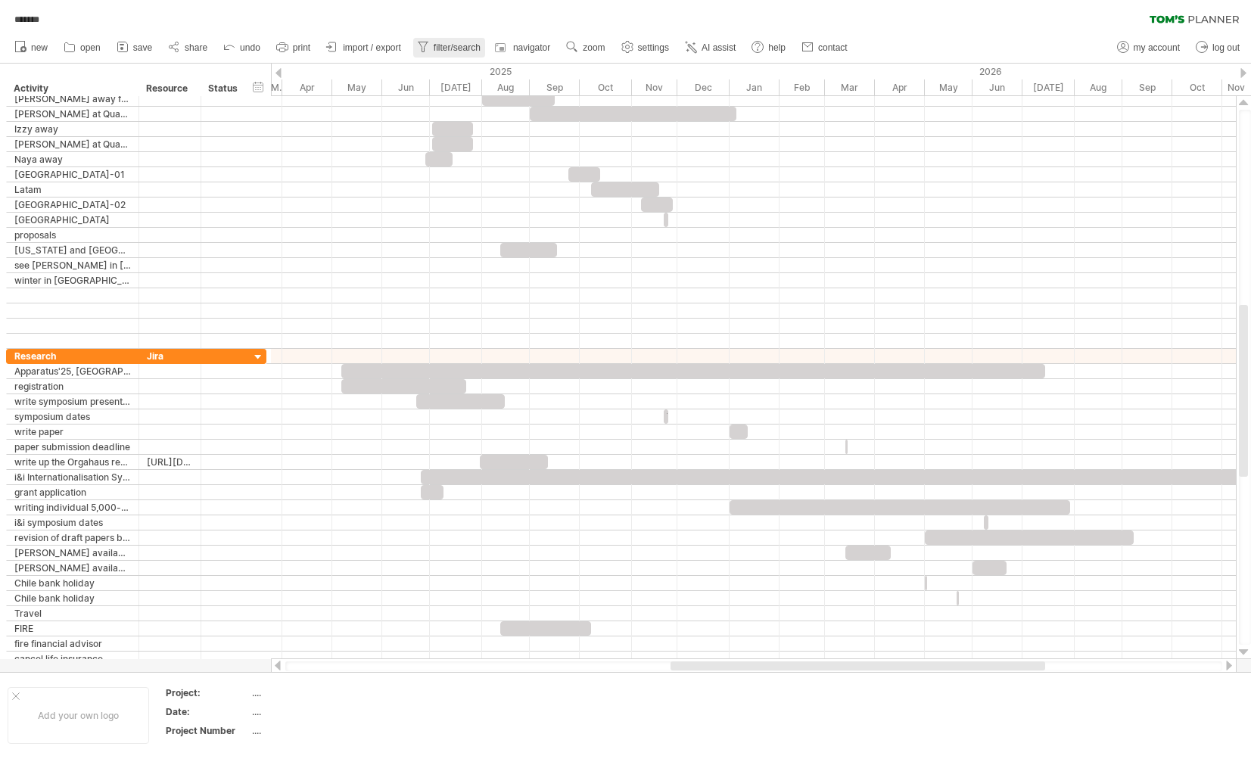
click at [462, 50] on span "filter/search" at bounding box center [457, 47] width 47 height 11
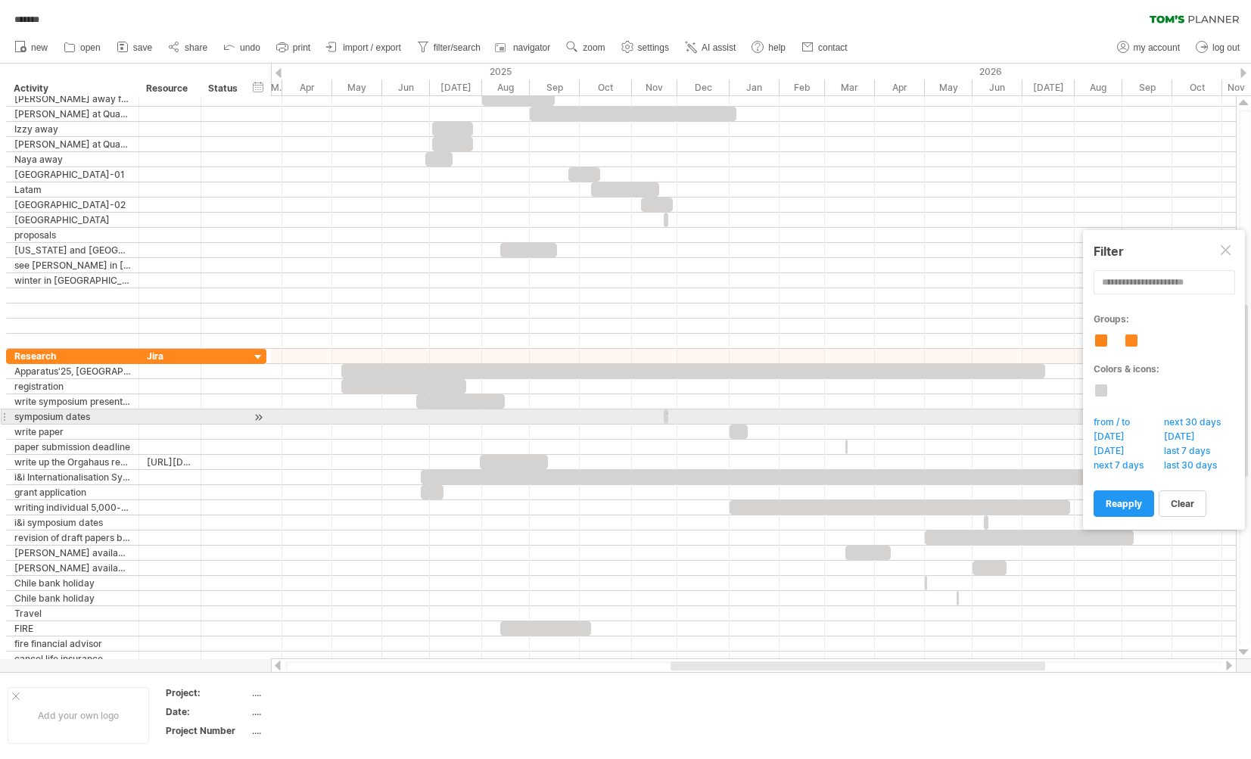
click at [1123, 422] on span "from / to" at bounding box center [1116, 423] width 49 height 15
type input "********"
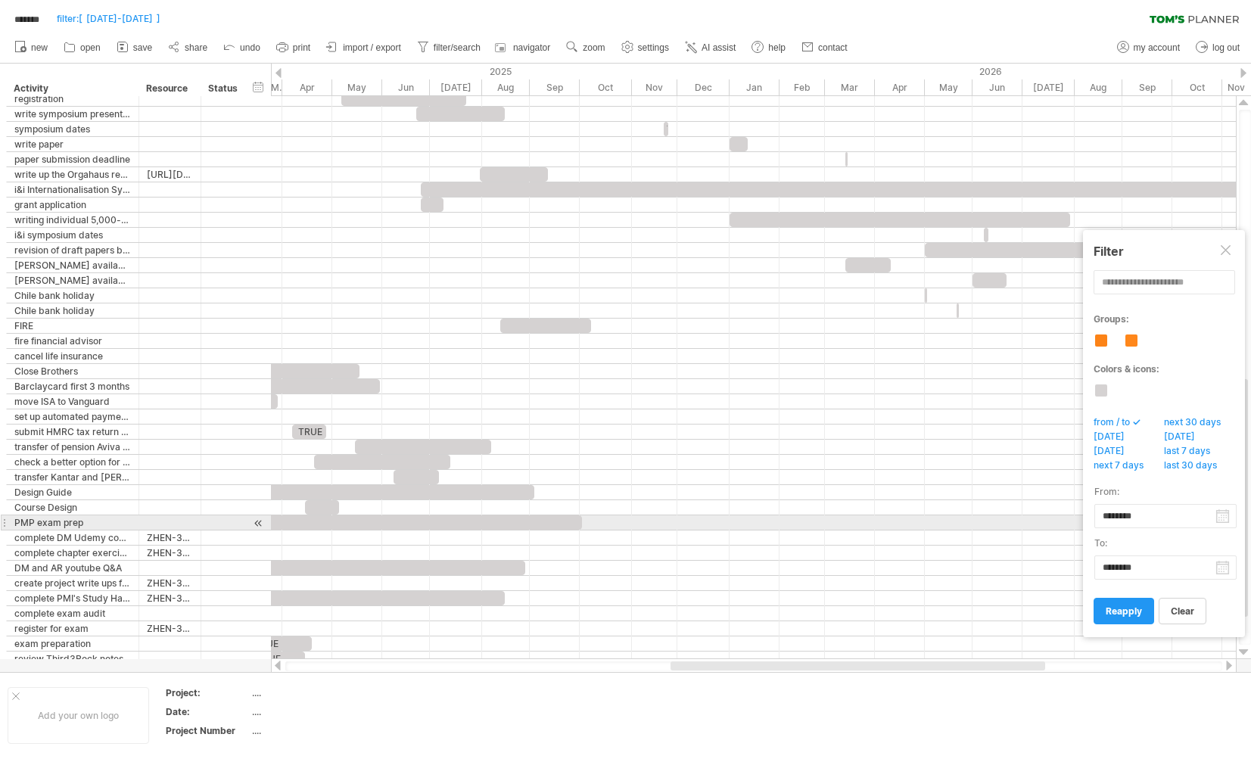
click at [1123, 516] on body "progress(100%) Trying to reach [DOMAIN_NAME] Connected again... ******* filter:…" at bounding box center [625, 381] width 1251 height 762
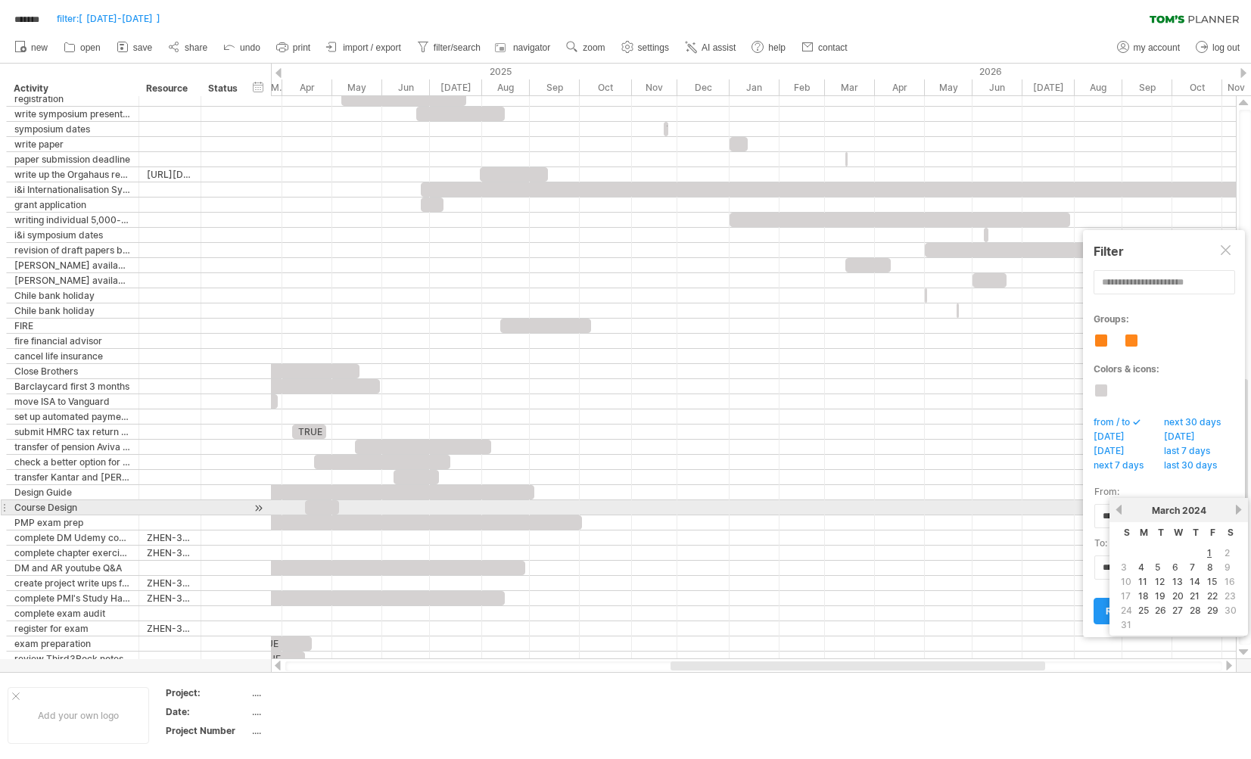
click at [1237, 507] on link "next" at bounding box center [1238, 509] width 11 height 11
click at [1237, 509] on link "next" at bounding box center [1238, 509] width 11 height 11
click at [1185, 511] on span "2024" at bounding box center [1189, 510] width 24 height 11
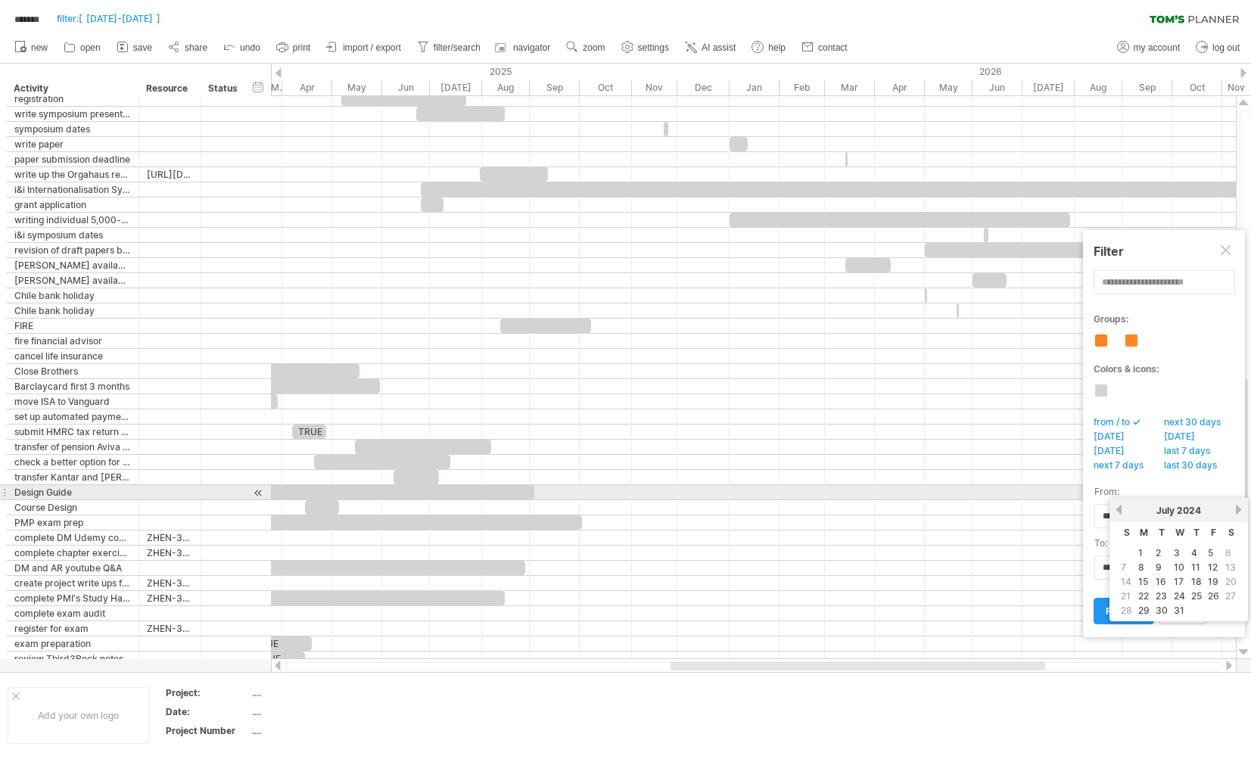
click at [1131, 476] on div "from: ******** to: ********" at bounding box center [1162, 525] width 141 height 107
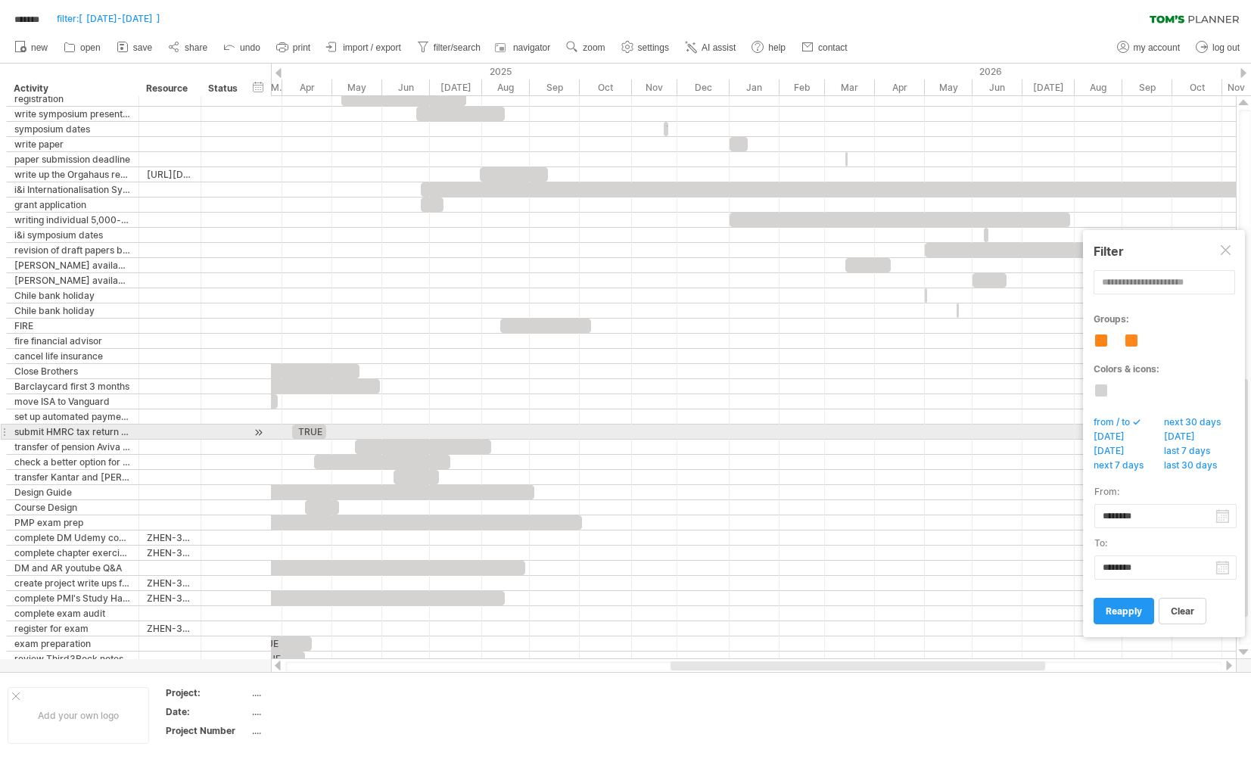
click at [1107, 438] on span "[DATE]" at bounding box center [1114, 438] width 44 height 15
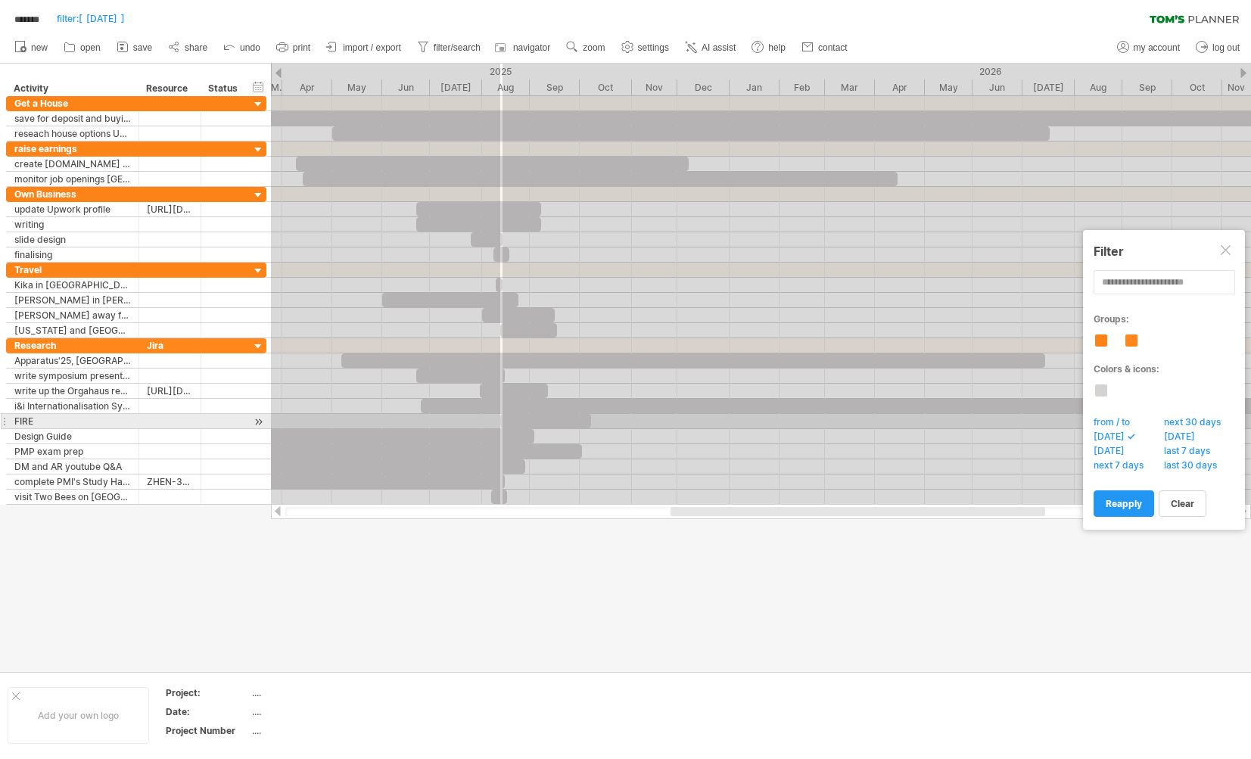
click at [1123, 425] on span "from / to" at bounding box center [1116, 423] width 49 height 15
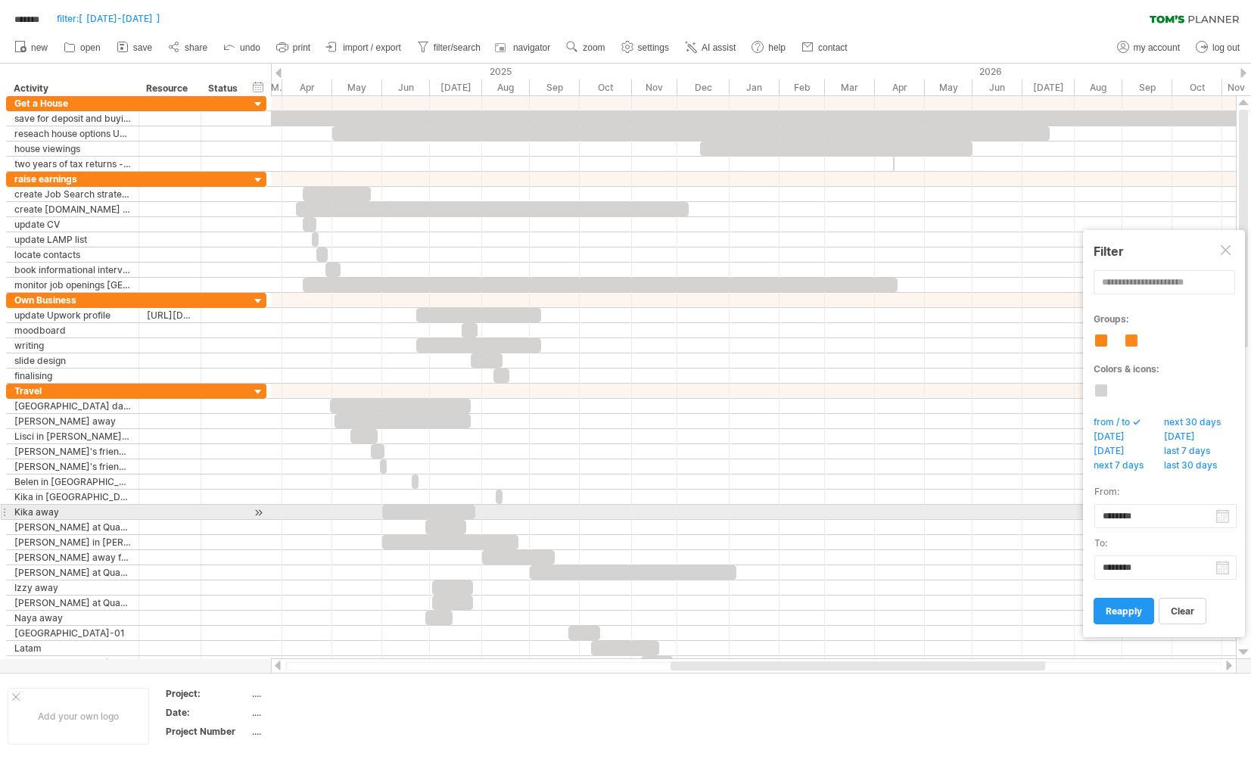
click at [1153, 516] on body "progress(100%) Trying to reach [DOMAIN_NAME] Connected again... autosave... ***…" at bounding box center [625, 381] width 1251 height 762
click at [1106, 515] on input "********" at bounding box center [1166, 516] width 142 height 24
drag, startPoint x: 1106, startPoint y: 515, endPoint x: 1126, endPoint y: 519, distance: 20.0
click at [1126, 520] on body "progress(100%) Trying to reach [DOMAIN_NAME] Connected again... autosave... ***…" at bounding box center [625, 381] width 1251 height 762
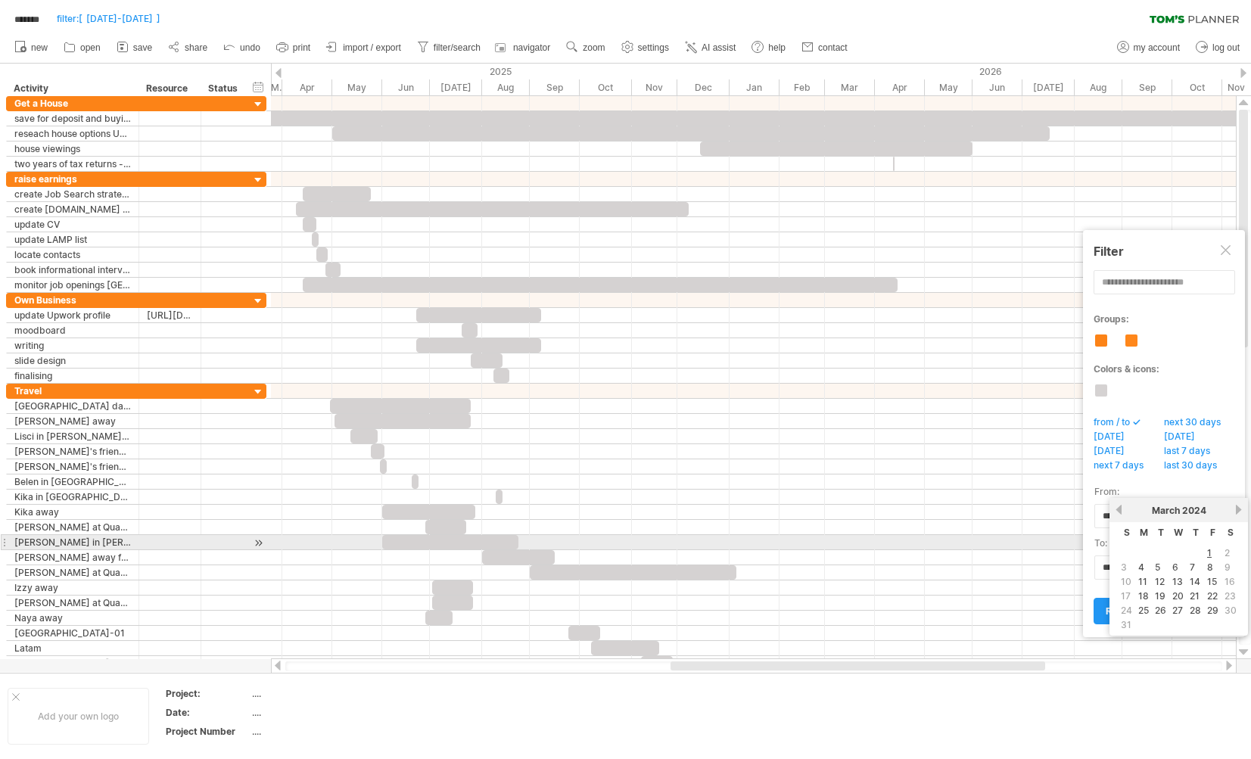
drag, startPoint x: 1148, startPoint y: 505, endPoint x: 1141, endPoint y: 506, distance: 7.6
click at [1141, 505] on div "[DATE]" at bounding box center [1179, 510] width 110 height 11
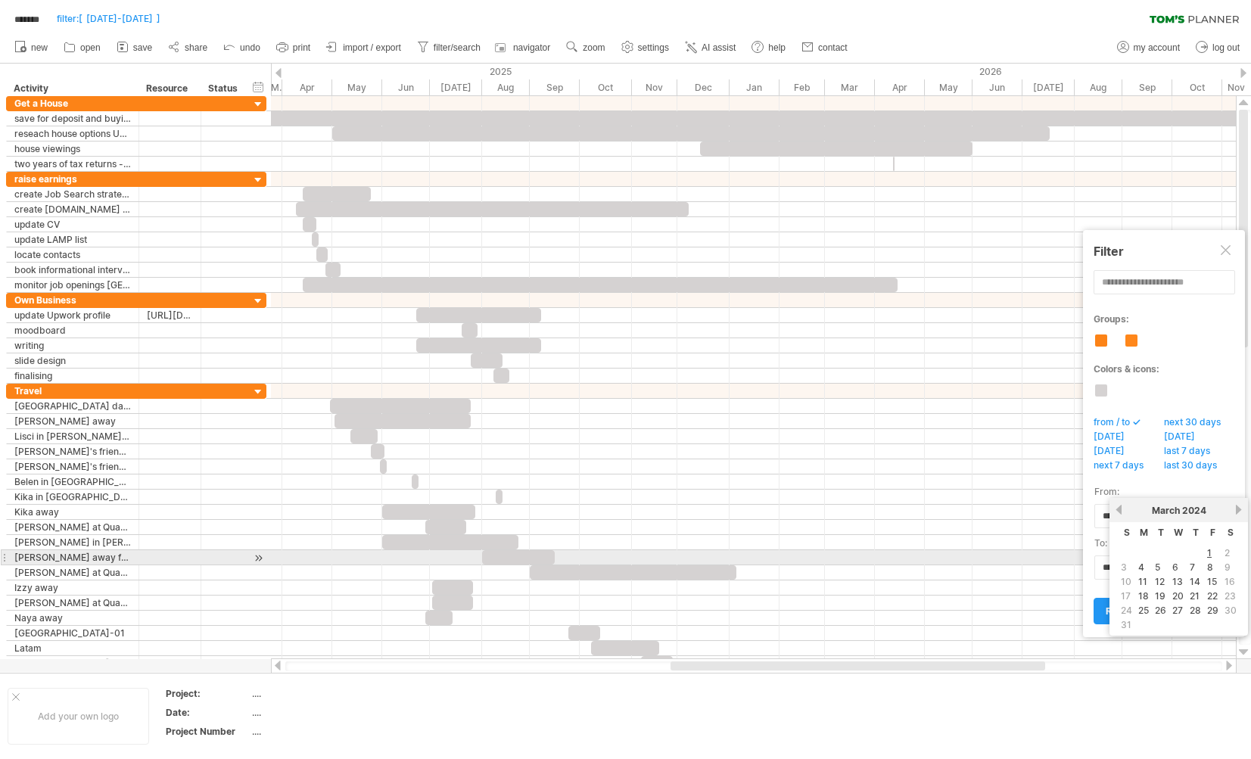
click at [1237, 515] on div "previous next [DATE]" at bounding box center [1179, 510] width 139 height 24
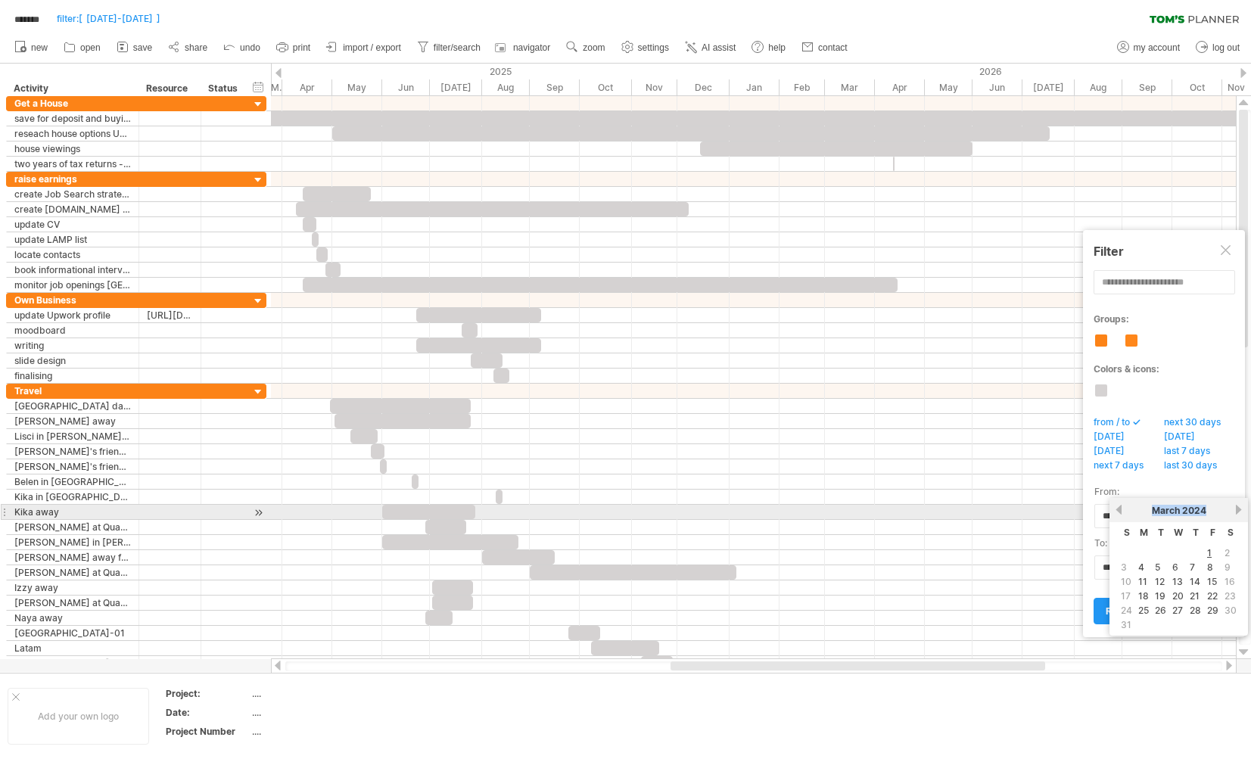
click at [1236, 509] on link "next" at bounding box center [1238, 509] width 11 height 11
click at [1236, 508] on link "next" at bounding box center [1238, 509] width 11 height 11
click at [1238, 507] on link "next" at bounding box center [1238, 509] width 11 height 11
click at [1238, 506] on link "next" at bounding box center [1238, 509] width 11 height 11
click at [1236, 507] on link "next" at bounding box center [1238, 509] width 11 height 11
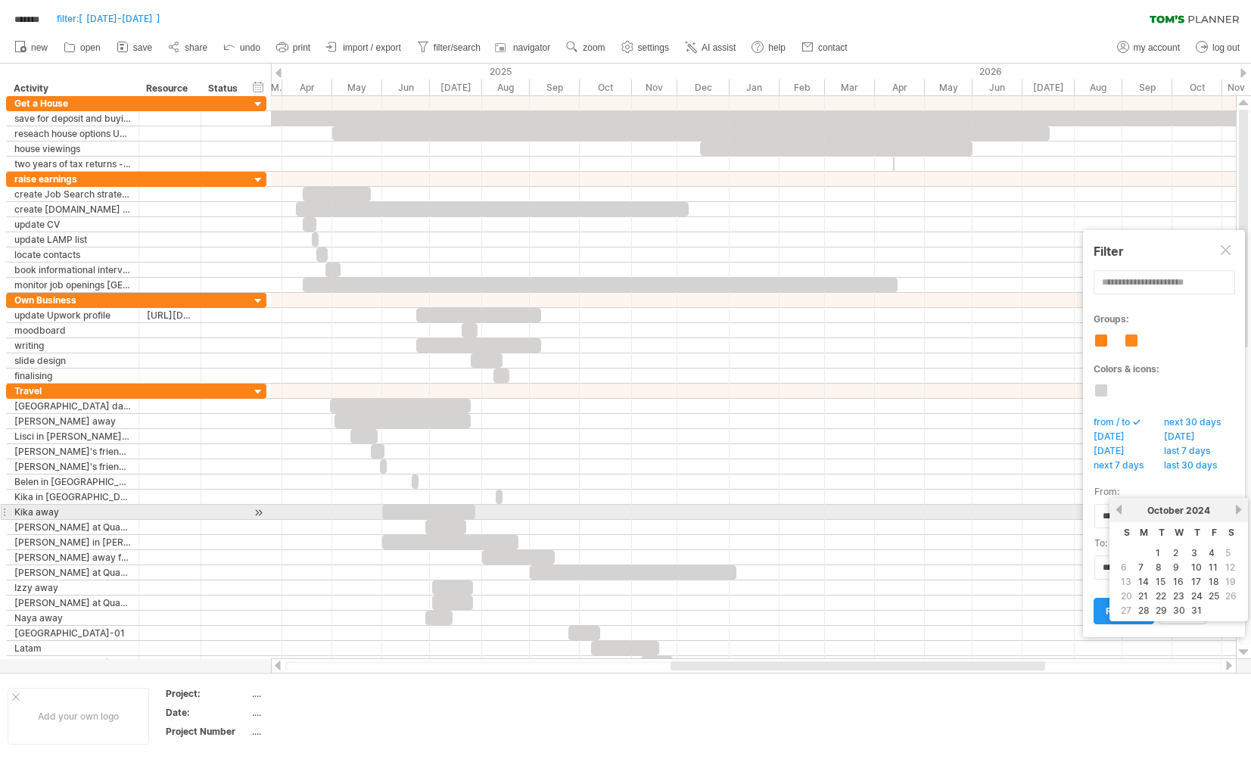
click at [1237, 507] on link "next" at bounding box center [1238, 509] width 11 height 11
click at [1238, 506] on link "next" at bounding box center [1238, 509] width 11 height 11
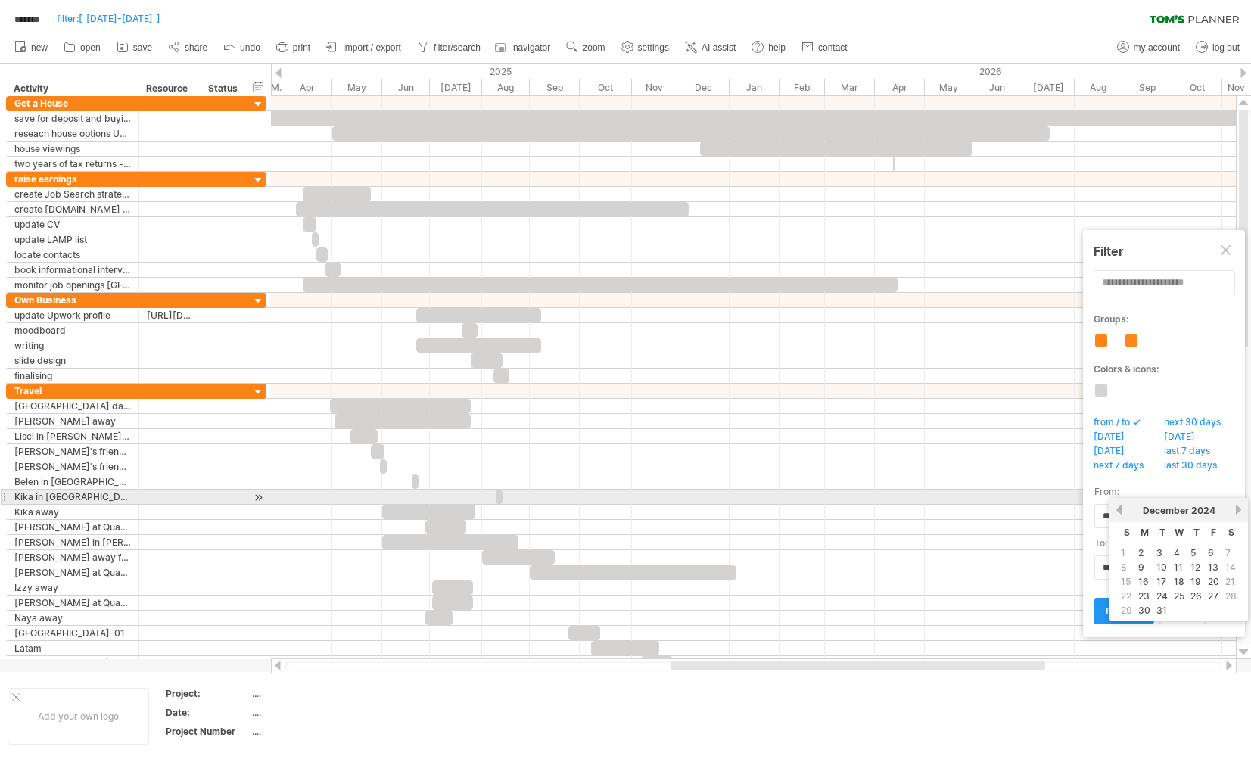
click at [1238, 503] on div "previous next [DATE]" at bounding box center [1179, 510] width 139 height 24
click at [1238, 508] on link "next" at bounding box center [1238, 509] width 11 height 11
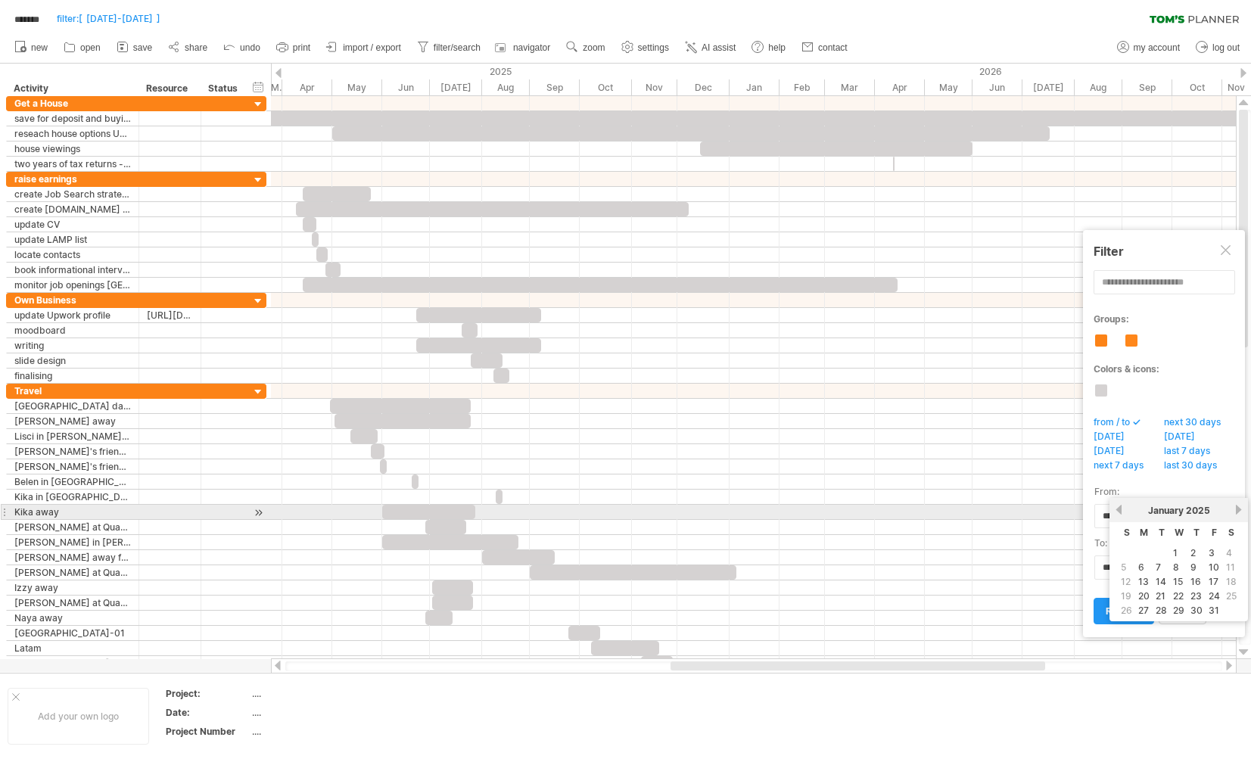
click at [1238, 508] on link "next" at bounding box center [1238, 509] width 11 height 11
click at [1238, 509] on link "next" at bounding box center [1237, 509] width 11 height 11
click at [1237, 509] on link "next" at bounding box center [1238, 509] width 11 height 11
click at [1235, 509] on link "next" at bounding box center [1238, 509] width 11 height 11
click at [1235, 508] on link "next" at bounding box center [1238, 509] width 11 height 11
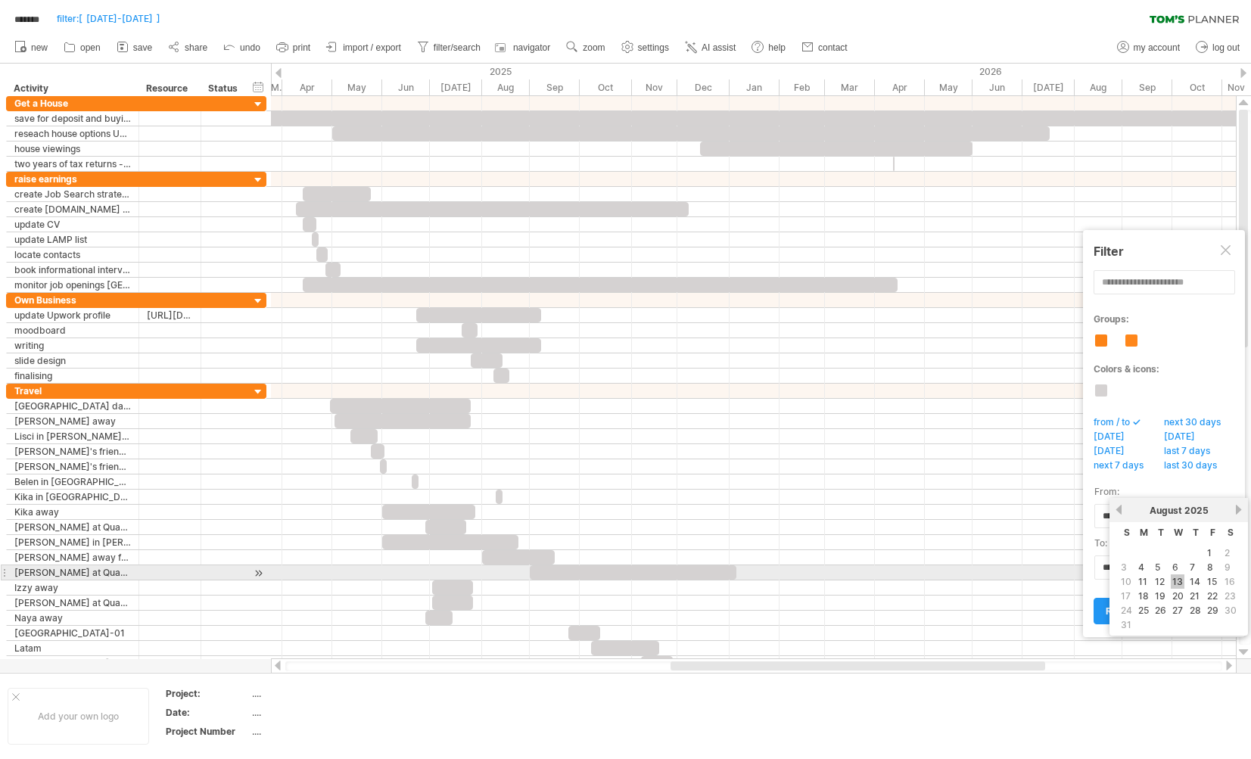
click at [1179, 580] on link "13" at bounding box center [1178, 582] width 14 height 14
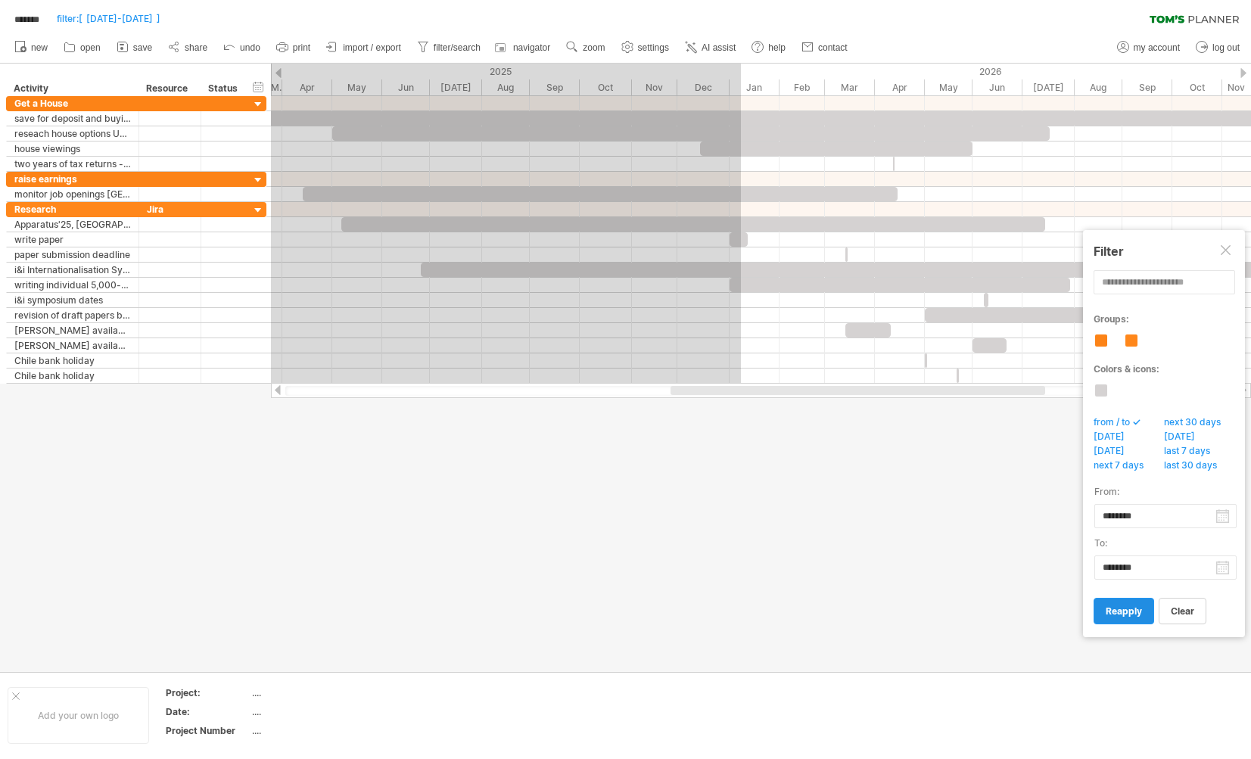
click at [1116, 614] on span "reapply" at bounding box center [1124, 611] width 36 height 11
click at [1112, 603] on link "reapply" at bounding box center [1124, 611] width 61 height 26
click at [1123, 609] on span "reapply" at bounding box center [1124, 611] width 36 height 11
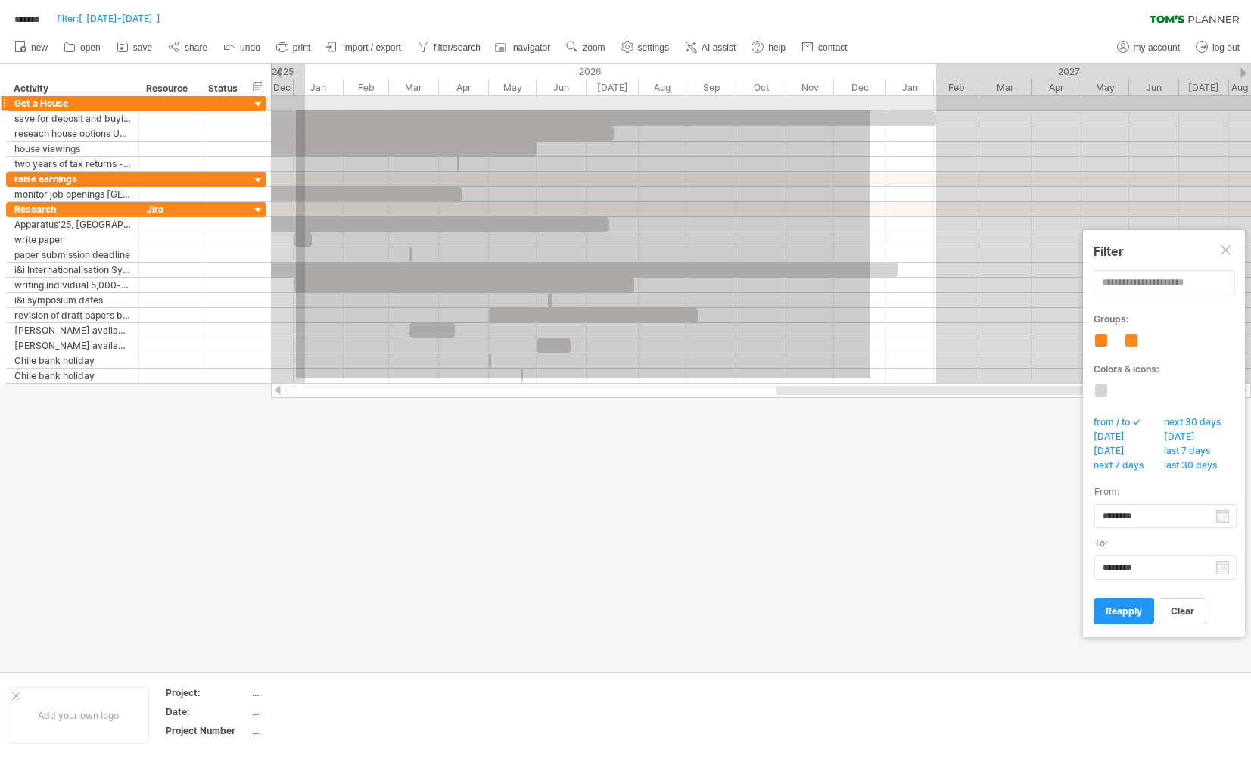
drag, startPoint x: 871, startPoint y: 378, endPoint x: 302, endPoint y: 105, distance: 630.4
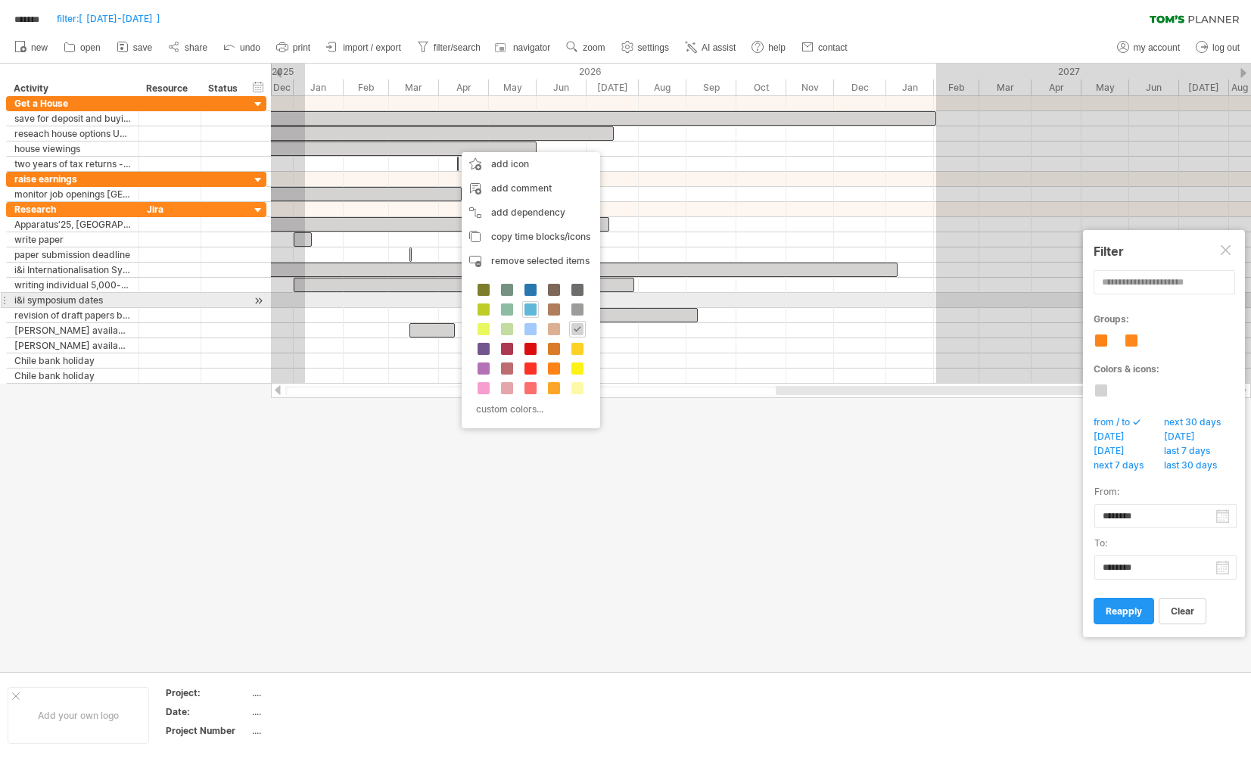
click at [534, 306] on span at bounding box center [531, 310] width 12 height 12
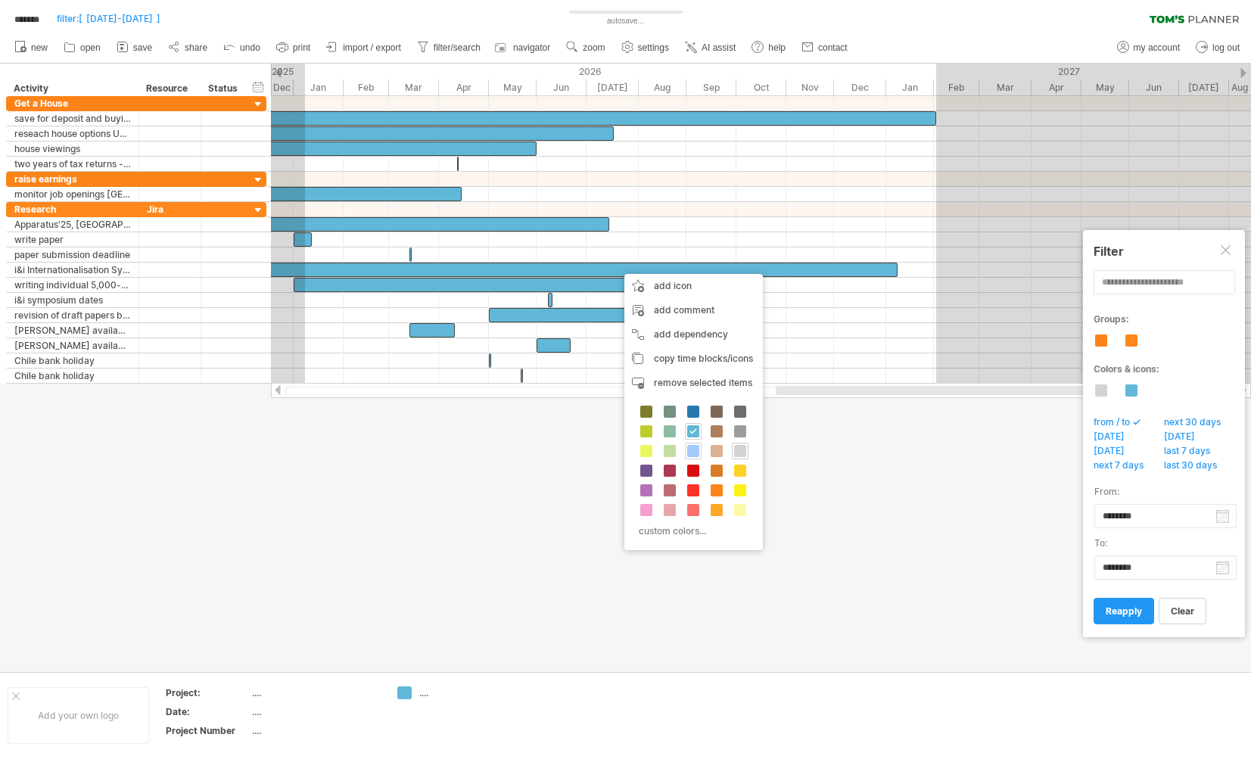
click at [693, 456] on span at bounding box center [693, 451] width 12 height 12
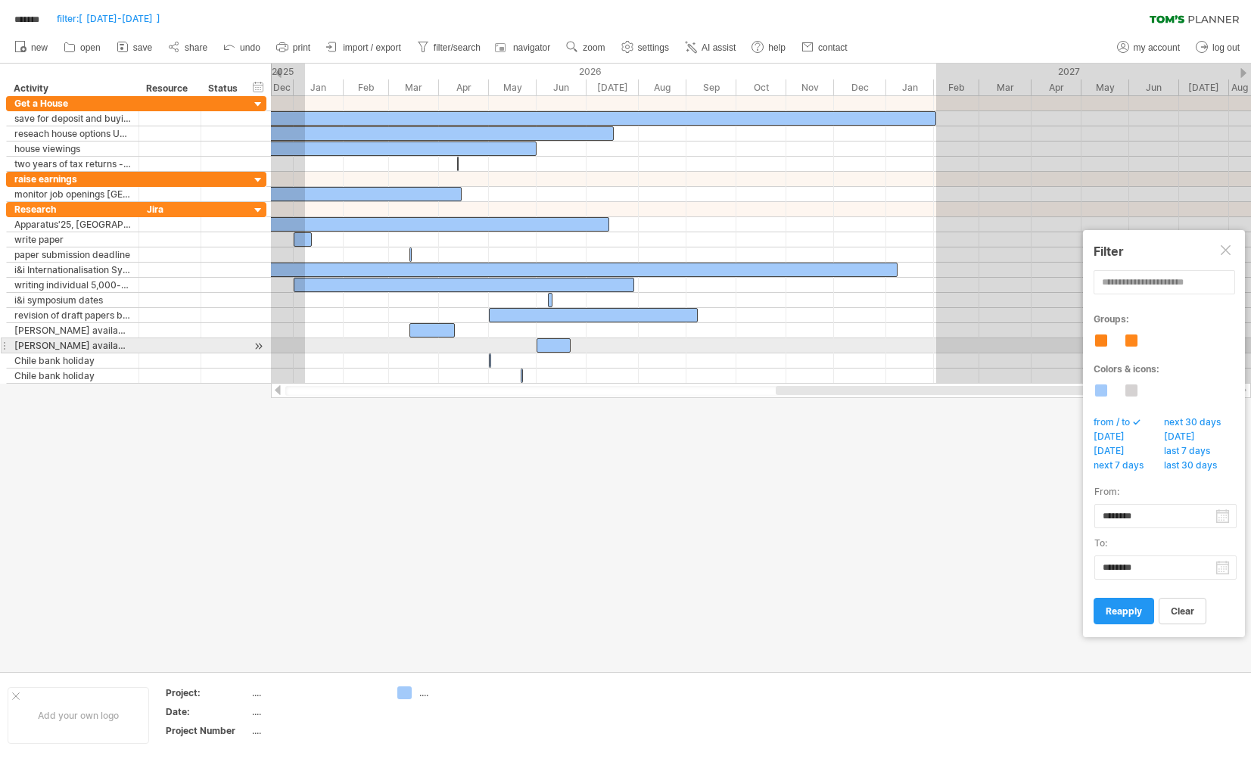
click at [674, 340] on div at bounding box center [761, 345] width 980 height 15
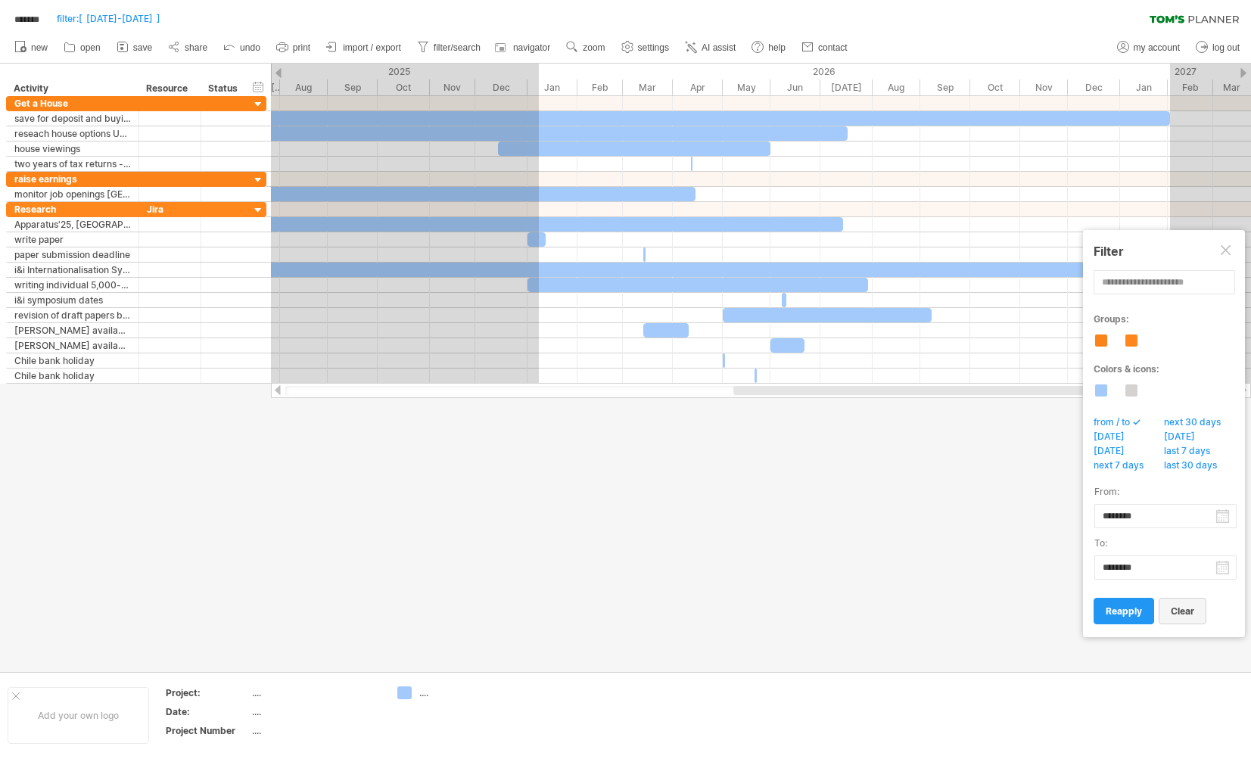
click at [1182, 609] on span "clear" at bounding box center [1182, 611] width 23 height 11
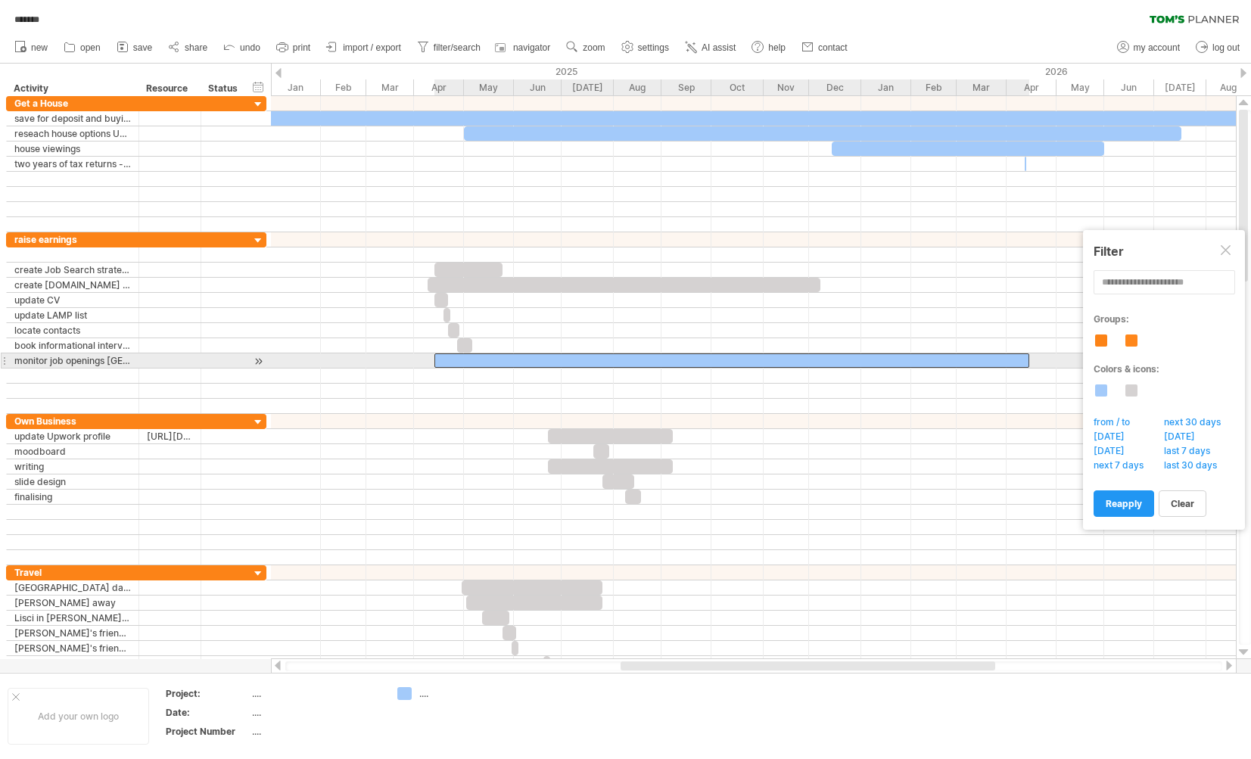
click at [512, 358] on div at bounding box center [731, 361] width 595 height 14
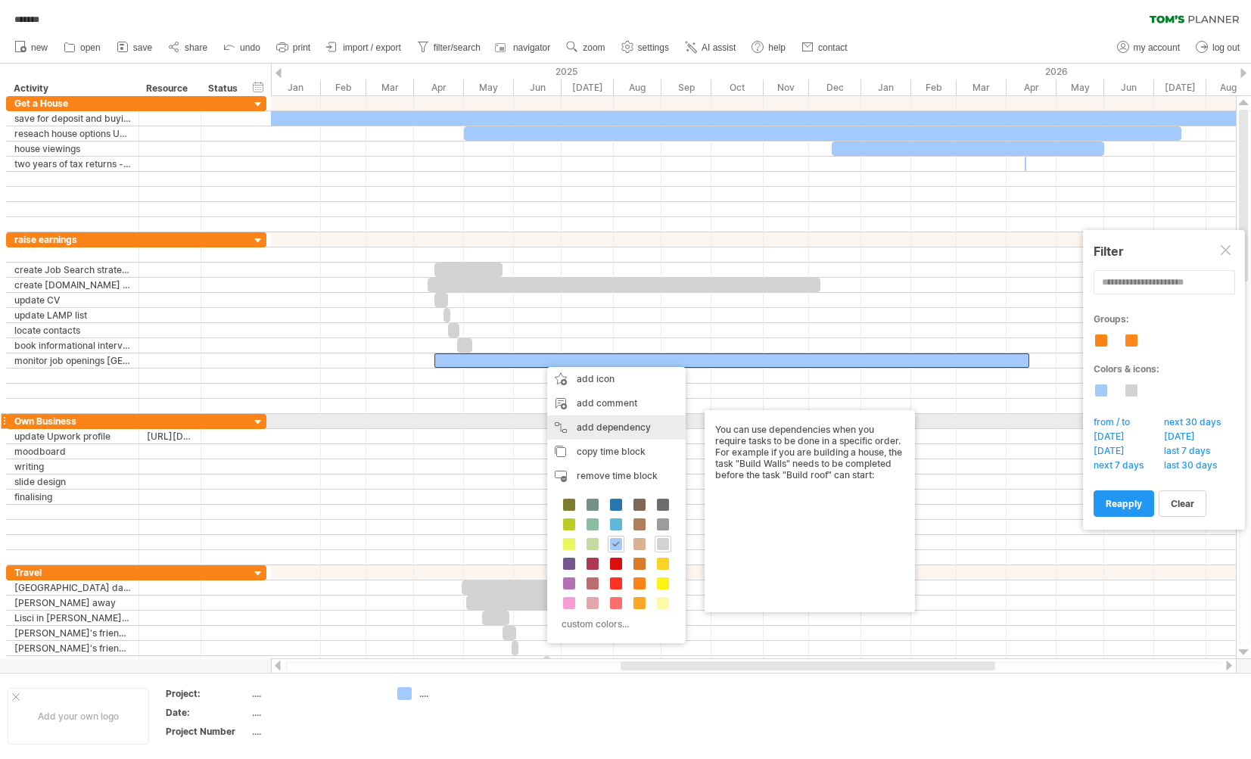
drag, startPoint x: 618, startPoint y: 424, endPoint x: 626, endPoint y: 422, distance: 7.9
click at [619, 425] on div "add dependency You can use dependencies when you require tasks to be done in a …" at bounding box center [616, 428] width 139 height 24
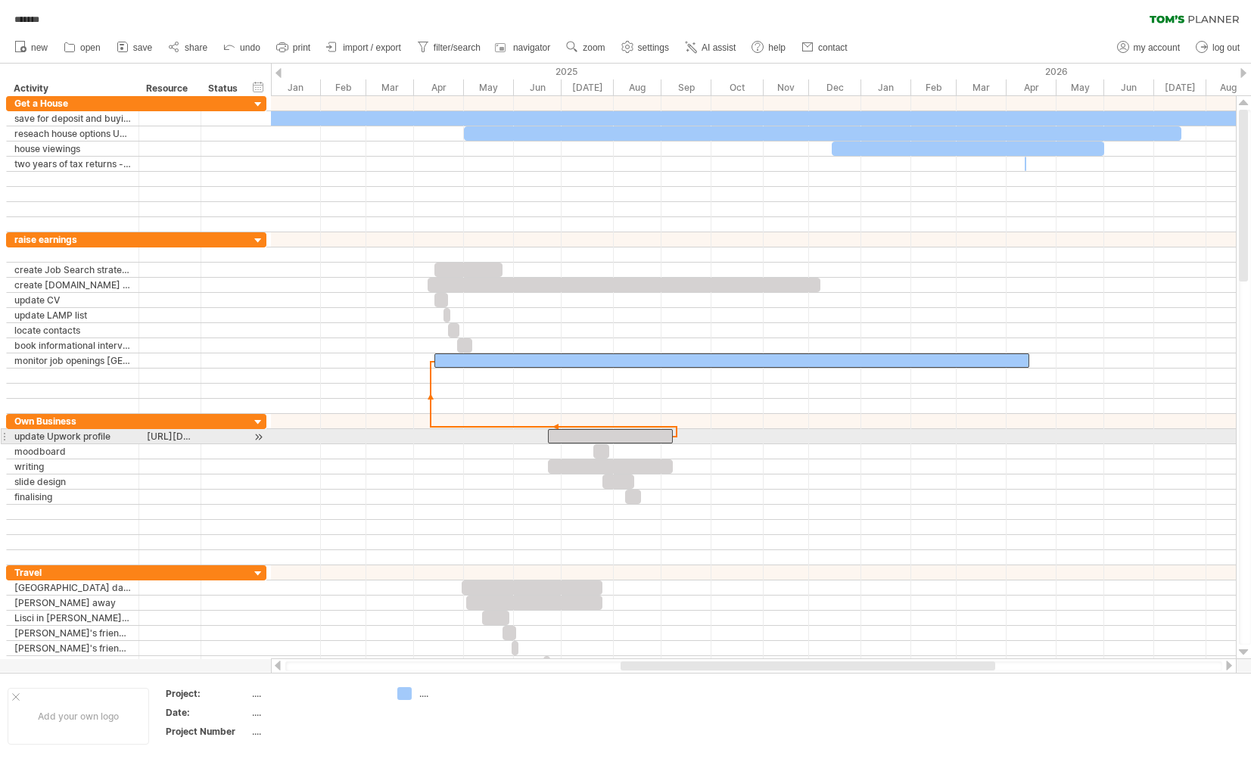
click at [563, 436] on div at bounding box center [610, 436] width 125 height 14
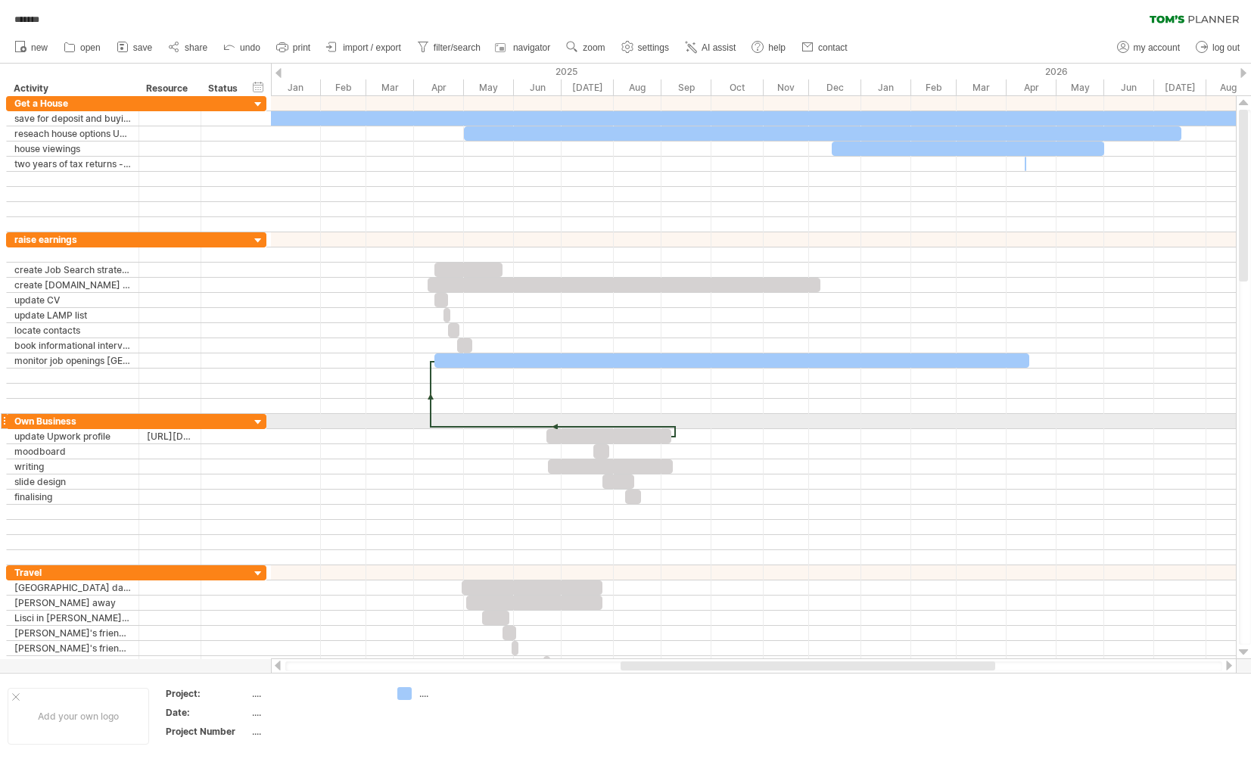
click at [530, 426] on div at bounding box center [553, 427] width 244 height 5
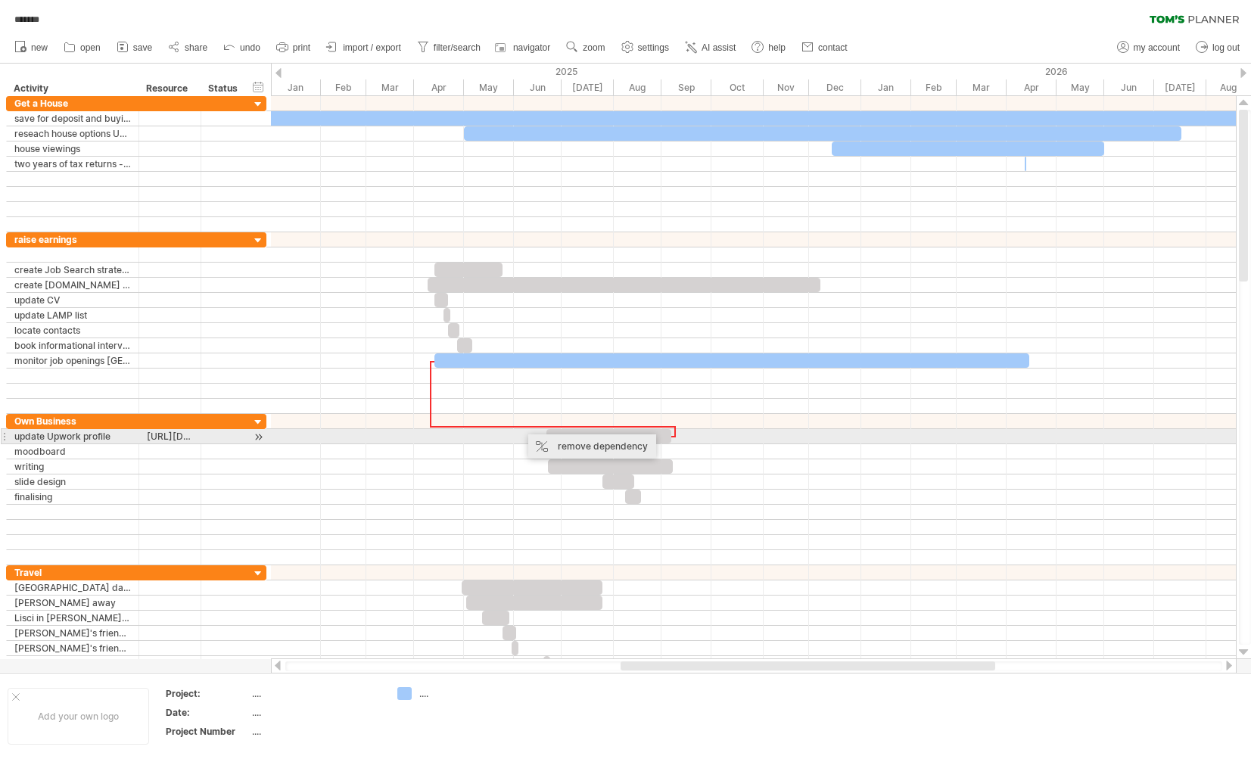
click at [565, 442] on div "remove dependency" at bounding box center [592, 446] width 128 height 24
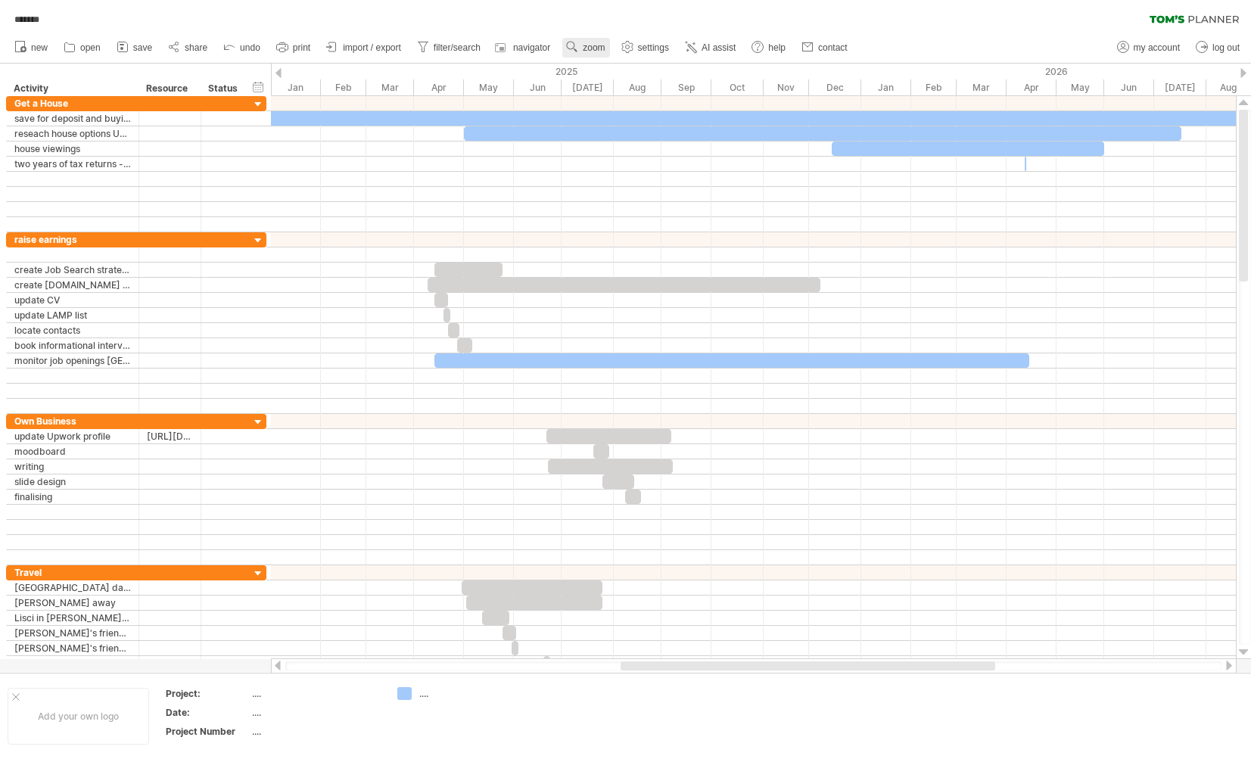
drag, startPoint x: 615, startPoint y: 48, endPoint x: 628, endPoint y: 54, distance: 13.2
click at [605, 48] on span "zoom" at bounding box center [594, 47] width 22 height 11
click at [677, 92] on div "Week" at bounding box center [666, 92] width 84 height 24
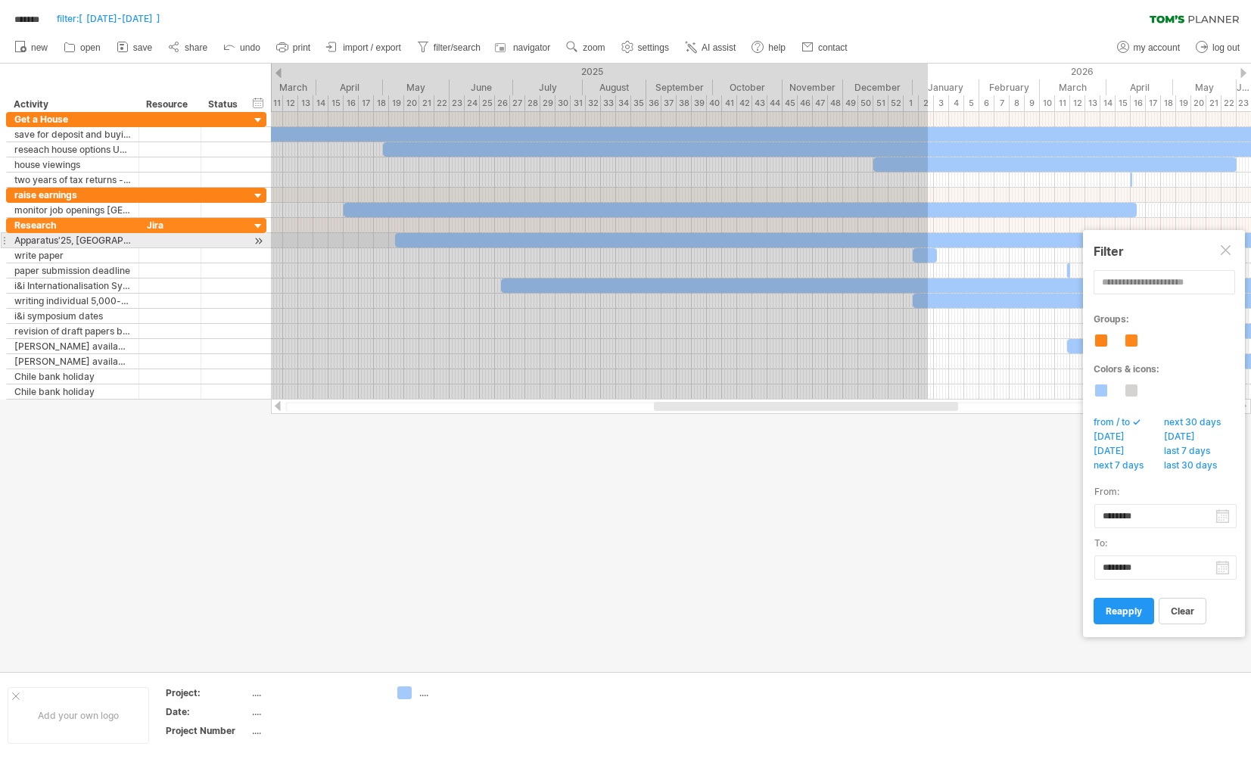
click at [1222, 246] on div at bounding box center [1227, 251] width 12 height 12
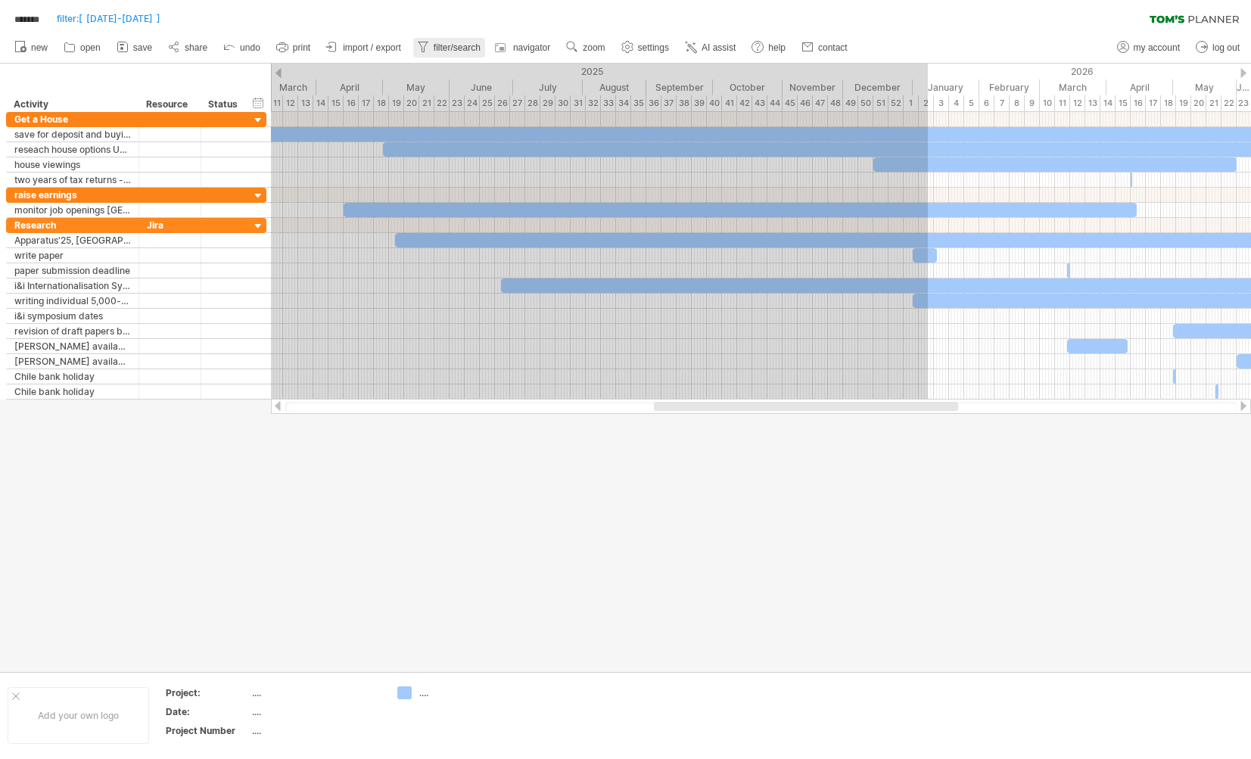
click at [452, 55] on link "filter/search" at bounding box center [449, 48] width 72 height 20
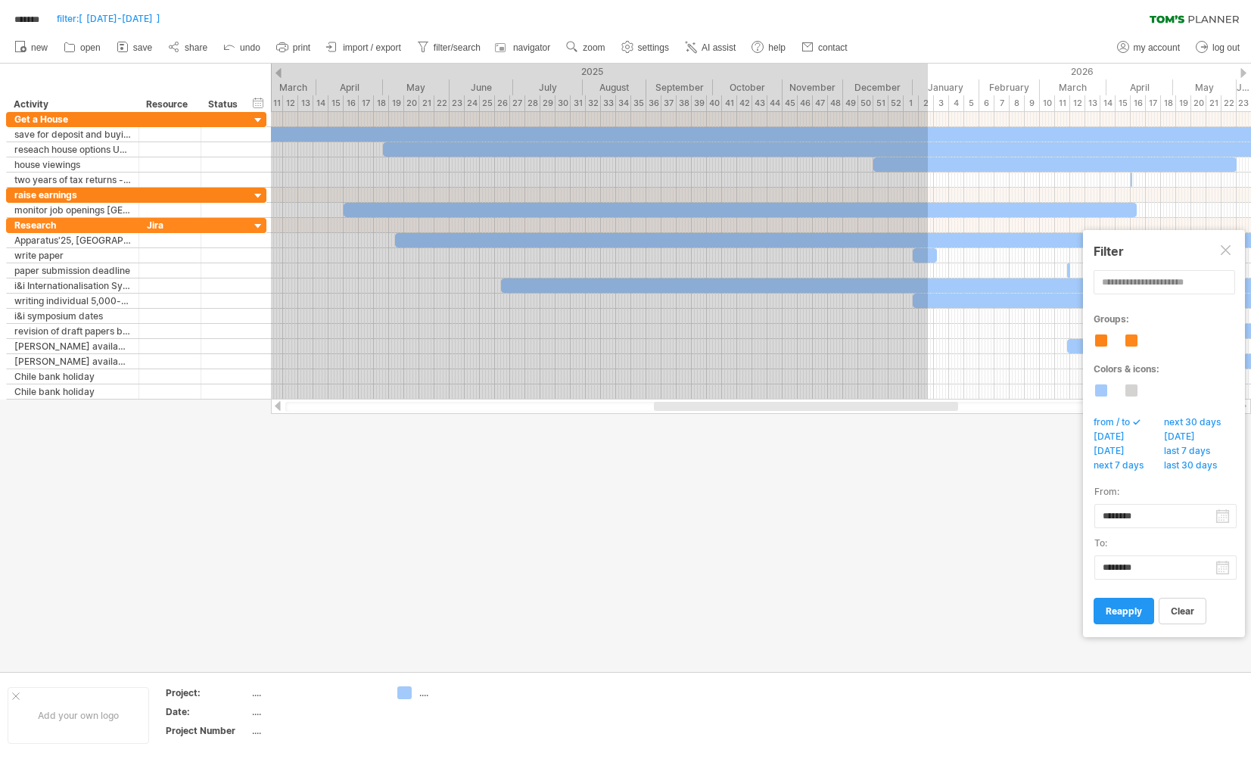
click at [1181, 615] on span "clear" at bounding box center [1182, 611] width 23 height 11
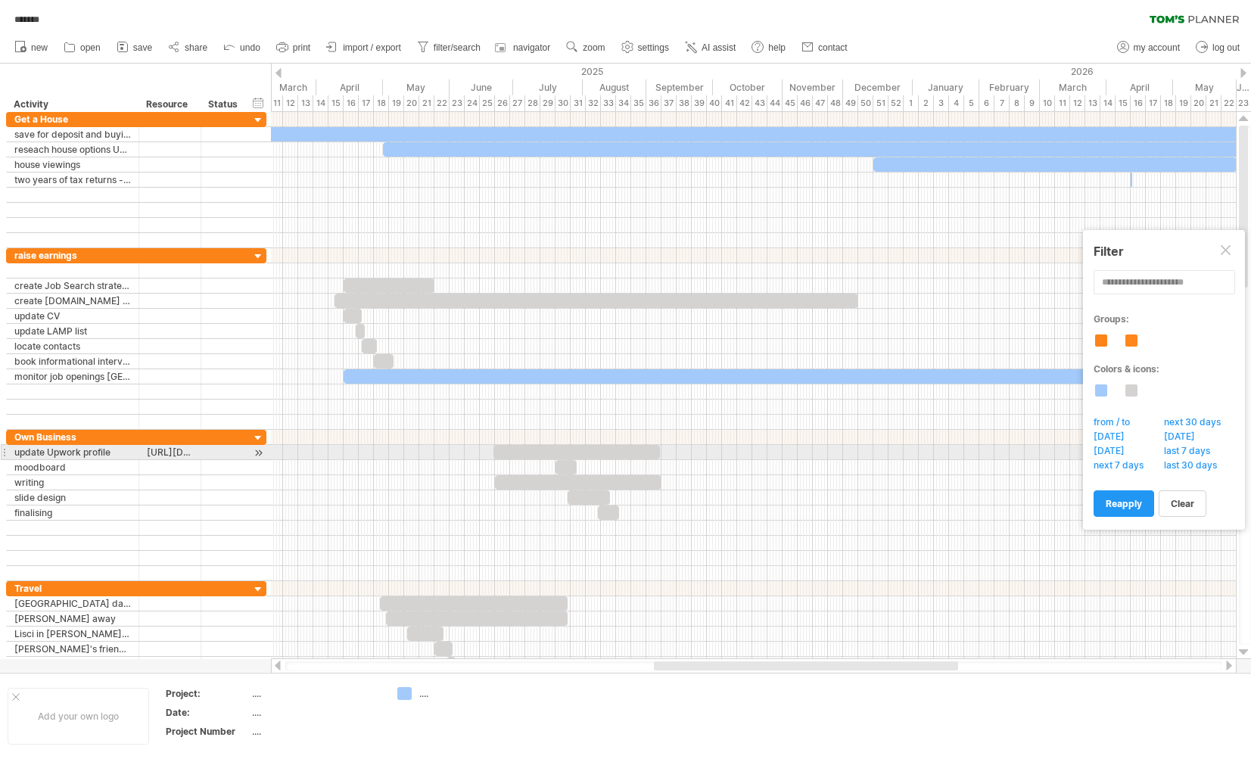
click at [1125, 450] on span "[DATE]" at bounding box center [1114, 452] width 44 height 15
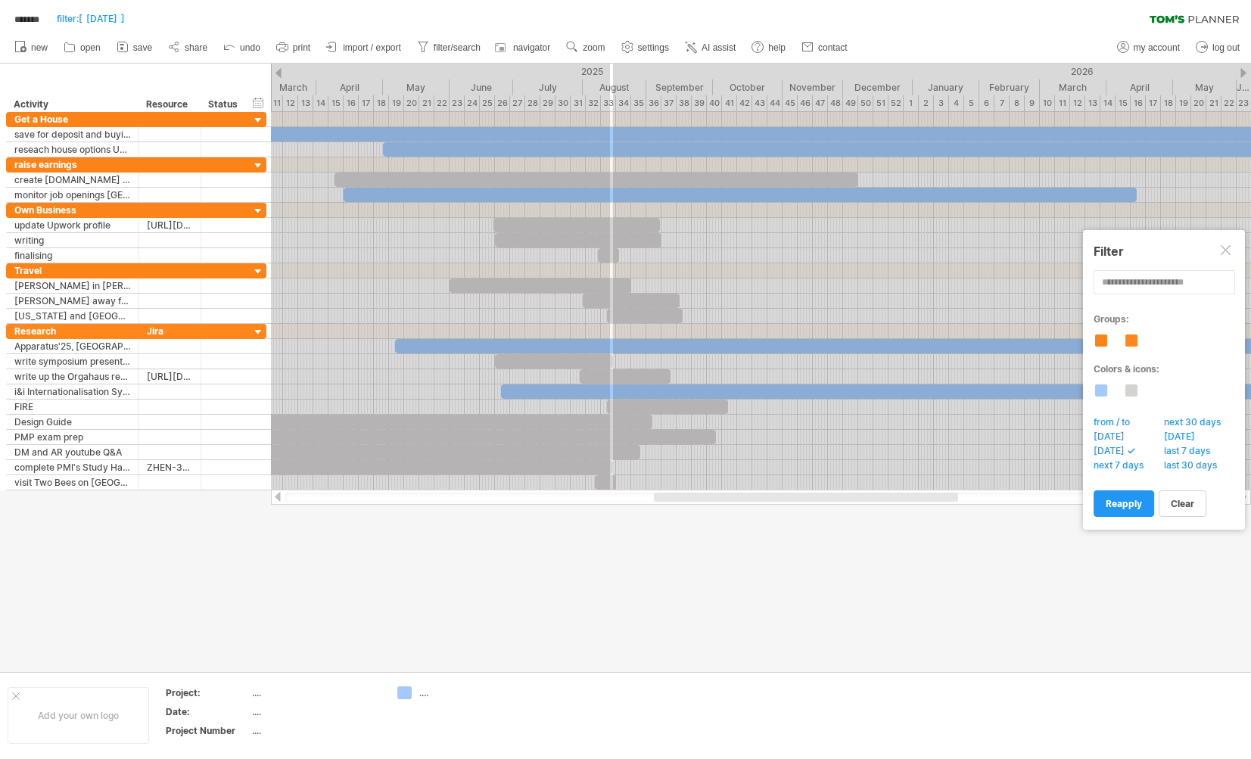
click at [1126, 450] on span "[DATE]" at bounding box center [1114, 452] width 44 height 15
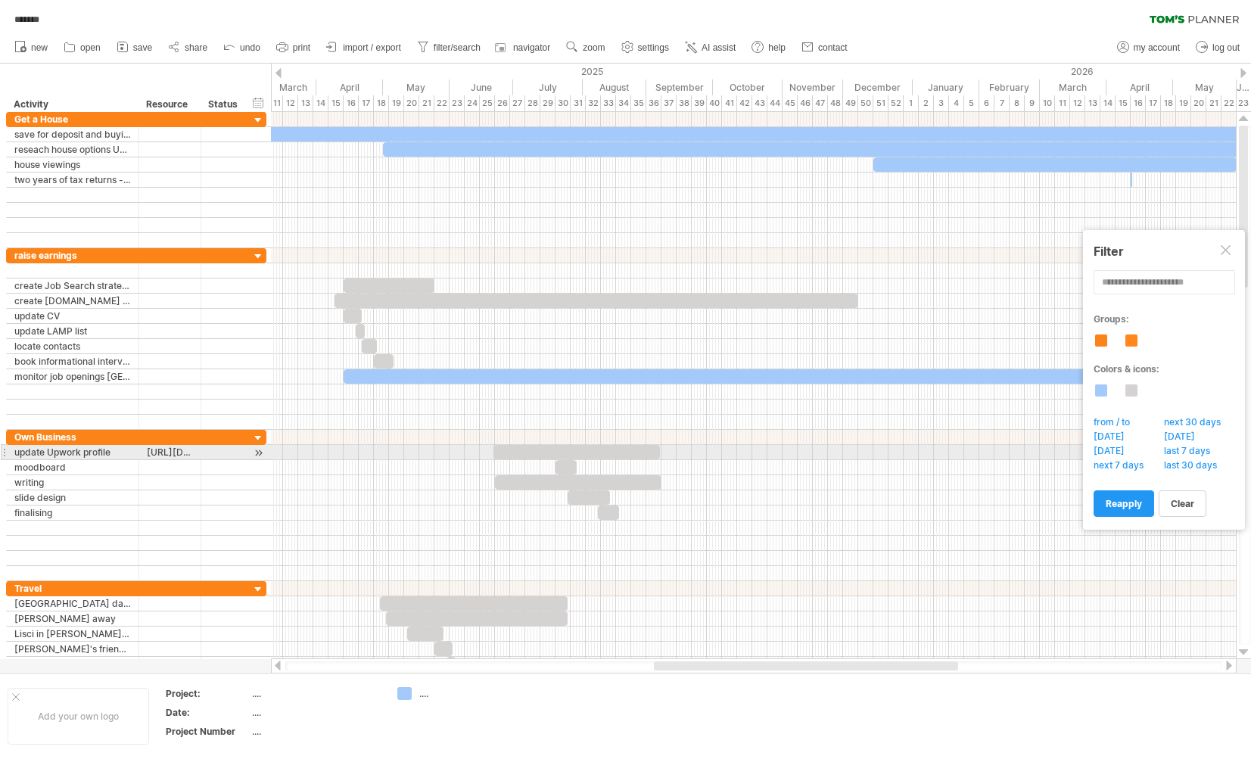
click at [1116, 452] on span "[DATE]" at bounding box center [1114, 452] width 44 height 15
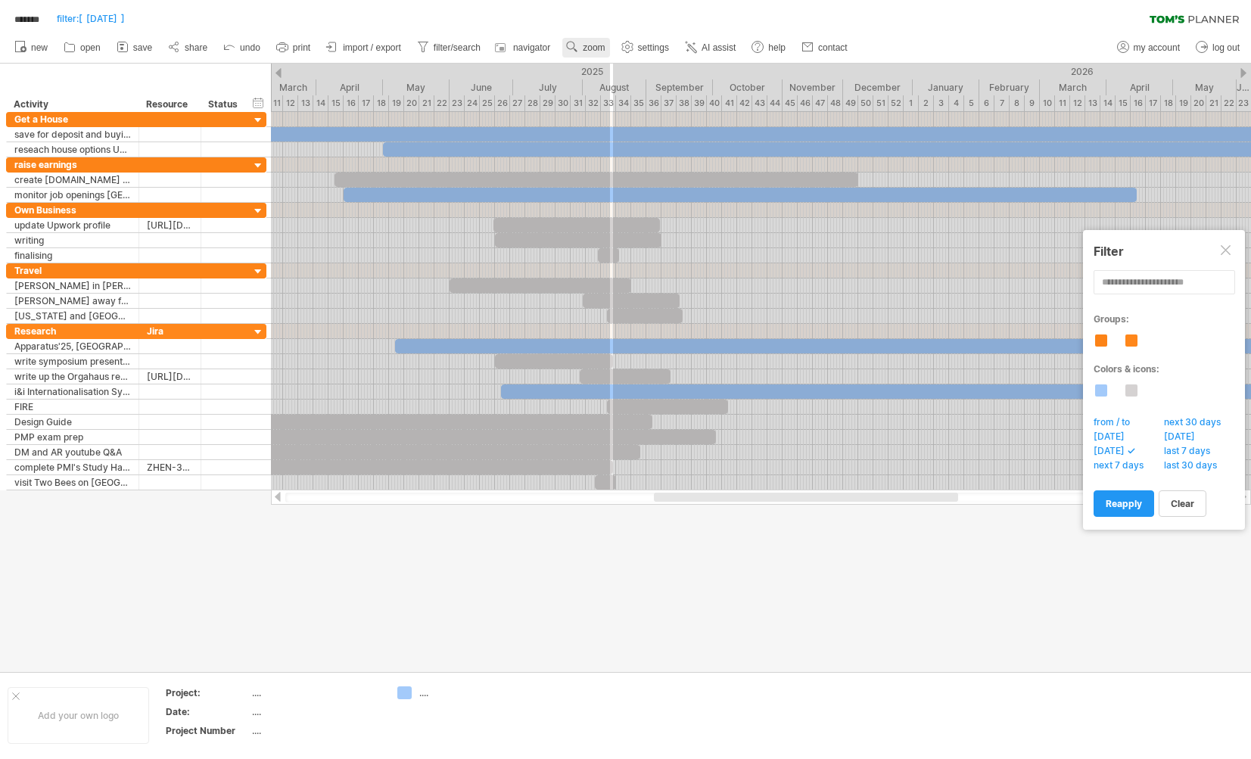
click at [605, 49] on span "zoom" at bounding box center [594, 47] width 22 height 11
click at [1181, 467] on span "last 30 days" at bounding box center [1195, 466] width 66 height 15
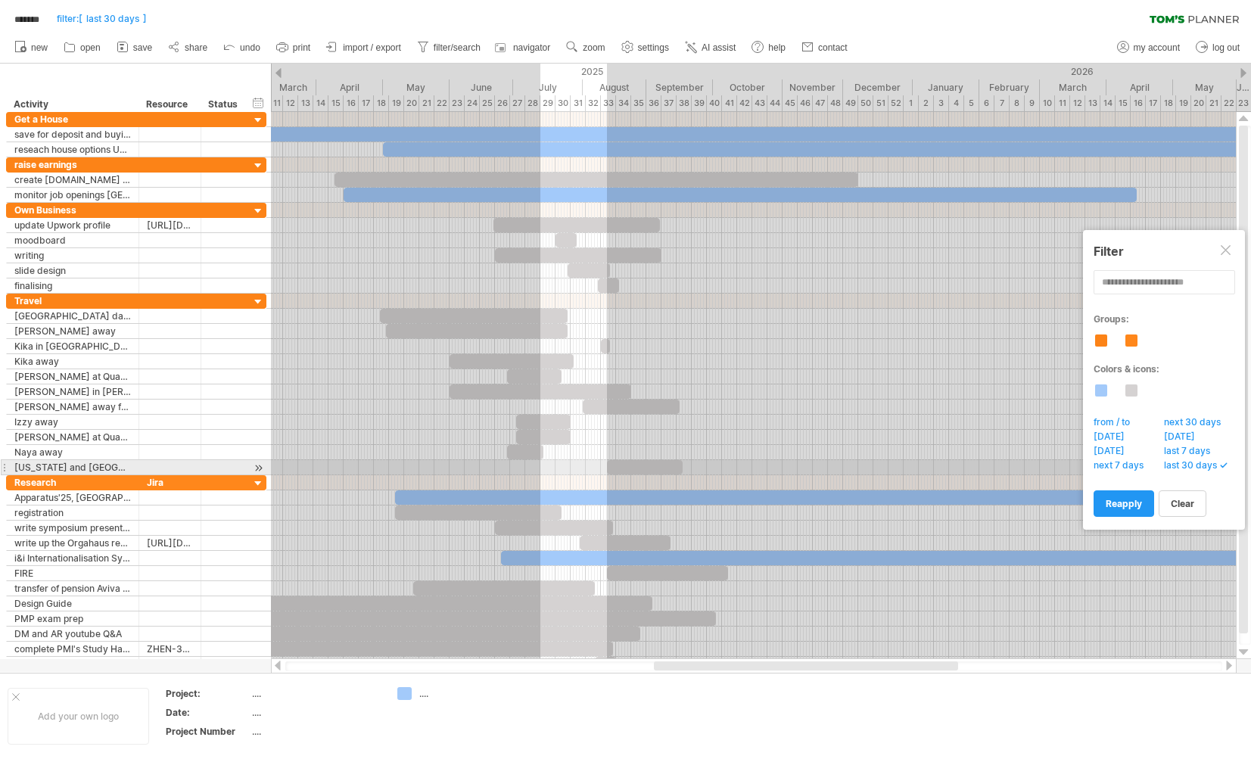
click at [1132, 465] on span "next 7 days" at bounding box center [1123, 466] width 63 height 15
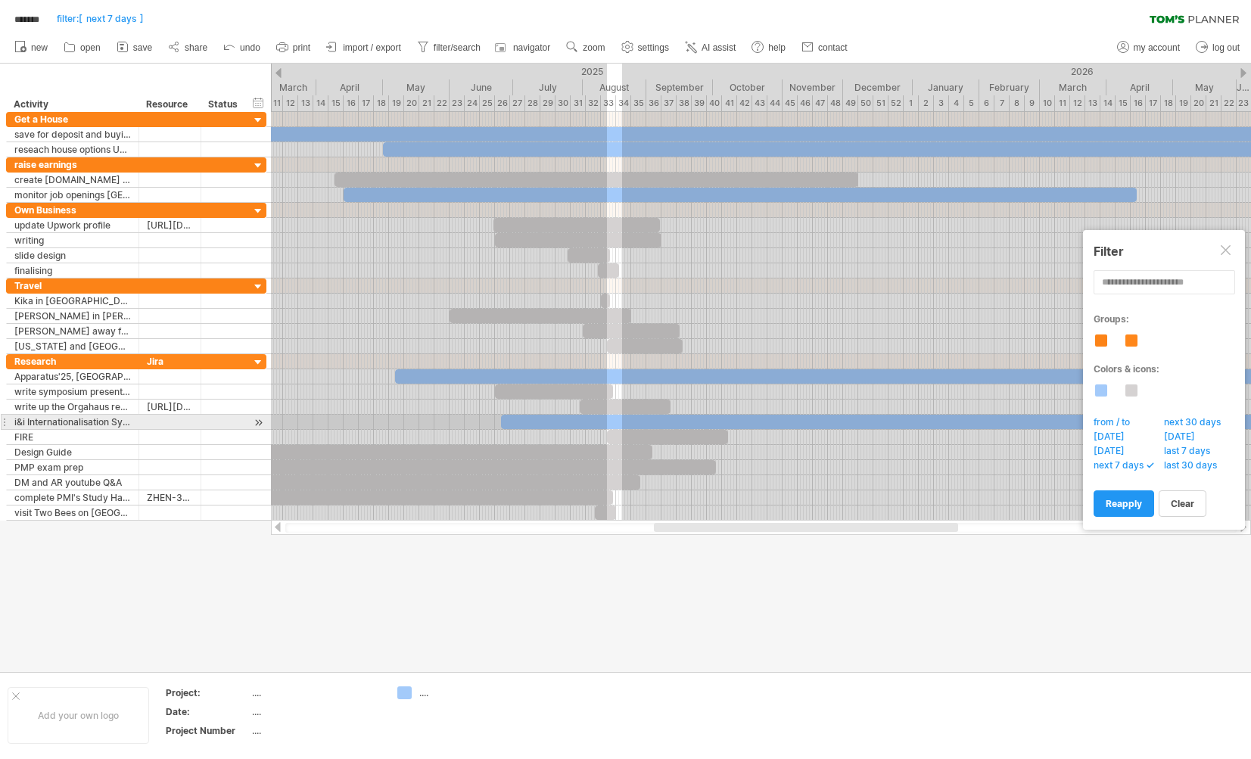
click at [1185, 423] on span "next 30 days" at bounding box center [1197, 423] width 70 height 15
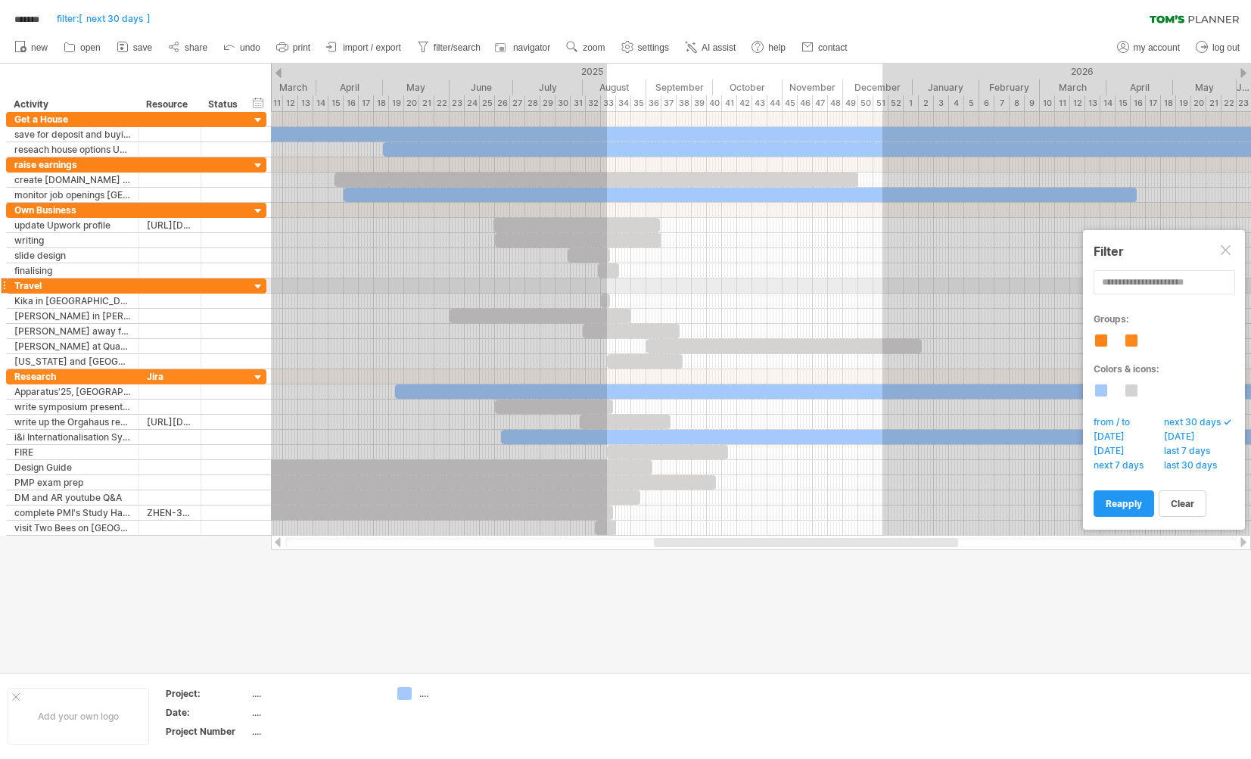
drag, startPoint x: 671, startPoint y: 221, endPoint x: 736, endPoint y: 269, distance: 80.1
click at [873, 279] on div "TRUE TRUE TRUE TRUE [DATE] [DATE]" at bounding box center [761, 324] width 980 height 424
type input "********"
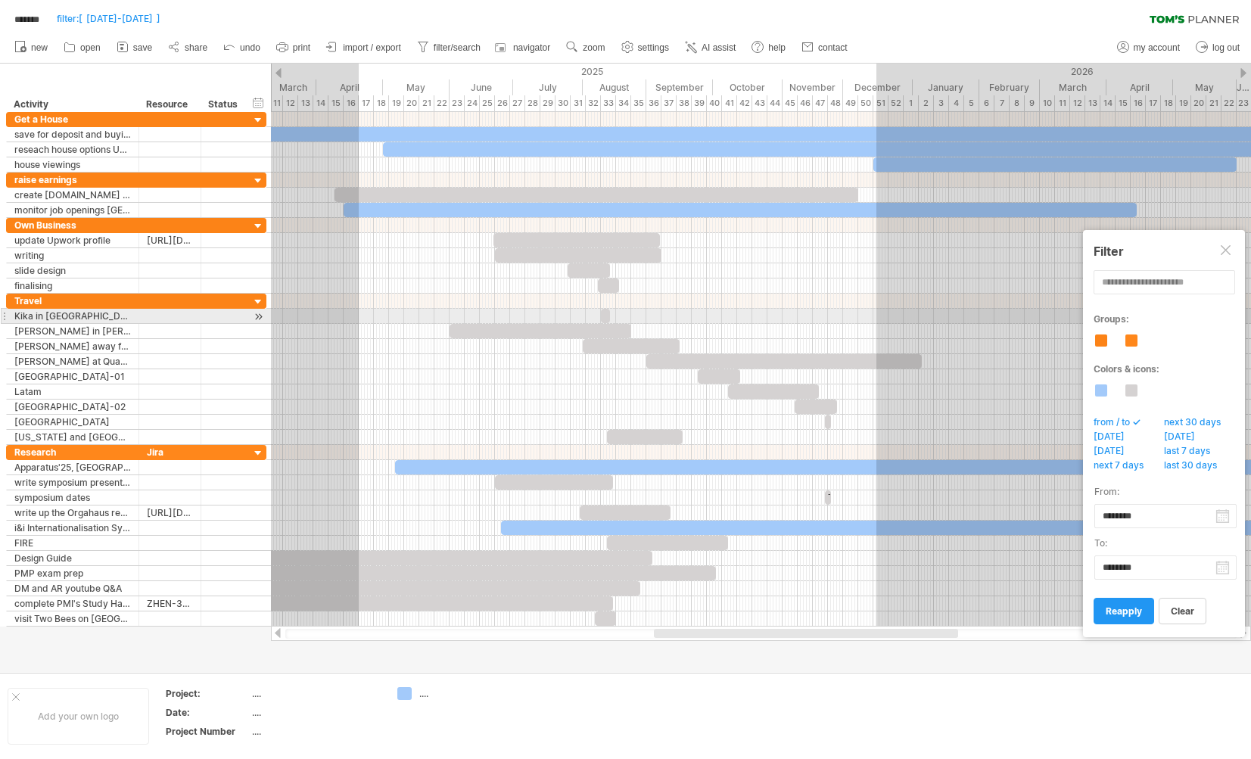
drag, startPoint x: 606, startPoint y: 295, endPoint x: 393, endPoint y: 323, distance: 214.5
click at [350, 316] on div "TRUE TRUE TRUE TRUE [DATE] [DATE]" at bounding box center [761, 369] width 980 height 515
type input "********"
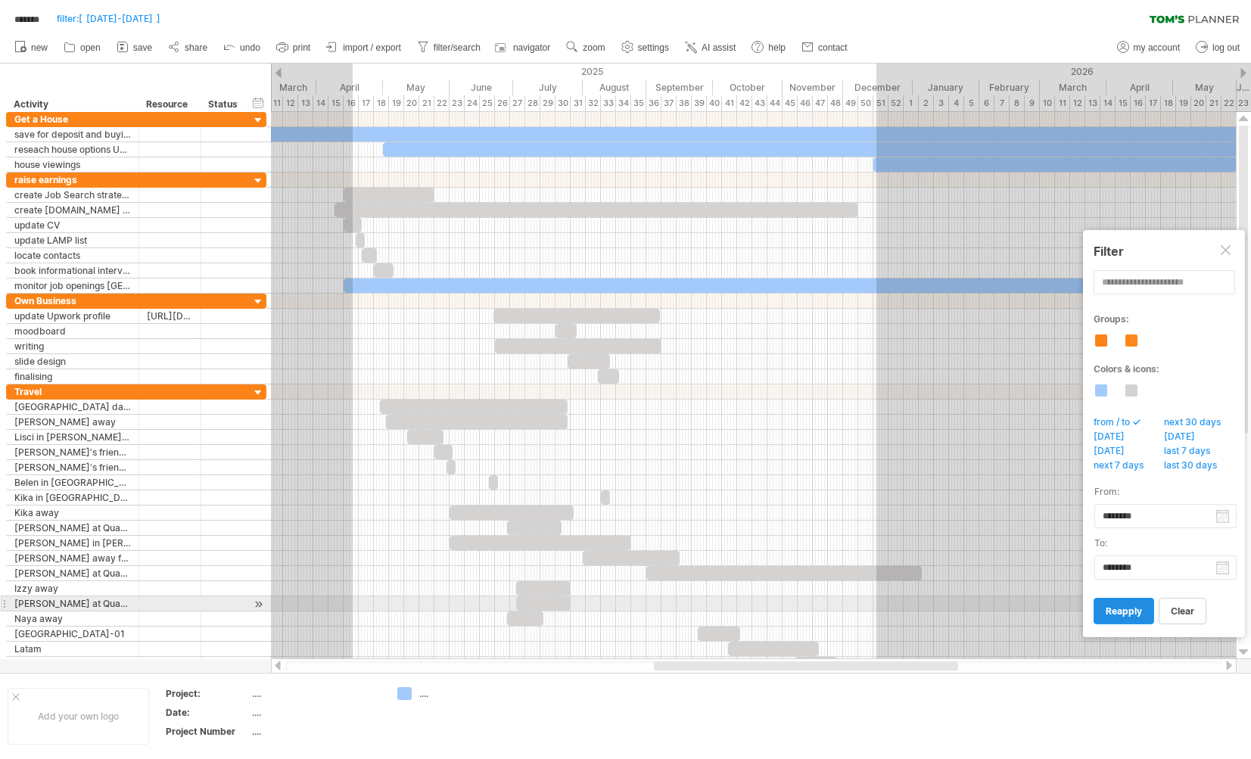
click at [1115, 610] on span "reapply" at bounding box center [1124, 611] width 36 height 11
click at [1123, 614] on span "reapply" at bounding box center [1124, 611] width 36 height 11
click at [1120, 608] on span "reapply" at bounding box center [1124, 611] width 36 height 11
click at [1129, 618] on link "reapply" at bounding box center [1124, 611] width 61 height 26
click at [1123, 609] on span "reapply" at bounding box center [1124, 611] width 36 height 11
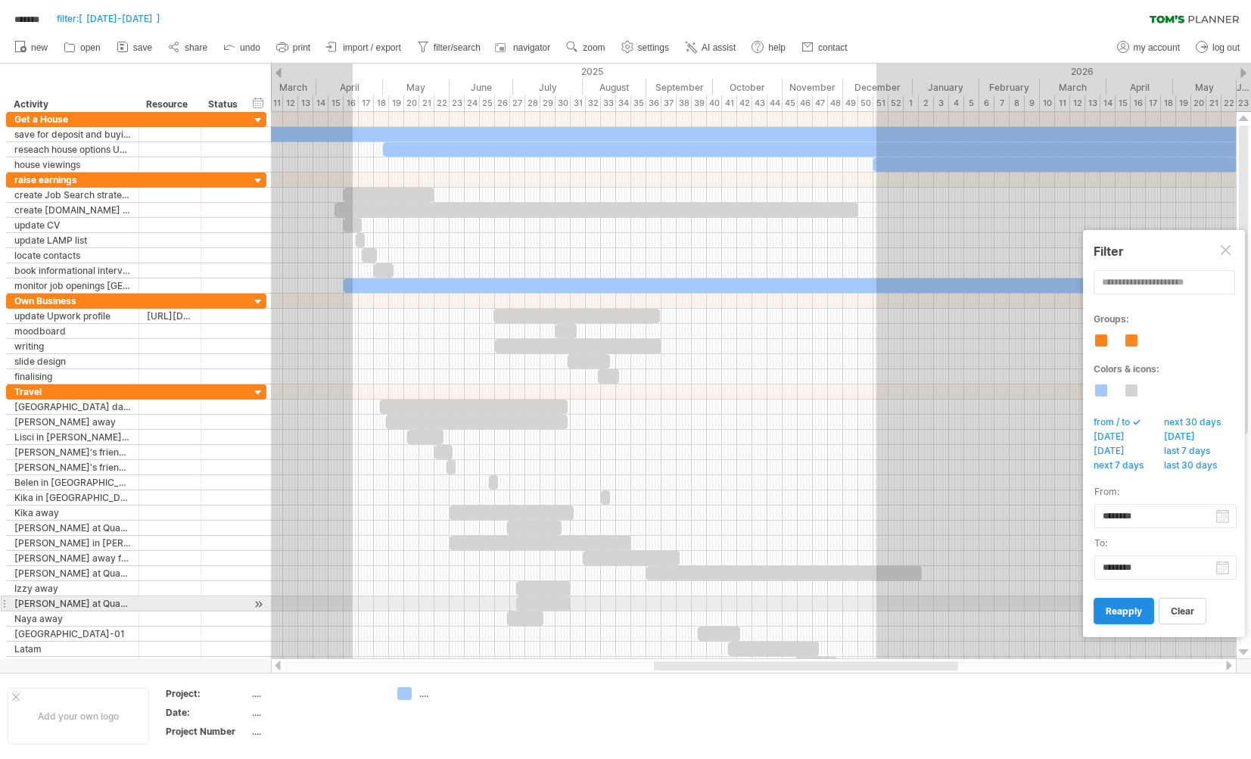
click at [1123, 607] on span "reapply" at bounding box center [1124, 611] width 36 height 11
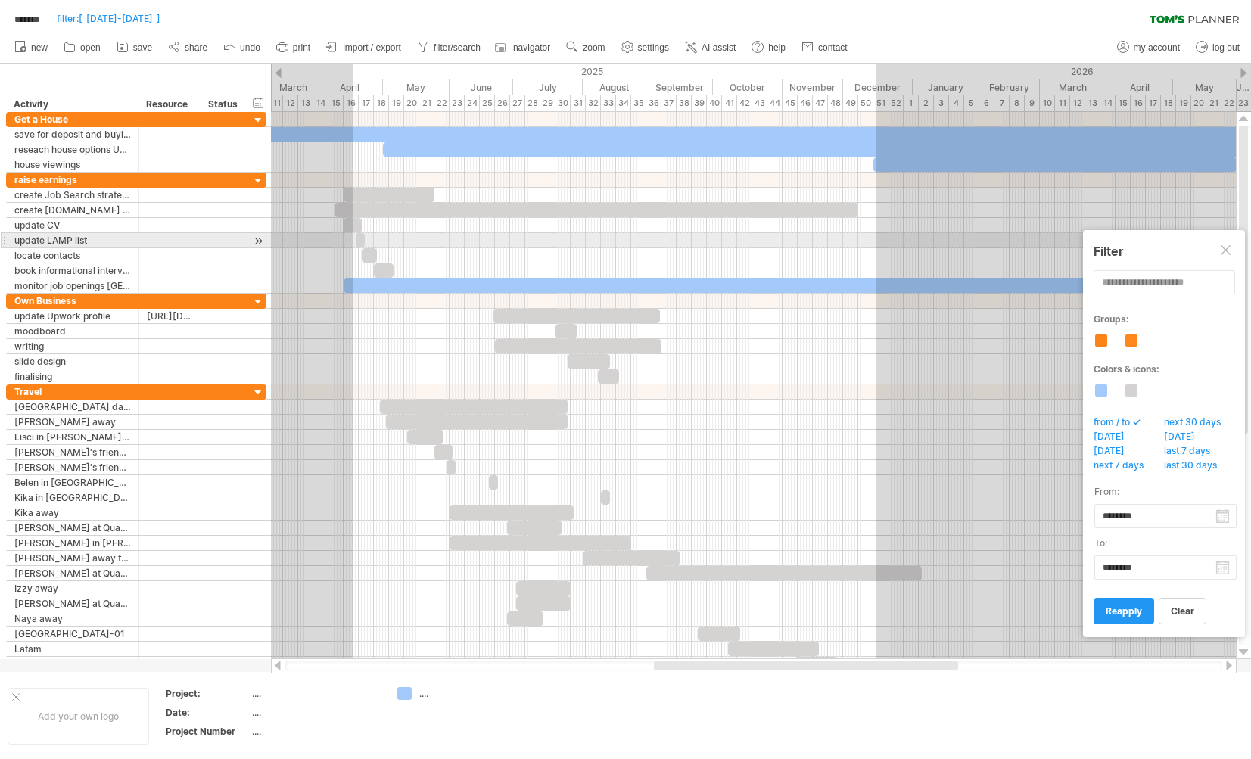
click at [1225, 247] on div at bounding box center [1227, 251] width 12 height 12
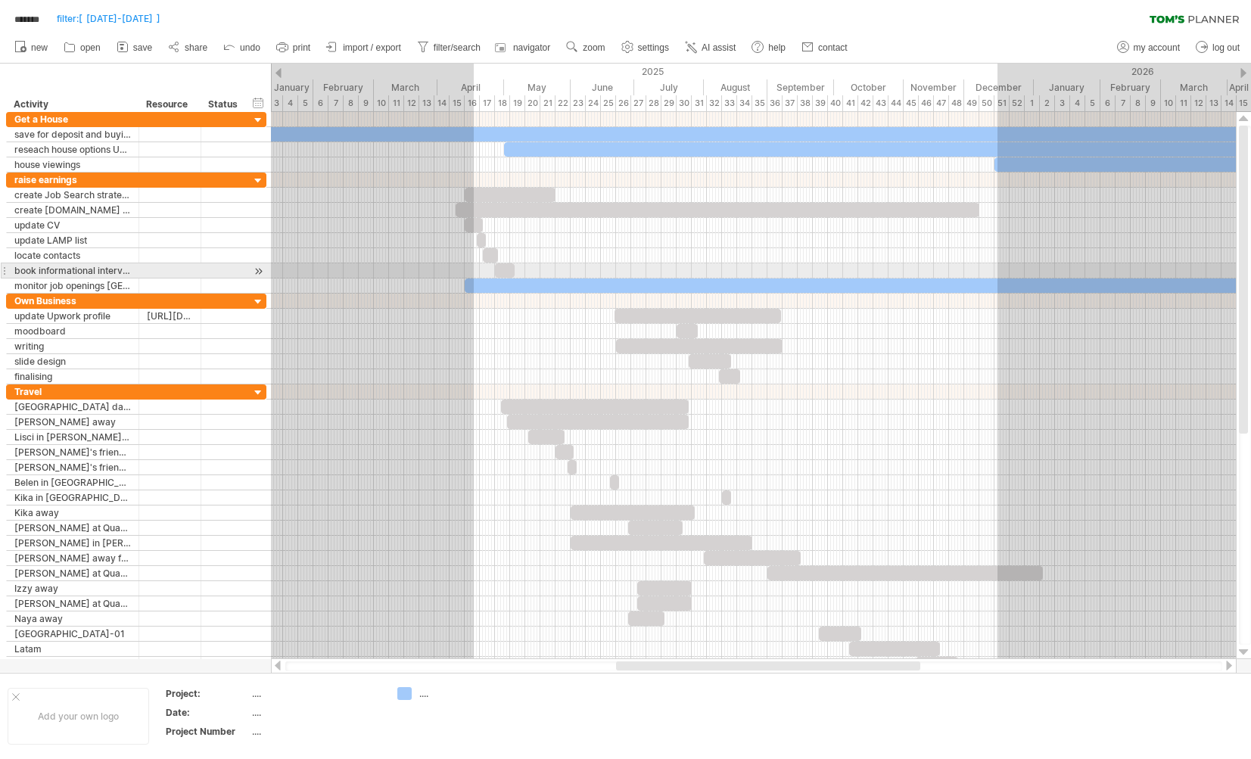
drag, startPoint x: 471, startPoint y: 264, endPoint x: 596, endPoint y: 259, distance: 125.8
click at [598, 262] on div at bounding box center [753, 233] width 965 height 121
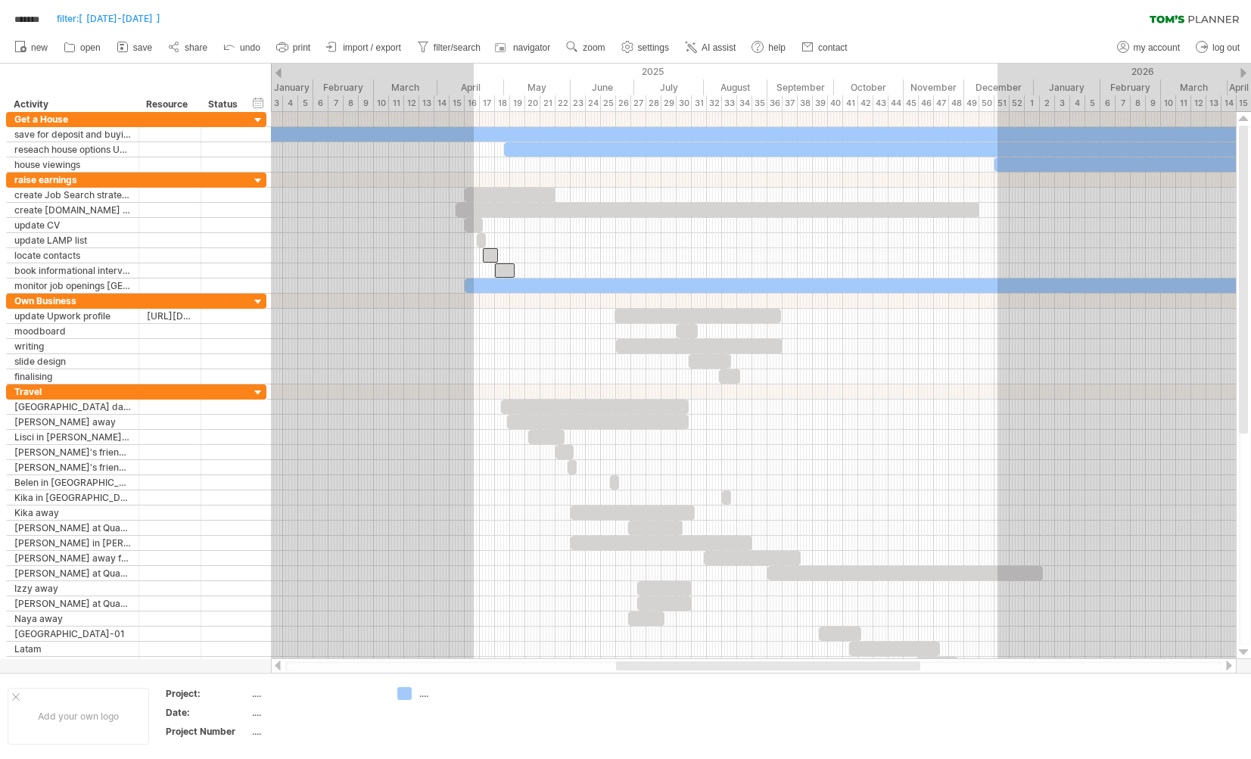
click at [665, 50] on link "settings" at bounding box center [646, 48] width 56 height 20
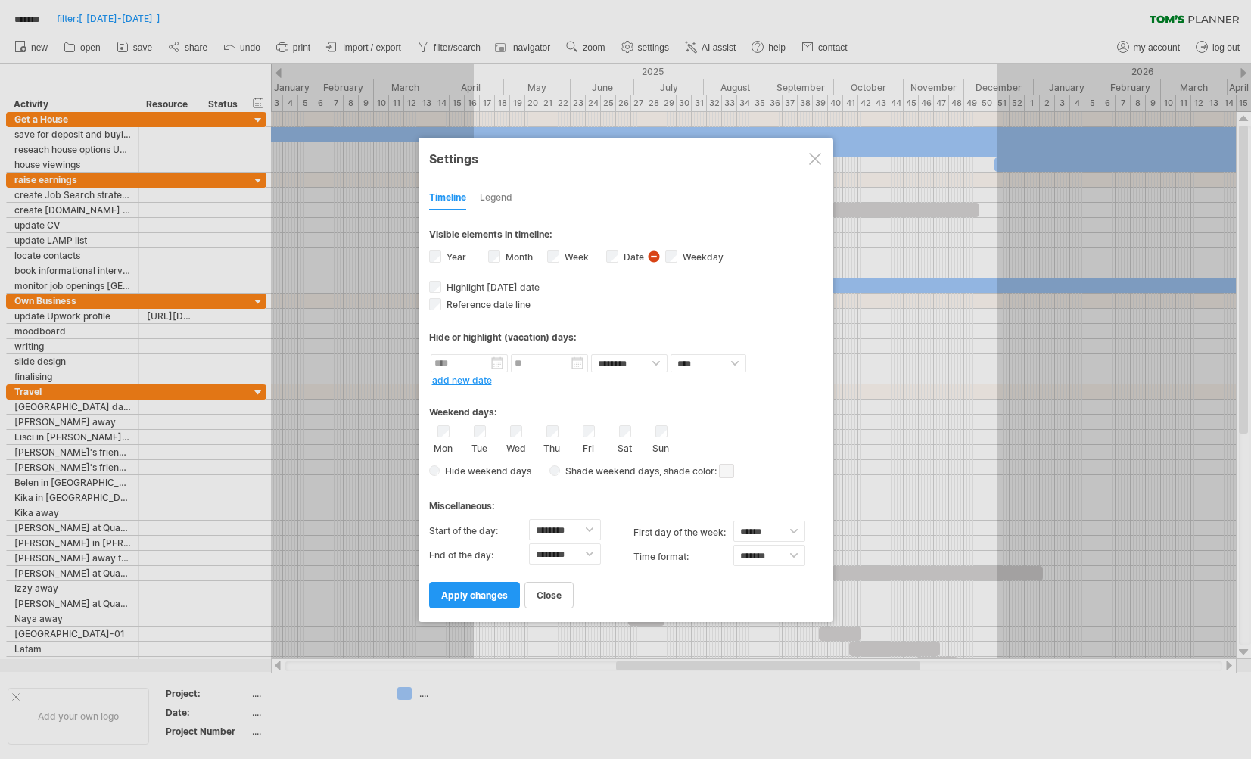
click at [553, 595] on span "close" at bounding box center [549, 595] width 25 height 11
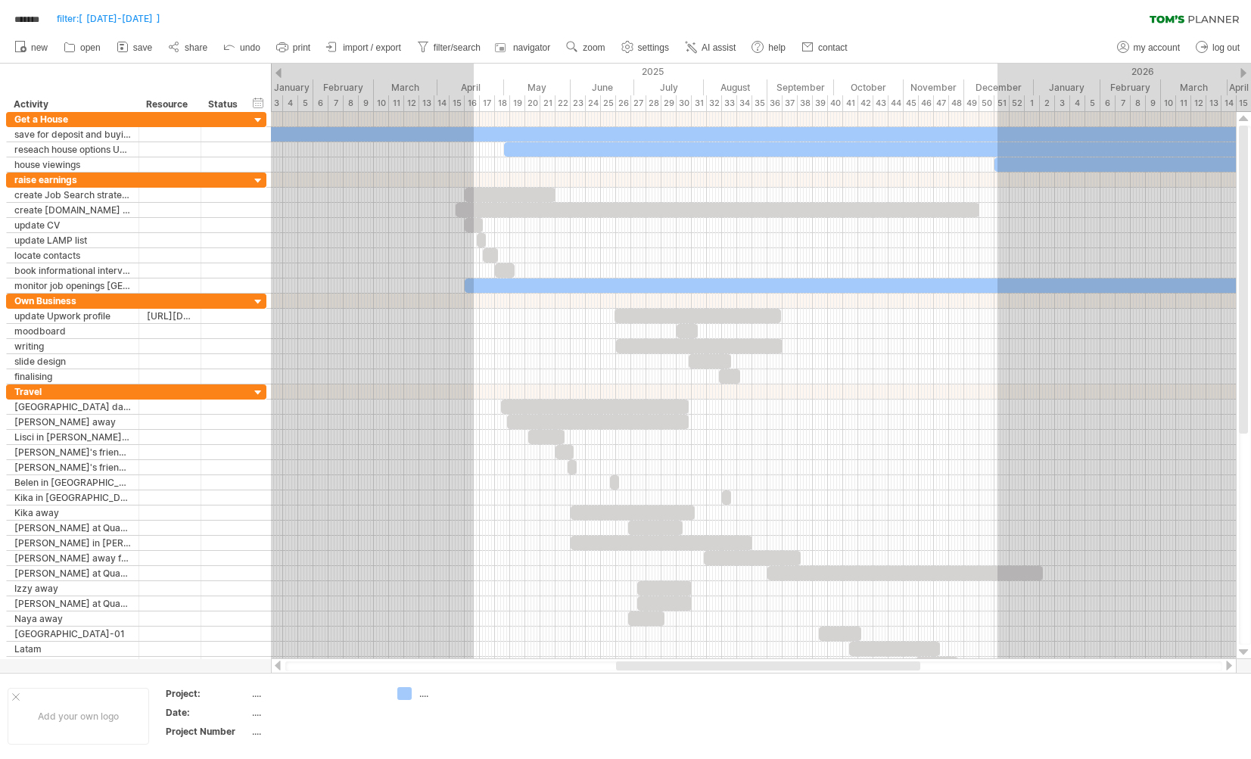
click at [667, 45] on span "settings" at bounding box center [653, 47] width 31 height 11
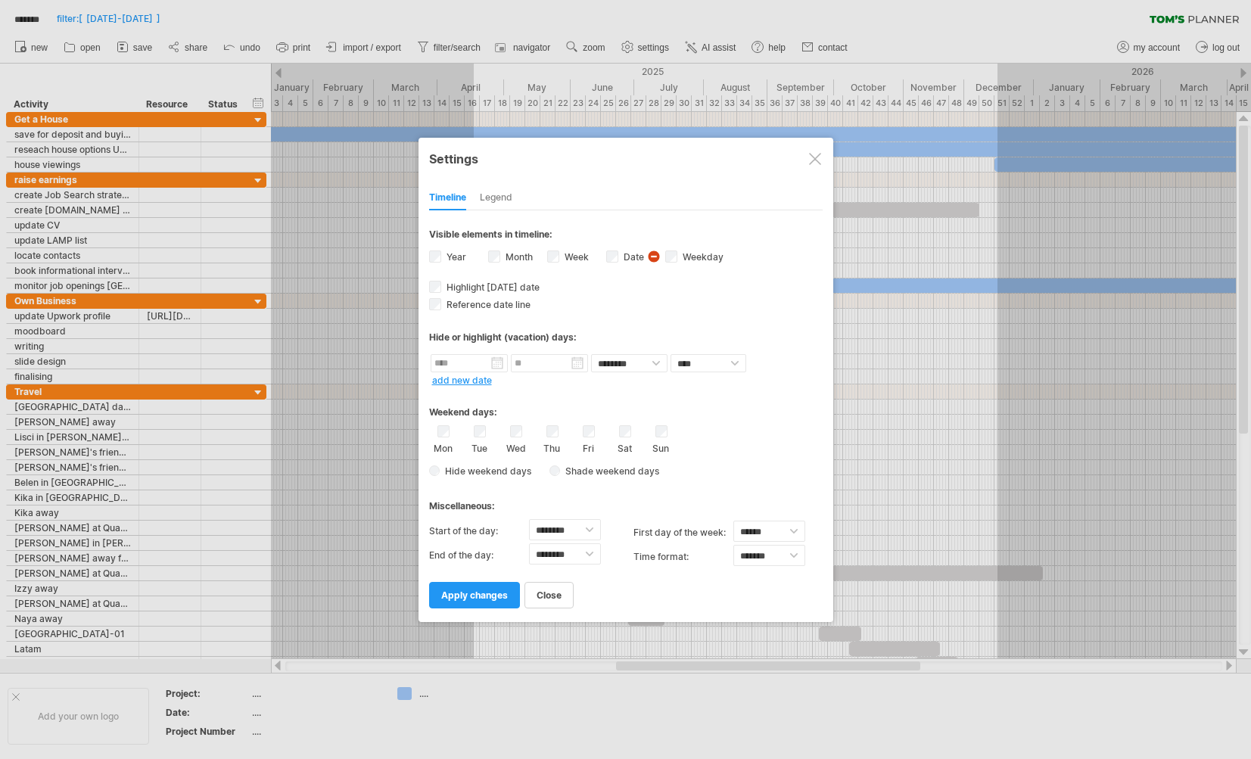
click at [592, 469] on span "Shade weekend days" at bounding box center [609, 471] width 99 height 11
click at [494, 591] on span "apply changes" at bounding box center [474, 595] width 67 height 11
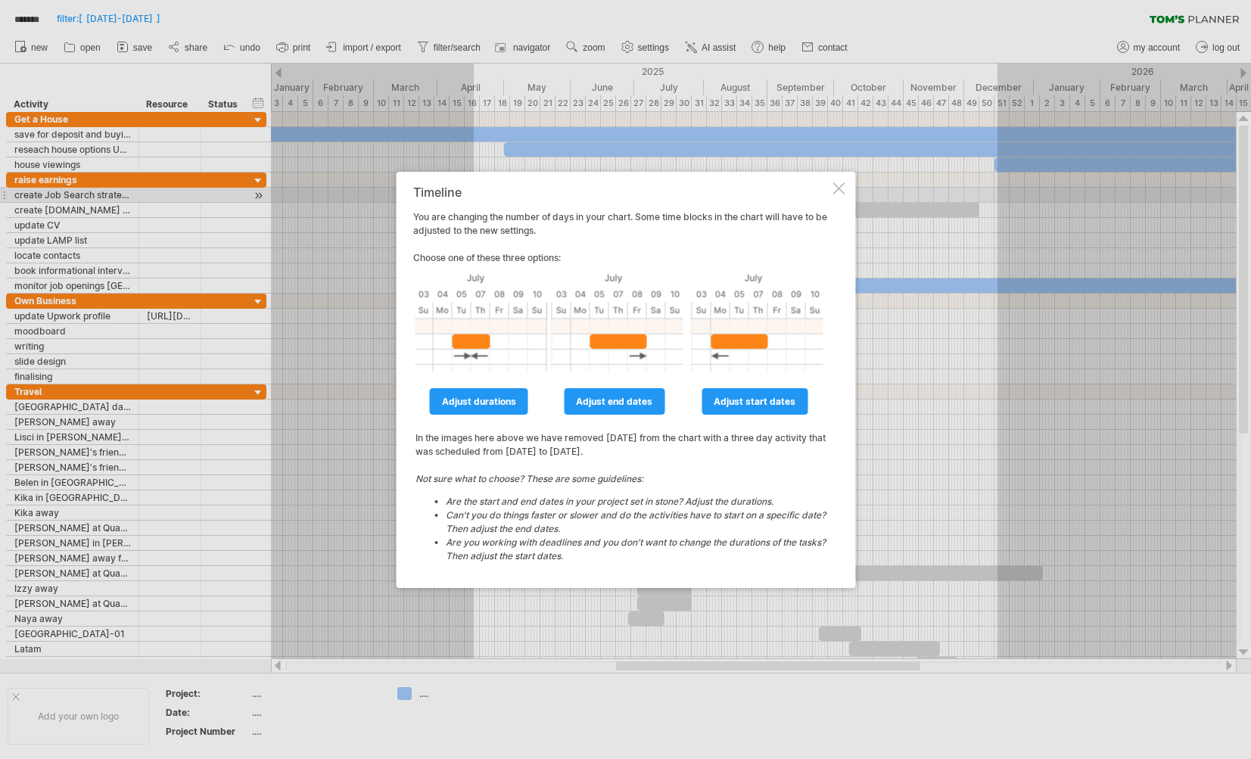
click at [836, 190] on div at bounding box center [839, 188] width 12 height 12
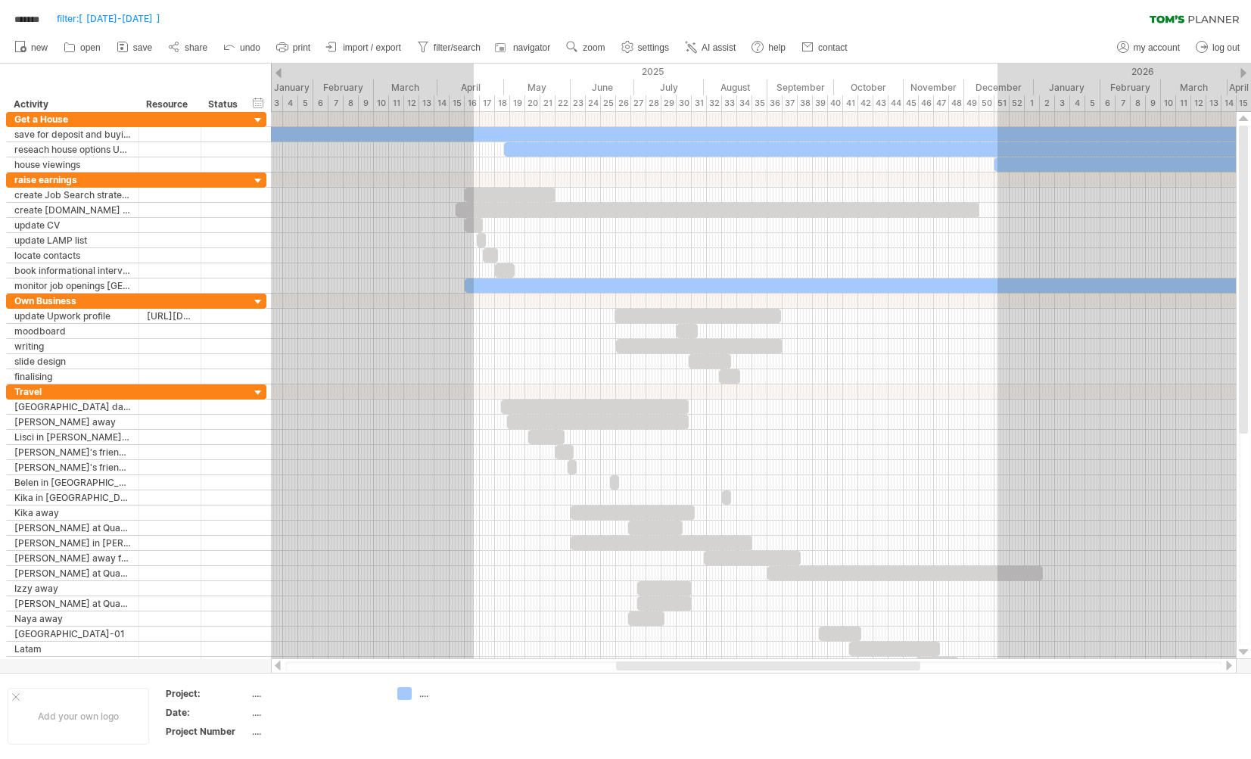
click at [669, 50] on span "settings" at bounding box center [653, 47] width 31 height 11
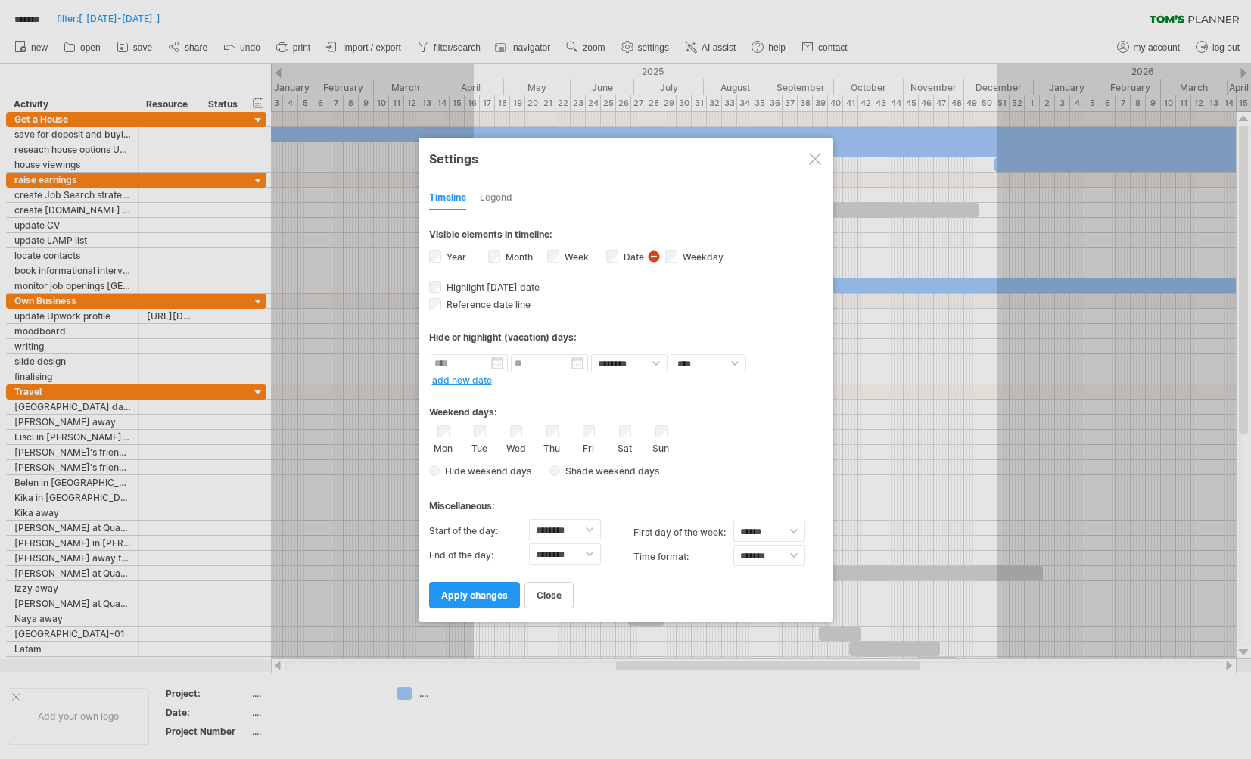
click at [560, 474] on span "Shade weekend days" at bounding box center [609, 471] width 99 height 11
click at [671, 435] on div "Mon Tue Wed Thu Fri Sat Sun" at bounding box center [626, 439] width 394 height 29
click at [550, 593] on span "close" at bounding box center [549, 595] width 25 height 11
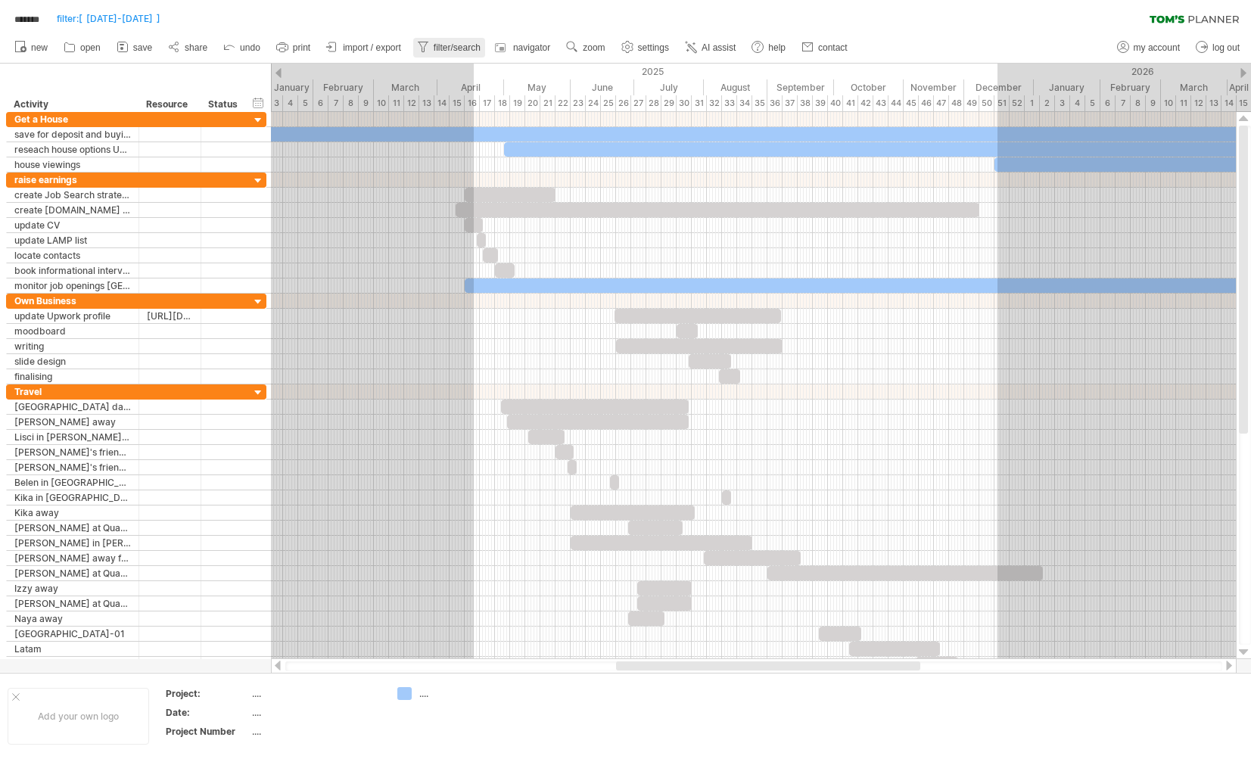
click at [481, 50] on span "filter/search" at bounding box center [457, 47] width 47 height 11
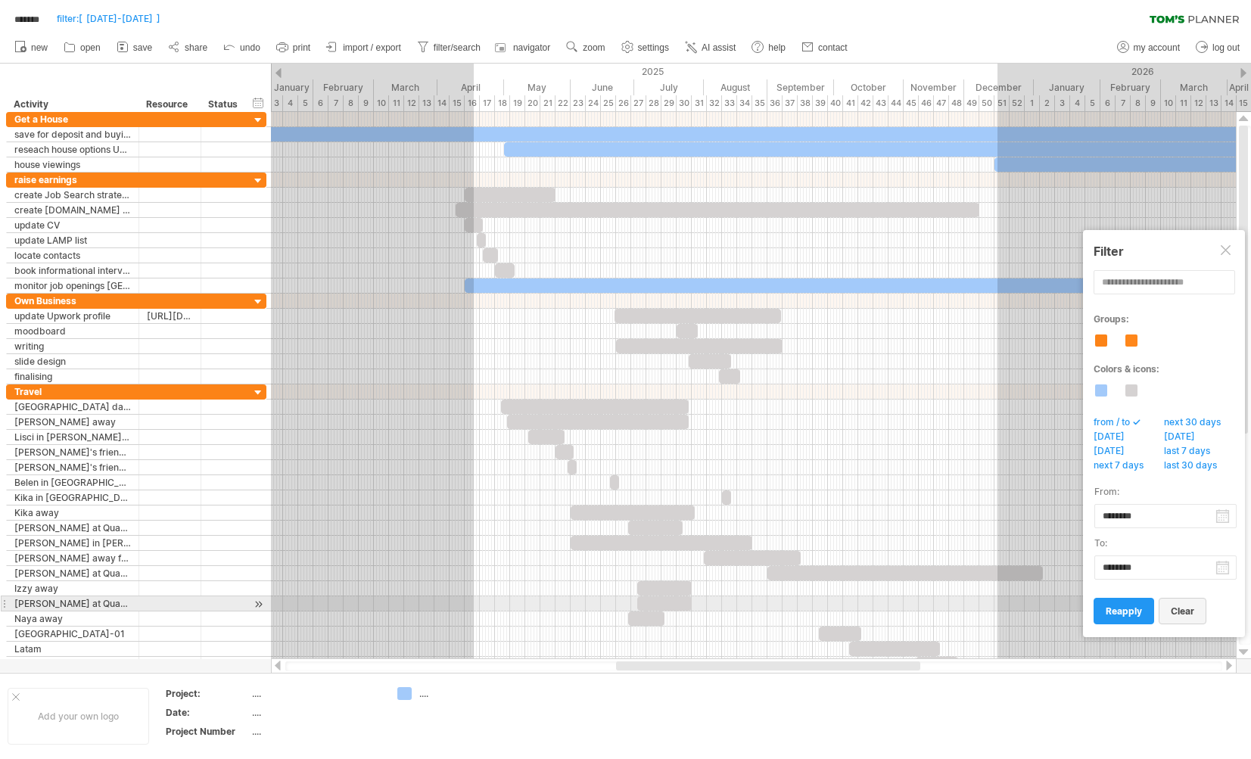
click at [1180, 609] on span "clear" at bounding box center [1182, 611] width 23 height 11
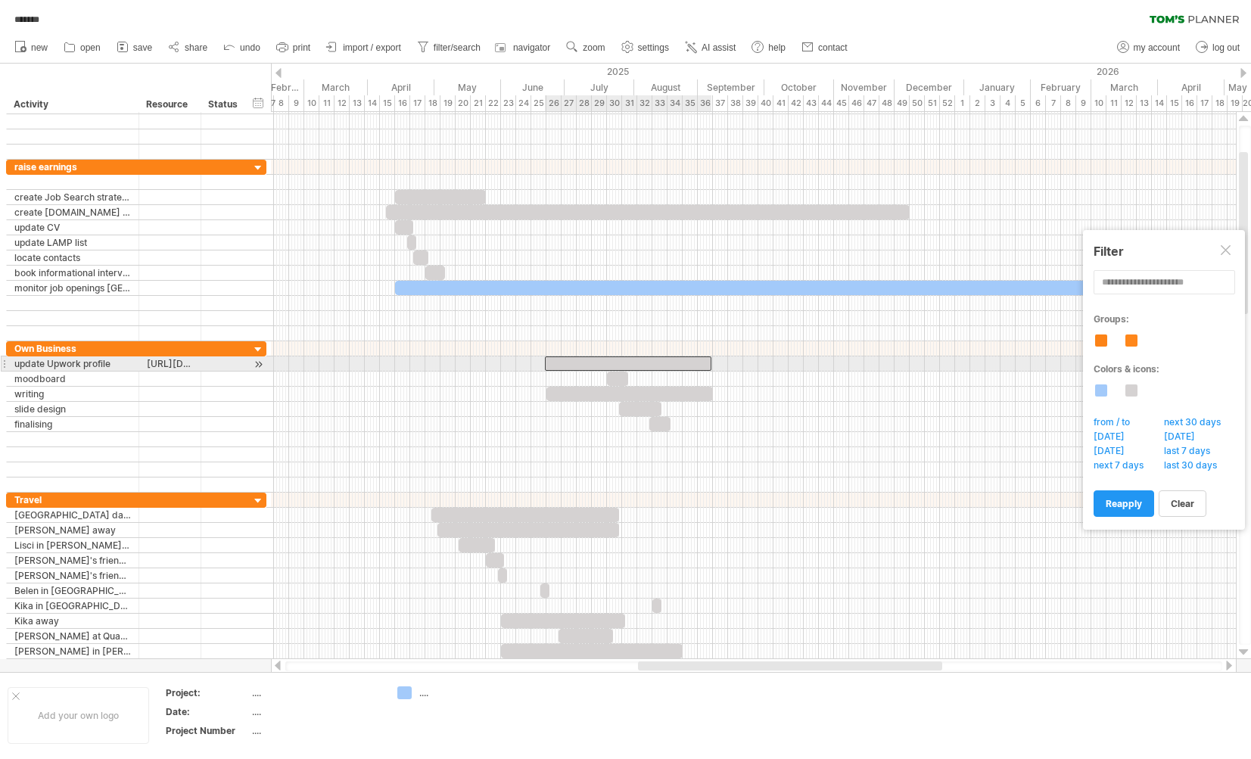
click at [620, 365] on div at bounding box center [628, 364] width 167 height 14
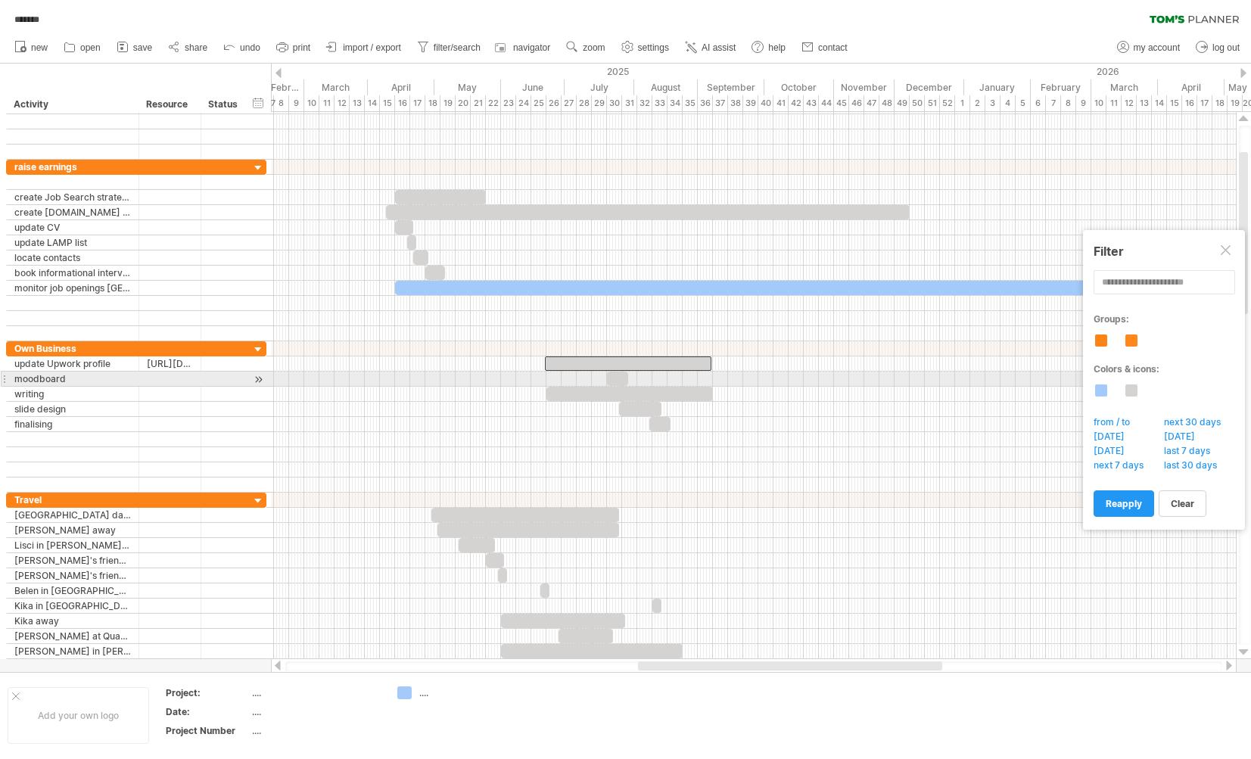
click at [618, 378] on div at bounding box center [617, 379] width 21 height 14
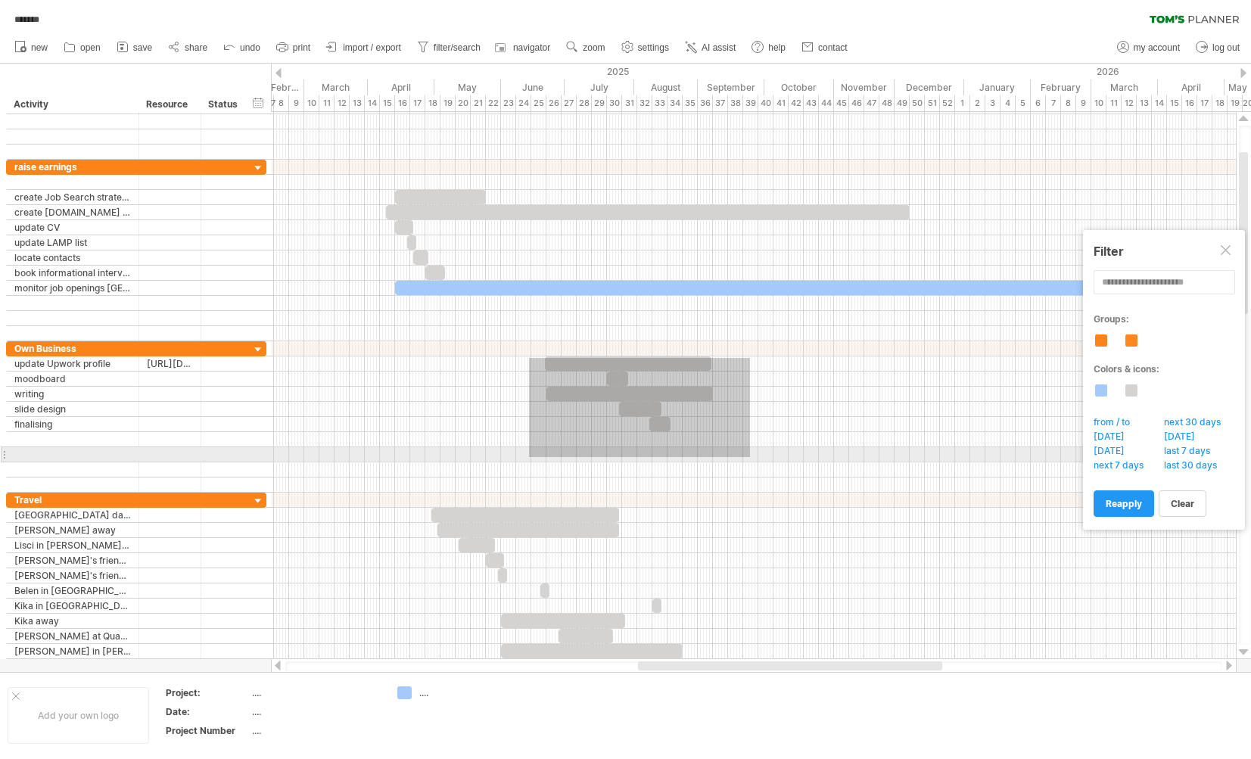
drag, startPoint x: 529, startPoint y: 358, endPoint x: 724, endPoint y: 455, distance: 218.0
click at [737, 456] on div at bounding box center [753, 416] width 965 height 151
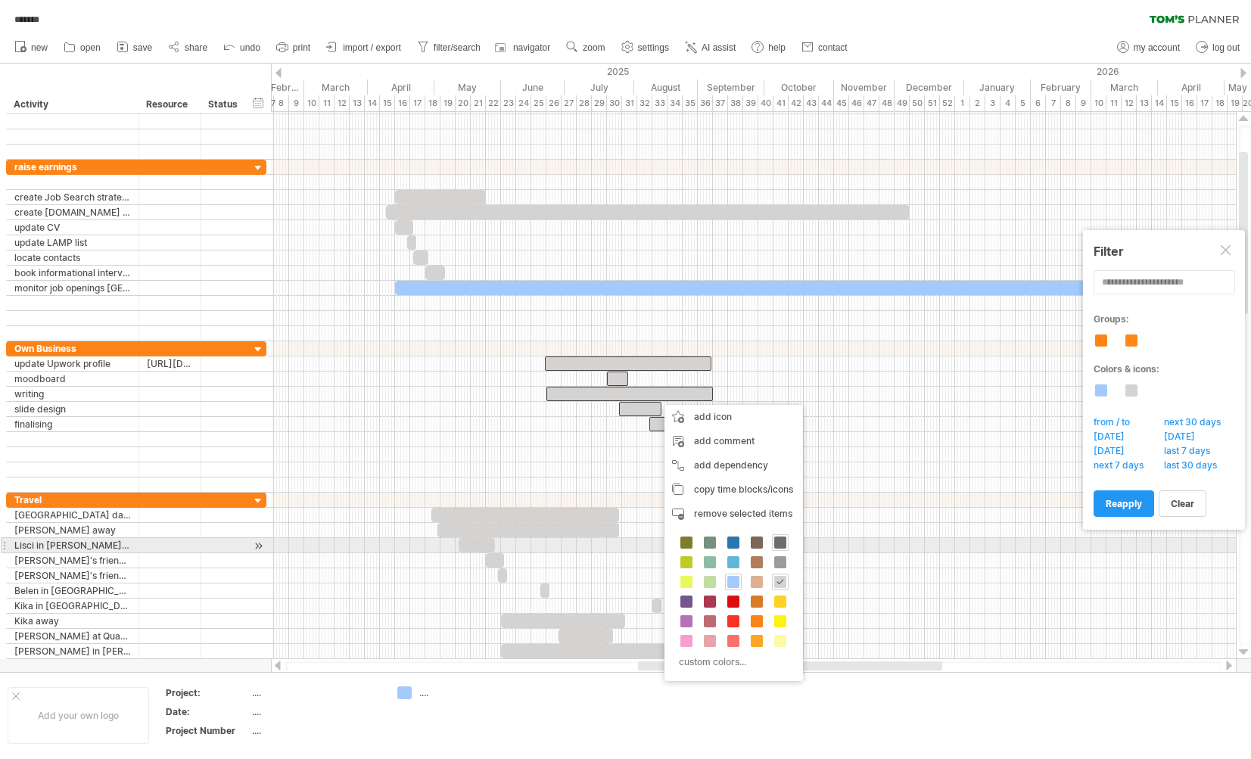
click at [778, 540] on span at bounding box center [780, 543] width 12 height 12
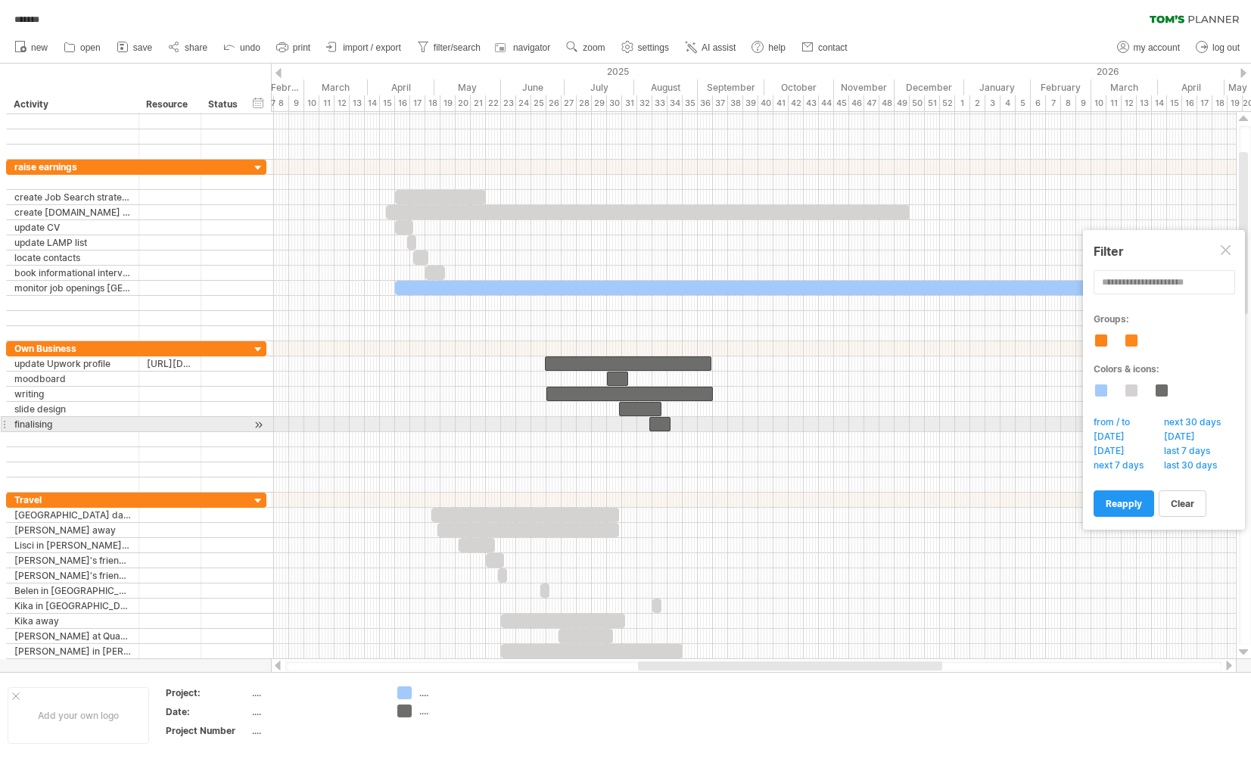
click at [567, 429] on div at bounding box center [753, 424] width 965 height 15
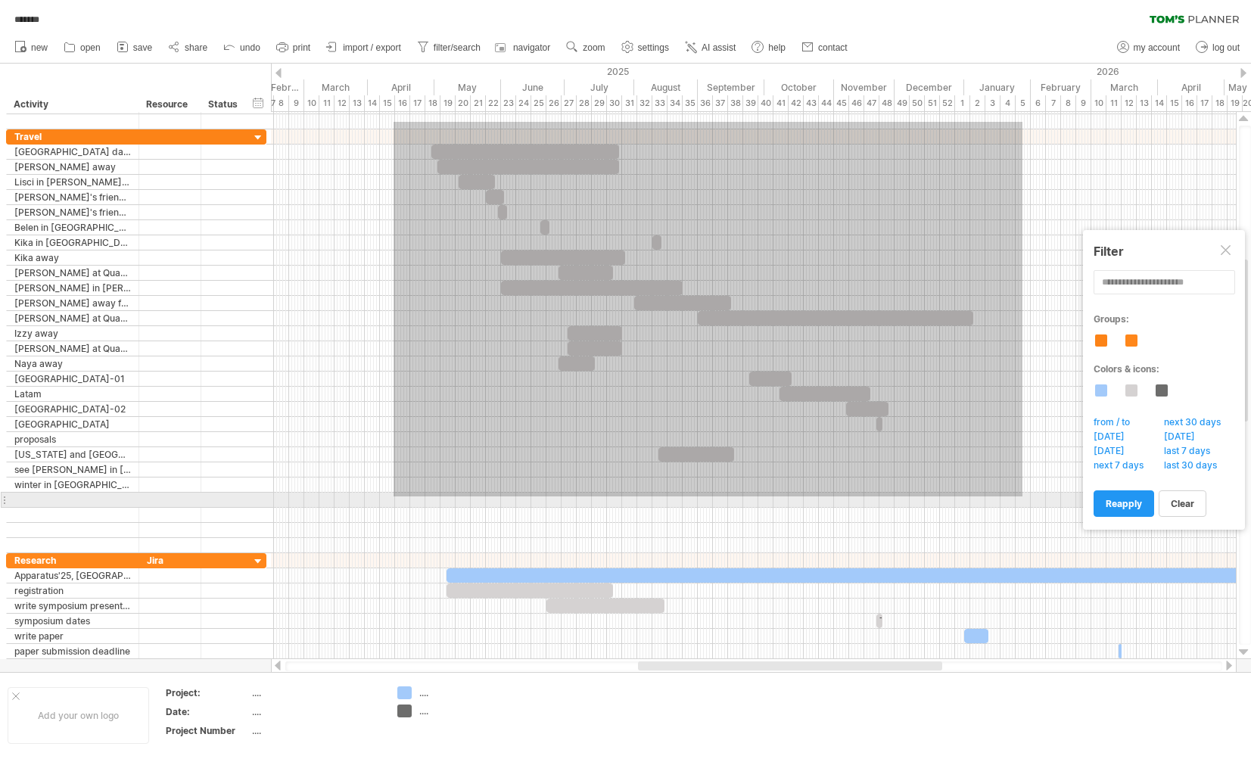
drag, startPoint x: 394, startPoint y: 485, endPoint x: 1008, endPoint y: 490, distance: 614.7
click at [1014, 496] on div at bounding box center [753, 386] width 965 height 575
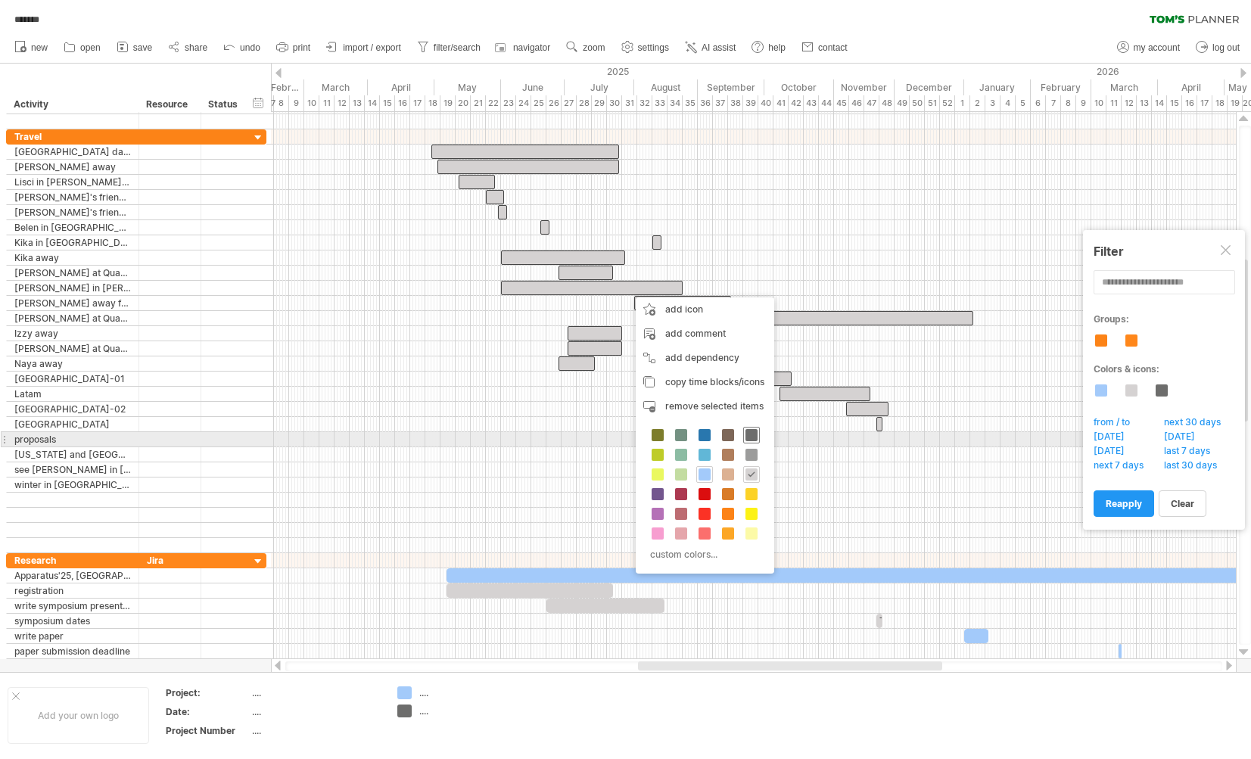
click at [754, 434] on span at bounding box center [752, 435] width 12 height 12
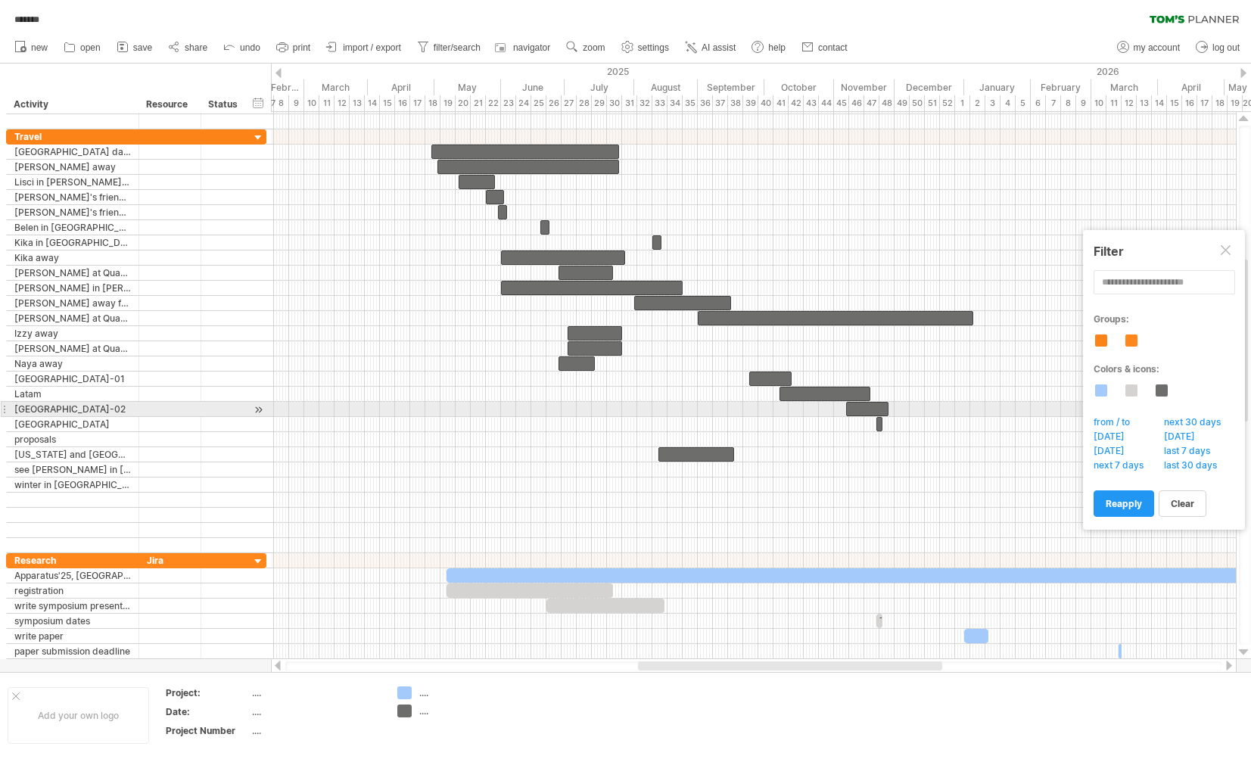
click at [659, 403] on div at bounding box center [753, 409] width 965 height 15
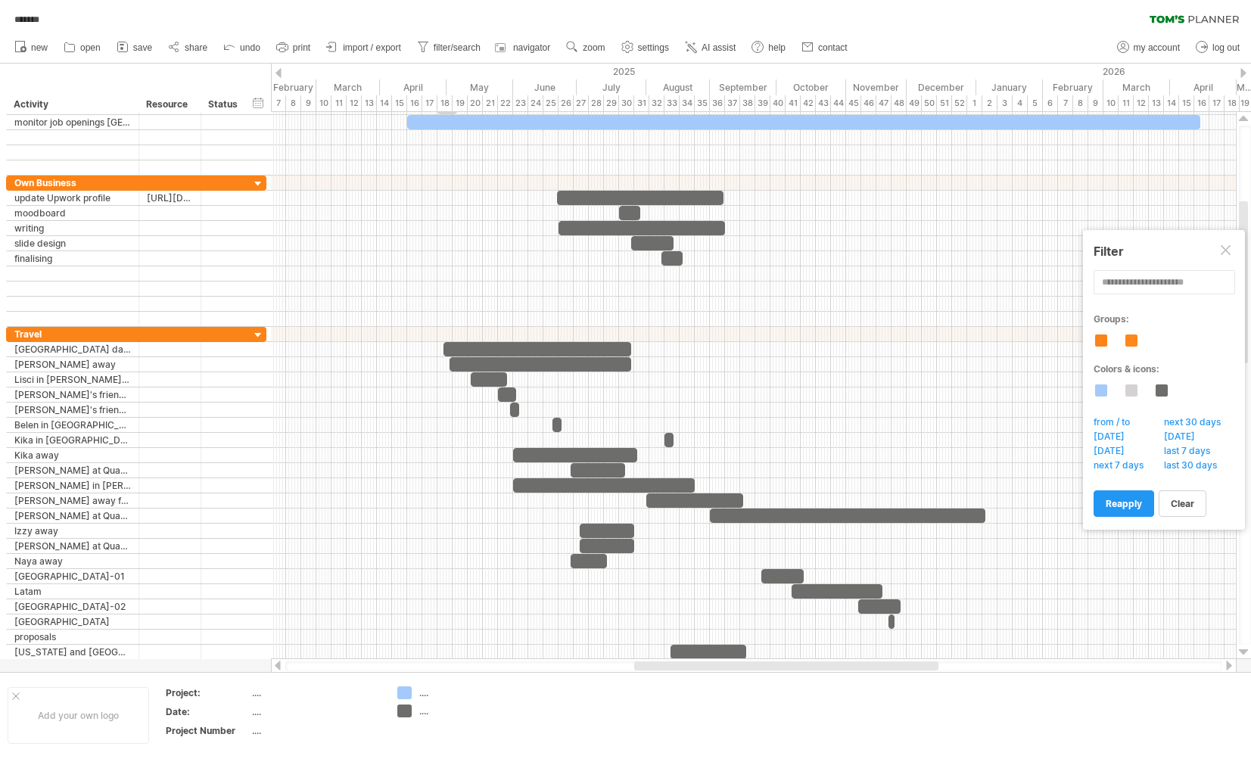
drag, startPoint x: 665, startPoint y: 52, endPoint x: 670, endPoint y: 98, distance: 46.5
click at [665, 53] on link "settings" at bounding box center [646, 48] width 56 height 20
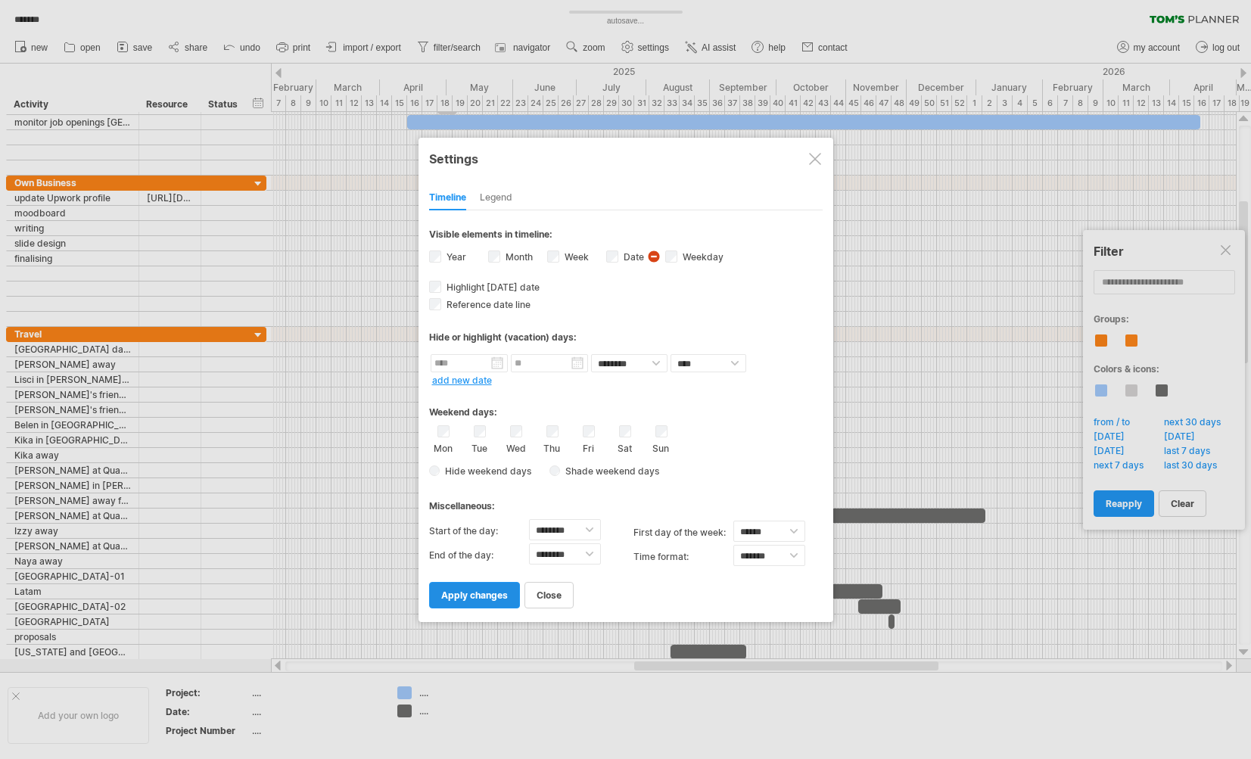
click at [494, 600] on span "apply changes" at bounding box center [474, 595] width 67 height 11
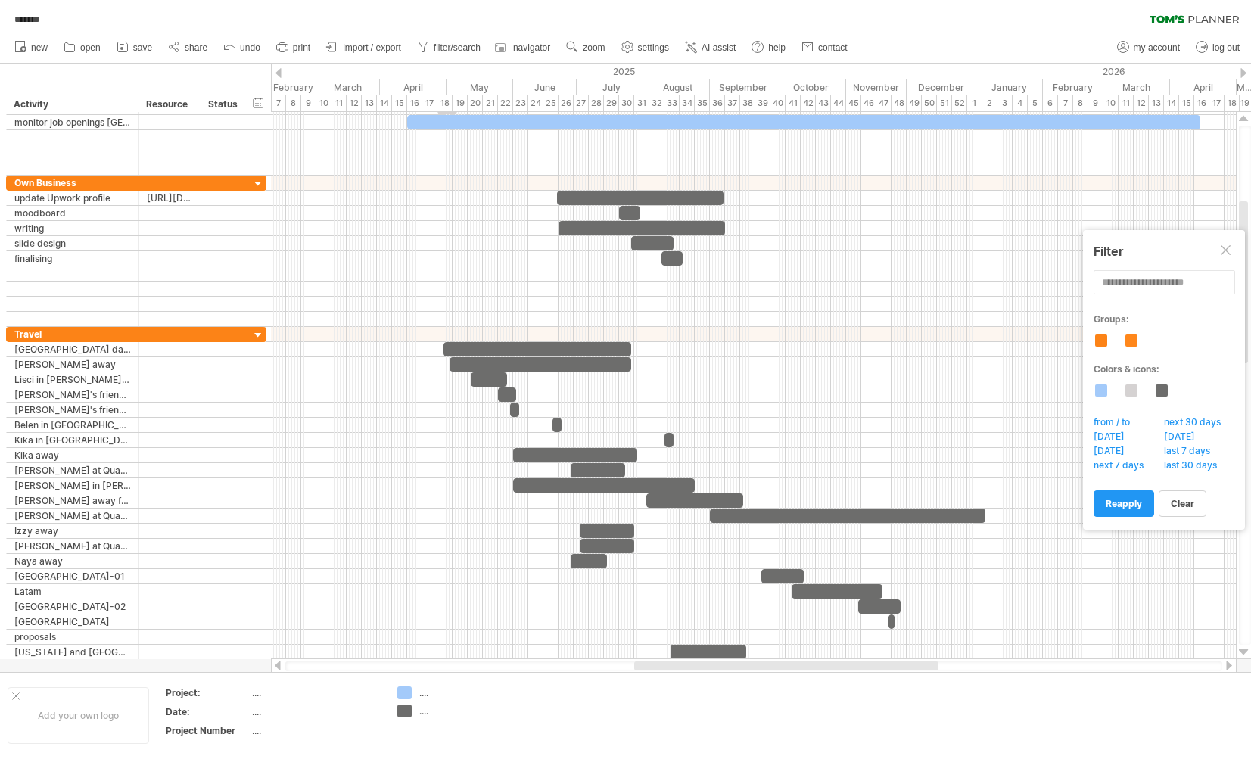
click at [669, 48] on span "settings" at bounding box center [653, 47] width 31 height 11
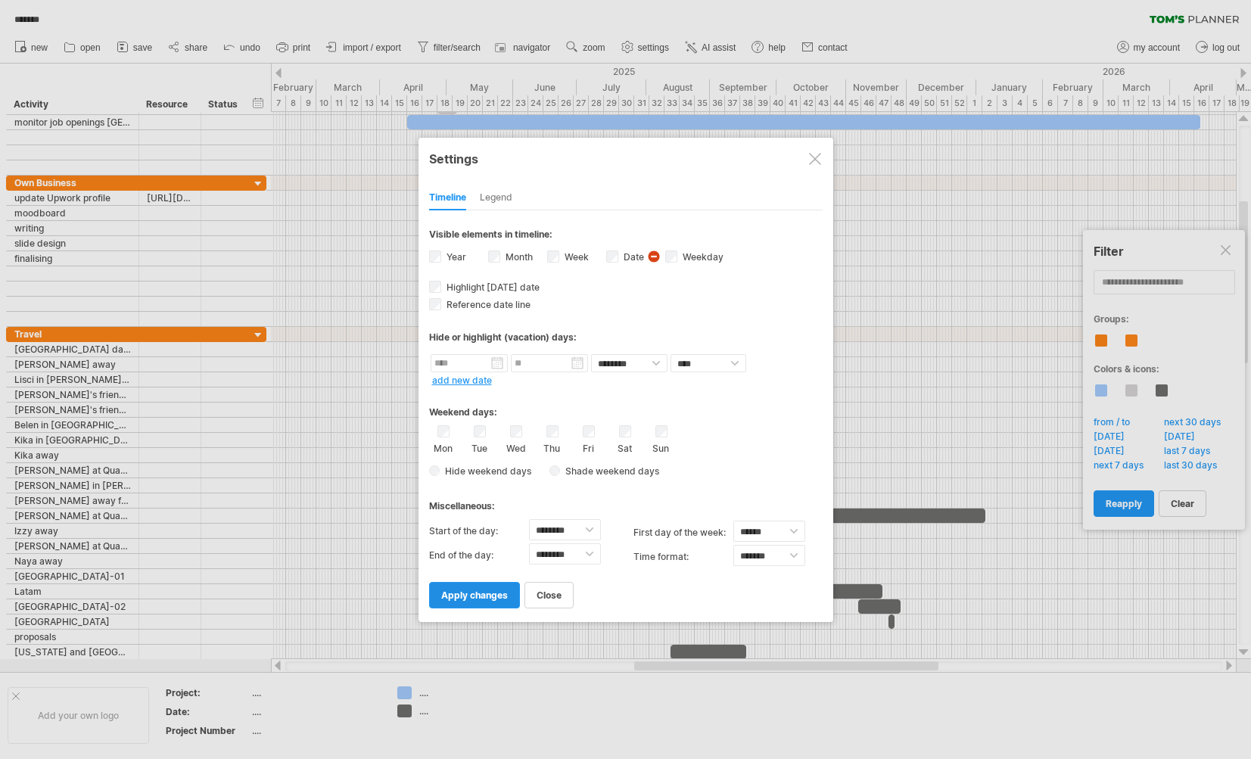
click at [491, 593] on span "apply changes" at bounding box center [474, 595] width 67 height 11
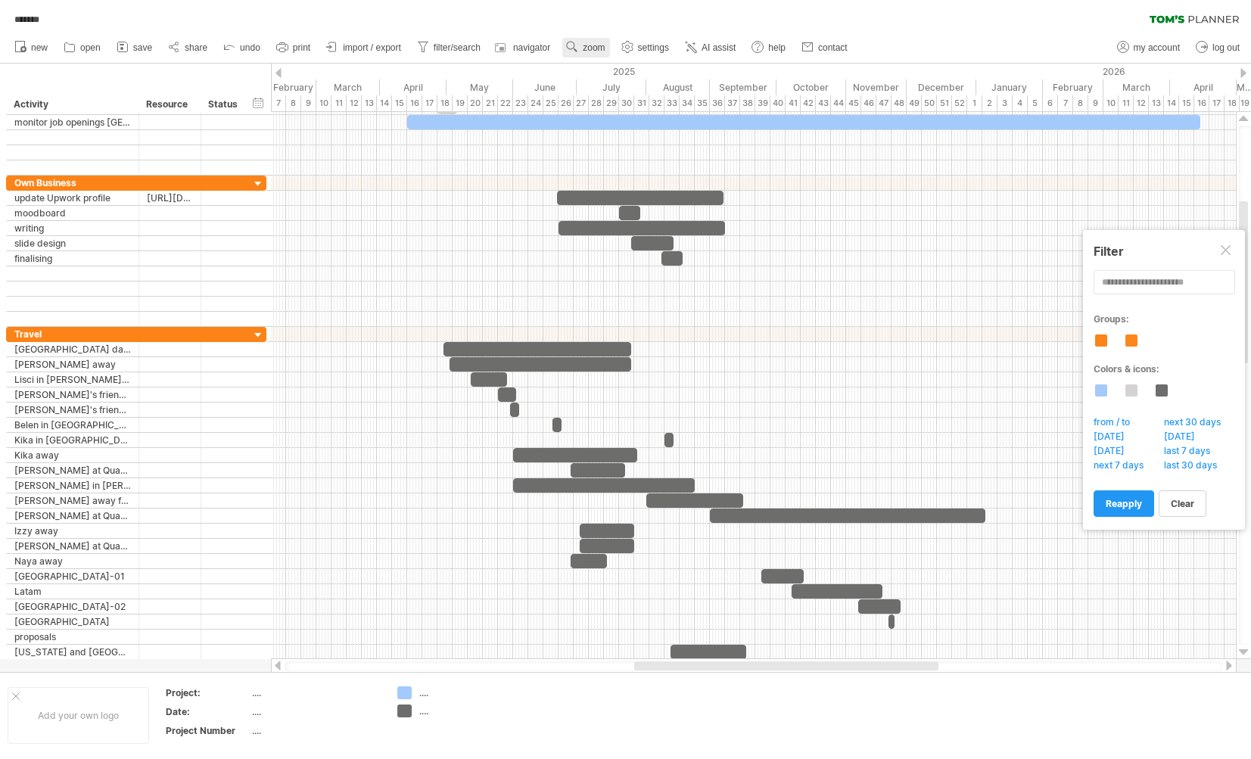
click at [605, 46] on span "zoom" at bounding box center [594, 47] width 22 height 11
click at [684, 113] on div "Day" at bounding box center [681, 114] width 84 height 24
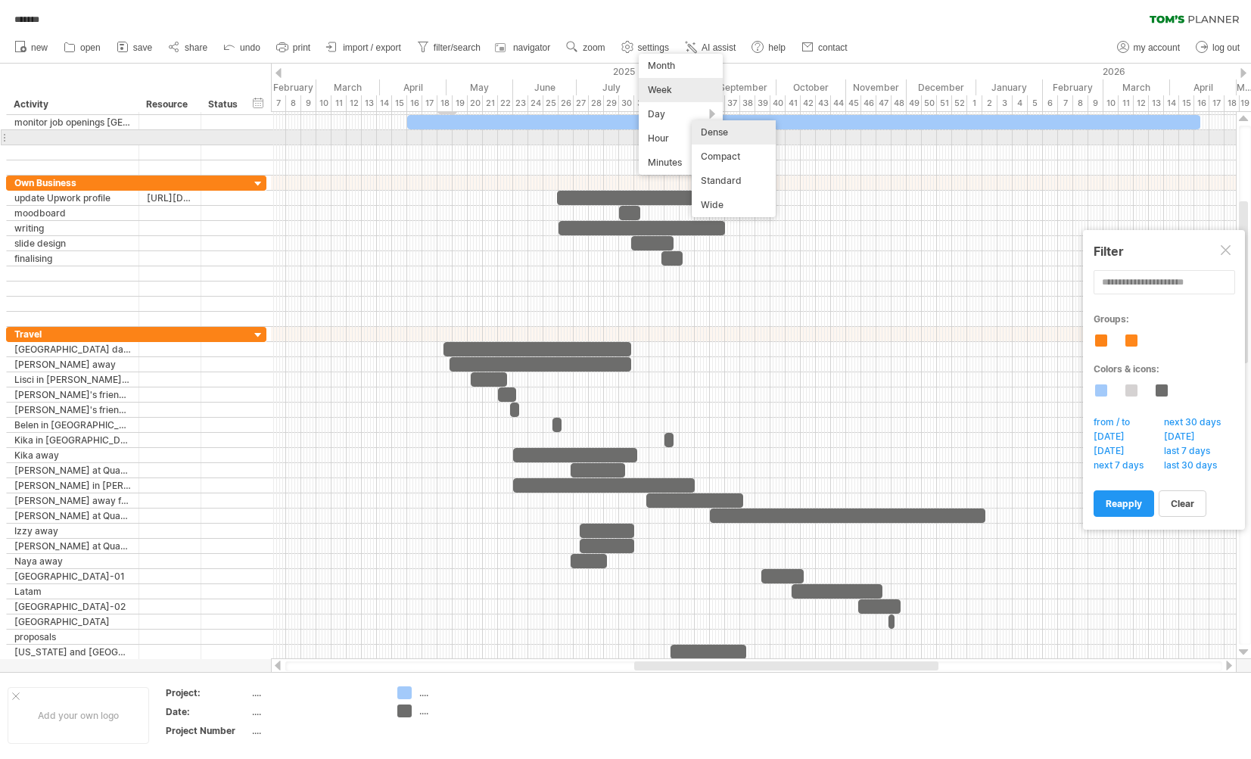
click at [727, 131] on div "Dense" at bounding box center [734, 132] width 84 height 24
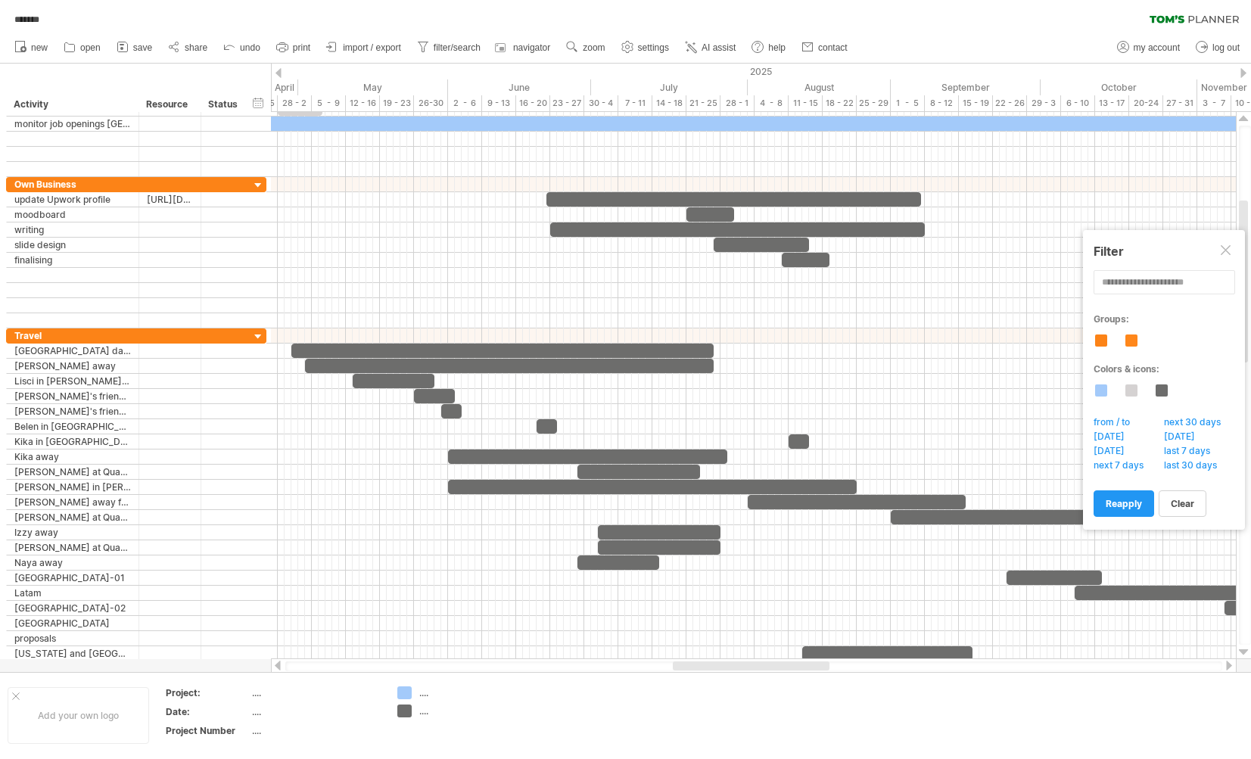
click at [137, 49] on span "save" at bounding box center [142, 47] width 19 height 11
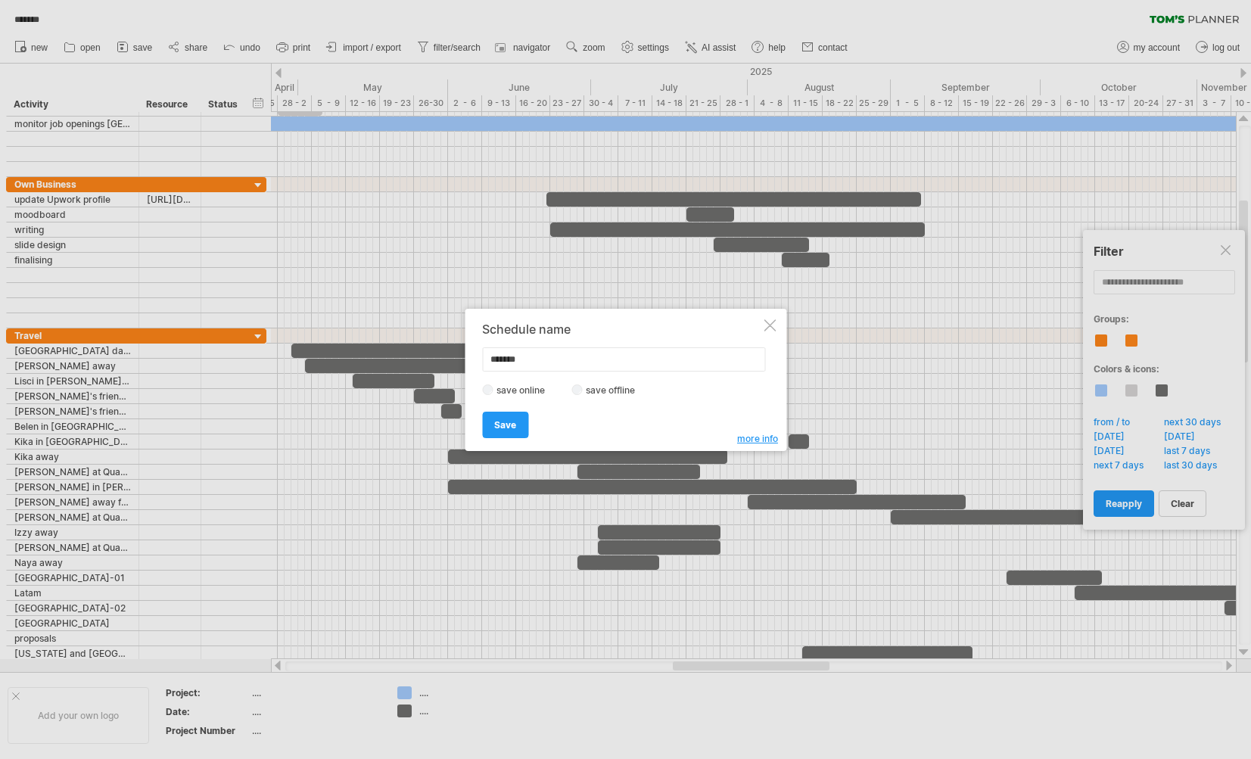
click at [505, 419] on span "Save" at bounding box center [505, 424] width 22 height 11
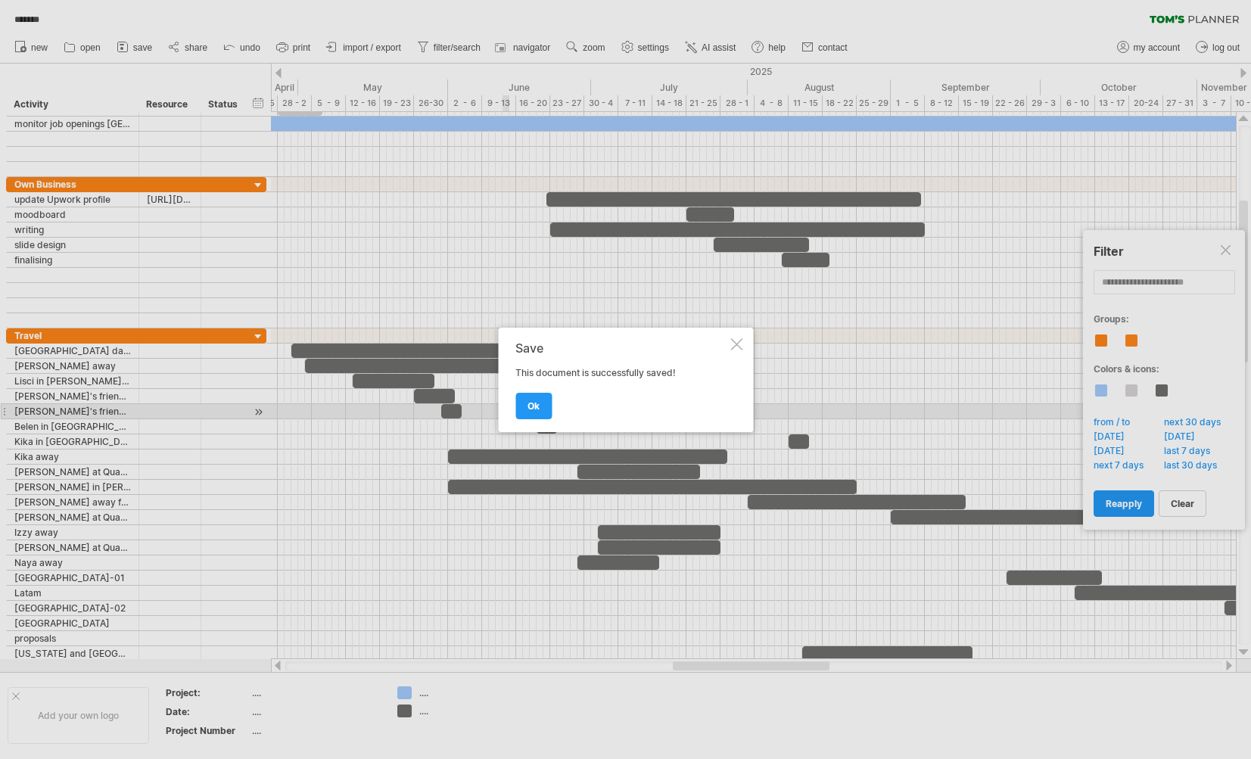
click at [536, 406] on span "ok" at bounding box center [534, 405] width 12 height 11
